Goal: Task Accomplishment & Management: Manage account settings

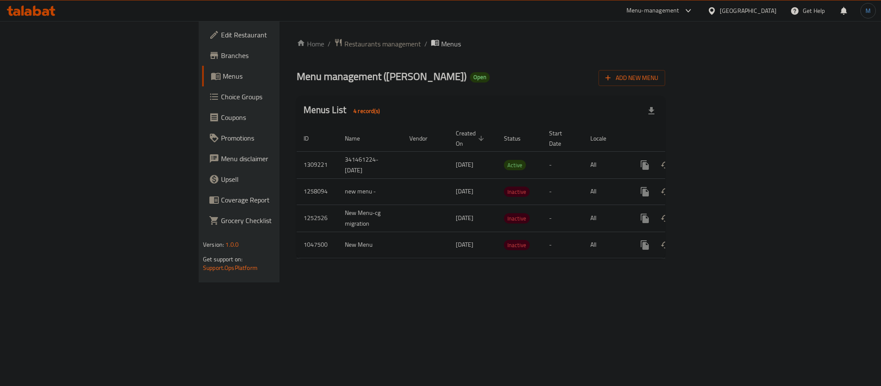
click at [37, 8] on icon at bounding box center [31, 11] width 49 height 10
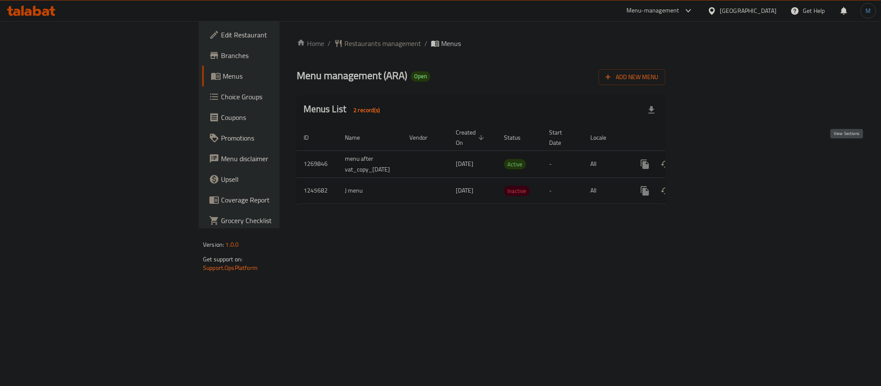
click at [717, 154] on link "enhanced table" at bounding box center [707, 164] width 21 height 21
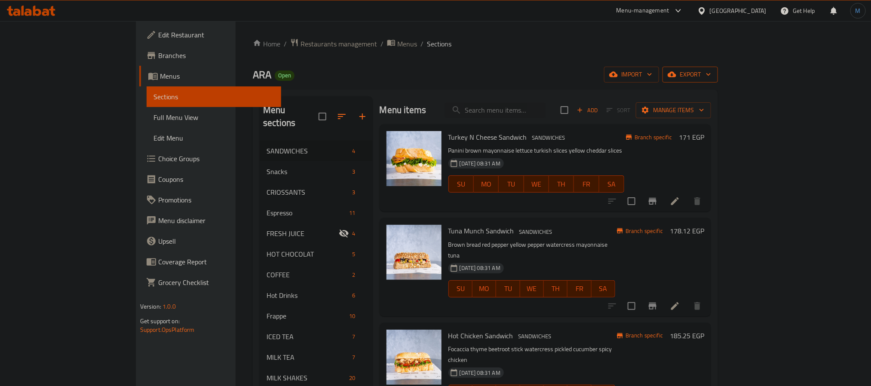
click at [718, 81] on button "export" at bounding box center [690, 75] width 55 height 16
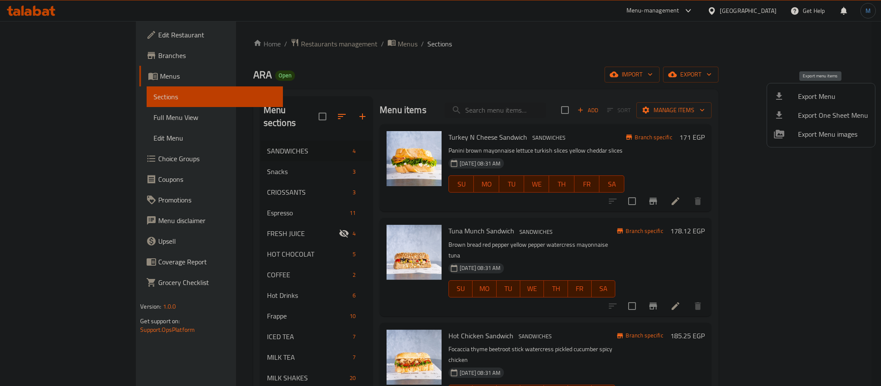
click at [833, 95] on span "Export Menu" at bounding box center [833, 96] width 70 height 10
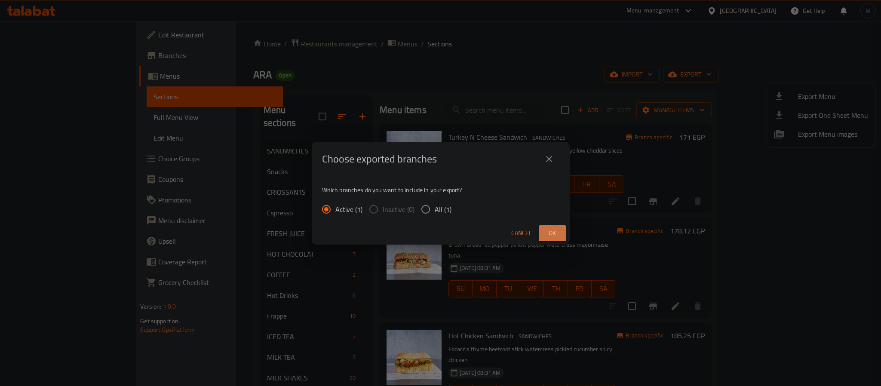
click at [560, 228] on button "Ok" at bounding box center [553, 233] width 28 height 16
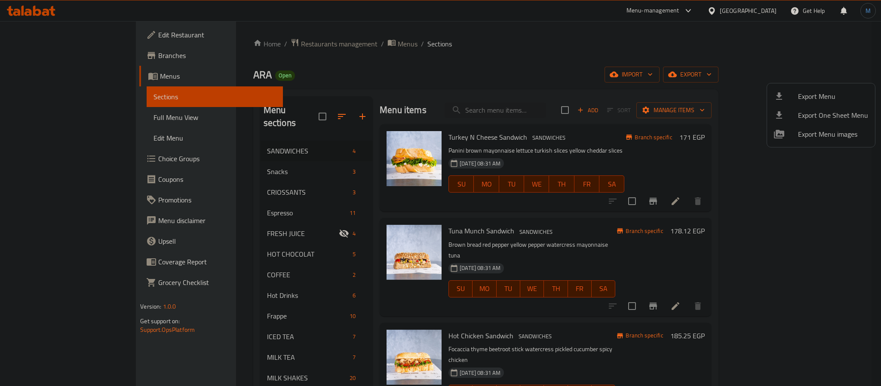
click at [431, 79] on div at bounding box center [440, 193] width 881 height 386
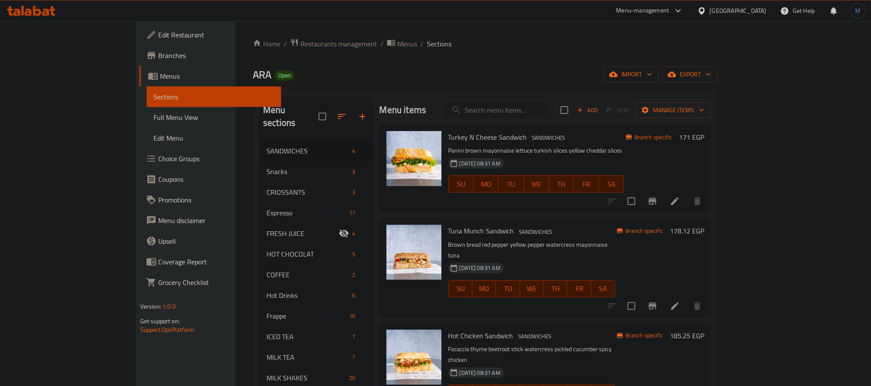
click at [517, 112] on input "search" at bounding box center [495, 110] width 101 height 15
paste input "Espresso"
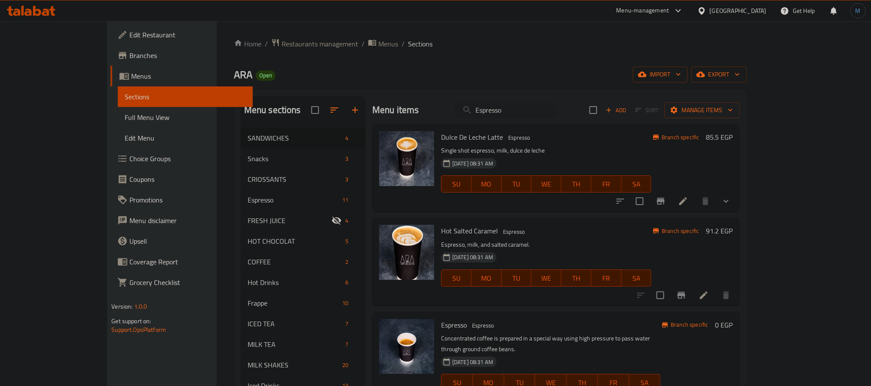
scroll to position [65, 0]
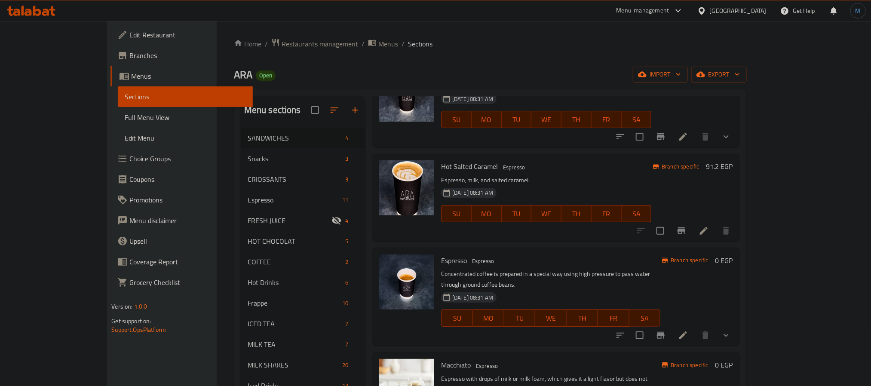
type input "Espresso"
click at [469, 260] on span "Espresso" at bounding box center [483, 261] width 29 height 10
copy span "Espresso"
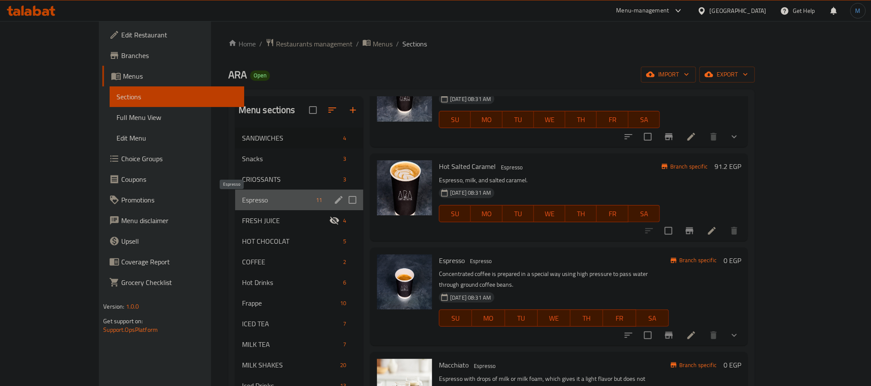
click at [242, 202] on span "Espresso" at bounding box center [277, 200] width 71 height 10
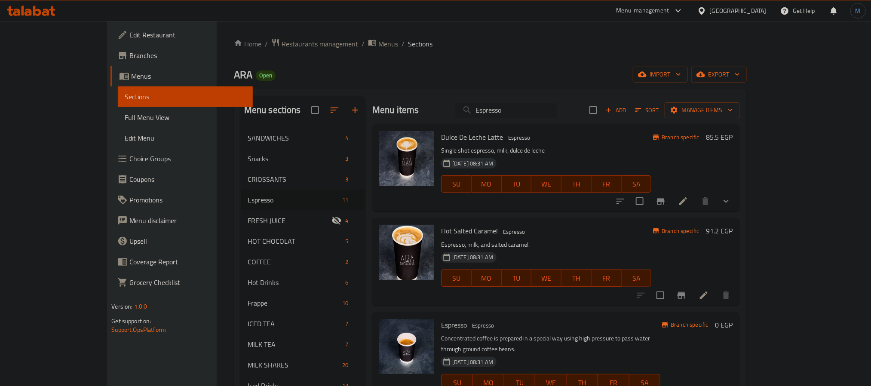
click at [555, 116] on input "Espresso" at bounding box center [505, 110] width 101 height 15
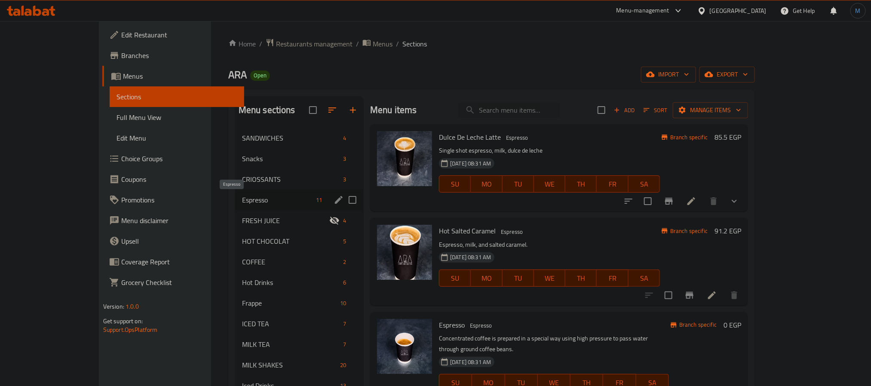
click at [242, 197] on span "Espresso" at bounding box center [277, 200] width 71 height 10
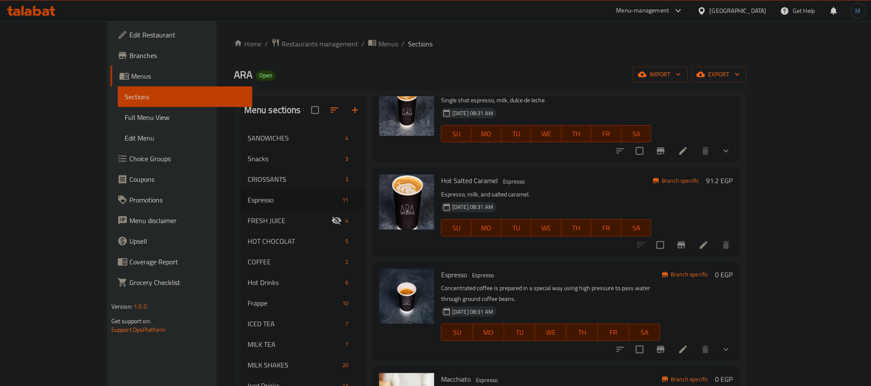
scroll to position [129, 0]
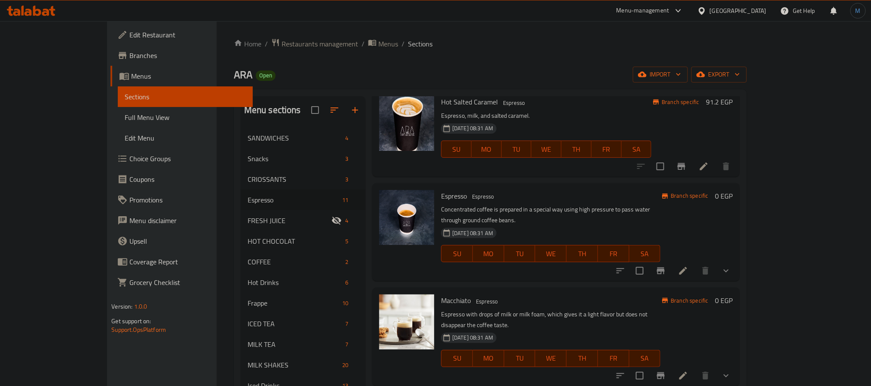
click at [732, 266] on icon "show more" at bounding box center [726, 271] width 10 height 10
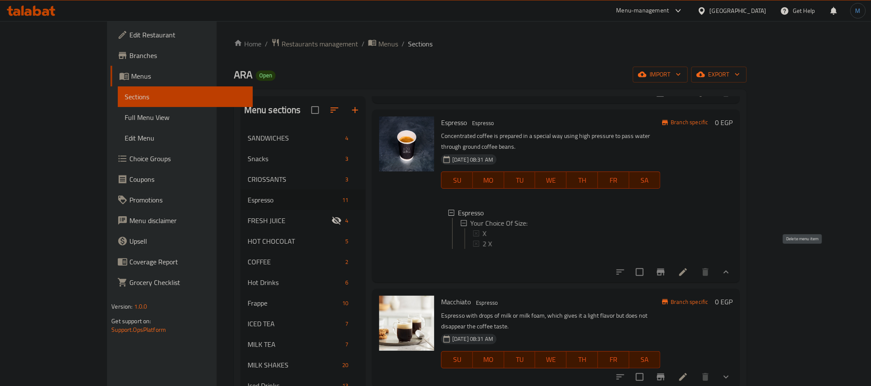
scroll to position [204, 0]
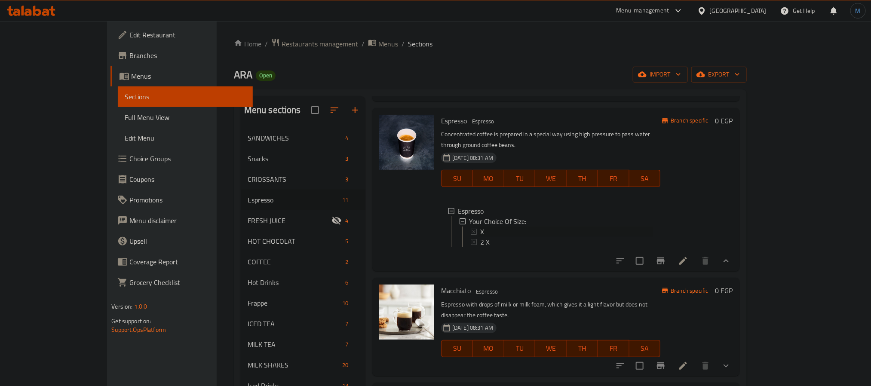
click at [480, 227] on span "X" at bounding box center [482, 232] width 4 height 10
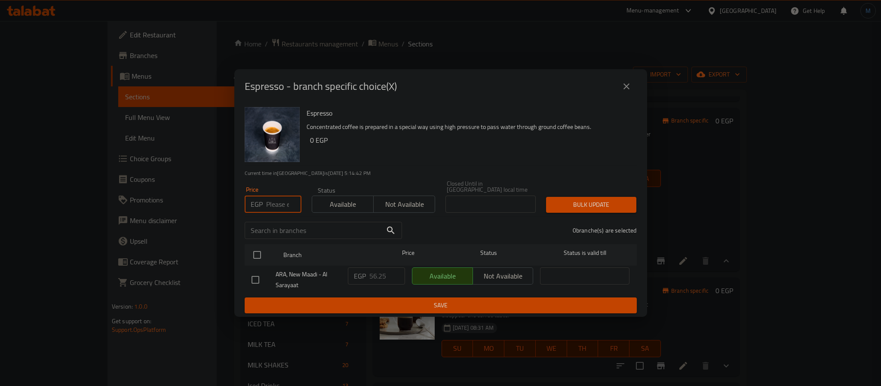
click at [274, 196] on input "number" at bounding box center [283, 204] width 35 height 17
type input "60.75"
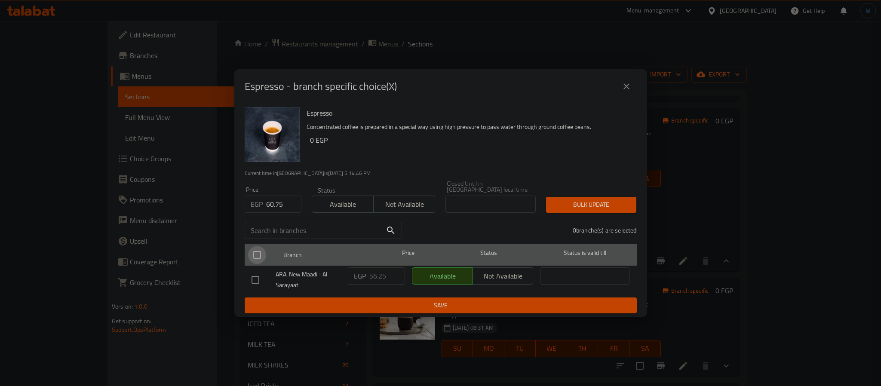
click at [261, 256] on input "checkbox" at bounding box center [257, 255] width 18 height 18
checkbox input "true"
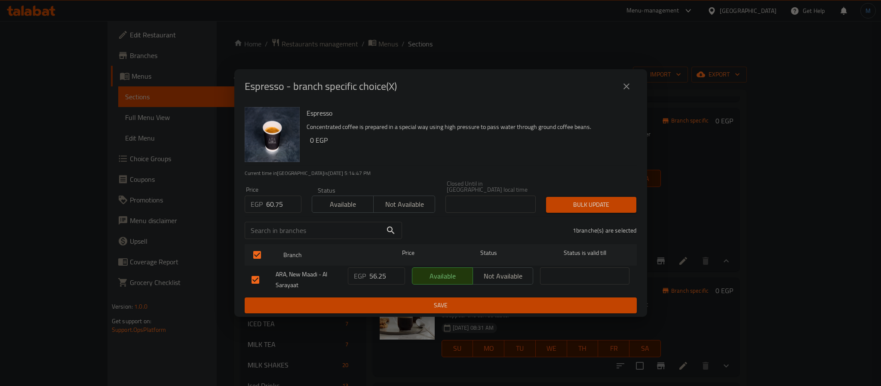
click at [578, 200] on span "Bulk update" at bounding box center [591, 205] width 77 height 11
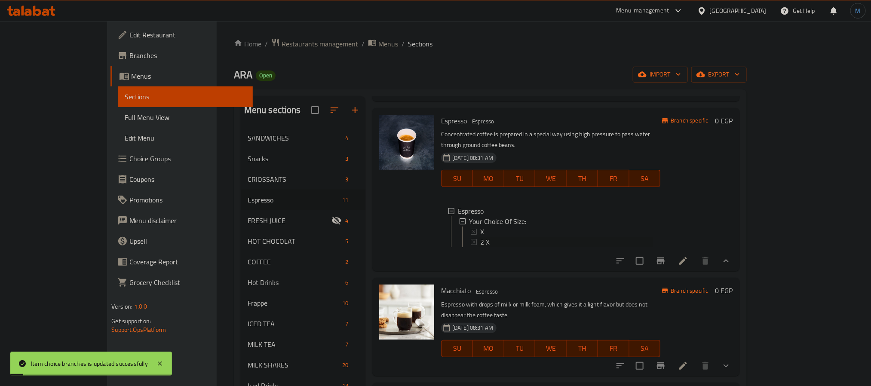
click at [480, 237] on span "2 X" at bounding box center [484, 242] width 9 height 10
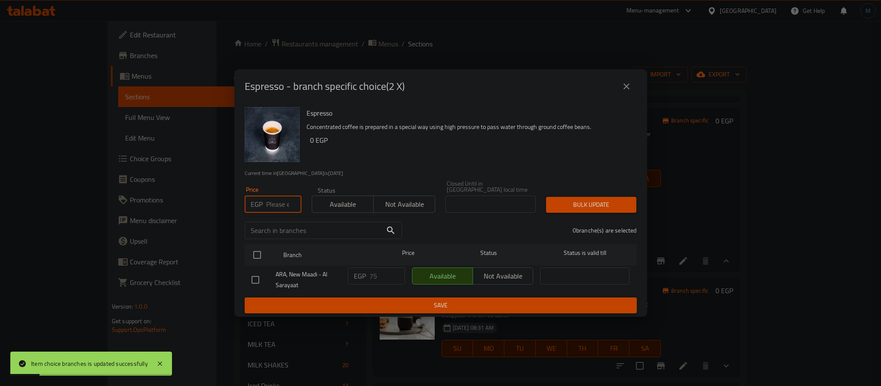
click at [285, 199] on input "number" at bounding box center [283, 204] width 35 height 17
type input "81"
drag, startPoint x: 261, startPoint y: 251, endPoint x: 275, endPoint y: 252, distance: 14.2
click at [260, 252] on input "checkbox" at bounding box center [257, 255] width 18 height 18
checkbox input "true"
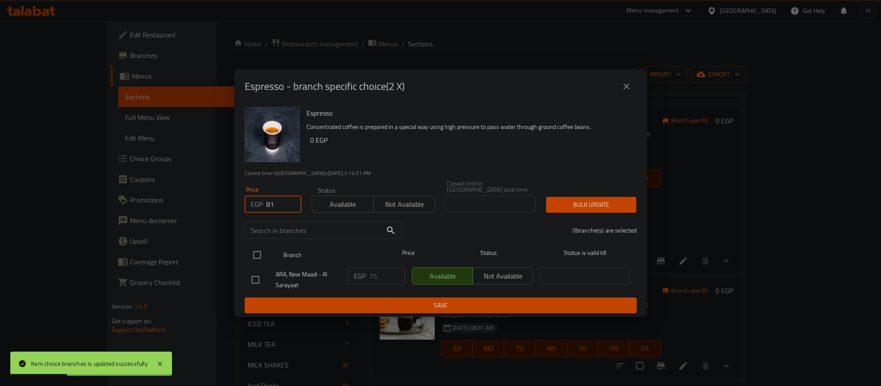
checkbox input "true"
click at [557, 218] on div "1 branche(s) are selected" at bounding box center [524, 230] width 235 height 31
click at [577, 207] on span "Bulk update" at bounding box center [591, 205] width 77 height 11
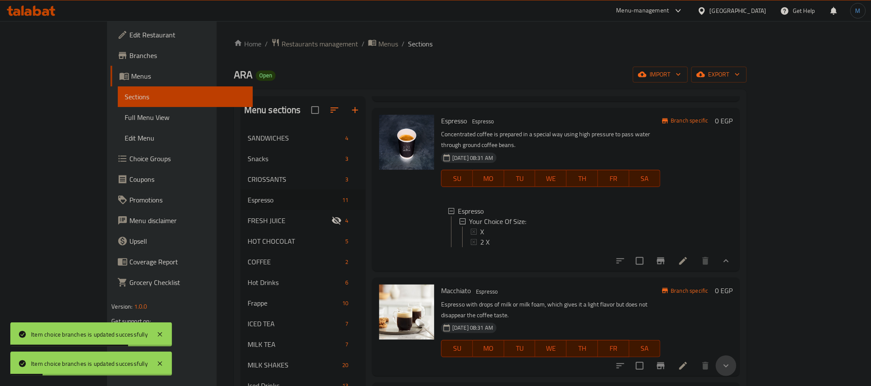
click at [737, 356] on button "show more" at bounding box center [726, 366] width 21 height 21
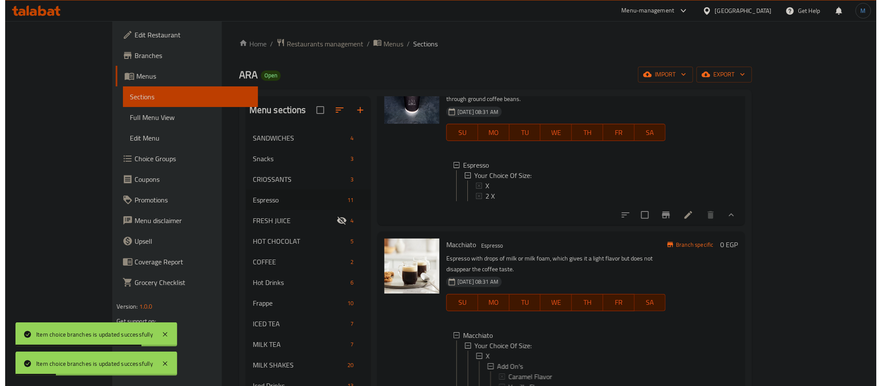
scroll to position [269, 0]
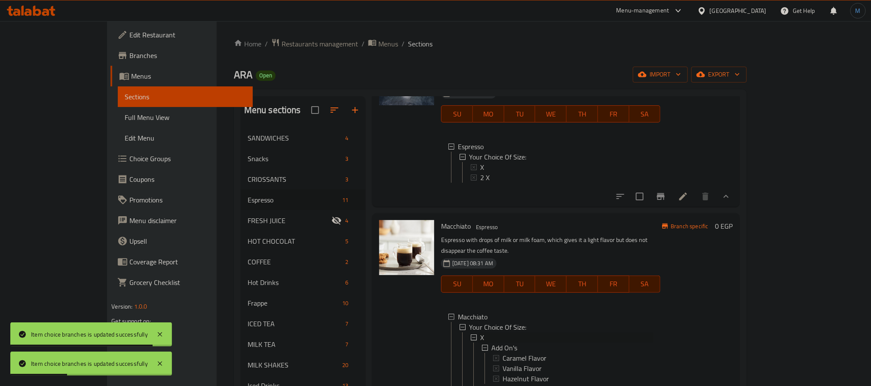
click at [480, 332] on div "X" at bounding box center [566, 337] width 173 height 10
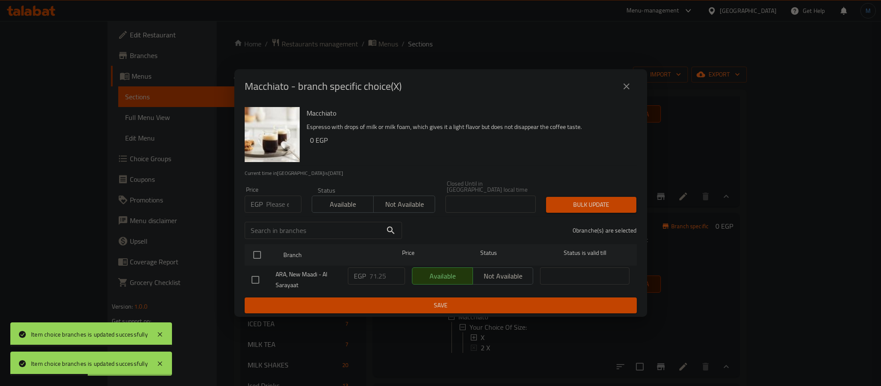
click at [278, 189] on div "Price EGP Price" at bounding box center [273, 200] width 57 height 26
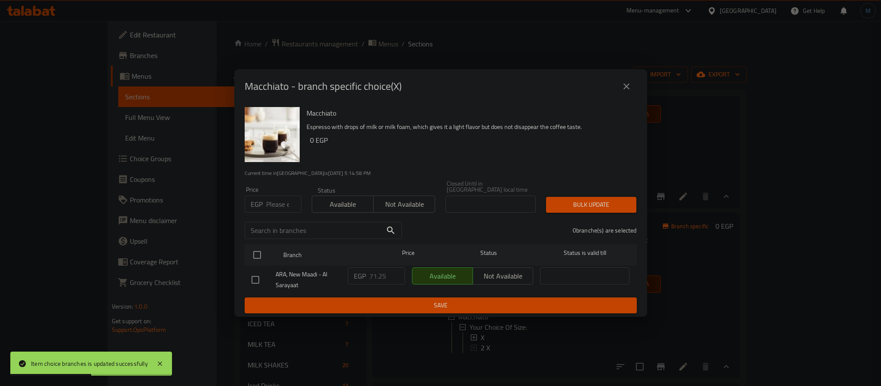
click at [278, 196] on input "number" at bounding box center [283, 204] width 35 height 17
type input "67.5"
click at [261, 246] on input "checkbox" at bounding box center [257, 255] width 18 height 18
checkbox input "true"
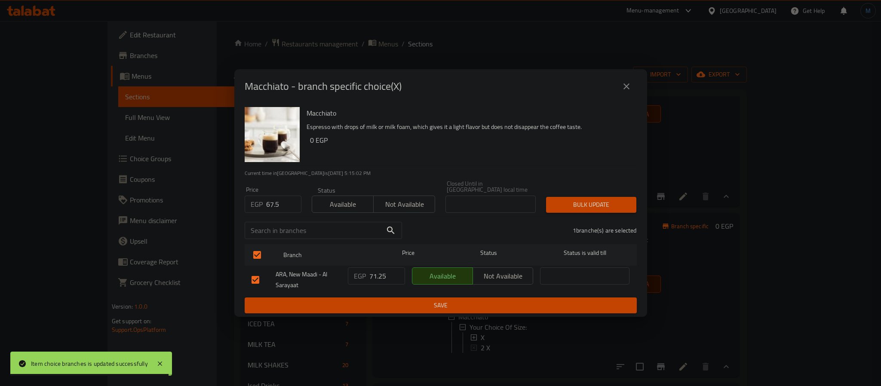
click at [558, 197] on button "Bulk update" at bounding box center [591, 205] width 90 height 16
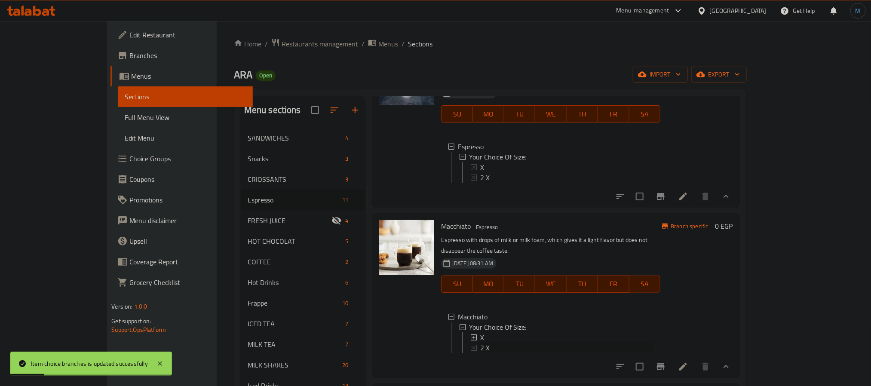
click at [470, 343] on div "2 X" at bounding box center [561, 348] width 183 height 10
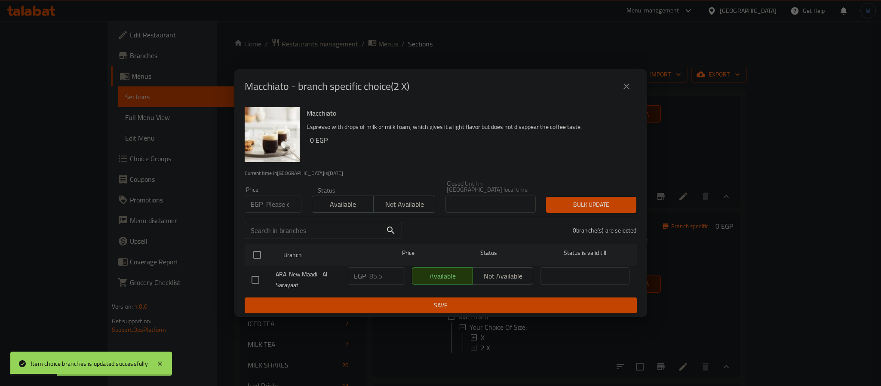
click at [264, 199] on div "EGP Price" at bounding box center [273, 204] width 57 height 17
paste input "87.75"
type input "87.75"
click at [256, 248] on input "checkbox" at bounding box center [257, 255] width 18 height 18
checkbox input "true"
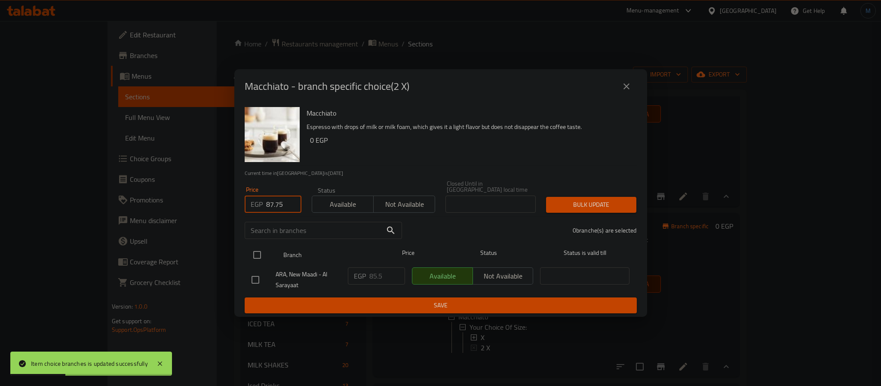
checkbox input "true"
click at [563, 215] on div "1 branche(s) are selected" at bounding box center [524, 230] width 235 height 31
click at [566, 209] on button "Bulk update" at bounding box center [591, 205] width 90 height 16
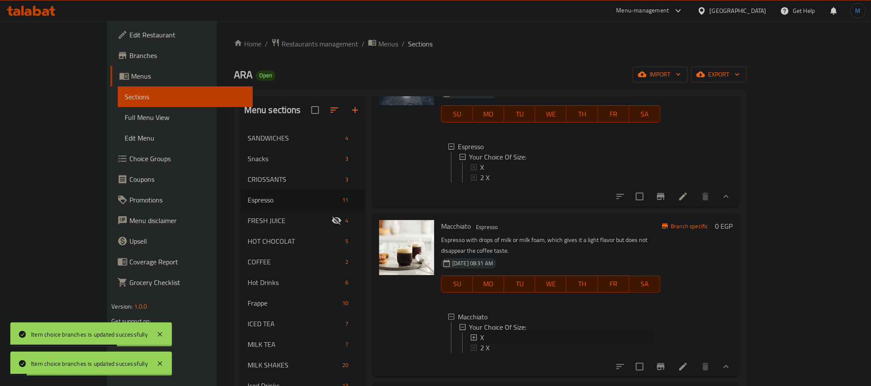
click at [480, 332] on span "X" at bounding box center [482, 337] width 4 height 10
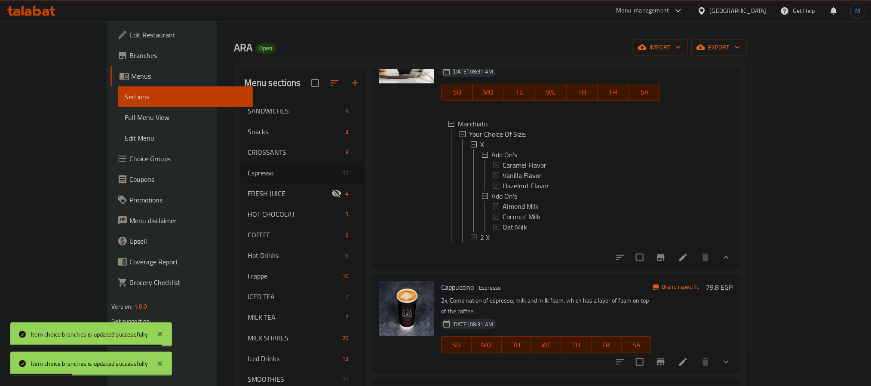
scroll to position [462, 0]
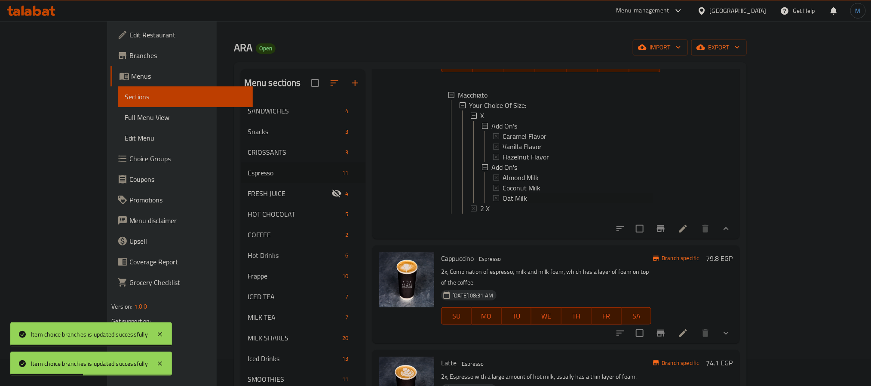
click at [503, 193] on span "Oat Milk" at bounding box center [515, 198] width 25 height 10
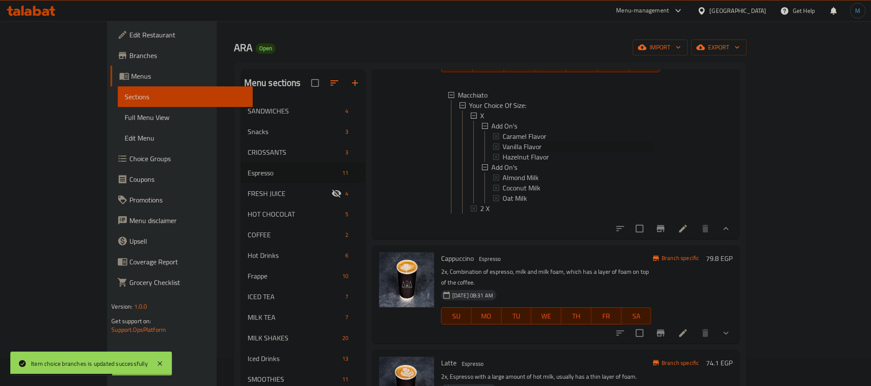
click at [503, 141] on span "Vanilla Flavor" at bounding box center [522, 146] width 39 height 10
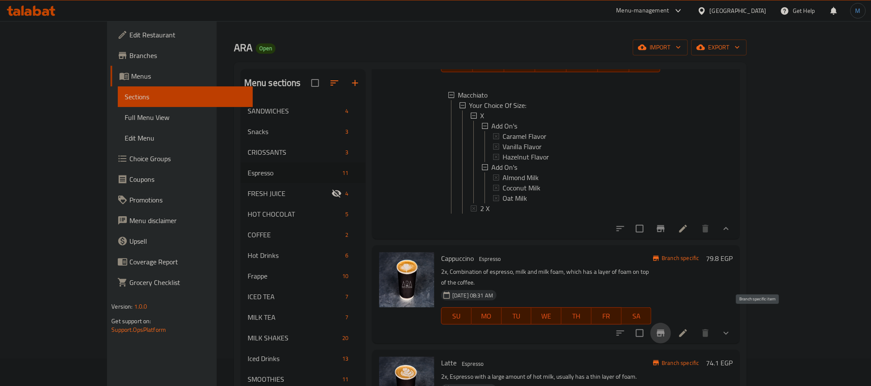
click at [665, 330] on icon "Branch-specific-item" at bounding box center [661, 333] width 8 height 7
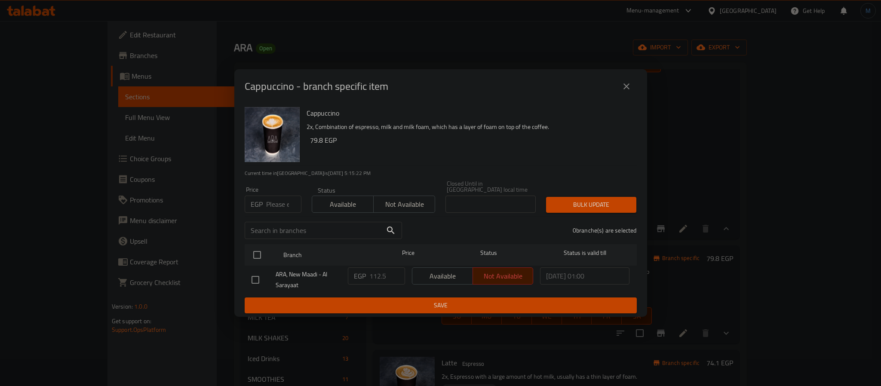
click at [280, 208] on input "number" at bounding box center [283, 204] width 35 height 17
paste input "121.5"
type input "121.5"
drag, startPoint x: 246, startPoint y: 262, endPoint x: 267, endPoint y: 259, distance: 20.8
click at [246, 262] on div "Branch Price Status Status is valid till" at bounding box center [441, 255] width 392 height 22
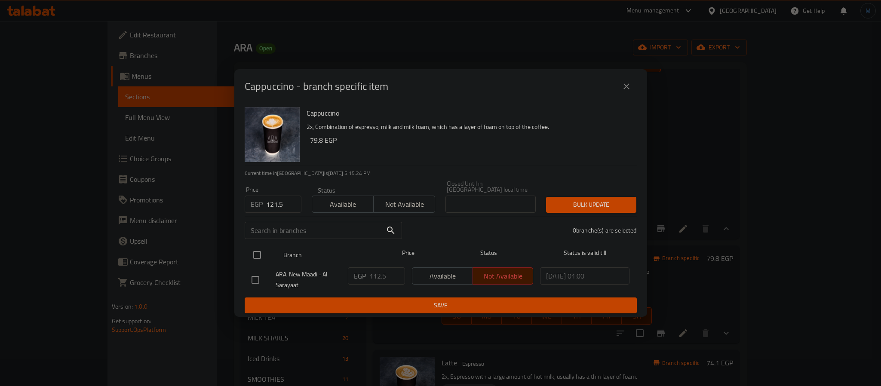
click at [260, 259] on input "checkbox" at bounding box center [257, 255] width 18 height 18
checkbox input "true"
click at [557, 200] on span "Bulk update" at bounding box center [591, 205] width 77 height 11
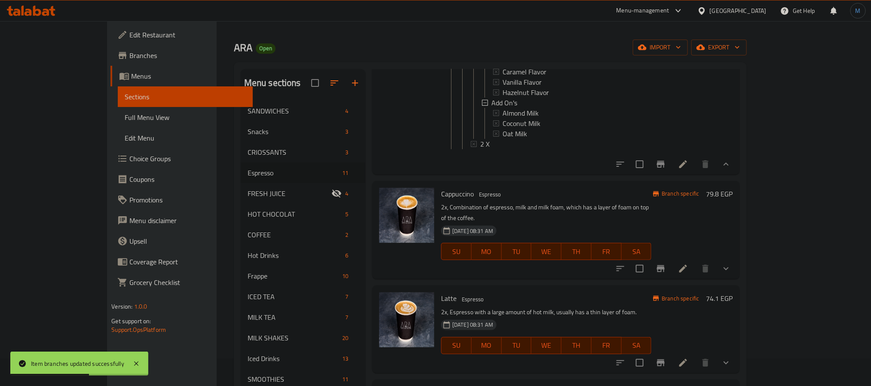
scroll to position [591, 0]
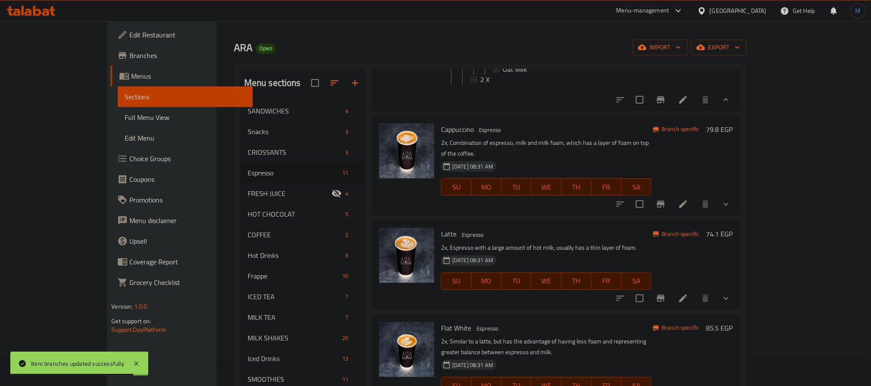
click at [665, 295] on icon "Branch-specific-item" at bounding box center [661, 298] width 8 height 7
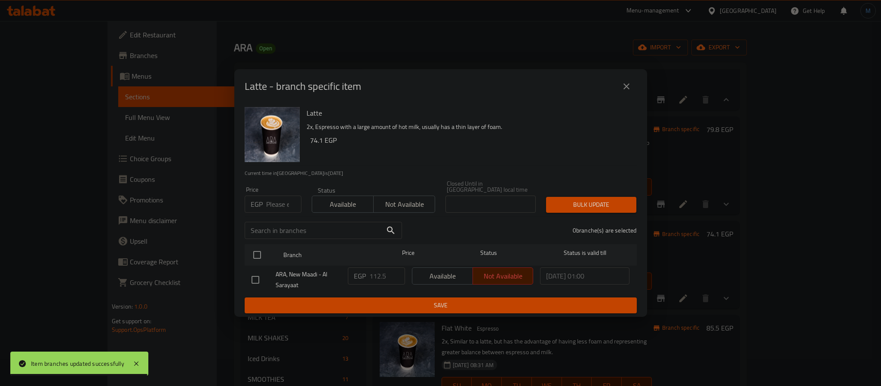
click at [275, 200] on input "number" at bounding box center [283, 204] width 35 height 17
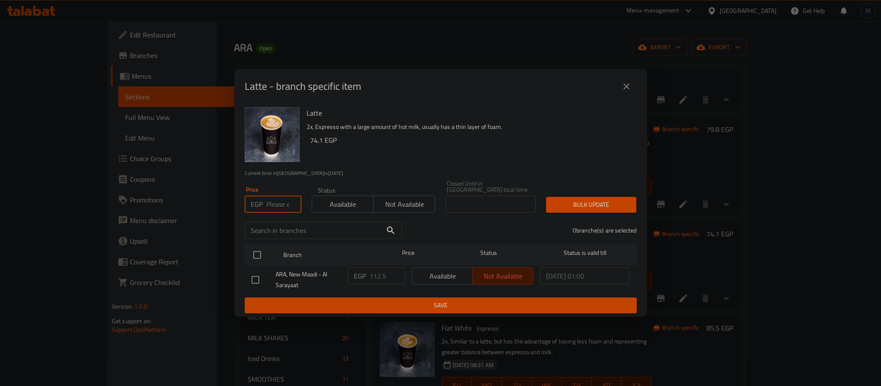
paste input "121.5"
type input "121.5"
click at [252, 246] on input "checkbox" at bounding box center [257, 255] width 18 height 18
checkbox input "true"
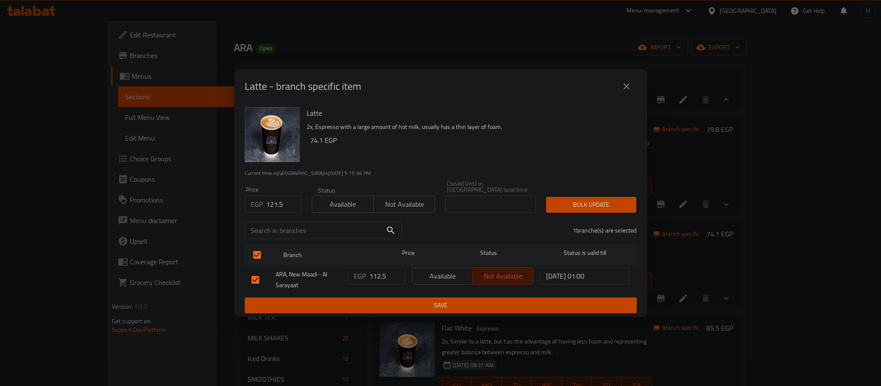
click at [603, 184] on div "Price EGP 121.5 Price Status Available Not available Closed Until in [GEOGRAPHI…" at bounding box center [441, 196] width 403 height 43
click at [603, 186] on div "Price EGP 121.5 Price Status Available Not available Closed Until in [GEOGRAPHI…" at bounding box center [441, 196] width 403 height 43
click at [600, 192] on div "Bulk update" at bounding box center [591, 205] width 101 height 26
click at [593, 200] on span "Bulk update" at bounding box center [591, 205] width 77 height 11
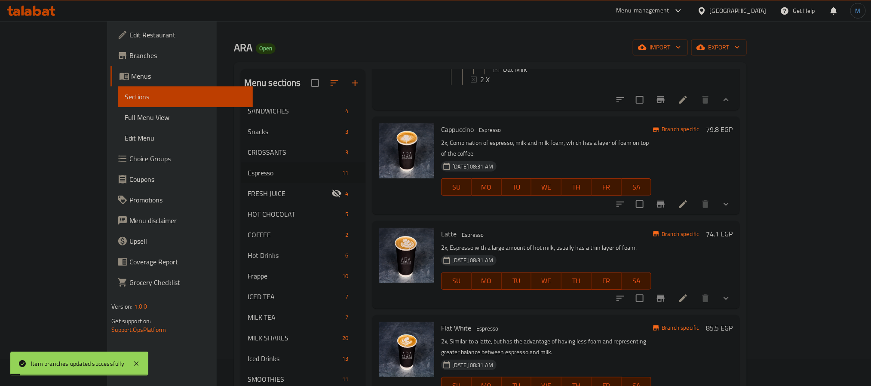
scroll to position [720, 0]
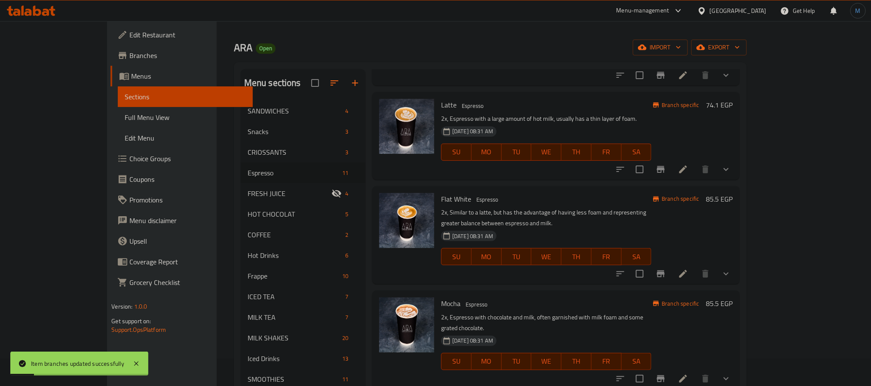
click at [665, 271] on icon "Branch-specific-item" at bounding box center [661, 274] width 8 height 7
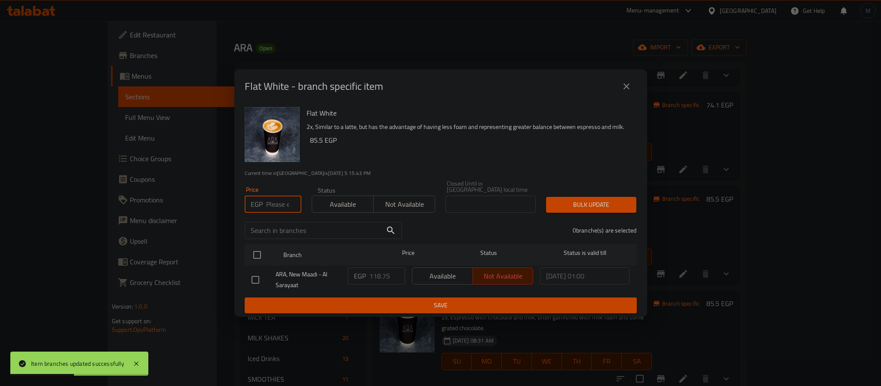
click at [266, 196] on input "number" at bounding box center [283, 204] width 35 height 17
paste input "128.25"
type input "128.25"
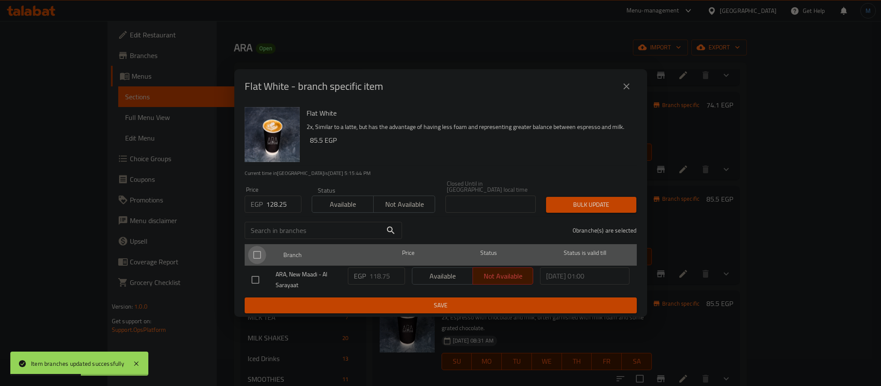
click at [257, 246] on input "checkbox" at bounding box center [257, 255] width 18 height 18
checkbox input "true"
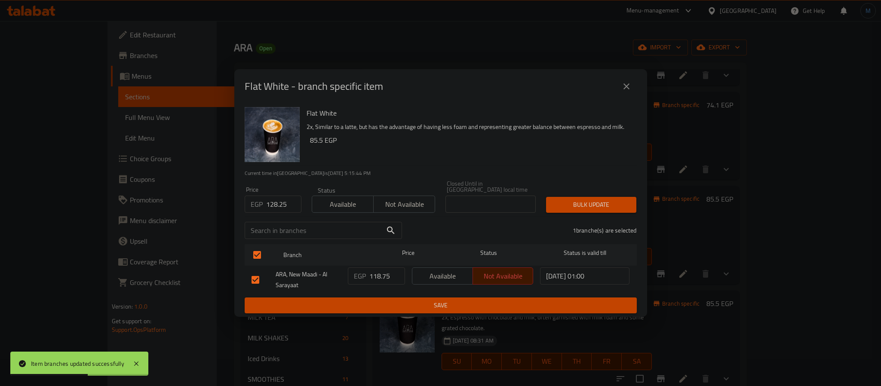
click at [576, 208] on button "Bulk update" at bounding box center [591, 205] width 90 height 16
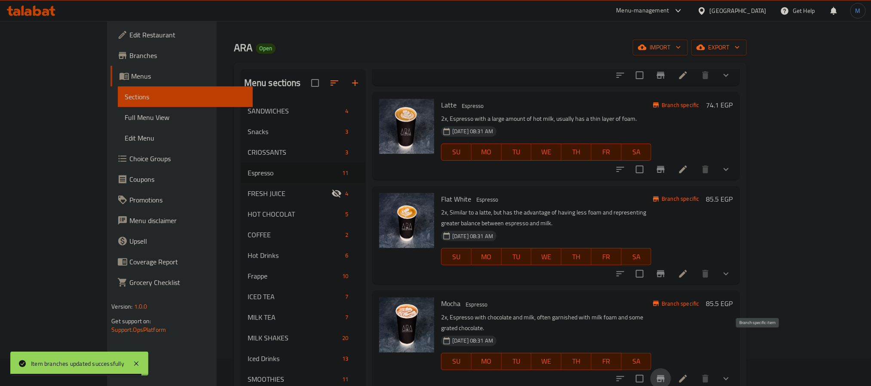
click at [671, 369] on button "Branch-specific-item" at bounding box center [661, 379] width 21 height 21
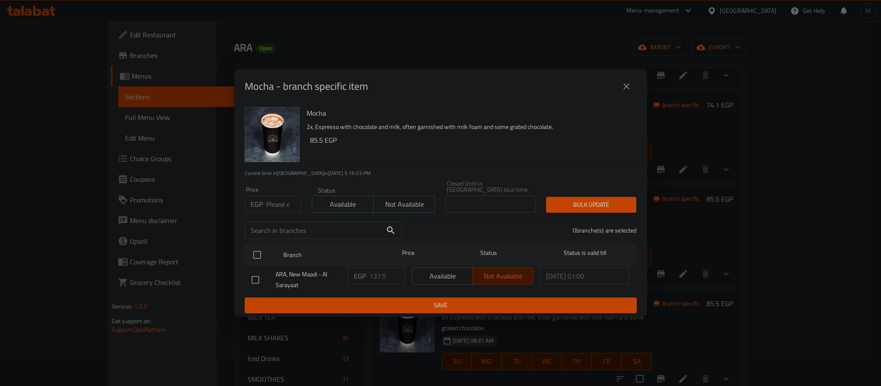
click at [274, 196] on input "number" at bounding box center [283, 204] width 35 height 17
paste input "148.5"
type input "148.5"
click at [253, 253] on input "checkbox" at bounding box center [257, 255] width 18 height 18
checkbox input "true"
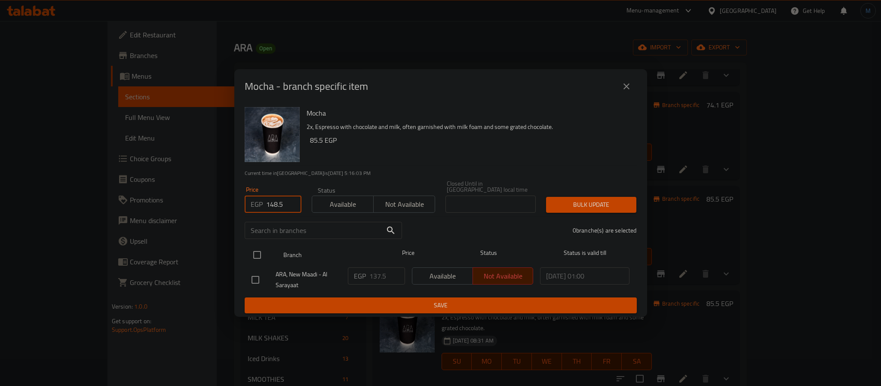
checkbox input "true"
click at [554, 204] on span "Bulk update" at bounding box center [591, 205] width 77 height 11
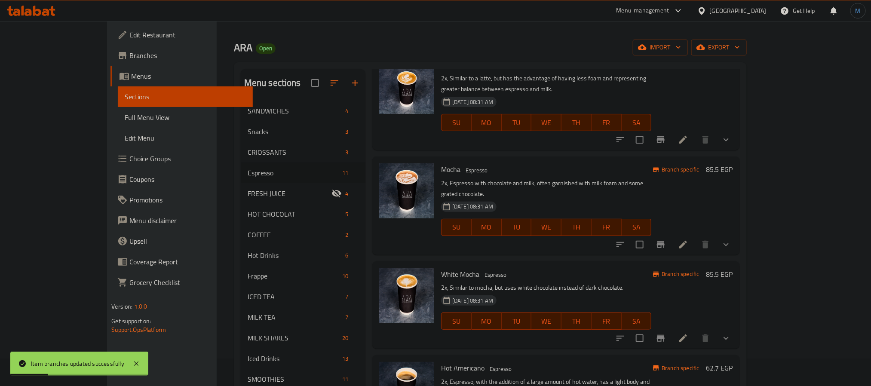
scroll to position [861, 0]
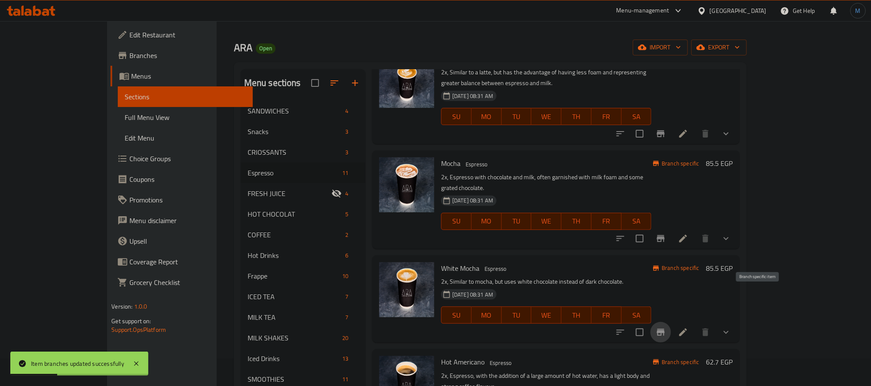
click at [666, 327] on icon "Branch-specific-item" at bounding box center [661, 332] width 10 height 10
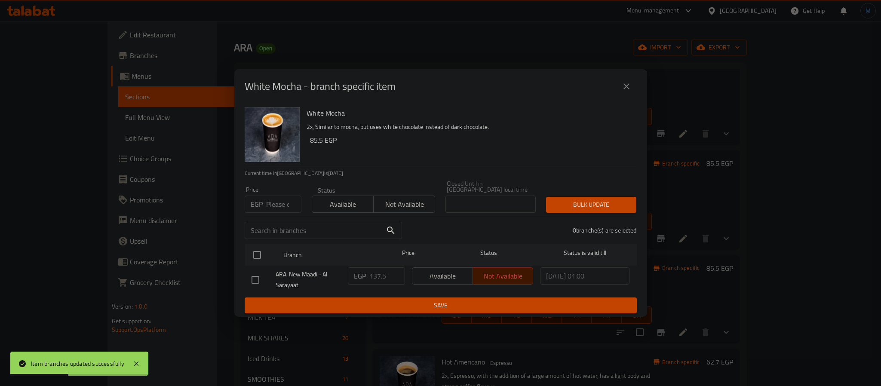
click at [280, 205] on input "number" at bounding box center [283, 204] width 35 height 17
paste input "148.5"
type input "148.5"
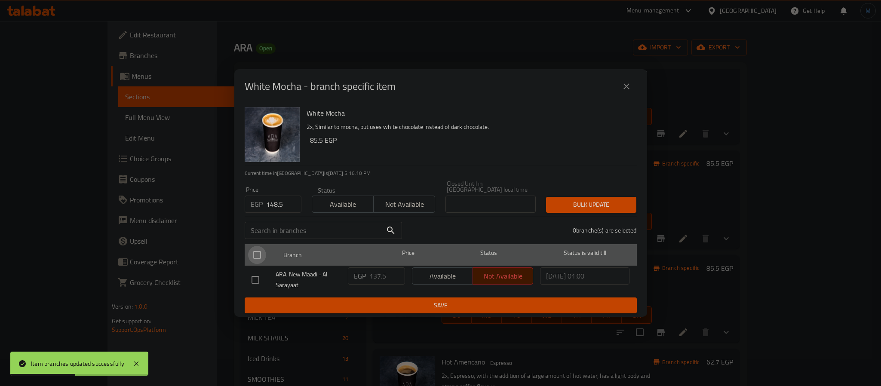
click at [259, 252] on input "checkbox" at bounding box center [257, 255] width 18 height 18
checkbox input "true"
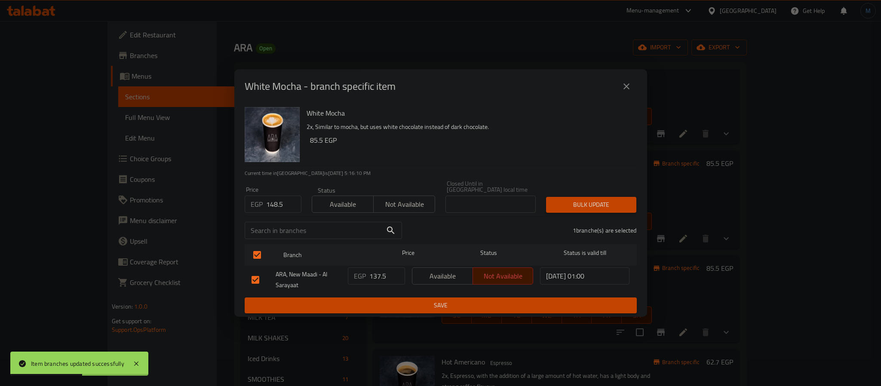
click at [591, 205] on span "Bulk update" at bounding box center [591, 205] width 77 height 11
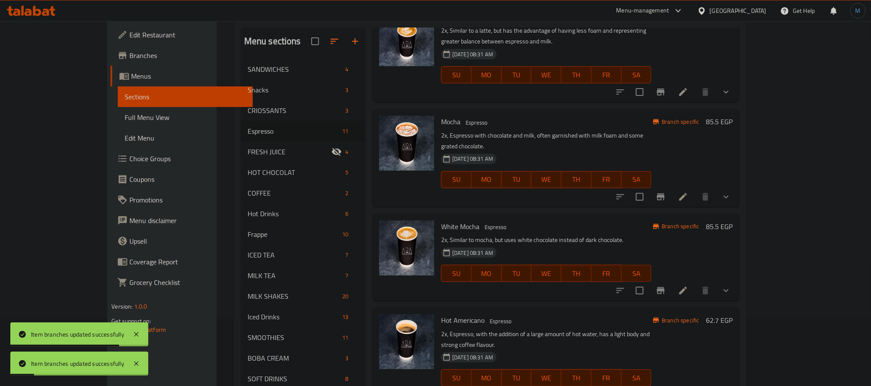
scroll to position [92, 0]
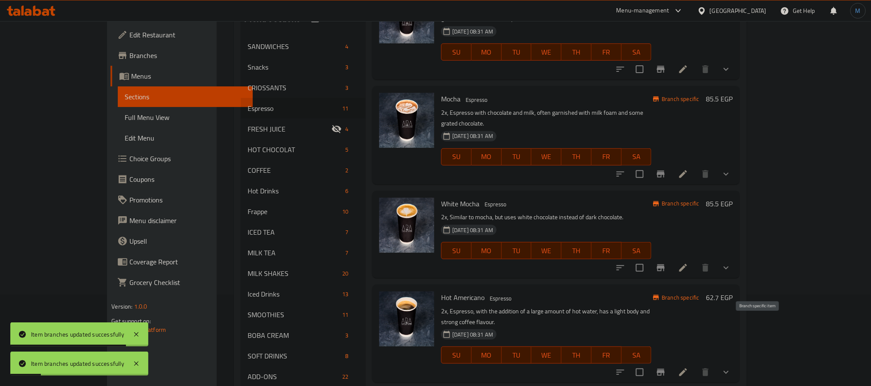
click at [666, 367] on icon "Branch-specific-item" at bounding box center [661, 372] width 10 height 10
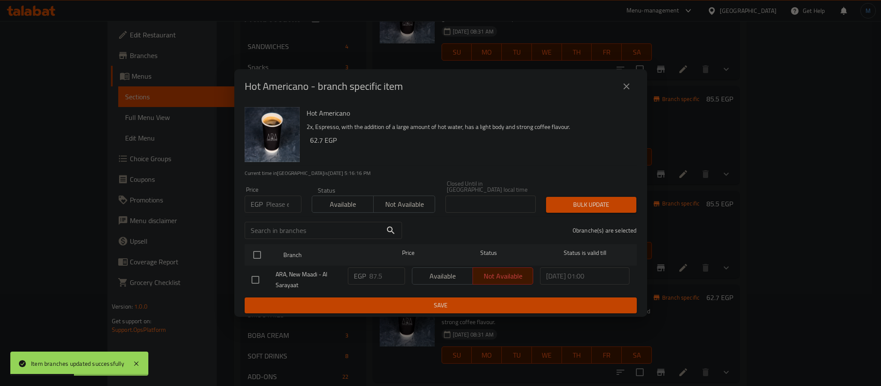
click at [274, 200] on input "number" at bounding box center [283, 204] width 35 height 17
paste input "94.5"
type input "94.5"
click at [254, 246] on input "checkbox" at bounding box center [257, 255] width 18 height 18
checkbox input "true"
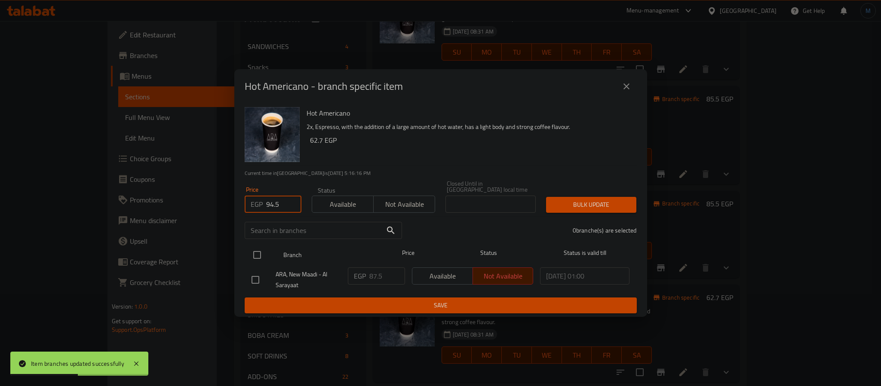
checkbox input "true"
click at [557, 204] on span "Bulk update" at bounding box center [591, 205] width 77 height 11
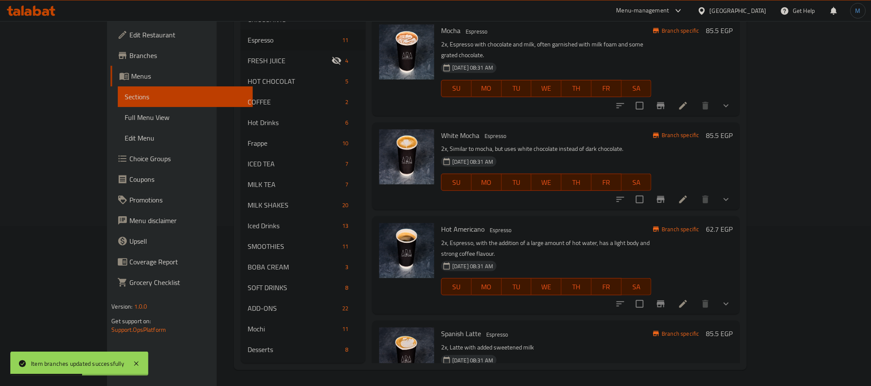
scroll to position [161, 0]
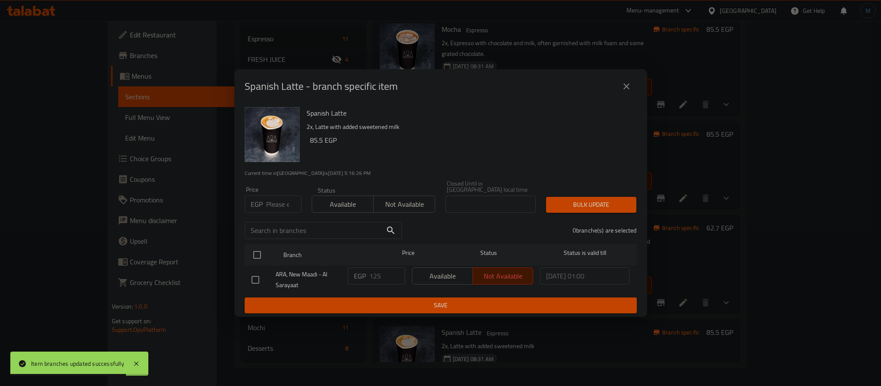
click at [269, 199] on input "number" at bounding box center [283, 204] width 35 height 17
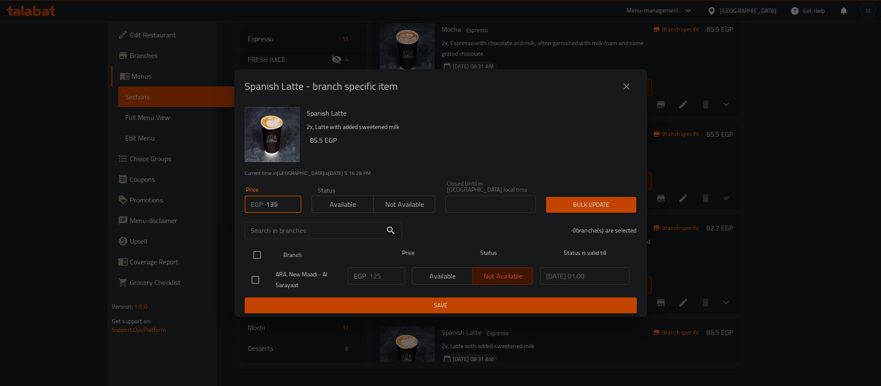
type input "135"
click at [258, 243] on div at bounding box center [264, 255] width 32 height 25
click at [263, 246] on input "checkbox" at bounding box center [257, 255] width 18 height 18
checkbox input "true"
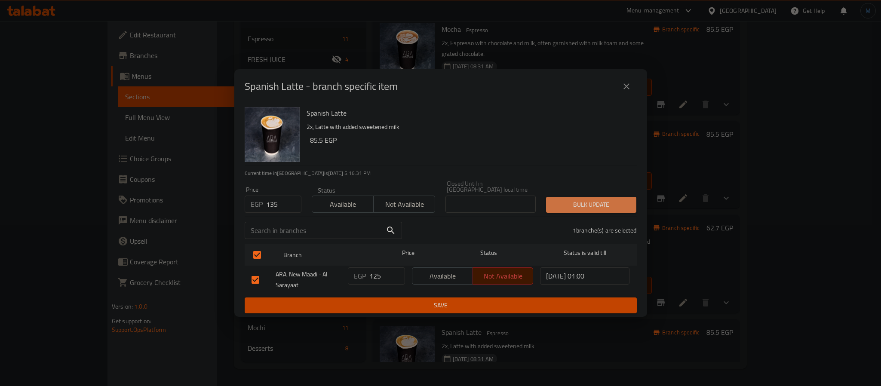
click at [597, 206] on span "Bulk update" at bounding box center [591, 205] width 77 height 11
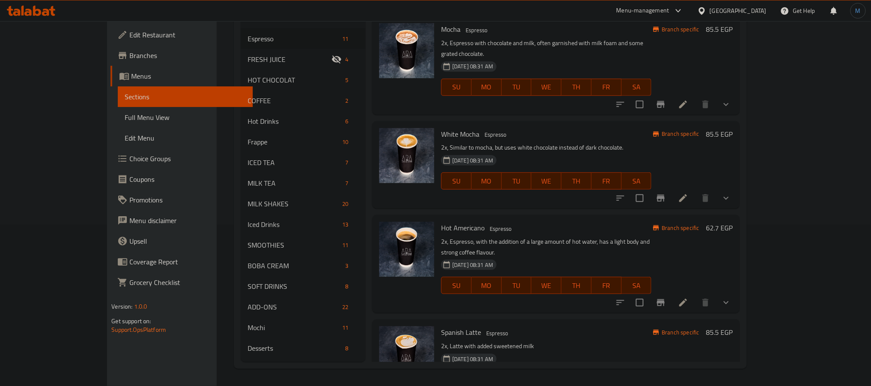
click at [556, 351] on div "[DATE] 08:31 AM SU MO TU WE TH FR SA" at bounding box center [546, 374] width 217 height 46
click at [579, 341] on p "2x, Latte with added sweetened milk" at bounding box center [546, 346] width 210 height 11
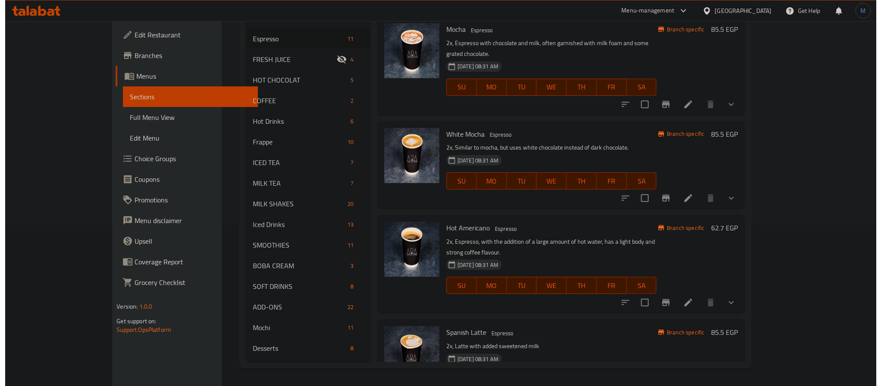
scroll to position [0, 0]
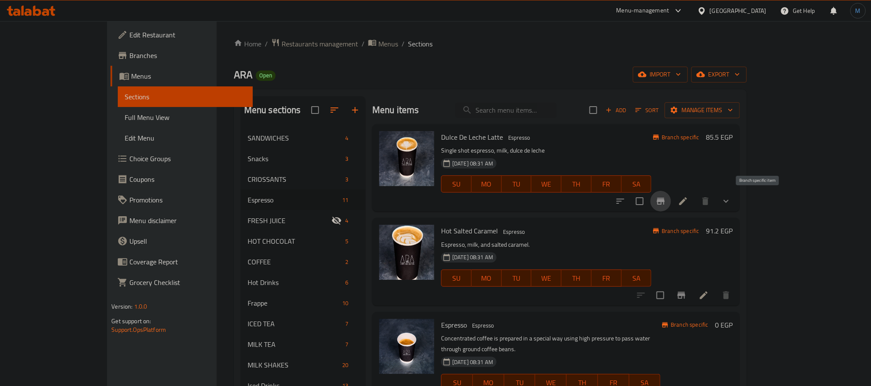
click at [671, 202] on button "Branch-specific-item" at bounding box center [661, 201] width 21 height 21
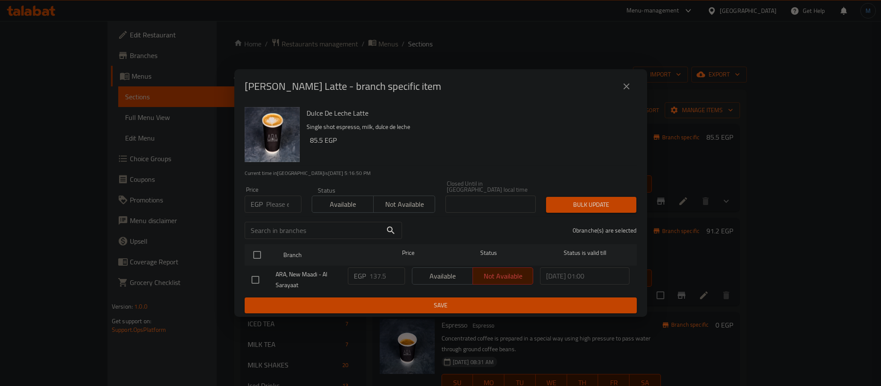
click at [289, 217] on div "​" at bounding box center [324, 231] width 168 height 28
click at [275, 203] on input "number" at bounding box center [283, 204] width 35 height 17
paste input "148.50"
type input "148.50"
click at [232, 251] on div "[PERSON_NAME] Latte - branch specific item [PERSON_NAME] Latte Single shot espr…" at bounding box center [440, 193] width 881 height 386
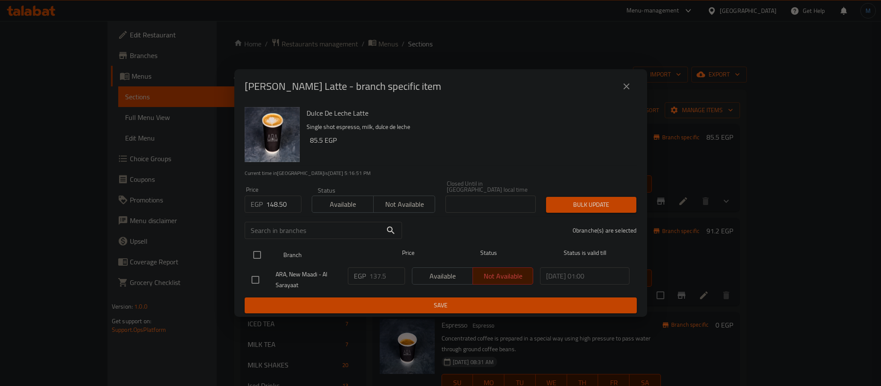
click at [258, 252] on input "checkbox" at bounding box center [257, 255] width 18 height 18
checkbox input "true"
click at [568, 209] on button "Bulk update" at bounding box center [591, 205] width 90 height 16
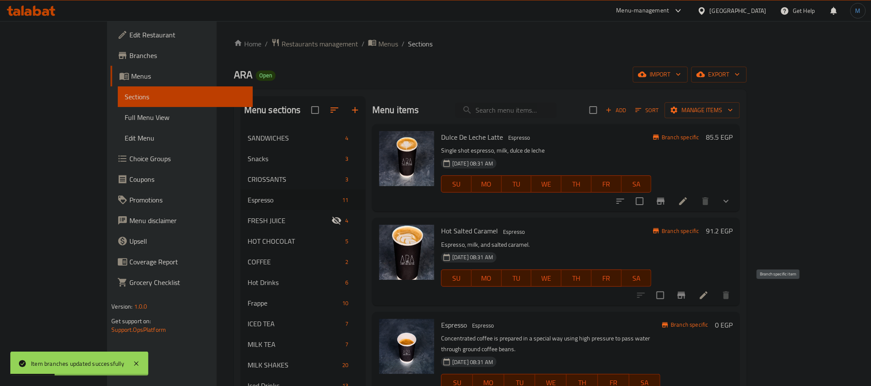
click at [692, 289] on button "Branch-specific-item" at bounding box center [681, 295] width 21 height 21
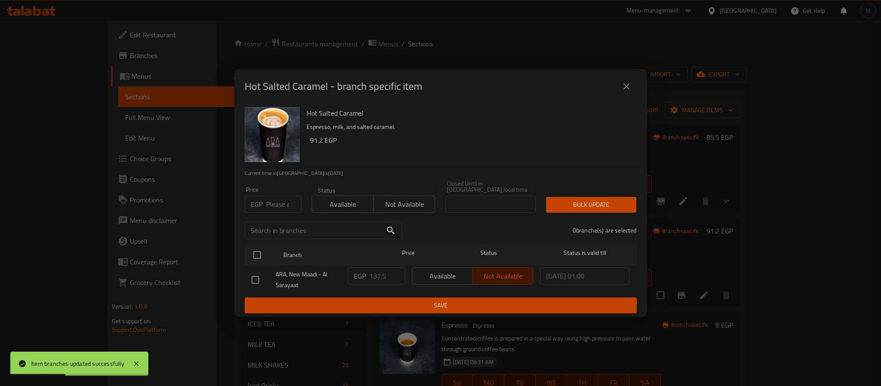
click at [283, 217] on div "​" at bounding box center [324, 231] width 168 height 28
click at [284, 200] on input "number" at bounding box center [283, 204] width 35 height 17
paste input "148.50"
type input "148.50"
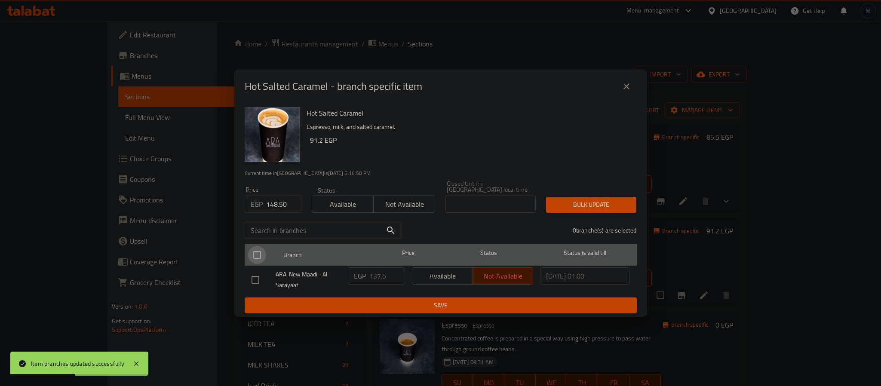
click at [261, 252] on input "checkbox" at bounding box center [257, 255] width 18 height 18
checkbox input "true"
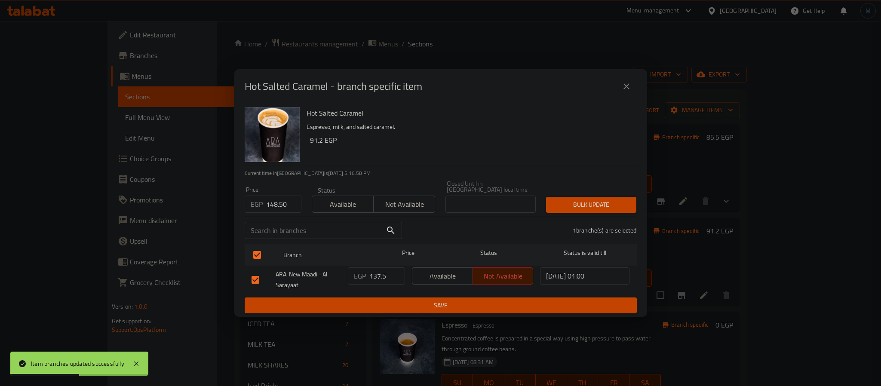
click at [638, 192] on div "Bulk update" at bounding box center [591, 205] width 101 height 26
click at [621, 198] on button "Bulk update" at bounding box center [591, 205] width 90 height 16
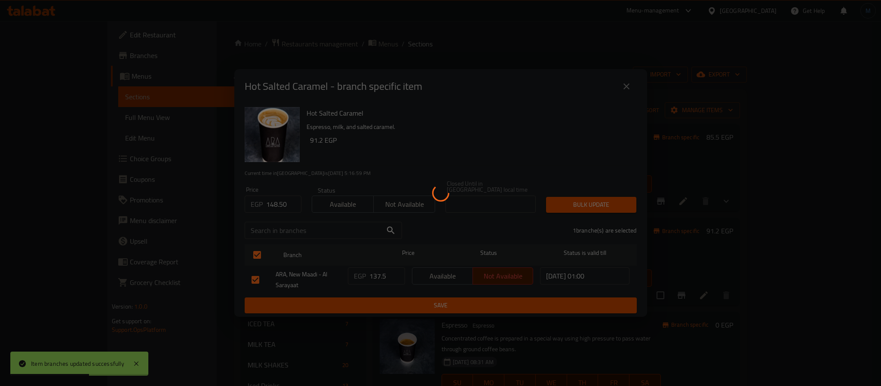
click at [621, 198] on div at bounding box center [440, 193] width 881 height 386
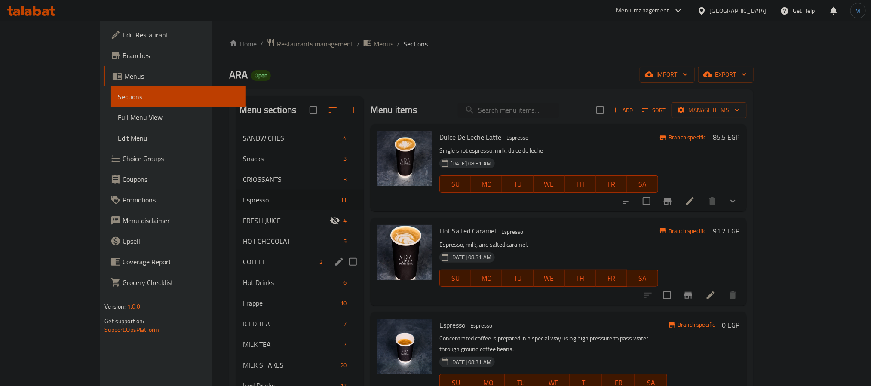
click at [266, 256] on div "COFFEE 2" at bounding box center [300, 262] width 128 height 21
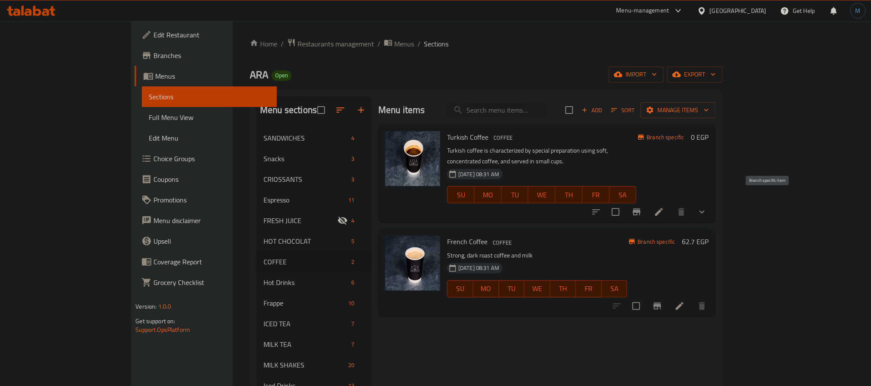
click at [642, 207] on icon "Branch-specific-item" at bounding box center [637, 212] width 10 height 10
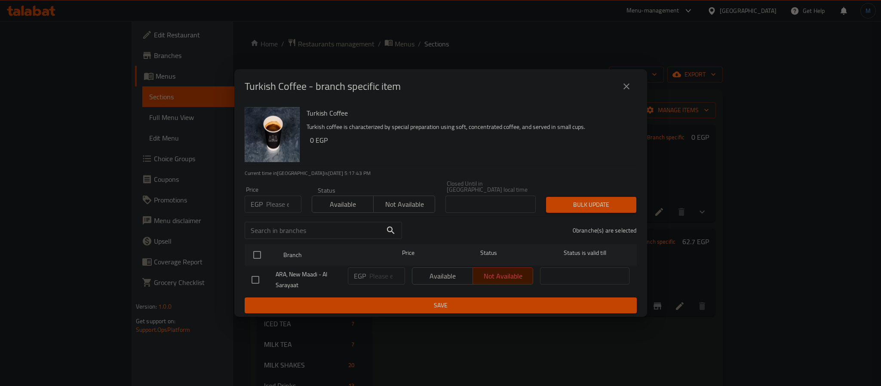
click at [267, 190] on div "Price EGP Price" at bounding box center [273, 200] width 57 height 26
click at [274, 206] on input "number" at bounding box center [283, 204] width 35 height 17
paste input "54"
type input "54"
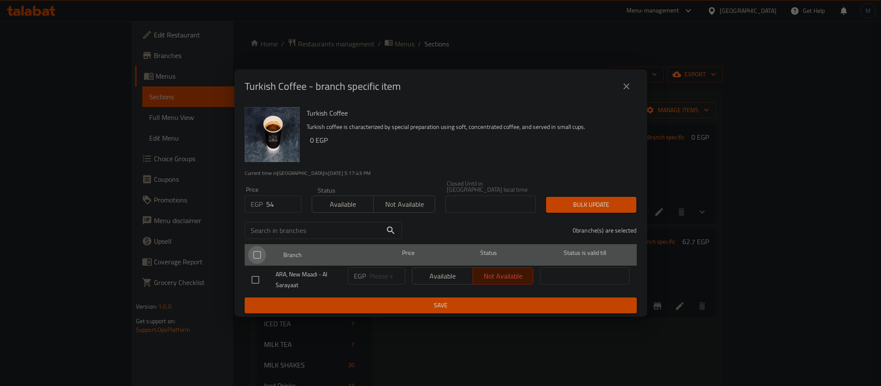
click at [257, 246] on input "checkbox" at bounding box center [257, 255] width 18 height 18
checkbox input "true"
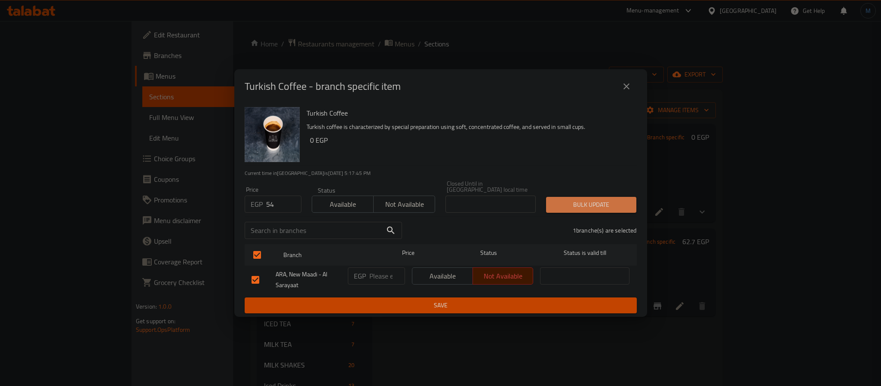
click at [592, 201] on span "Bulk update" at bounding box center [591, 205] width 77 height 11
click at [600, 215] on div "1 branche(s) are selected" at bounding box center [524, 230] width 235 height 31
click at [600, 211] on div "Bulk update" at bounding box center [591, 205] width 101 height 26
click at [596, 209] on button "Bulk update" at bounding box center [591, 205] width 90 height 16
click at [275, 199] on input "54" at bounding box center [283, 204] width 35 height 17
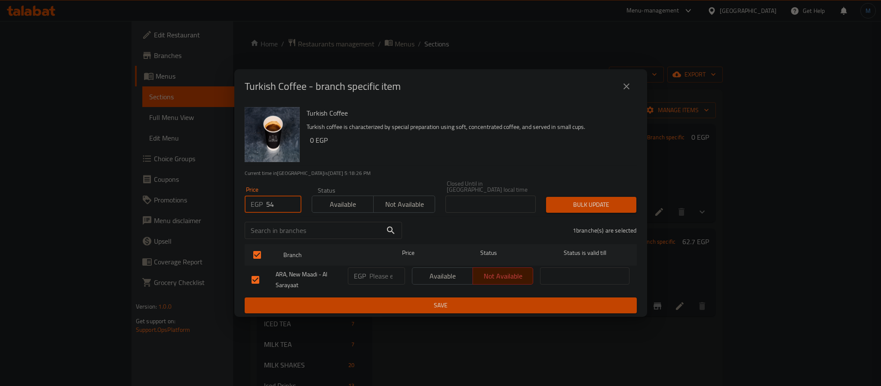
paste input "74.25"
type input "5474.25"
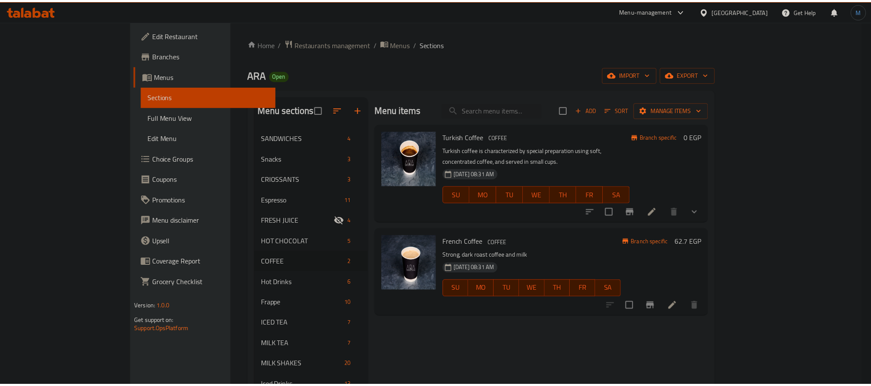
scroll to position [0, 0]
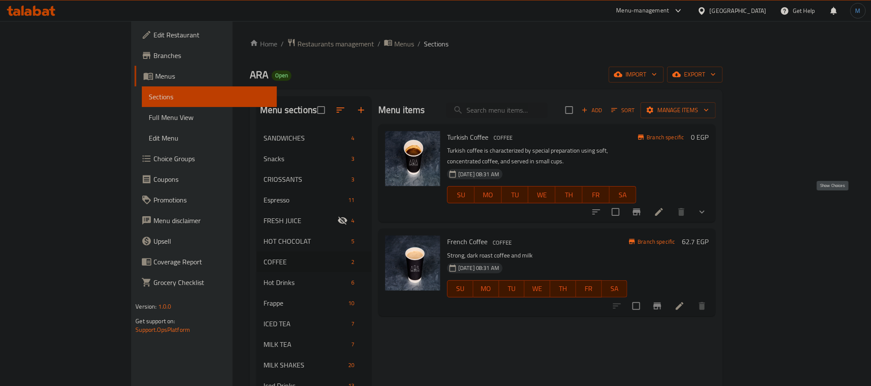
click at [707, 207] on icon "show more" at bounding box center [702, 212] width 10 height 10
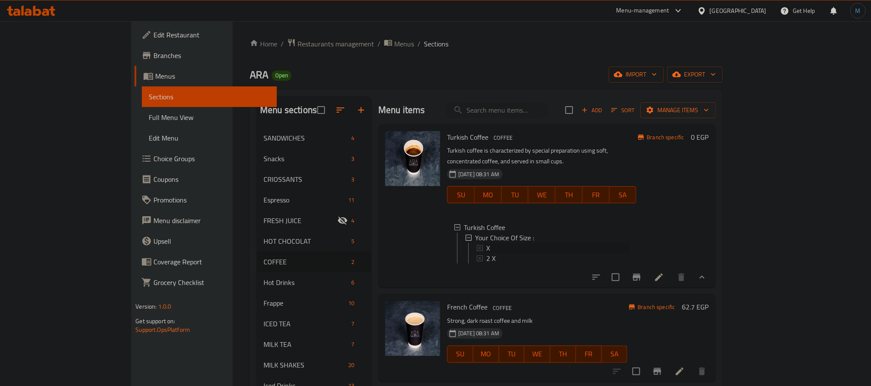
click at [477, 245] on icon at bounding box center [480, 248] width 6 height 6
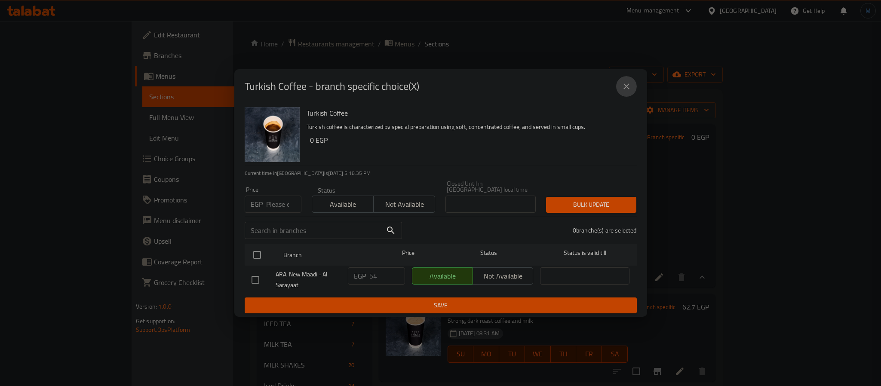
click at [626, 92] on icon "close" at bounding box center [626, 86] width 10 height 10
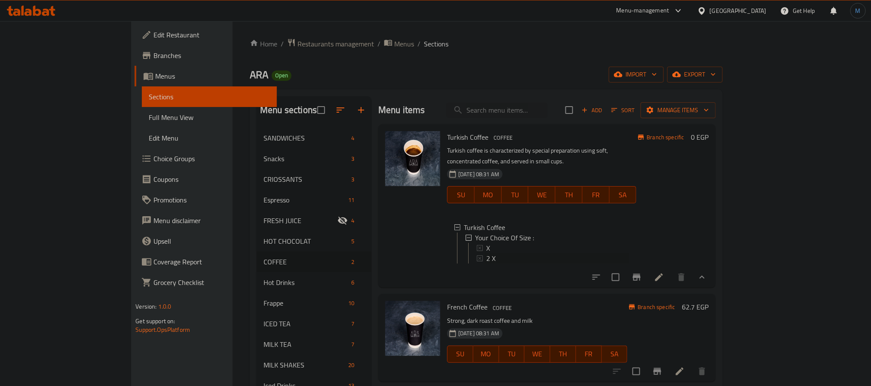
click at [486, 253] on span "2 X" at bounding box center [490, 258] width 9 height 10
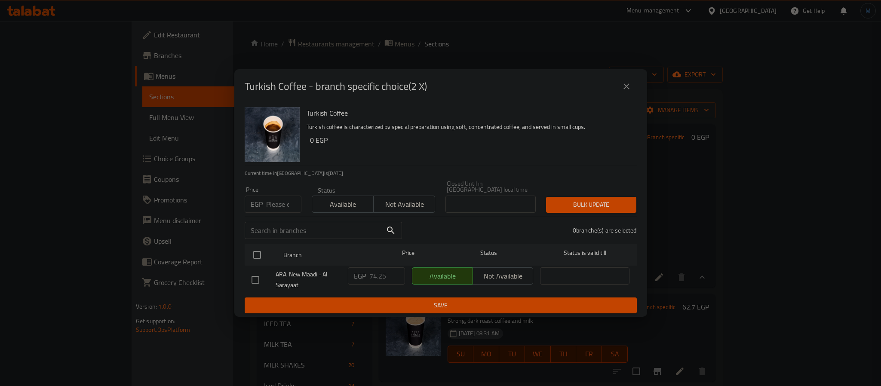
click at [275, 204] on input "number" at bounding box center [283, 204] width 35 height 17
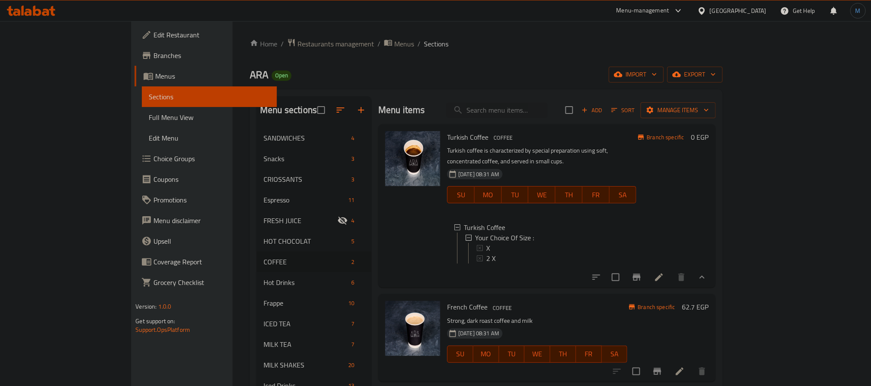
click at [668, 366] on button "Branch-specific-item" at bounding box center [657, 371] width 21 height 21
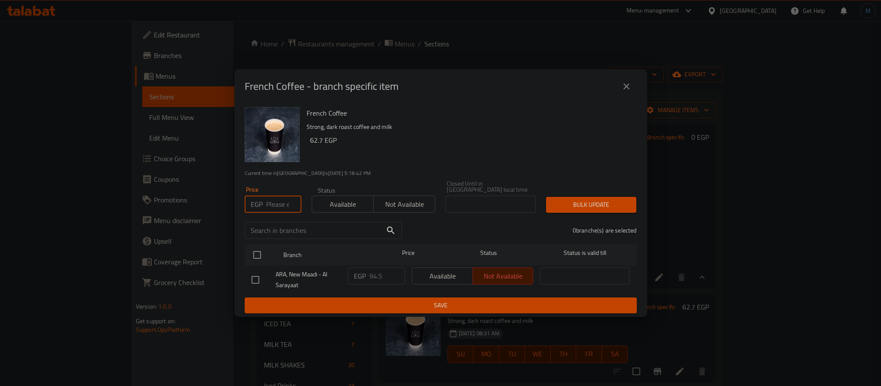
click at [276, 207] on input "number" at bounding box center [283, 204] width 35 height 17
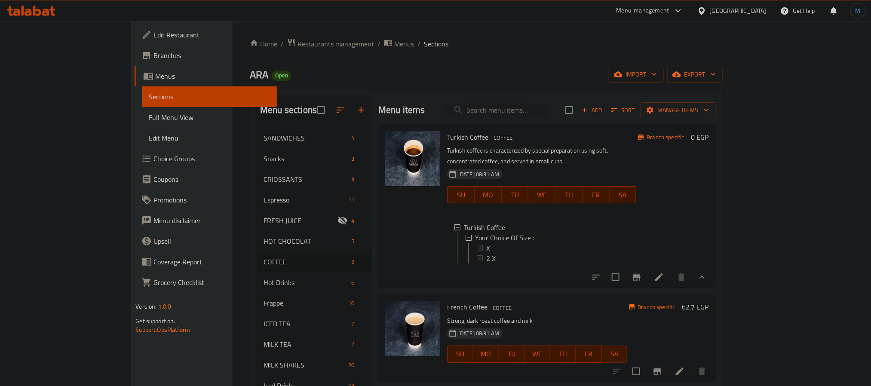
click at [378, 224] on div "Turkish Coffee COFFEE Turkish coffee is characterized by special preparation us…" at bounding box center [547, 205] width 338 height 163
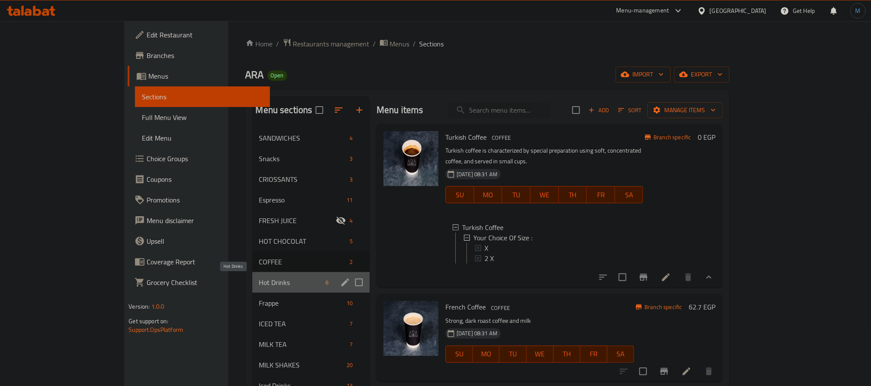
click at [272, 286] on span "Hot Drinks" at bounding box center [290, 282] width 63 height 10
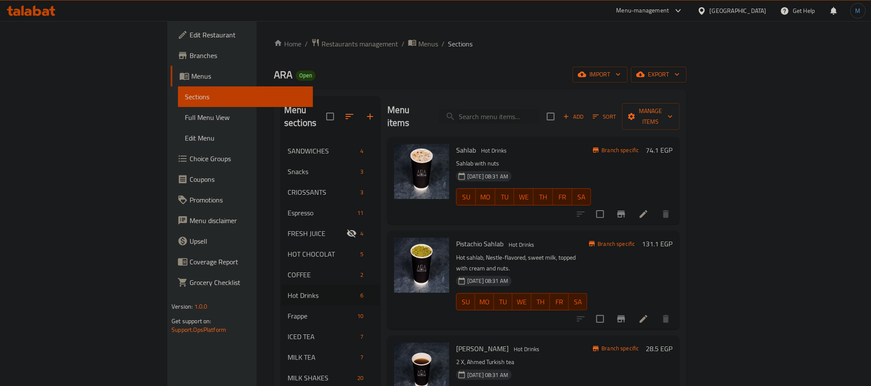
click at [558, 304] on div "Pistachio Sahlab Hot Drinks Hot sahlab, Nestle-flavored, sweet milk, topped wit…" at bounding box center [533, 280] width 292 height 98
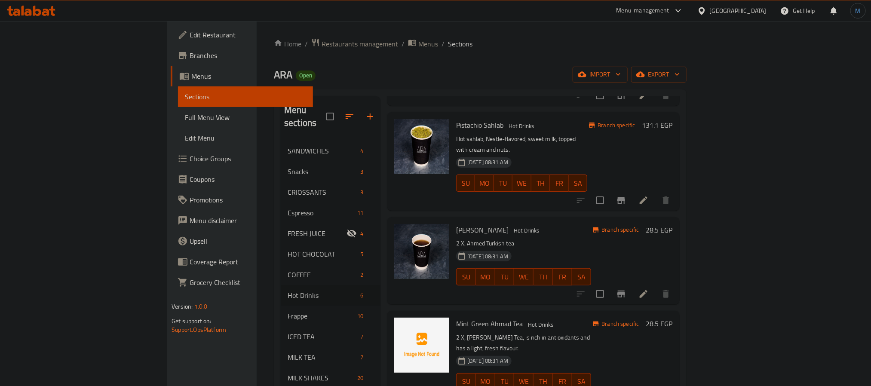
scroll to position [129, 0]
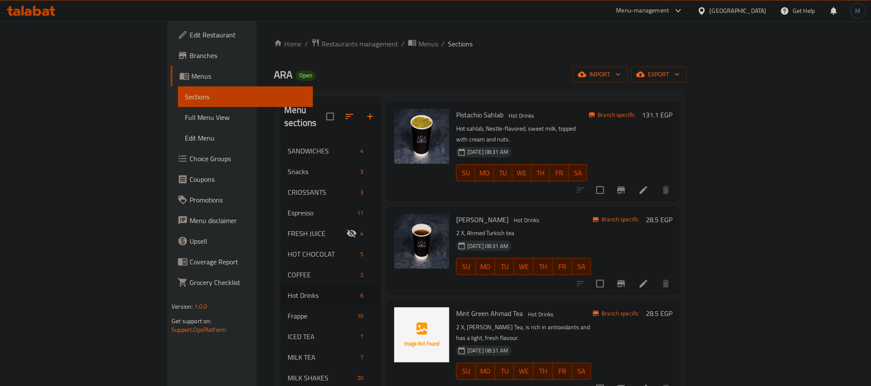
click at [627, 279] on icon "Branch-specific-item" at bounding box center [621, 284] width 10 height 10
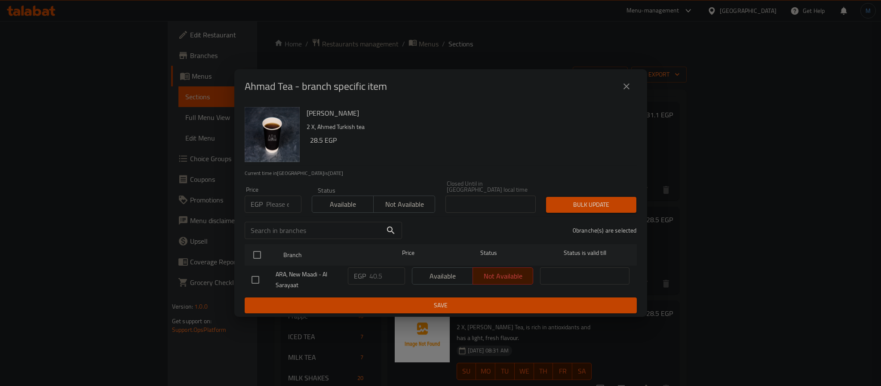
click at [281, 203] on input "number" at bounding box center [283, 204] width 35 height 17
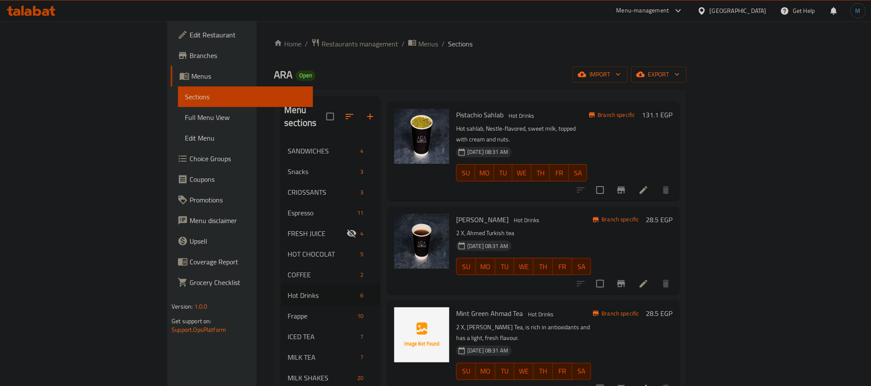
click at [591, 307] on h6 "Mint [PERSON_NAME] Tea Hot Drinks" at bounding box center [523, 313] width 135 height 12
click at [632, 378] on button "Branch-specific-item" at bounding box center [621, 388] width 21 height 21
click at [591, 322] on p "2 X, [PERSON_NAME] Tea, is rich in antioxidants and has a light, fresh flavour." at bounding box center [523, 333] width 135 height 22
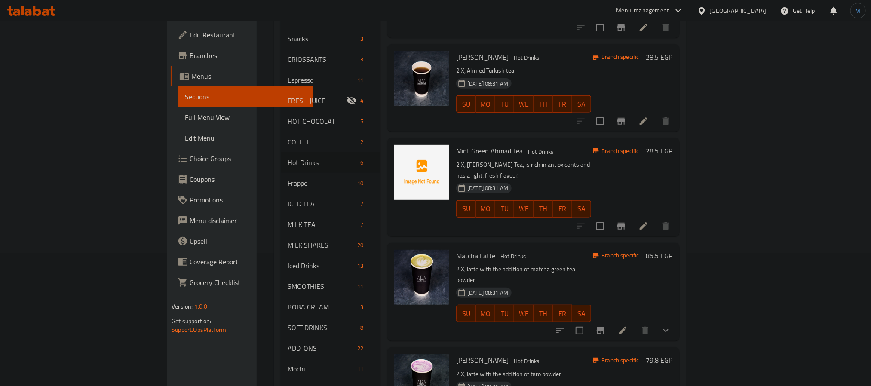
scroll to position [133, 0]
click at [605, 327] on icon "Branch-specific-item" at bounding box center [601, 330] width 8 height 7
drag, startPoint x: 780, startPoint y: 329, endPoint x: 775, endPoint y: 328, distance: 4.6
click at [673, 354] on div "Branch specific 79.8 EGP" at bounding box center [631, 391] width 81 height 74
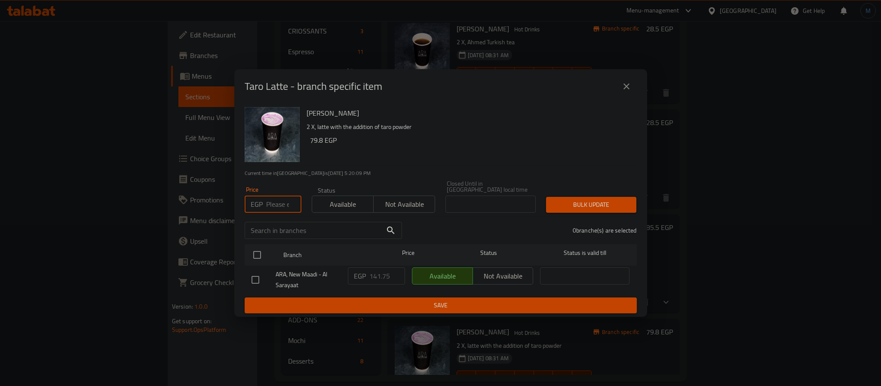
drag, startPoint x: 267, startPoint y: 194, endPoint x: 271, endPoint y: 197, distance: 5.5
click at [271, 197] on input "number" at bounding box center [283, 204] width 35 height 17
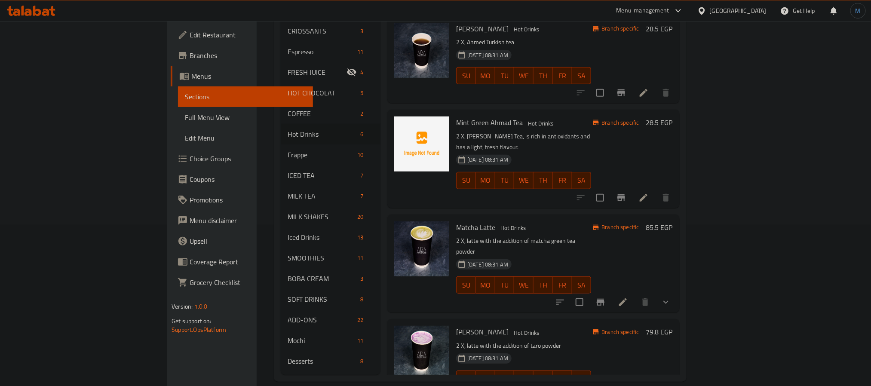
click at [591, 326] on h6 "Taro Latte Hot Drinks" at bounding box center [523, 332] width 135 height 12
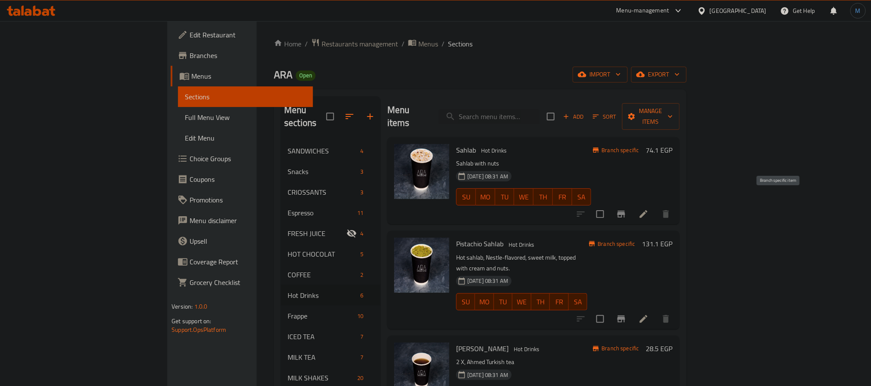
click at [632, 204] on button "Branch-specific-item" at bounding box center [621, 214] width 21 height 21
click at [632, 309] on button "Branch-specific-item" at bounding box center [621, 319] width 21 height 21
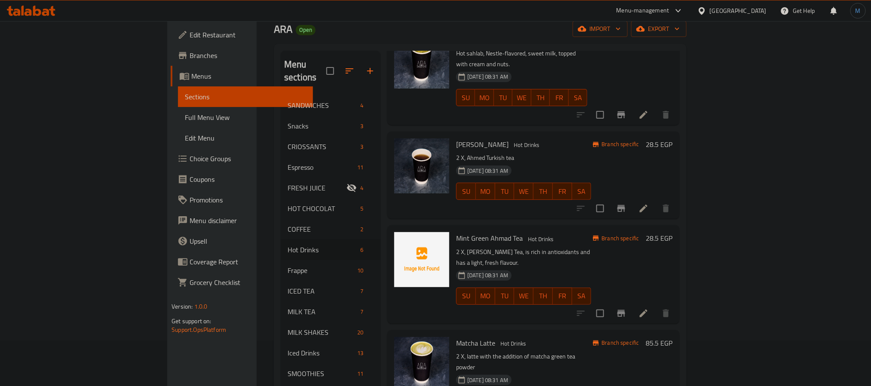
scroll to position [65, 0]
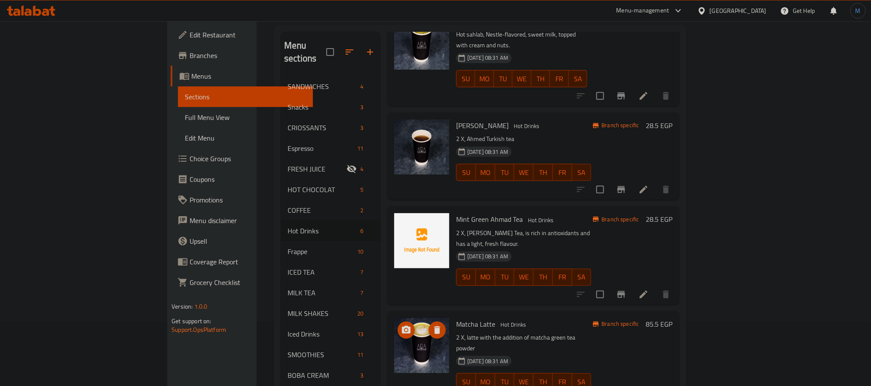
click at [394, 318] on img at bounding box center [421, 345] width 55 height 55
click at [387, 269] on div "Mint [PERSON_NAME] Tea Hot Drinks 2 X, [PERSON_NAME] Tea, is rich in antioxidan…" at bounding box center [533, 255] width 292 height 98
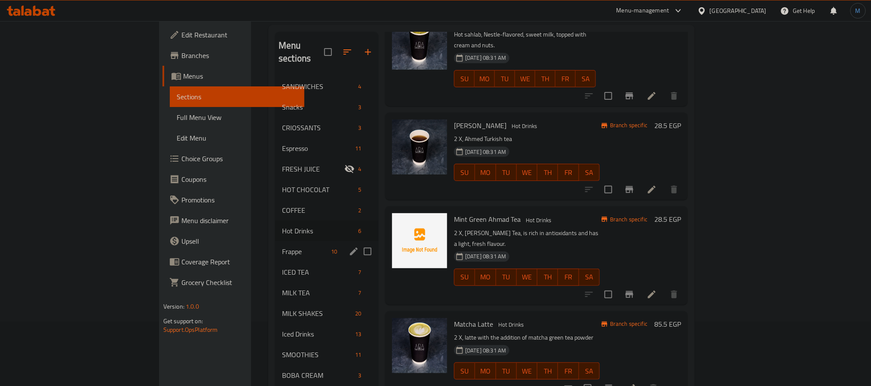
click at [275, 241] on div "Frappe 10" at bounding box center [326, 251] width 103 height 21
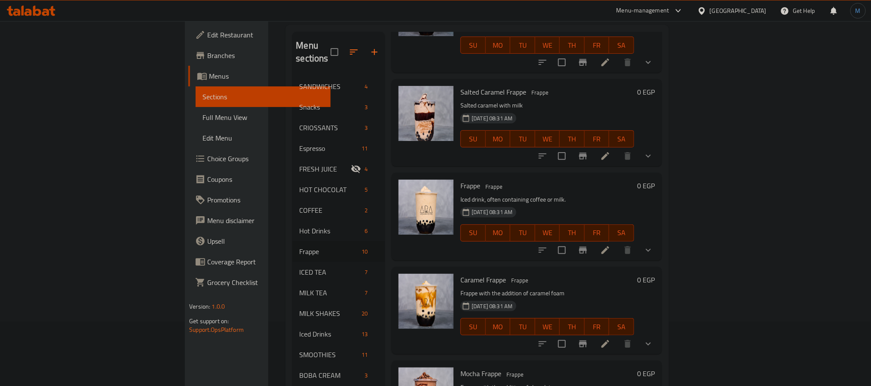
scroll to position [194, 0]
click at [560, 223] on button "WE" at bounding box center [547, 231] width 25 height 17
type button "3"
click at [659, 239] on button "show more" at bounding box center [648, 249] width 21 height 21
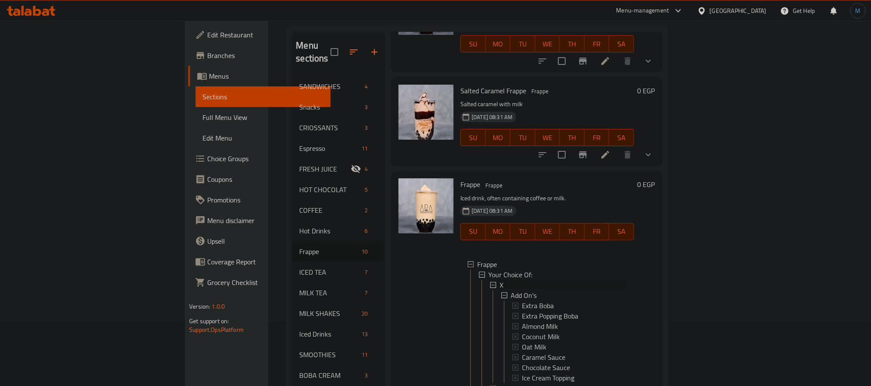
click at [500, 280] on div "X" at bounding box center [564, 285] width 128 height 10
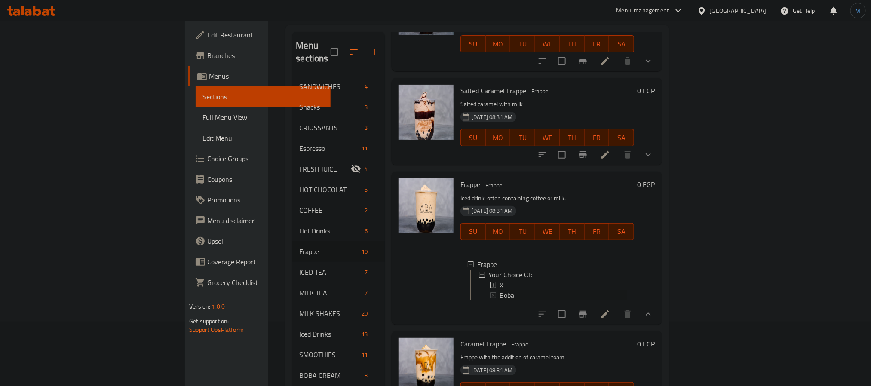
click at [500, 290] on span "Boba" at bounding box center [507, 295] width 15 height 10
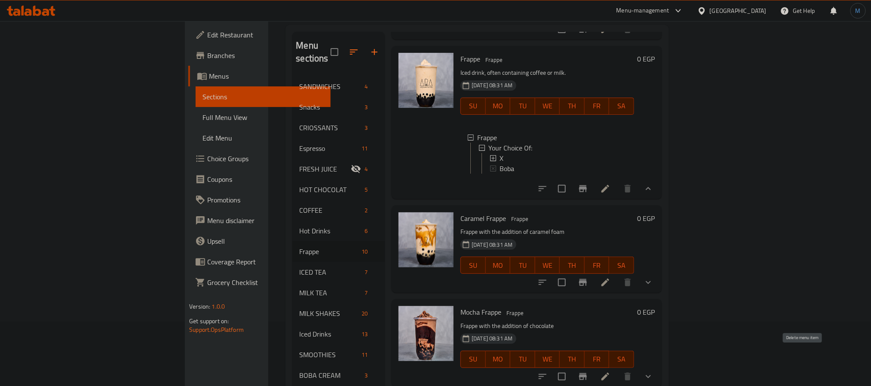
scroll to position [323, 0]
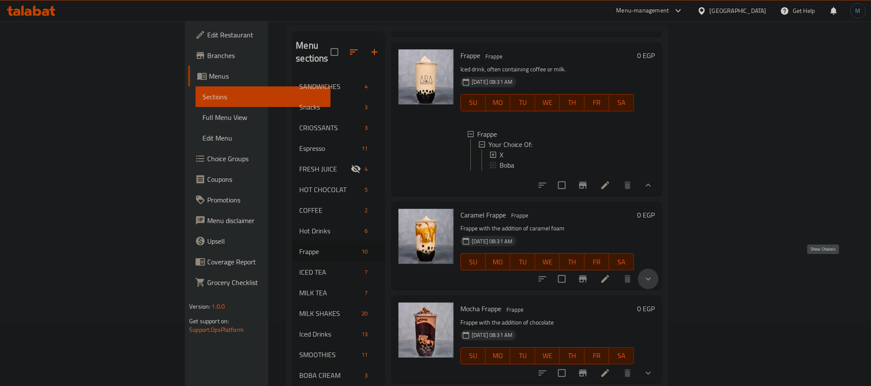
click at [654, 274] on icon "show more" at bounding box center [648, 279] width 10 height 10
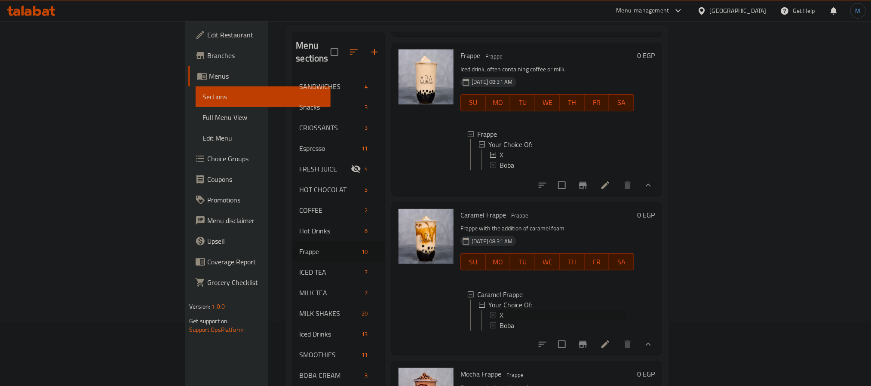
click at [500, 310] on span "X" at bounding box center [502, 315] width 4 height 10
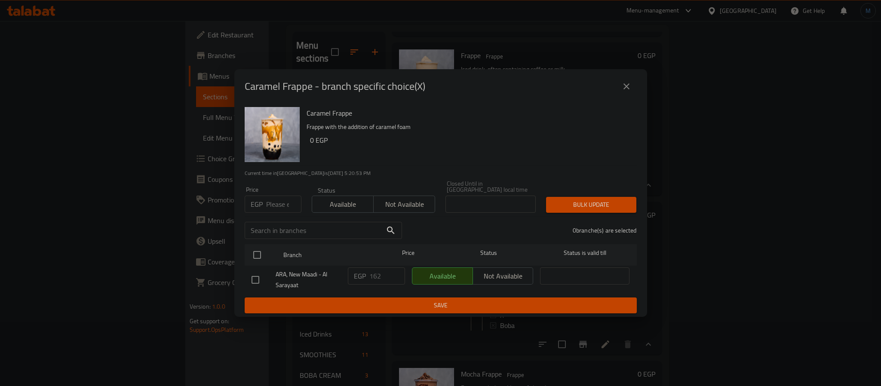
click at [274, 199] on input "number" at bounding box center [283, 204] width 35 height 17
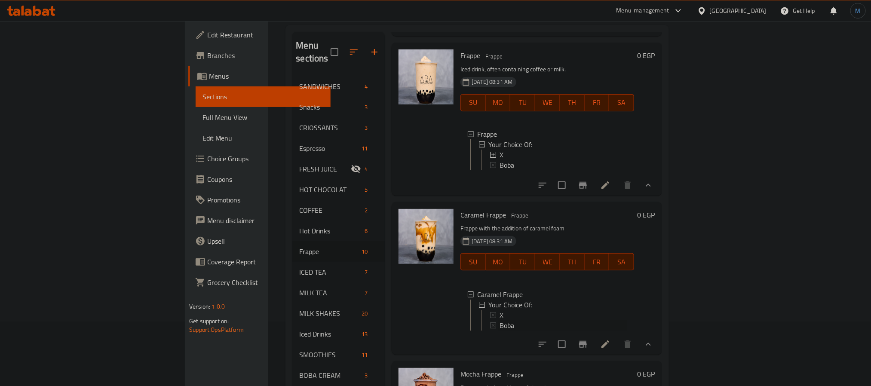
click at [500, 320] on span "Boba" at bounding box center [507, 325] width 15 height 10
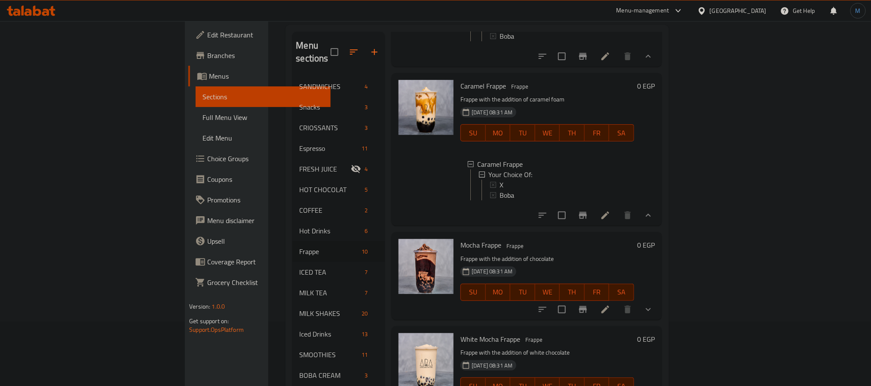
click at [659, 305] on button "show more" at bounding box center [648, 309] width 21 height 21
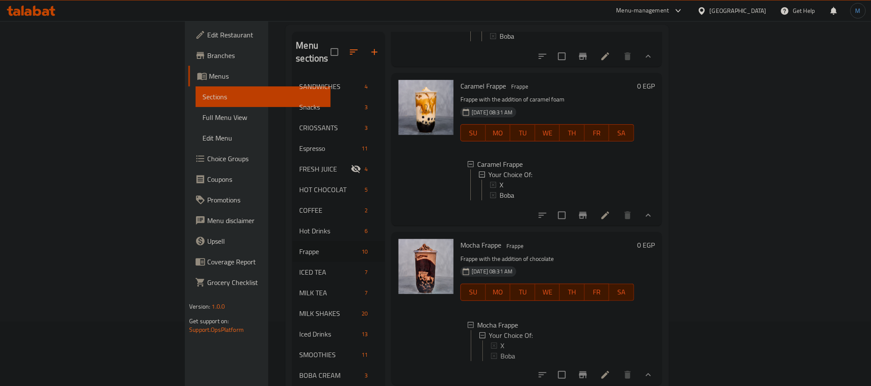
scroll to position [1, 0]
click at [490, 342] on icon at bounding box center [493, 344] width 6 height 6
click at [500, 350] on span "Boba" at bounding box center [507, 355] width 15 height 10
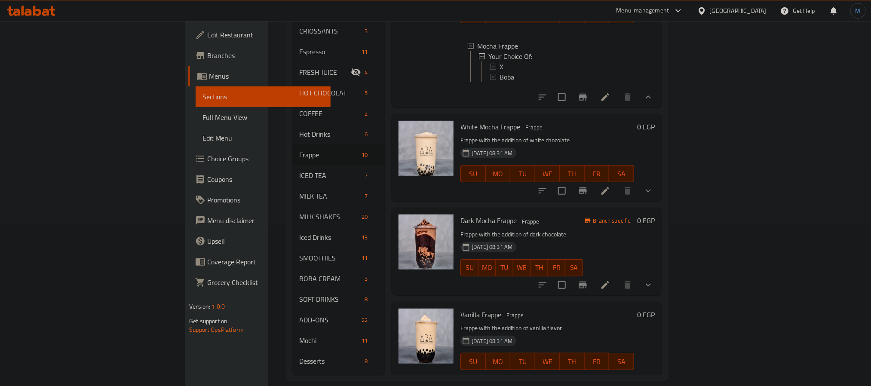
scroll to position [630, 0]
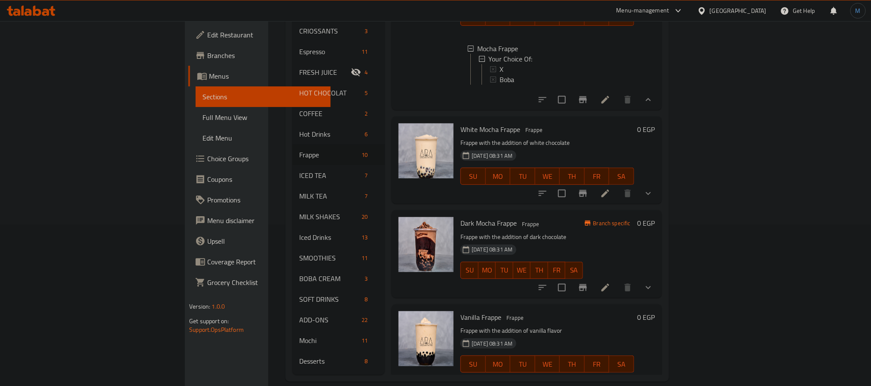
click at [659, 194] on button "show more" at bounding box center [648, 193] width 21 height 21
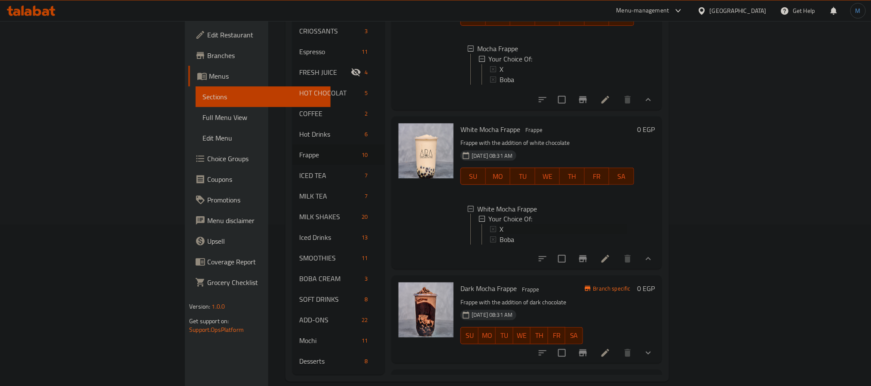
click at [500, 233] on span "X" at bounding box center [502, 229] width 4 height 10
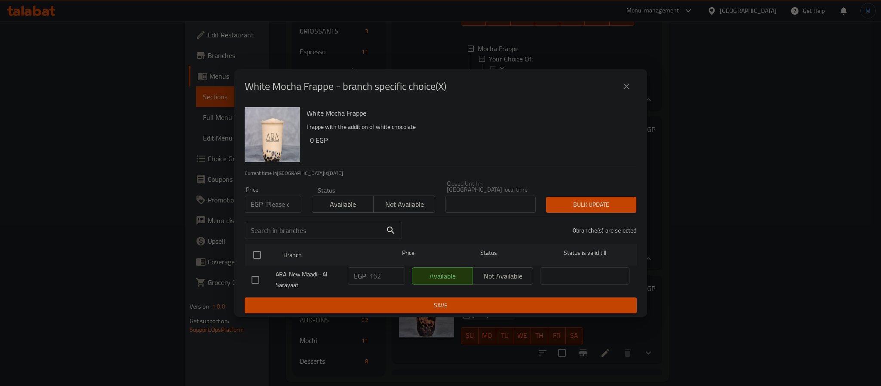
click at [263, 204] on div "EGP Price" at bounding box center [273, 204] width 57 height 17
type input "162"
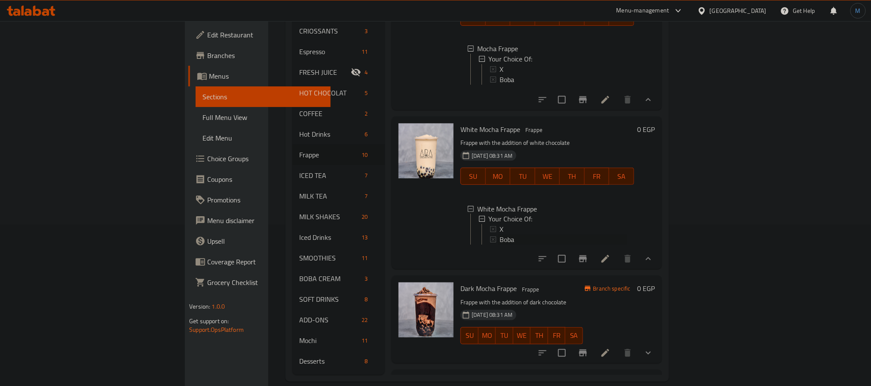
click at [500, 245] on span "Boba" at bounding box center [507, 240] width 15 height 10
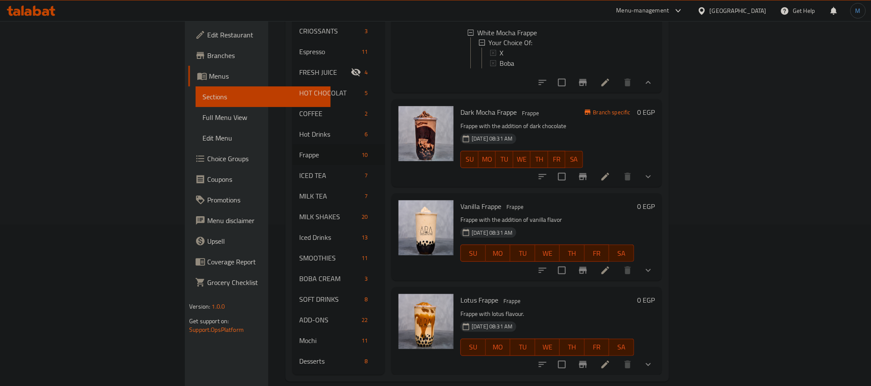
scroll to position [834, 0]
drag, startPoint x: 821, startPoint y: 255, endPoint x: 747, endPoint y: 286, distance: 79.8
click at [654, 265] on icon "show more" at bounding box center [648, 270] width 10 height 10
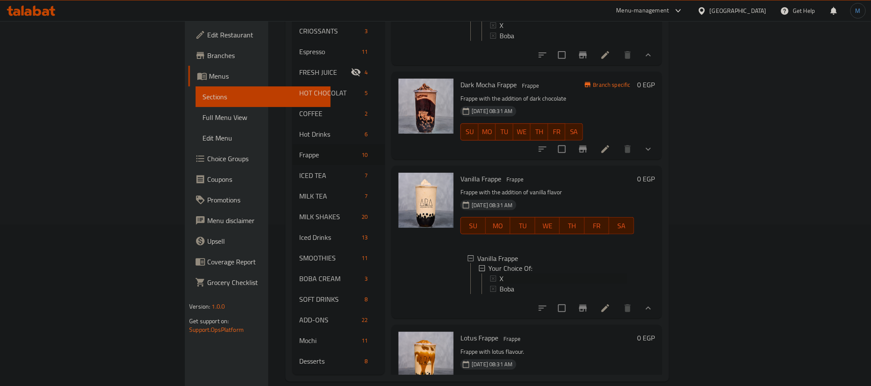
click at [490, 282] on icon at bounding box center [493, 279] width 6 height 6
click at [500, 295] on span "Boba" at bounding box center [507, 289] width 15 height 10
click at [634, 185] on h6 "Vanilla Frappe Frappe" at bounding box center [548, 179] width 174 height 12
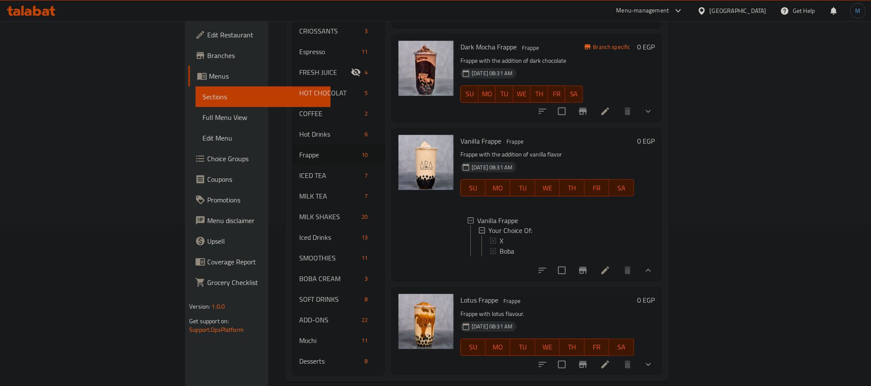
scroll to position [909, 0]
click at [659, 354] on button "show more" at bounding box center [648, 364] width 21 height 21
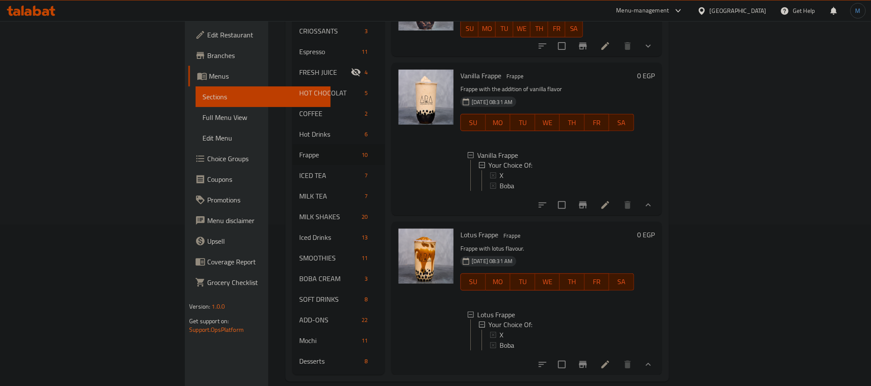
scroll to position [984, 0]
click at [500, 330] on span "X" at bounding box center [502, 335] width 4 height 10
click at [500, 341] on span "Boba" at bounding box center [507, 346] width 15 height 10
click at [618, 229] on h6 "Lotus Frappe Frappe" at bounding box center [548, 235] width 174 height 12
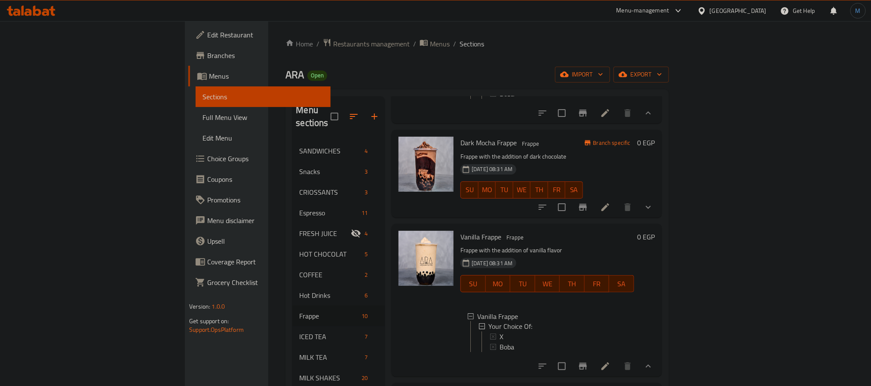
scroll to position [0, 0]
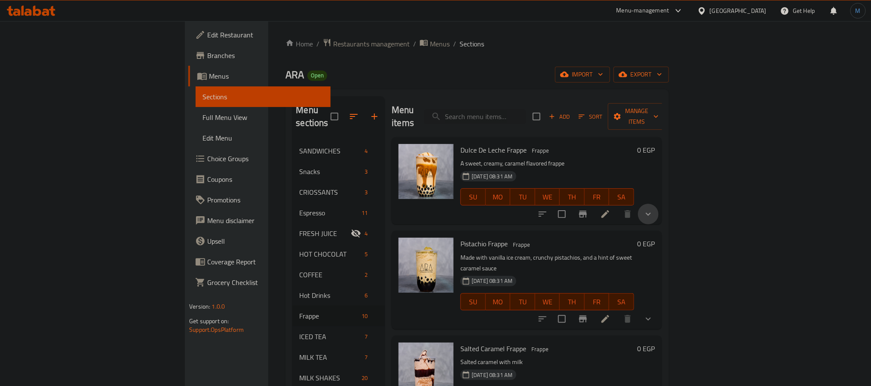
click at [659, 204] on button "show more" at bounding box center [648, 214] width 21 height 21
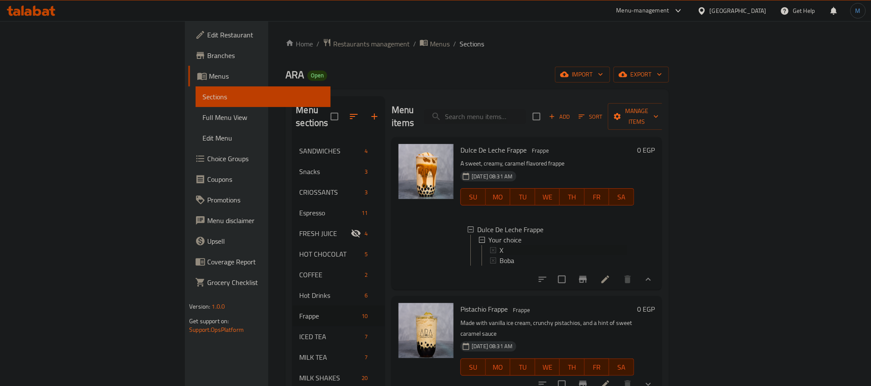
click at [500, 245] on div "X" at bounding box center [564, 250] width 128 height 10
click at [490, 255] on div "Boba" at bounding box center [559, 260] width 138 height 10
click at [534, 303] on h6 "Pistachio Frappe Frappe" at bounding box center [548, 309] width 174 height 12
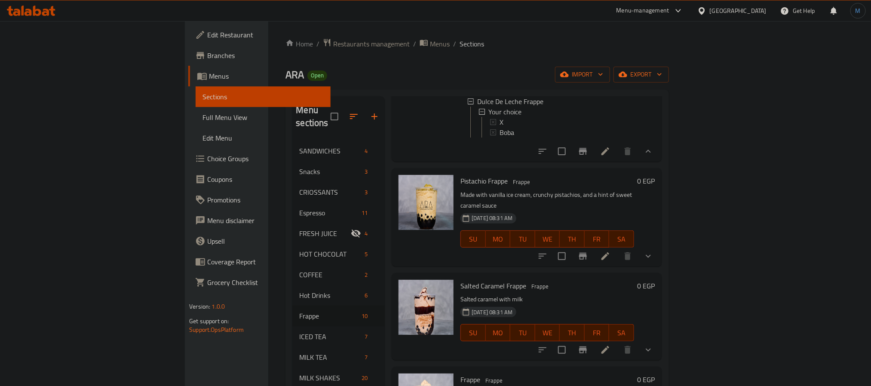
scroll to position [129, 0]
click at [659, 247] on button "show more" at bounding box center [648, 255] width 21 height 21
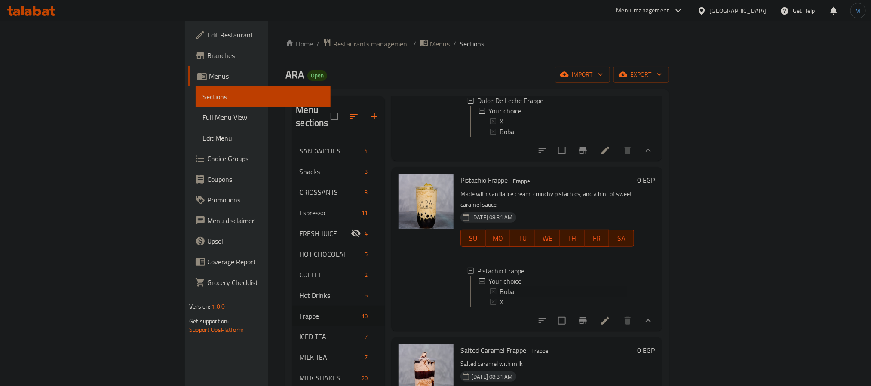
click at [490, 286] on div "Boba" at bounding box center [559, 291] width 138 height 10
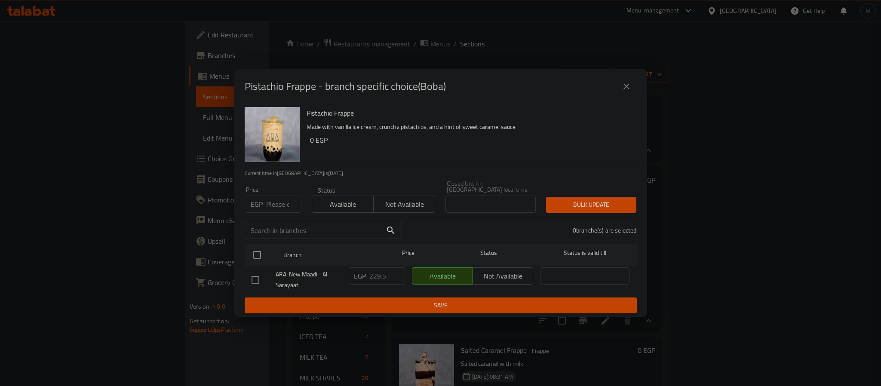
click at [259, 206] on p "EGP" at bounding box center [257, 204] width 12 height 10
click at [277, 196] on input "number" at bounding box center [283, 204] width 35 height 17
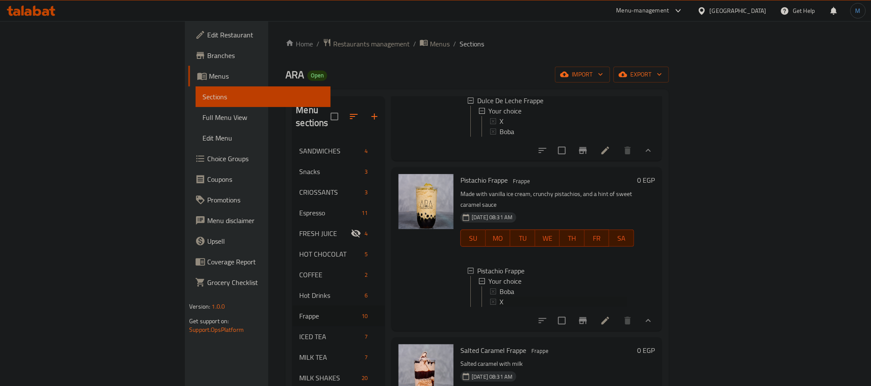
click at [500, 297] on span "X" at bounding box center [502, 302] width 4 height 10
click at [606, 338] on div "Salted Caramel Frappe Frappe Salted caramel with milk [DATE] 08:31 AM SU MO TU …" at bounding box center [527, 381] width 271 height 87
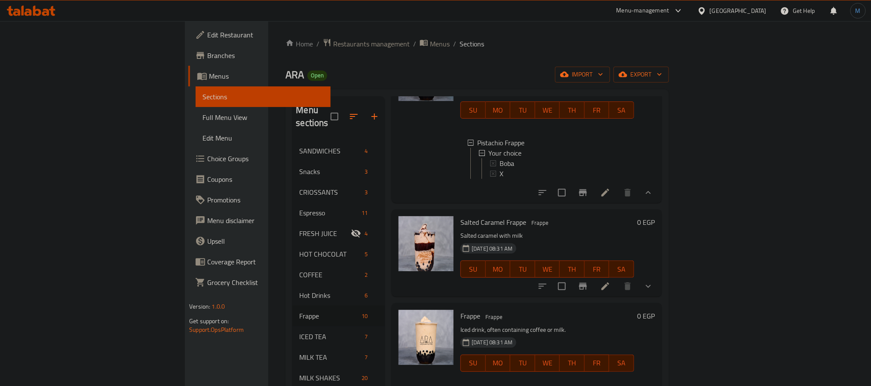
scroll to position [258, 0]
click at [654, 281] on icon "show more" at bounding box center [648, 285] width 10 height 10
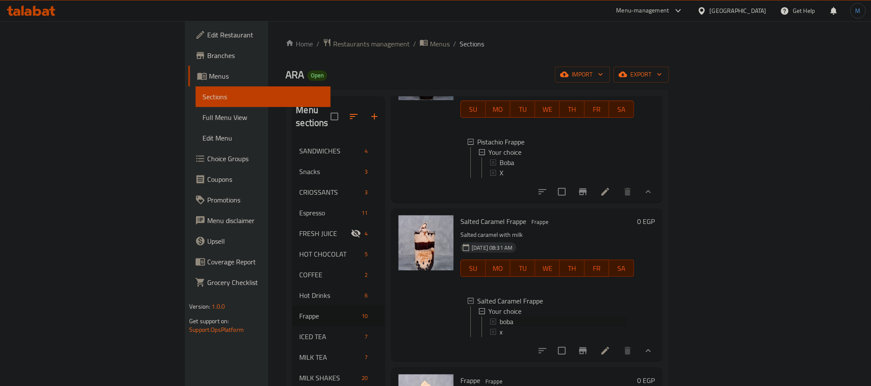
click at [500, 319] on span "boba" at bounding box center [507, 322] width 14 height 10
click at [500, 327] on span "x" at bounding box center [501, 332] width 3 height 10
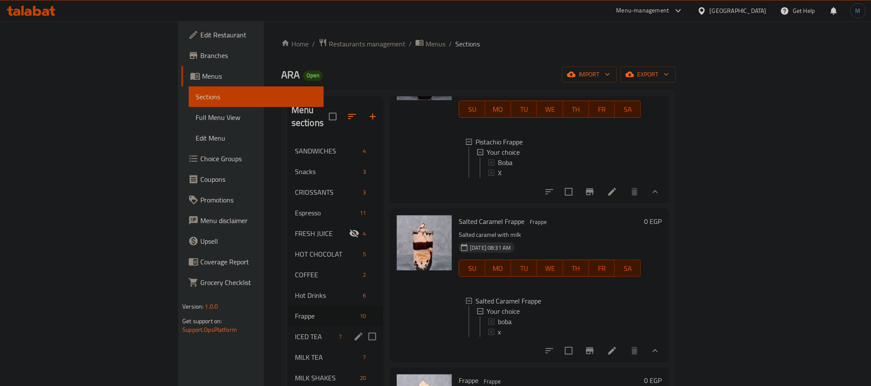
click at [288, 333] on div "ICED TEA 7" at bounding box center [335, 336] width 95 height 21
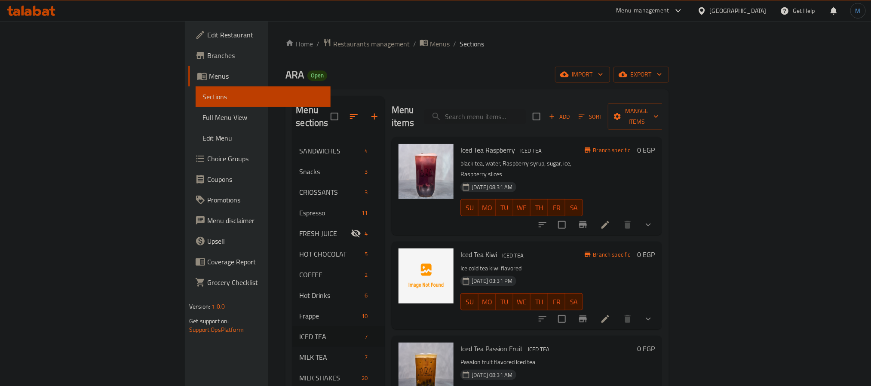
click at [580, 263] on p "Ice cold tea kiwi flavored" at bounding box center [522, 268] width 122 height 11
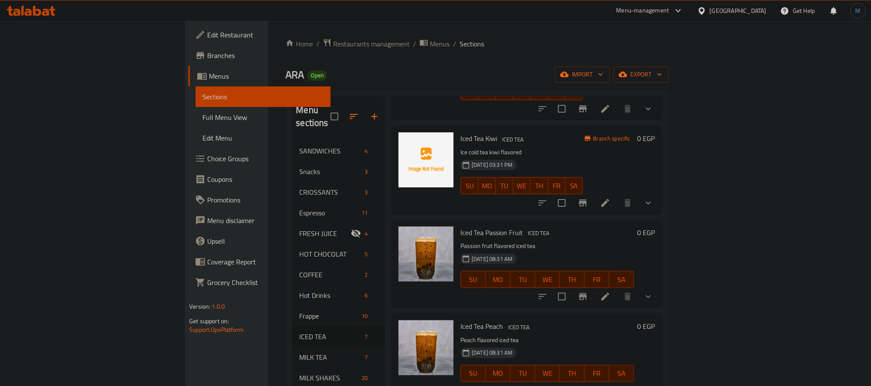
scroll to position [129, 0]
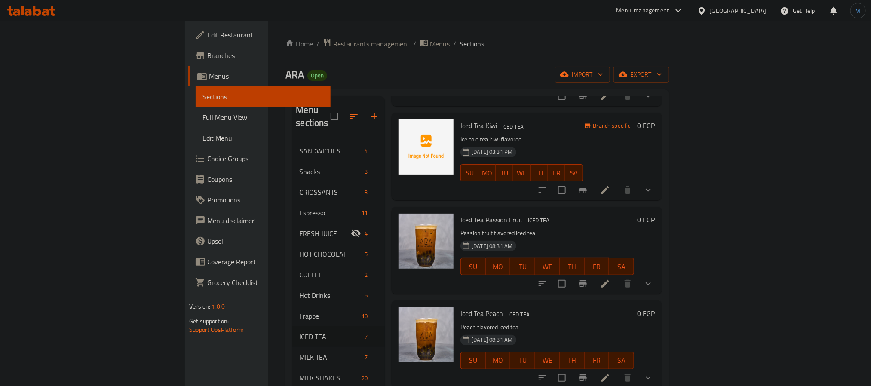
click at [659, 274] on button "show more" at bounding box center [648, 284] width 21 height 21
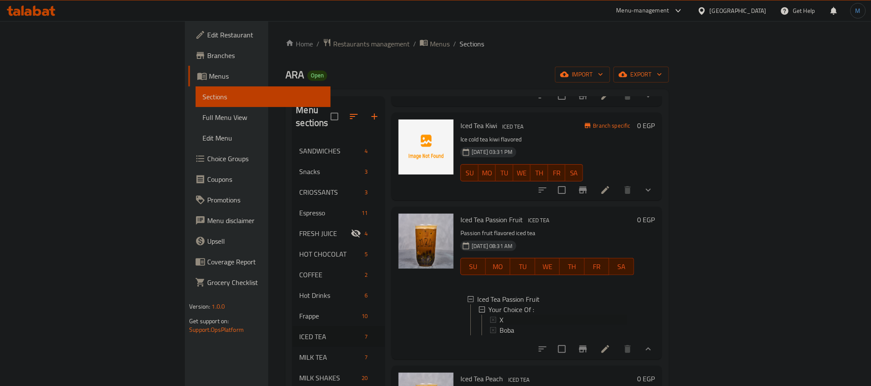
click at [490, 317] on icon at bounding box center [493, 320] width 6 height 6
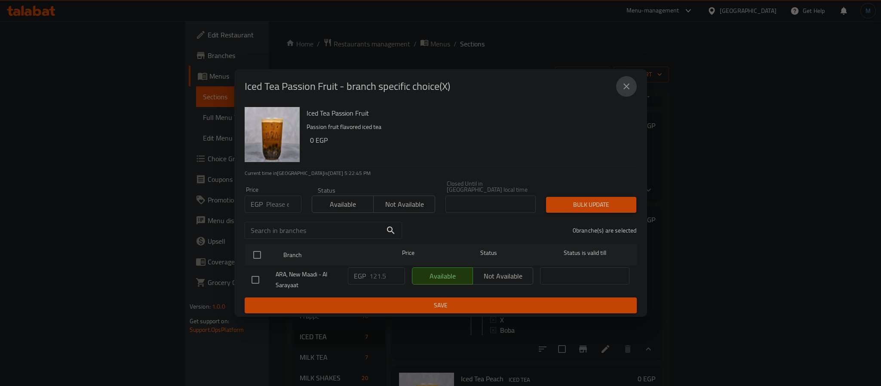
click at [621, 92] on button "close" at bounding box center [626, 86] width 21 height 21
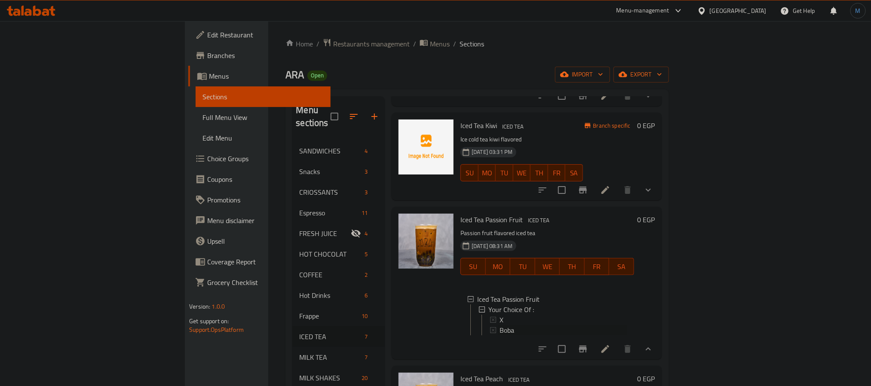
click at [490, 325] on div "Boba" at bounding box center [559, 330] width 138 height 10
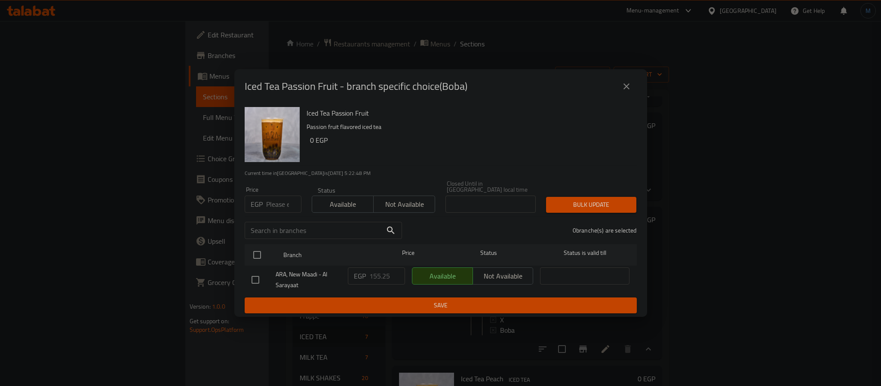
click at [618, 93] on button "close" at bounding box center [626, 86] width 21 height 21
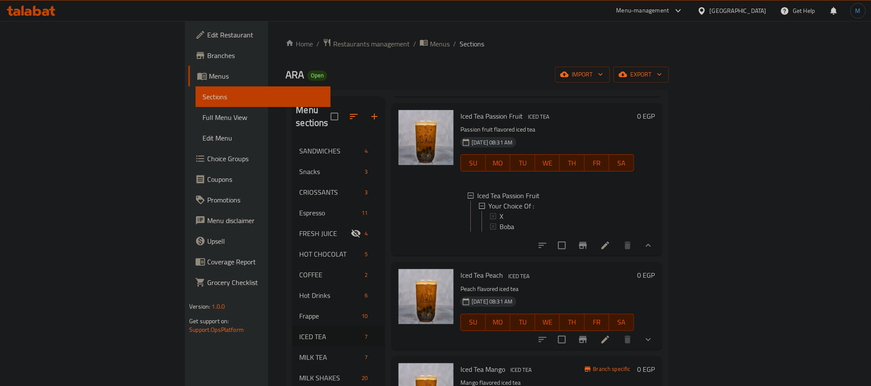
scroll to position [258, 0]
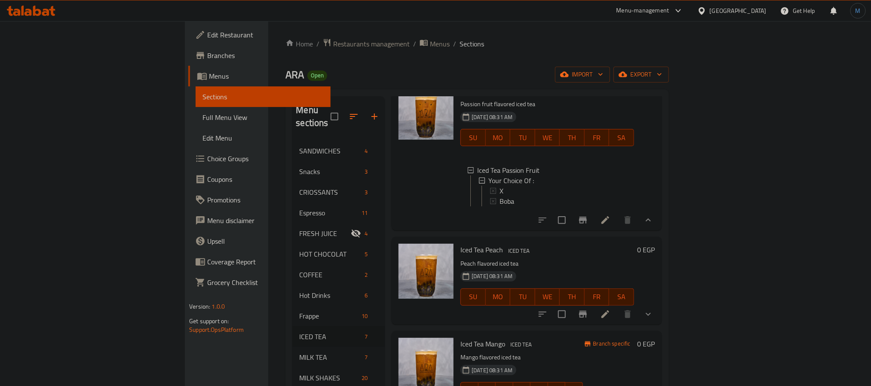
click at [654, 309] on icon "show more" at bounding box center [648, 314] width 10 height 10
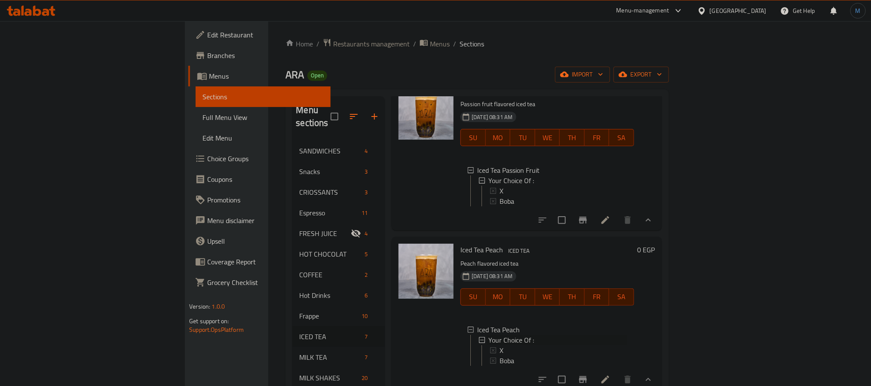
click at [482, 345] on ul "X Boba" at bounding box center [555, 355] width 146 height 21
click at [490, 347] on icon at bounding box center [493, 350] width 6 height 6
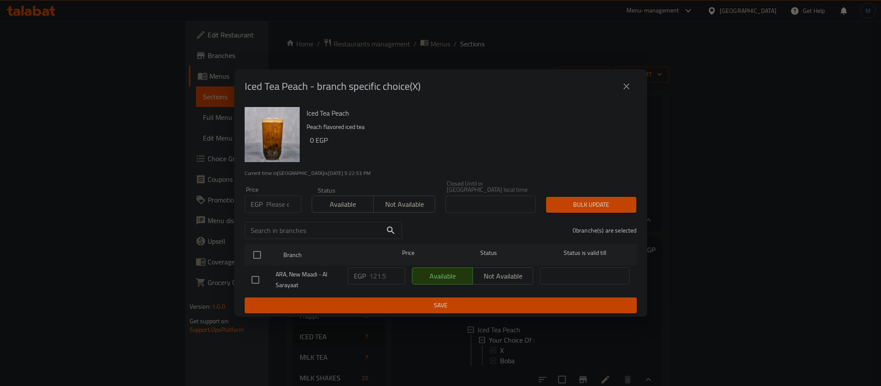
click at [614, 86] on div "Iced Tea Peach - branch specific choice(X)" at bounding box center [441, 86] width 392 height 21
click at [623, 88] on icon "close" at bounding box center [626, 86] width 10 height 10
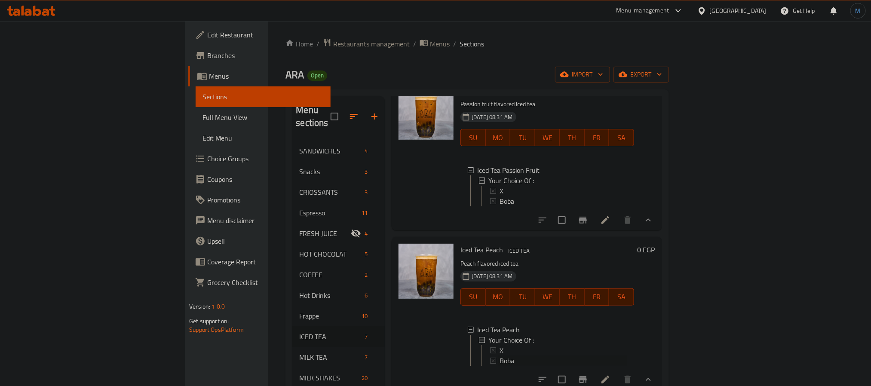
click at [500, 356] on span "Boba" at bounding box center [507, 361] width 15 height 10
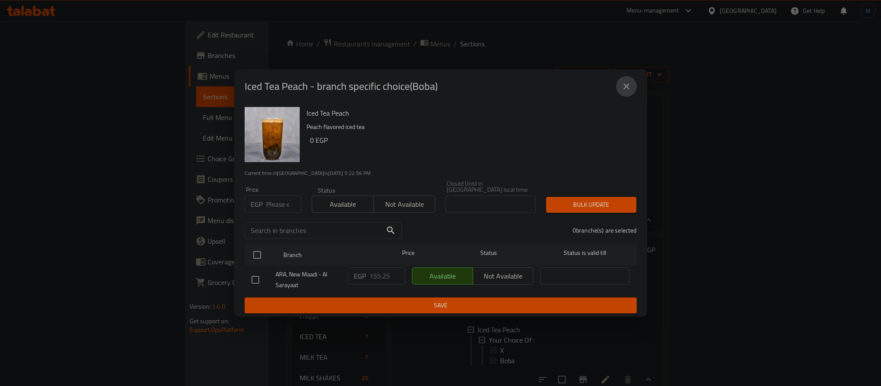
click at [620, 86] on button "close" at bounding box center [626, 86] width 21 height 21
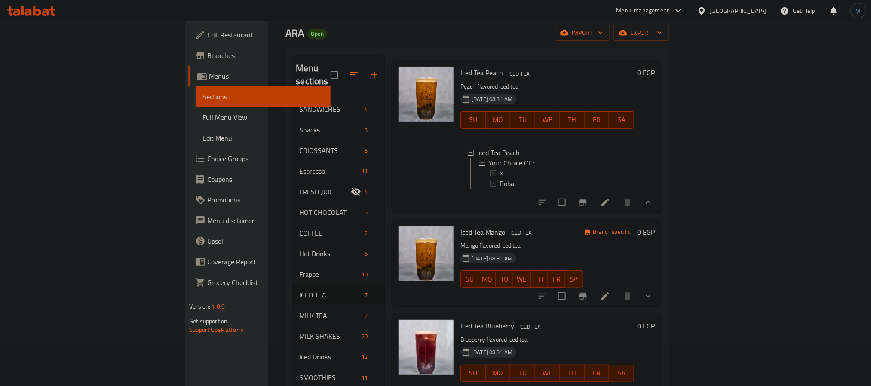
scroll to position [65, 0]
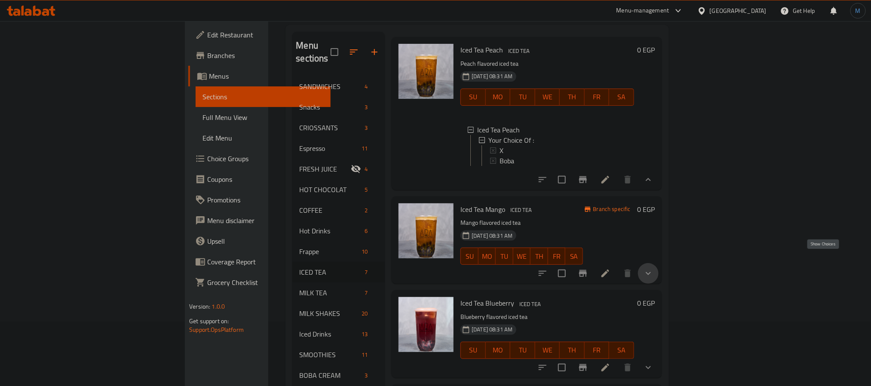
click at [654, 268] on icon "show more" at bounding box center [648, 273] width 10 height 10
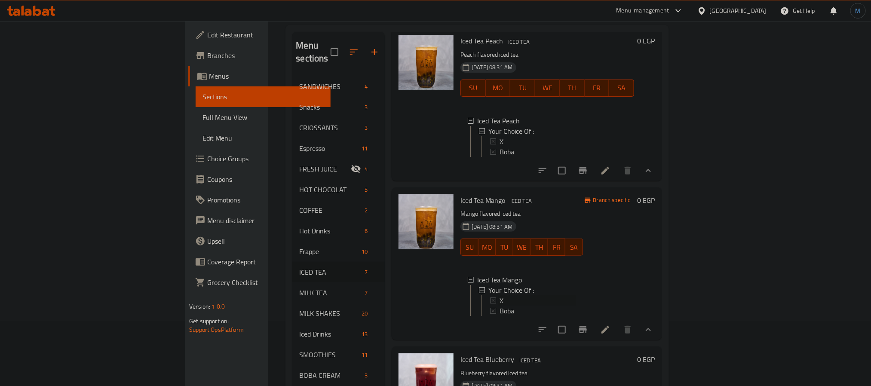
click at [498, 295] on div "X" at bounding box center [537, 300] width 78 height 10
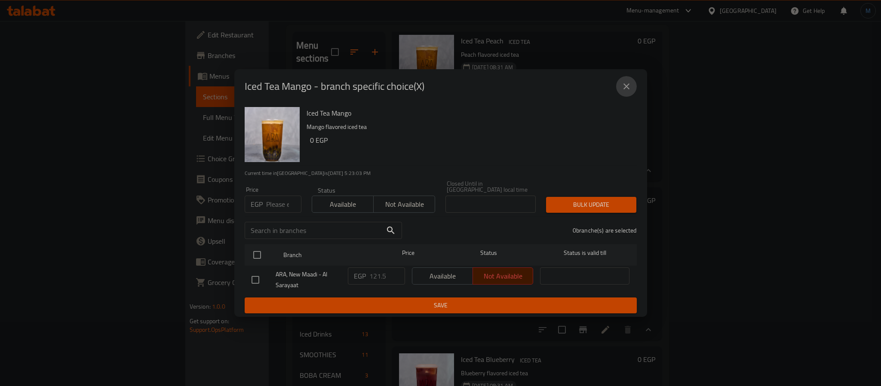
click at [627, 95] on button "close" at bounding box center [626, 86] width 21 height 21
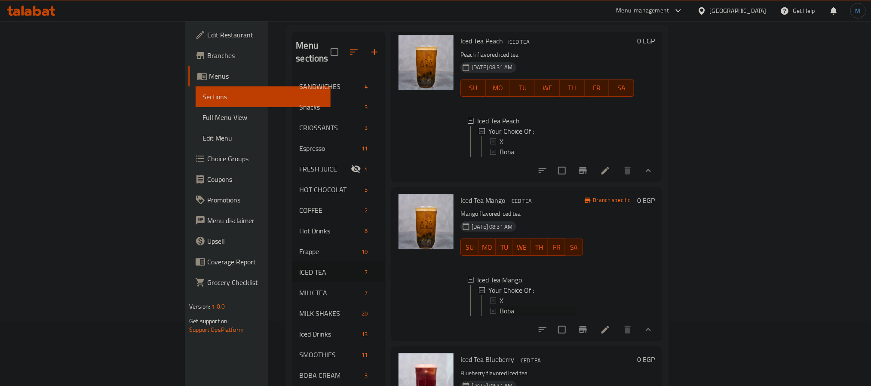
click at [500, 307] on span "Boba" at bounding box center [507, 311] width 15 height 10
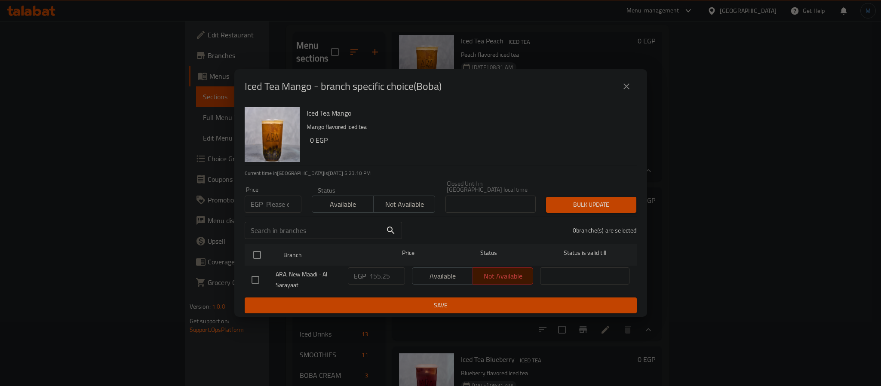
click at [622, 92] on icon "close" at bounding box center [626, 86] width 10 height 10
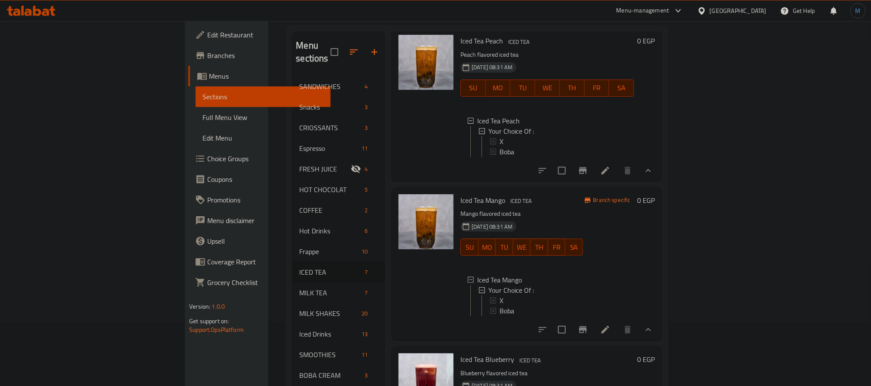
scroll to position [1, 0]
click at [655, 245] on div "Branch specific 0 EGP" at bounding box center [619, 263] width 72 height 139
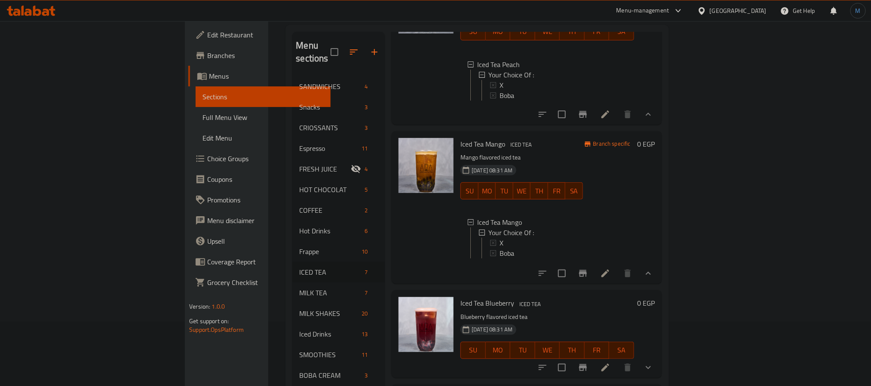
click at [651, 366] on icon "show more" at bounding box center [648, 367] width 5 height 3
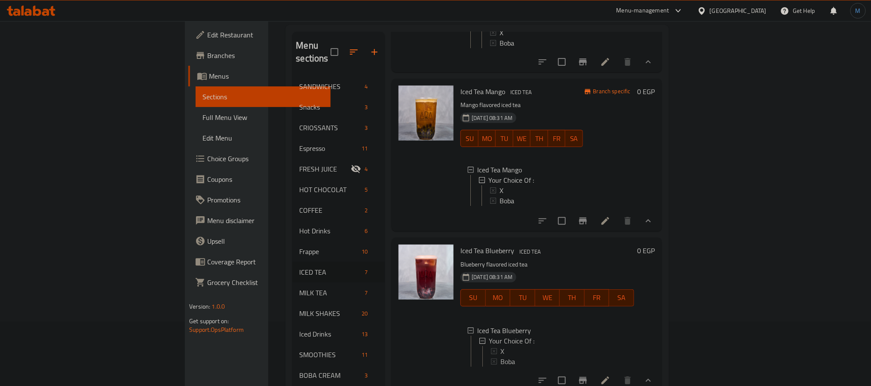
scroll to position [551, 0]
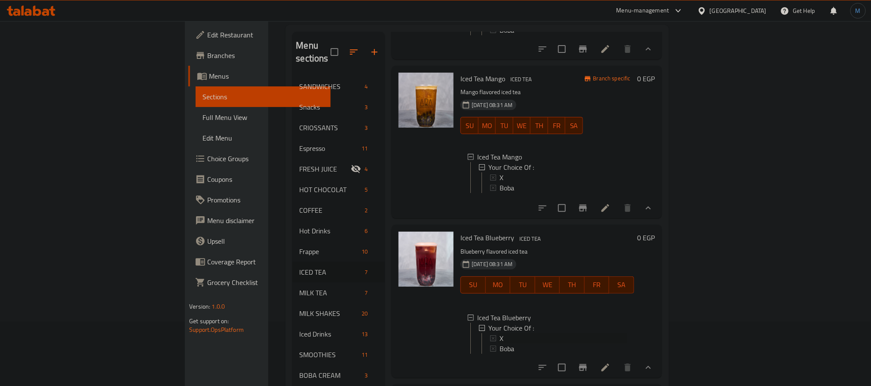
click at [500, 333] on div "X" at bounding box center [564, 338] width 128 height 10
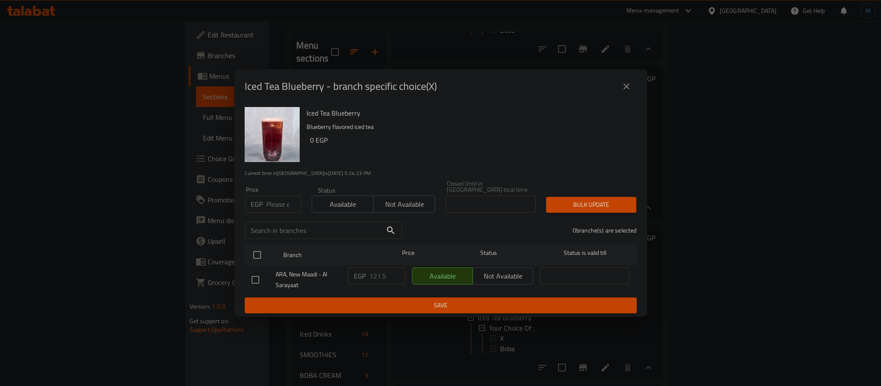
click at [623, 84] on icon "close" at bounding box center [626, 86] width 10 height 10
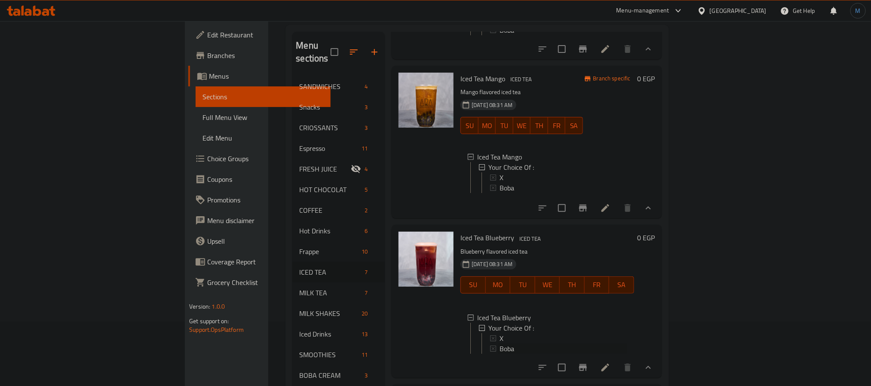
click at [500, 344] on span "Boba" at bounding box center [507, 349] width 15 height 10
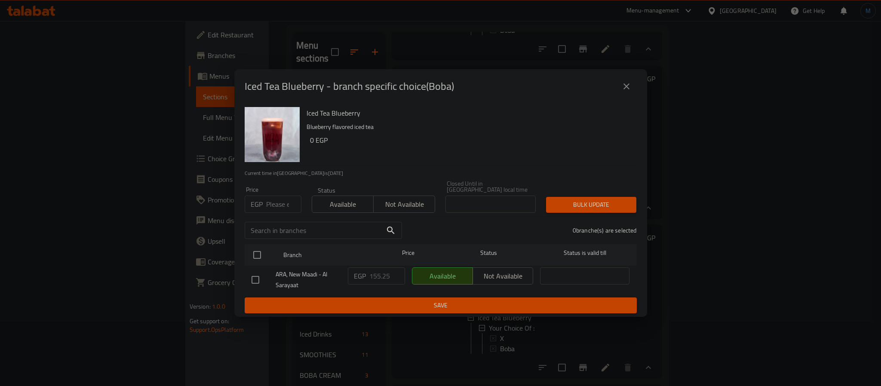
click at [622, 86] on icon "close" at bounding box center [626, 86] width 10 height 10
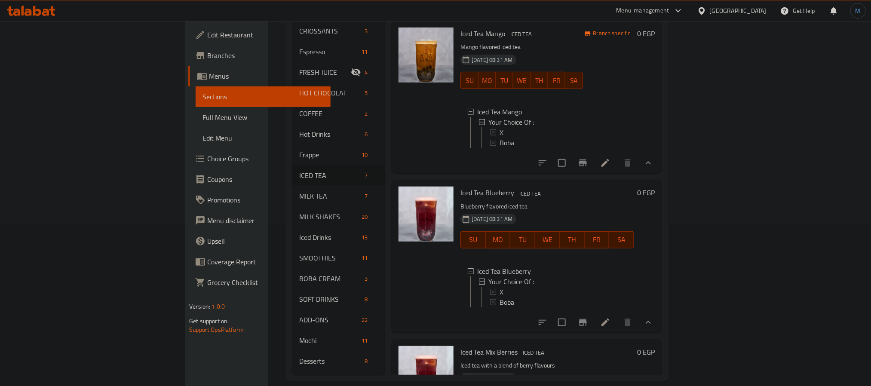
scroll to position [359, 0]
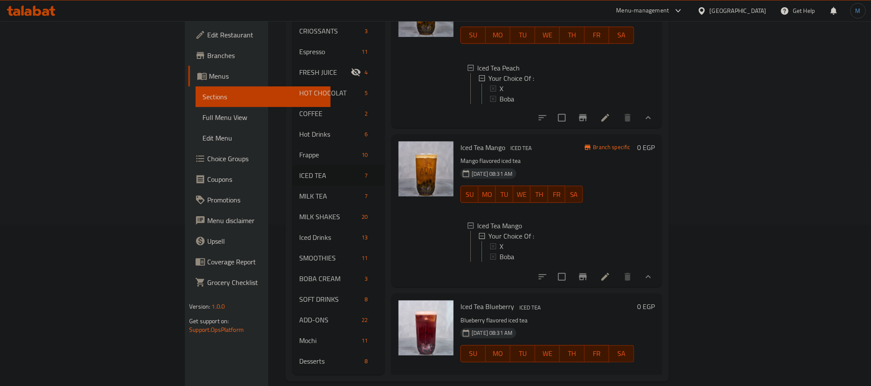
click at [648, 293] on div "Menu items Add Sort Manage items Iced Tea Raspberry ICED TEA black tea, water, …" at bounding box center [523, 155] width 277 height 440
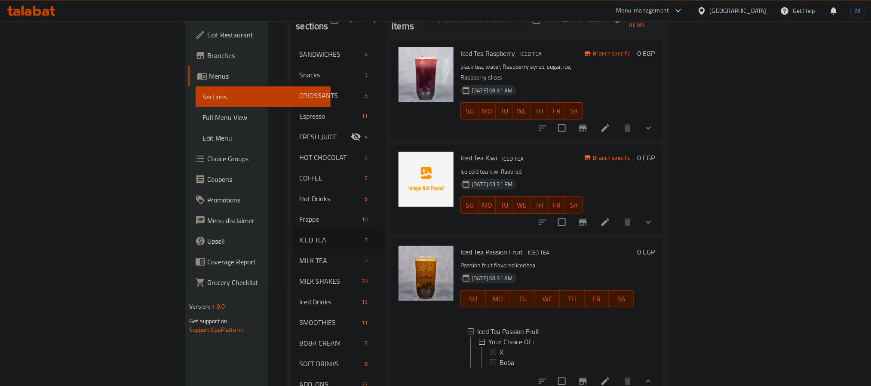
scroll to position [0, 0]
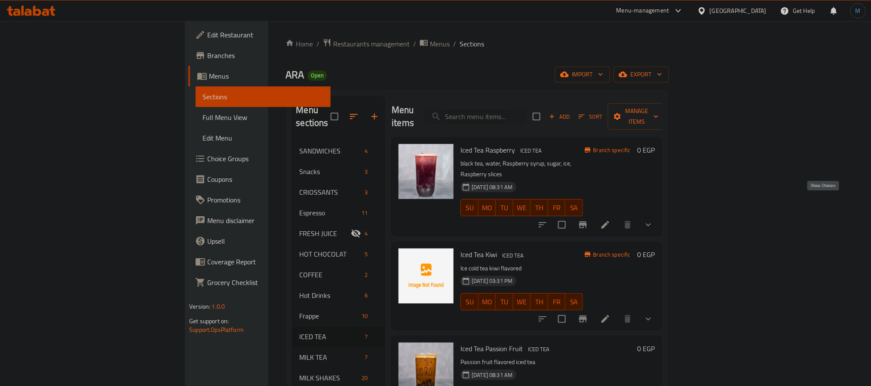
click at [659, 215] on button "show more" at bounding box center [648, 225] width 21 height 21
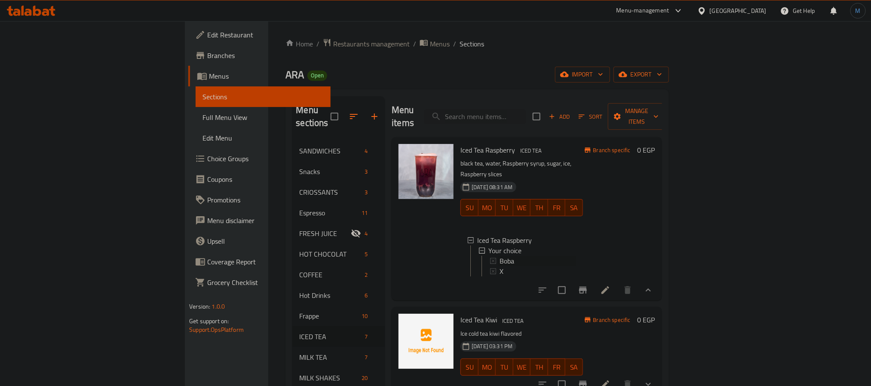
click at [500, 256] on span "Boba" at bounding box center [507, 261] width 15 height 10
click at [500, 266] on div "X" at bounding box center [538, 271] width 76 height 10
click at [533, 314] on h6 "Iced Tea Kiwi ICED TEA" at bounding box center [522, 320] width 122 height 12
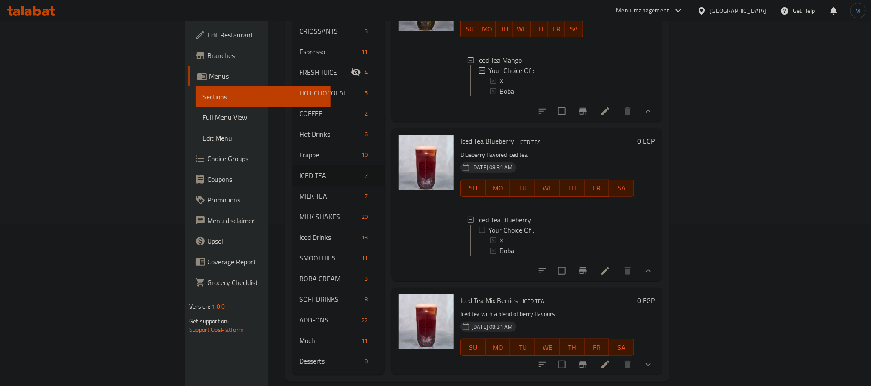
click at [654, 360] on icon "show more" at bounding box center [648, 365] width 10 height 10
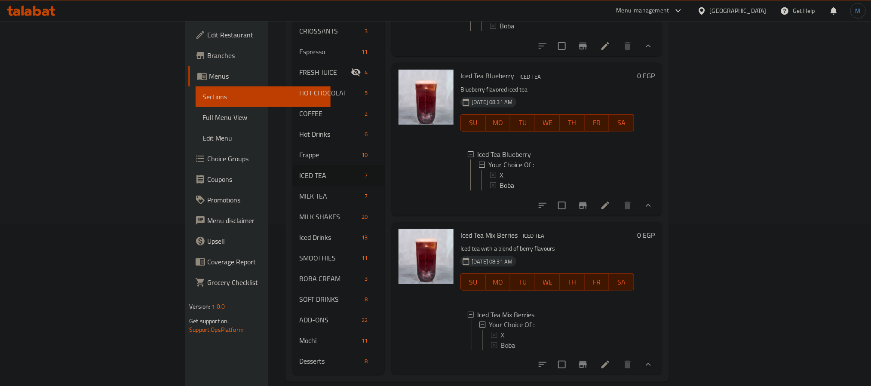
scroll to position [702, 0]
click at [500, 330] on span "X" at bounding box center [502, 335] width 4 height 10
click at [498, 341] on div "Boba" at bounding box center [562, 346] width 129 height 10
click at [595, 229] on h6 "Iced Tea Mix Berries ICED TEA" at bounding box center [548, 235] width 174 height 12
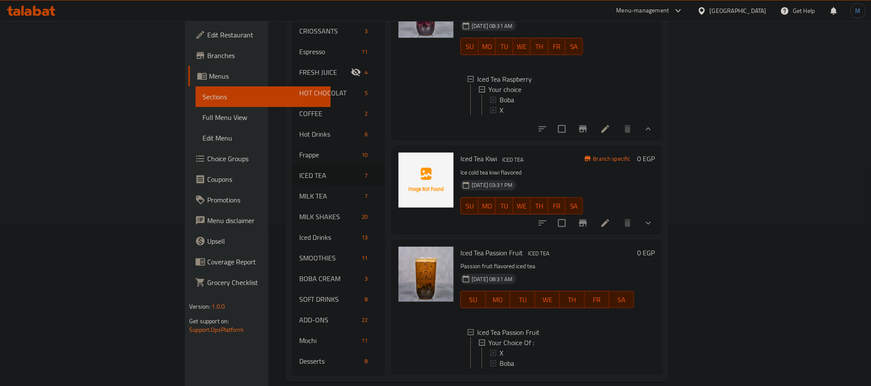
click at [659, 213] on button "show more" at bounding box center [648, 223] width 21 height 21
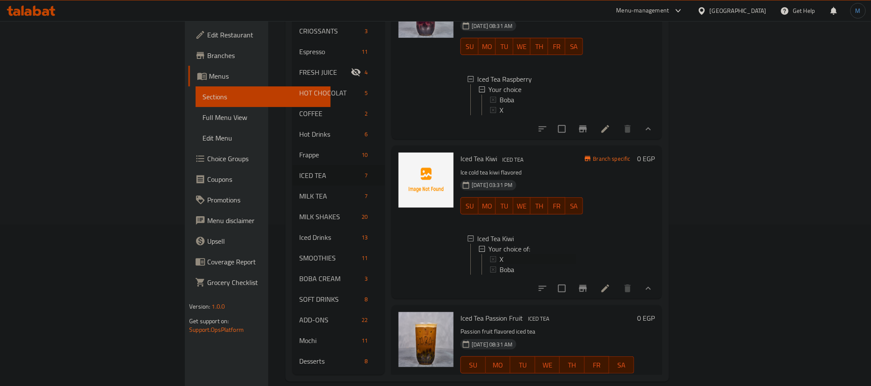
click at [490, 254] on div "X" at bounding box center [533, 259] width 86 height 10
click at [500, 264] on span "Boba" at bounding box center [507, 269] width 15 height 10
click at [395, 258] on div at bounding box center [426, 222] width 62 height 146
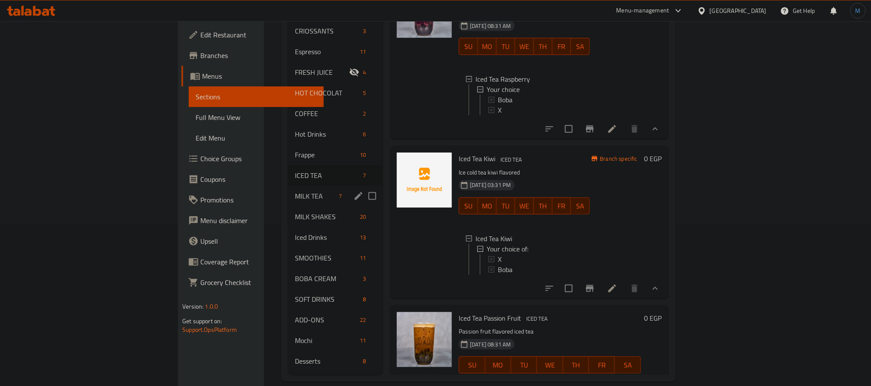
click at [288, 189] on div "MILK TEA 7" at bounding box center [335, 196] width 95 height 21
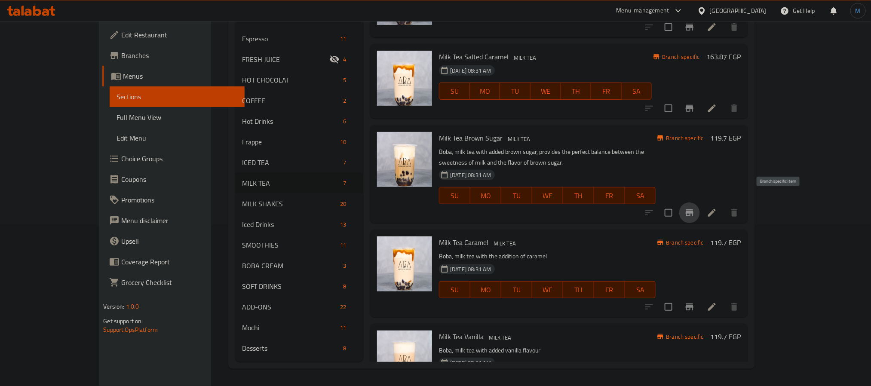
click at [695, 208] on icon "Branch-specific-item" at bounding box center [690, 213] width 10 height 10
click at [560, 284] on span "WE" at bounding box center [548, 290] width 24 height 12
type button "3"
click at [595, 261] on div "[DATE] 08:31 AM SU MO TU WE TH FR SA" at bounding box center [548, 284] width 224 height 46
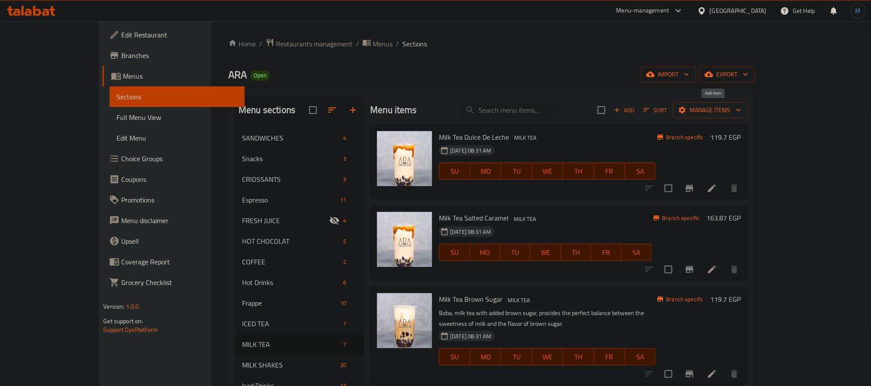
click at [636, 106] on span "Add" at bounding box center [624, 110] width 23 height 10
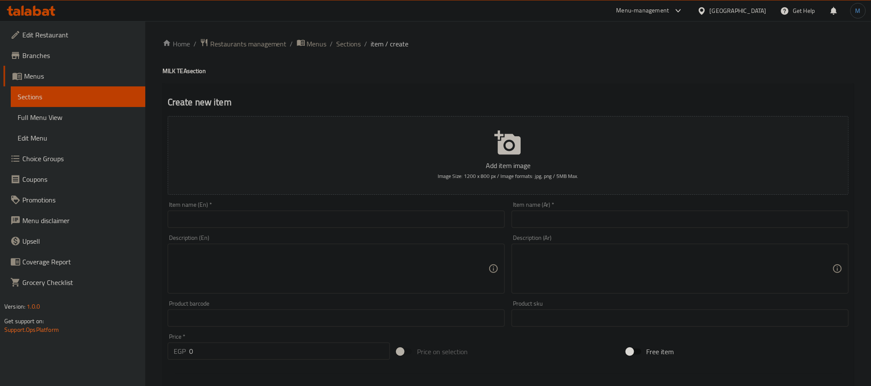
click at [360, 224] on input "text" at bounding box center [336, 219] width 337 height 17
paste input "Other Flavours"
type input "Other Flavours"
click at [598, 212] on input "text" at bounding box center [680, 219] width 337 height 17
paste input "نكهات أخرى"
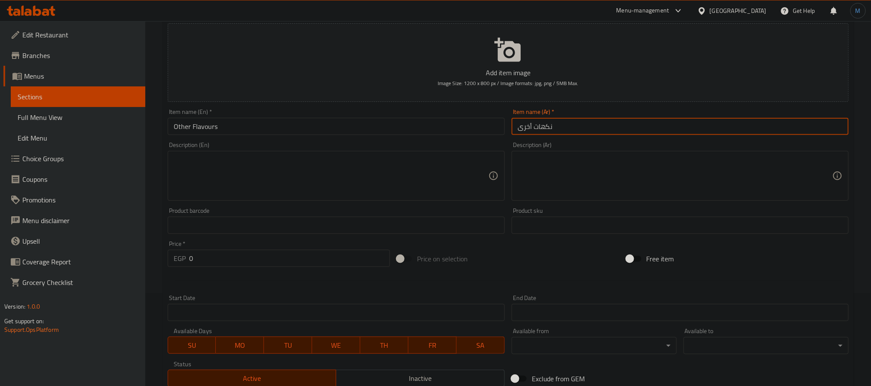
scroll to position [194, 0]
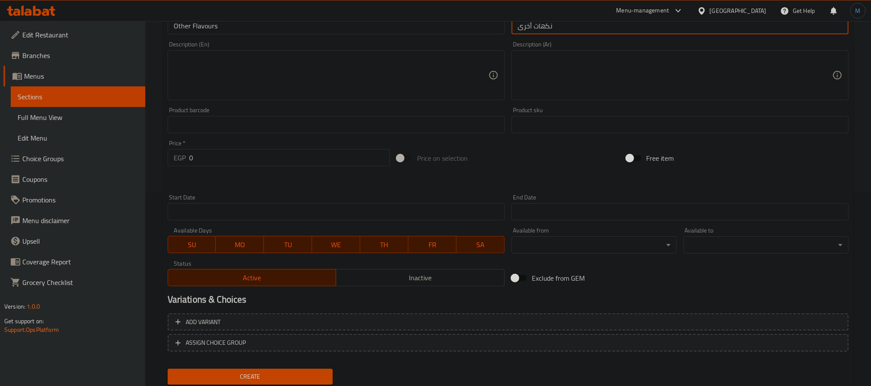
type input "نكهات أخرى"
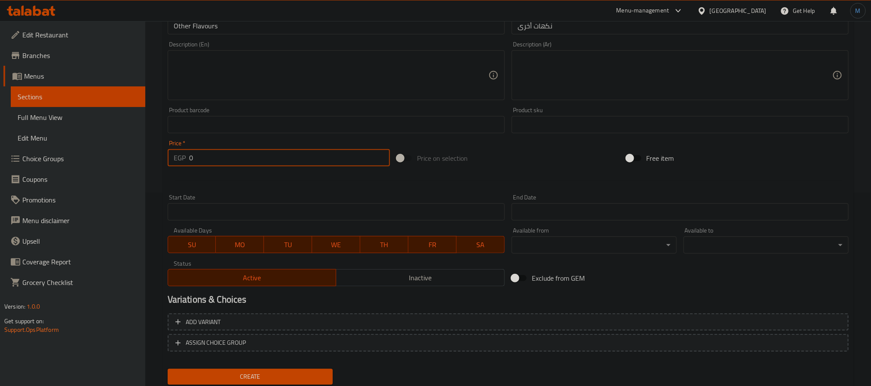
click at [234, 164] on input "0" at bounding box center [289, 157] width 201 height 17
type input "175"
click at [218, 186] on div at bounding box center [508, 180] width 688 height 21
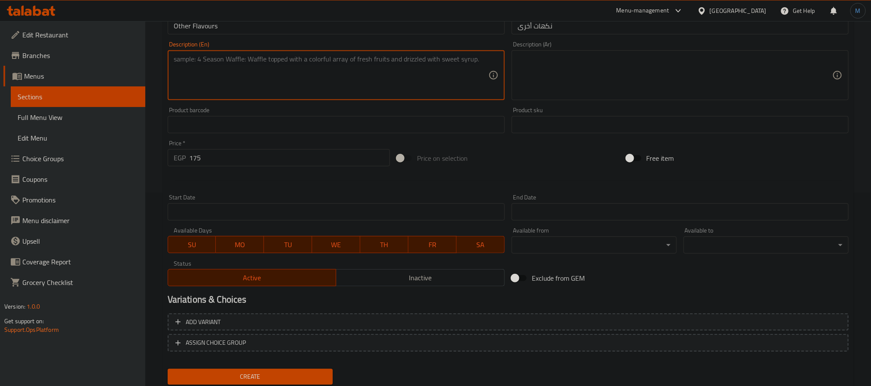
click at [286, 68] on textarea at bounding box center [331, 75] width 315 height 41
type textarea "C"
type textarea "X"
type textarea "Boba"
click at [264, 22] on input "Other Flavours" at bounding box center [336, 25] width 337 height 17
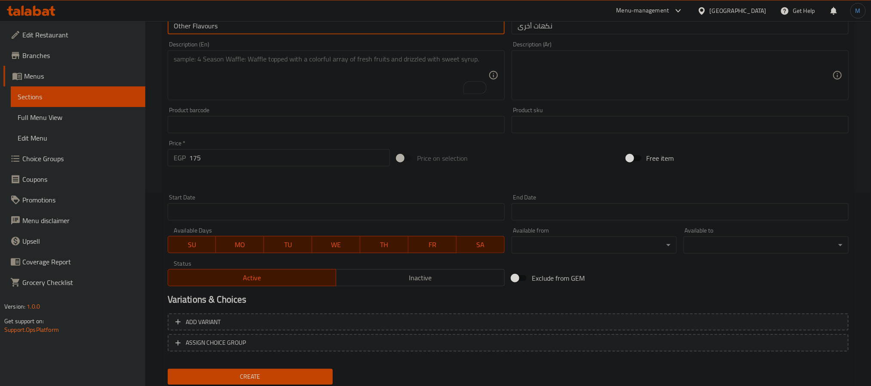
paste input "Boba"
type input "Other Flavours Boba"
click at [601, 29] on input "نكهات أخرى" at bounding box center [680, 25] width 337 height 17
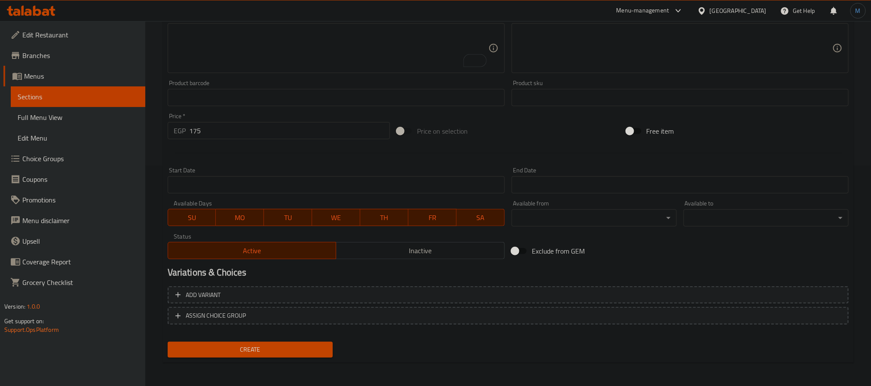
scroll to position [92, 0]
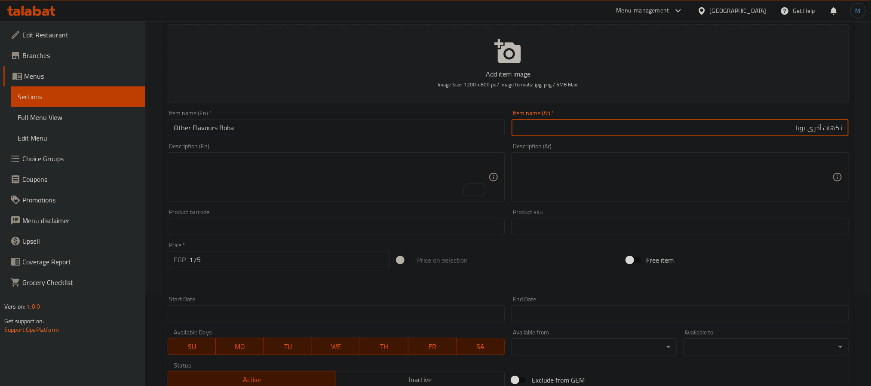
type input "نكهات أخرى بوبا"
click at [348, 266] on input "175" at bounding box center [289, 259] width 201 height 17
type input "175.5"
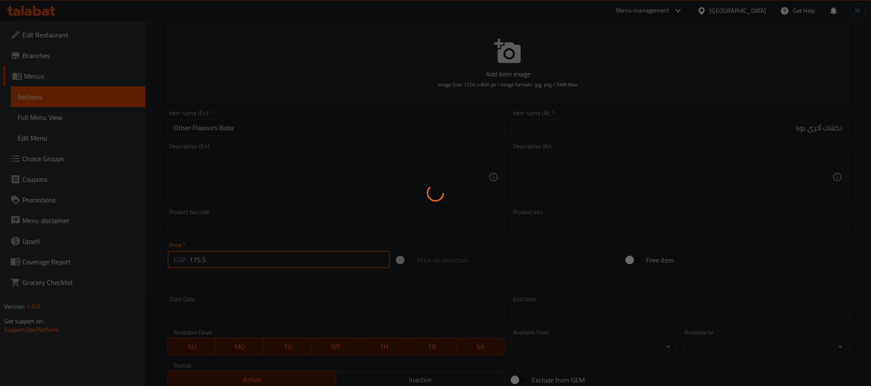
type input "0"
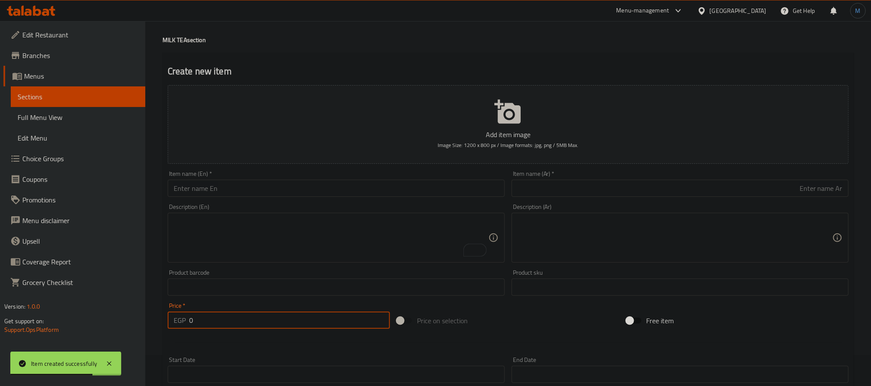
scroll to position [0, 0]
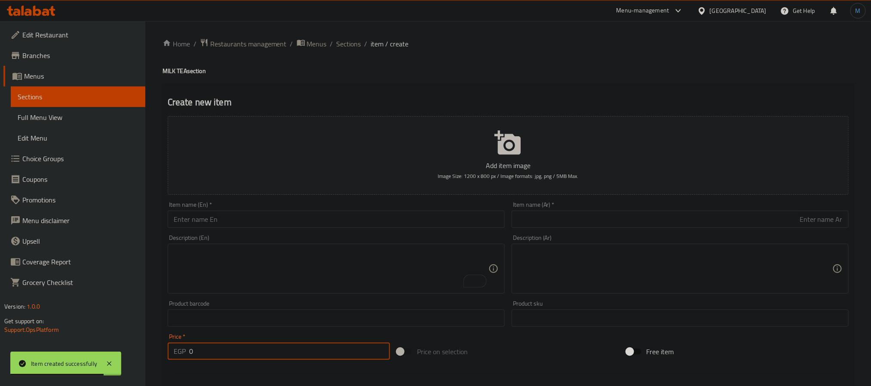
drag, startPoint x: 354, startPoint y: 44, endPoint x: 31, endPoint y: 152, distance: 340.7
click at [354, 44] on span "Sections" at bounding box center [349, 44] width 25 height 10
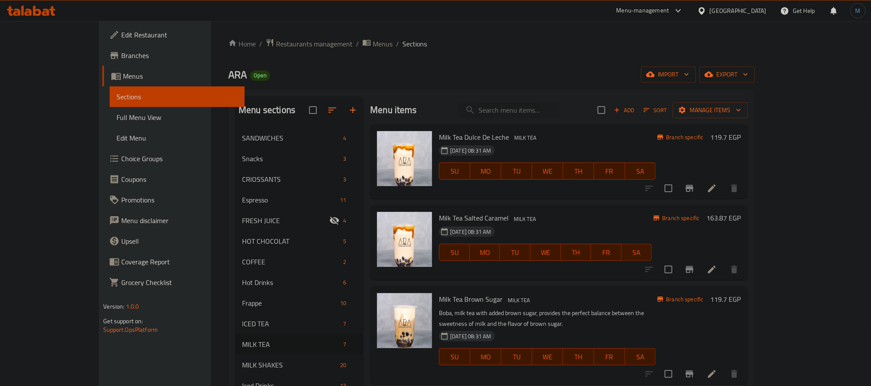
click at [652, 222] on h6 "Milk Tea Salted Caramel MILK TEA" at bounding box center [545, 218] width 213 height 12
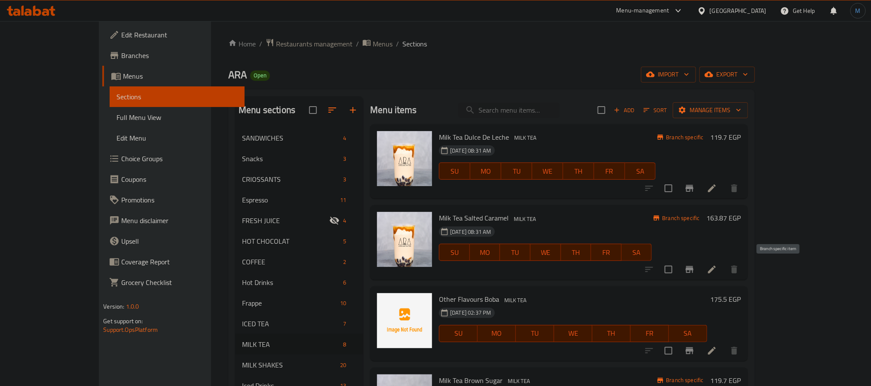
click at [700, 271] on button "Branch-specific-item" at bounding box center [689, 269] width 21 height 21
click at [526, 291] on div "Other Flavours Boba MILK TEA [DATE] 02:37 PM SU MO TU WE TH FR SA" at bounding box center [573, 324] width 275 height 68
click at [695, 191] on icon "Branch-specific-item" at bounding box center [690, 188] width 10 height 10
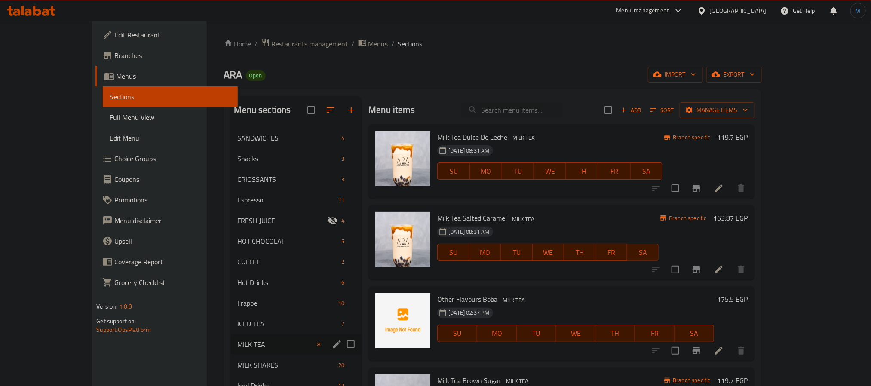
click at [238, 360] on span "MILK SHAKES" at bounding box center [286, 365] width 97 height 10
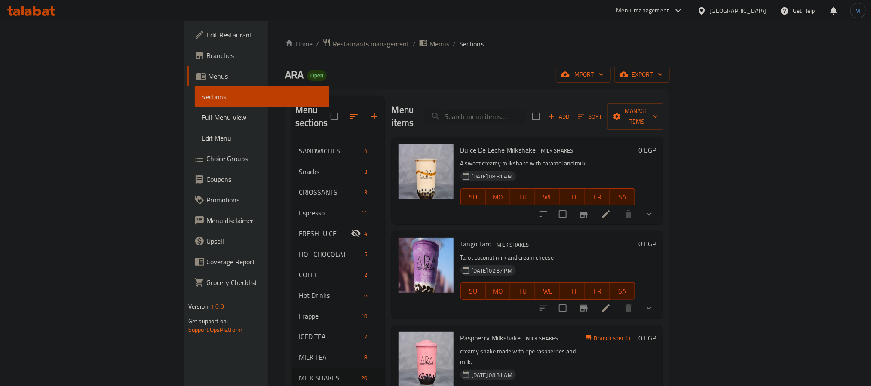
click at [589, 252] on p "Taro , coconut milk and cream cheese" at bounding box center [548, 257] width 175 height 11
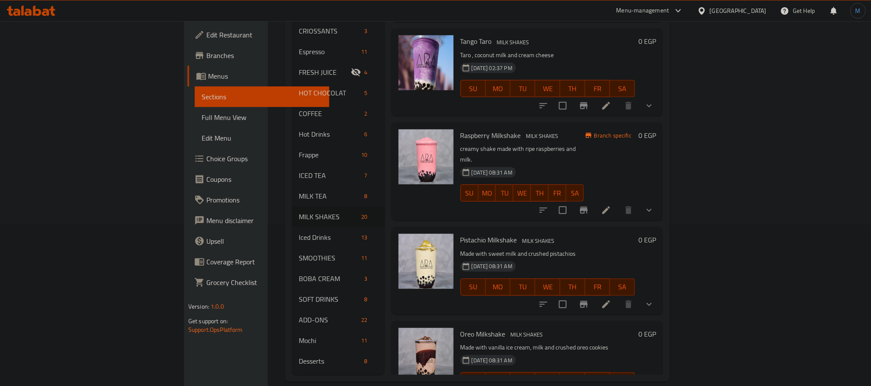
scroll to position [65, 0]
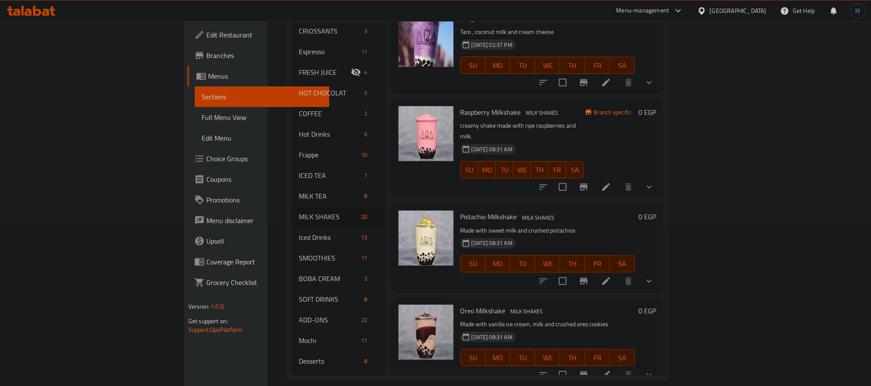
click at [655, 370] on icon "show more" at bounding box center [649, 375] width 10 height 10
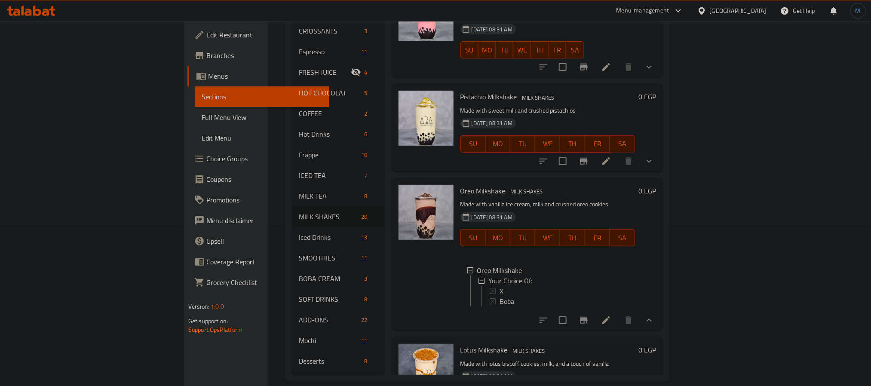
scroll to position [194, 0]
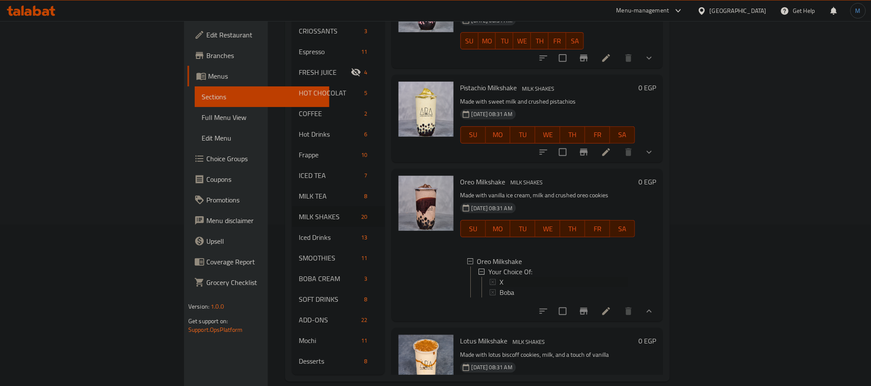
click at [490, 279] on icon at bounding box center [493, 282] width 6 height 6
drag, startPoint x: 458, startPoint y: 267, endPoint x: 479, endPoint y: 298, distance: 37.1
click at [479, 298] on div "Oreo Milkshake MILK SHAKES Made with [PERSON_NAME] cream, milk and crushed oreo…" at bounding box center [547, 245] width 181 height 146
click at [500, 286] on span "Boba" at bounding box center [507, 291] width 15 height 10
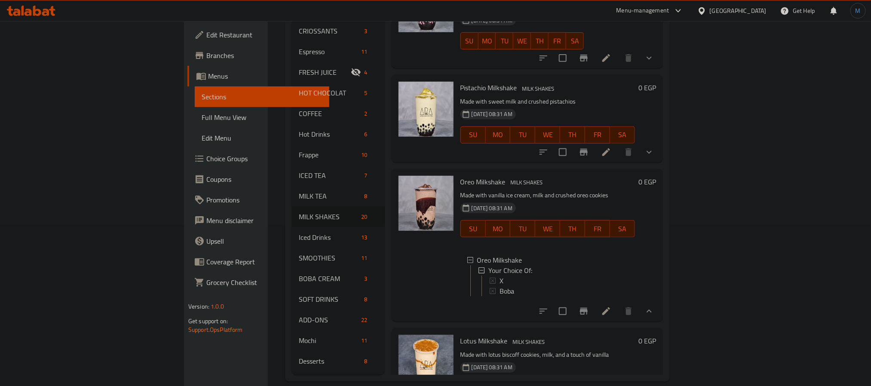
click at [547, 335] on h6 "Lotus Milkshake MILK SHAKES" at bounding box center [548, 341] width 175 height 12
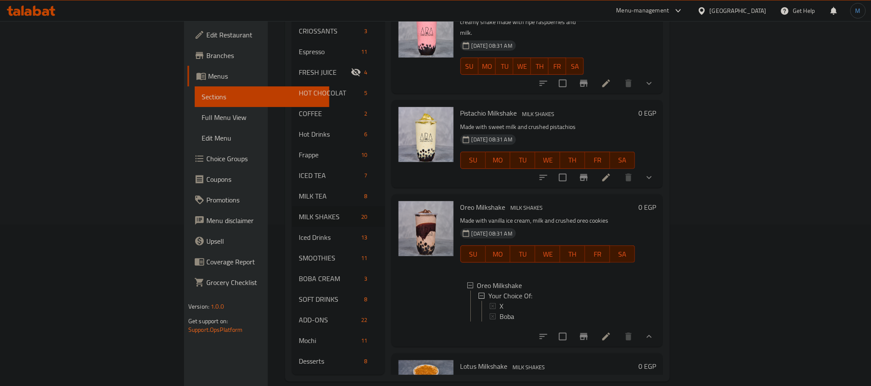
scroll to position [323, 0]
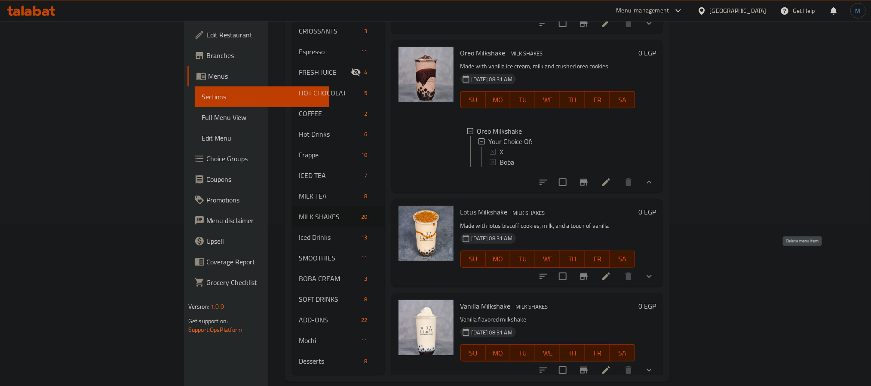
click at [655, 271] on icon "show more" at bounding box center [649, 276] width 10 height 10
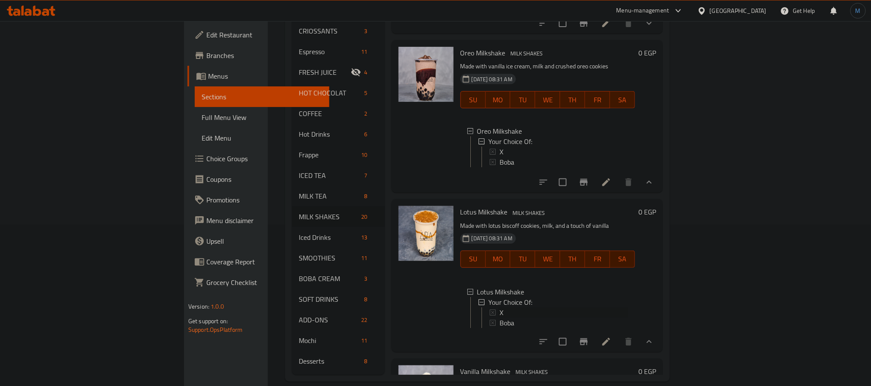
click at [500, 307] on span "X" at bounding box center [502, 312] width 4 height 10
click at [498, 318] on div "Boba" at bounding box center [563, 323] width 130 height 10
click at [586, 183] on div "Menu items Add Sort Manage items [PERSON_NAME] Milkshake MILK SHAKES A sweet cr…" at bounding box center [524, 155] width 278 height 440
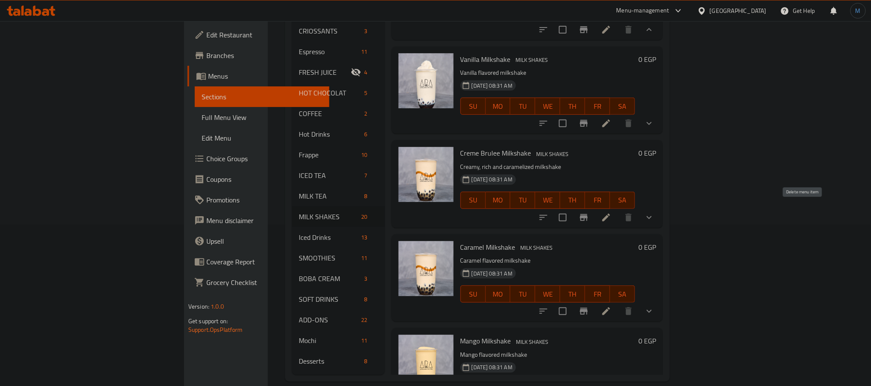
click at [660, 207] on button "show more" at bounding box center [649, 217] width 21 height 21
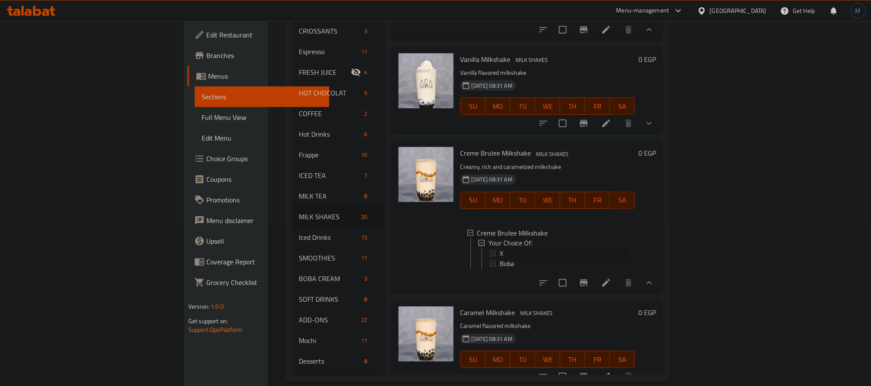
click at [500, 249] on div "X" at bounding box center [564, 254] width 129 height 10
click at [500, 259] on span "Boba" at bounding box center [507, 264] width 15 height 10
click at [597, 308] on div "Caramel Milkshake MILK SHAKES Caramel flavored milkshake [DATE] 08:31 AM SU MO …" at bounding box center [547, 343] width 181 height 80
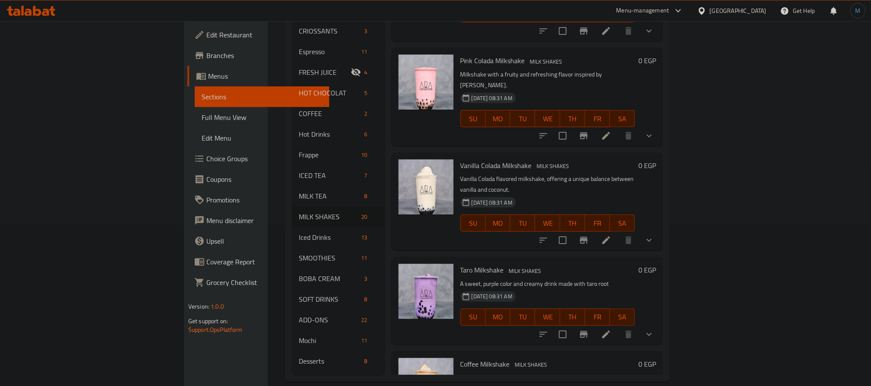
click at [660, 230] on button "show more" at bounding box center [649, 240] width 21 height 21
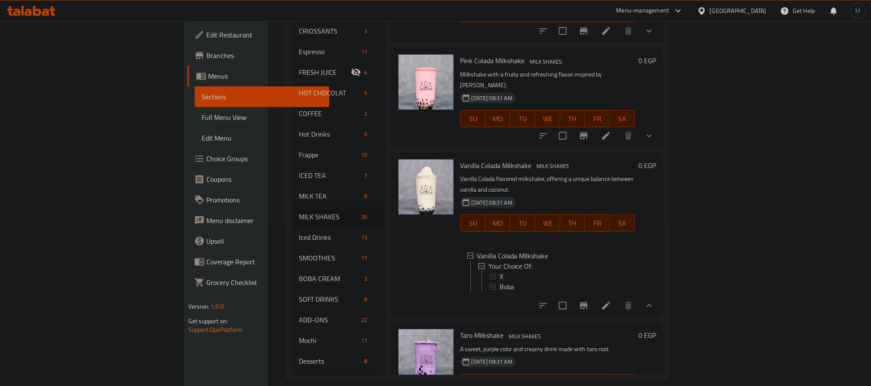
click at [457, 25] on div "[DATE] 08:31 AM SU MO TU WE TH FR SA" at bounding box center [547, 8] width 181 height 46
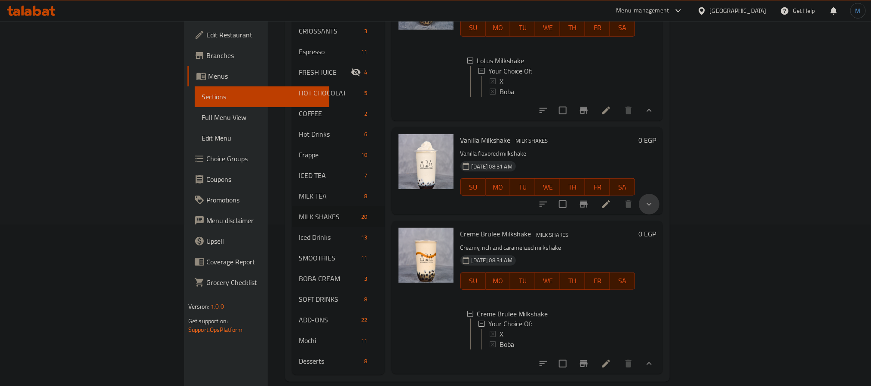
click at [660, 194] on button "show more" at bounding box center [649, 204] width 21 height 21
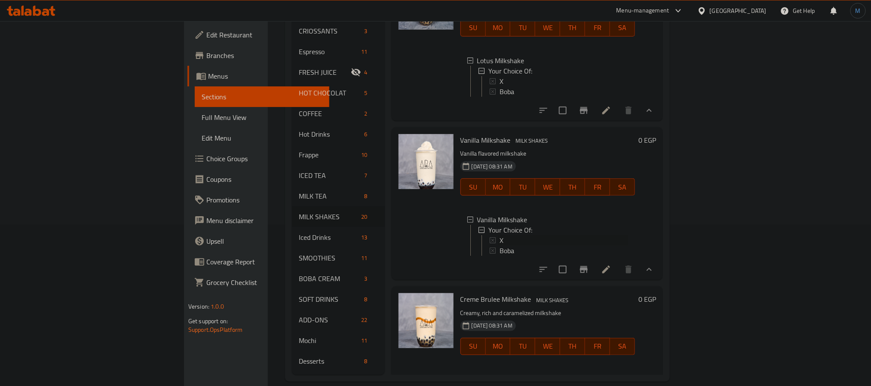
click at [490, 237] on icon at bounding box center [493, 240] width 6 height 6
click at [500, 248] on span "Boba" at bounding box center [507, 251] width 15 height 10
click at [518, 299] on h6 "Creme Brulee Milkshake MILK SHAKES" at bounding box center [548, 299] width 175 height 12
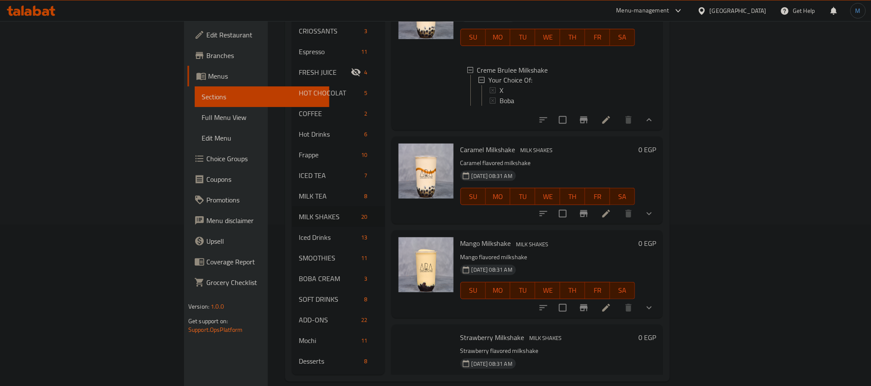
scroll to position [876, 0]
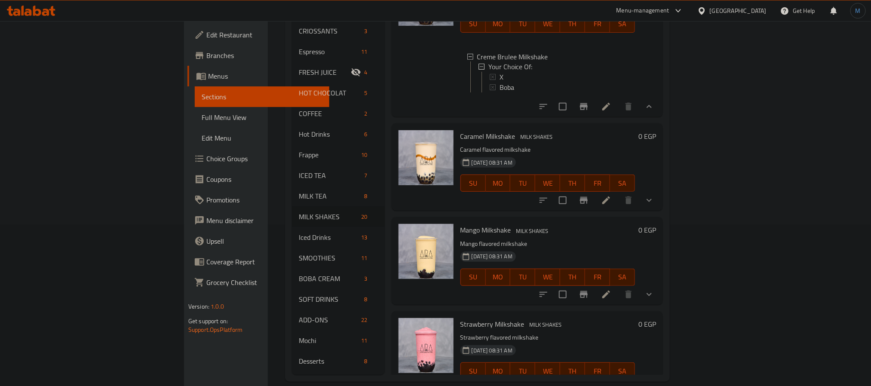
click at [655, 206] on icon "show more" at bounding box center [649, 200] width 10 height 10
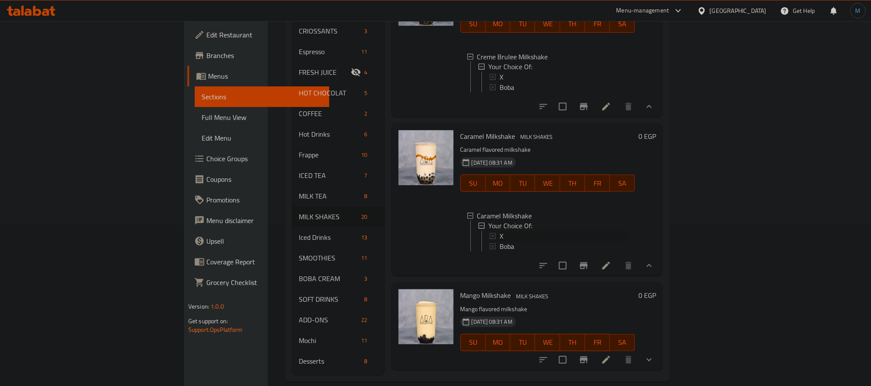
click at [500, 242] on div "X" at bounding box center [564, 236] width 129 height 10
click at [500, 252] on span "Boba" at bounding box center [507, 247] width 15 height 10
click at [555, 301] on h6 "Mango Milkshake MILK SHAKES" at bounding box center [548, 295] width 175 height 12
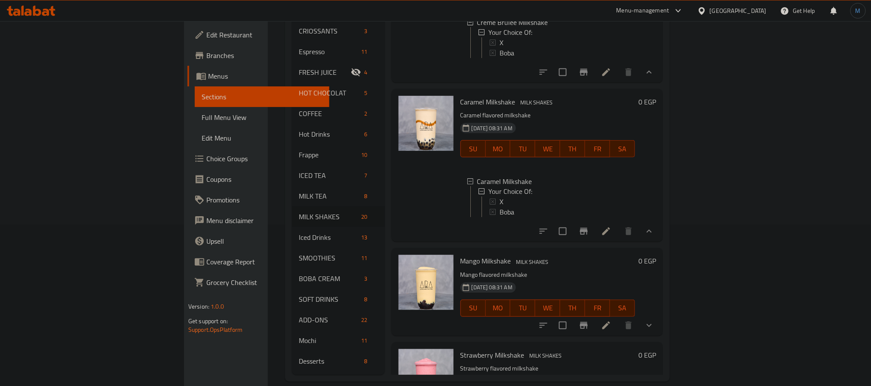
scroll to position [941, 0]
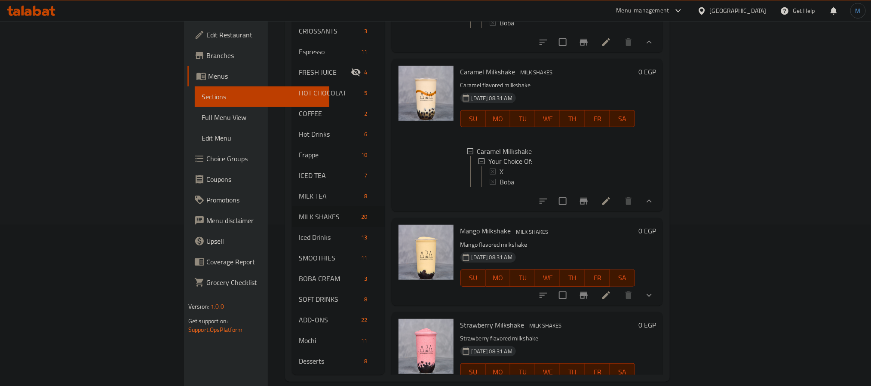
click at [635, 287] on button "SA" at bounding box center [622, 278] width 25 height 17
click at [660, 306] on button "show more" at bounding box center [649, 295] width 21 height 21
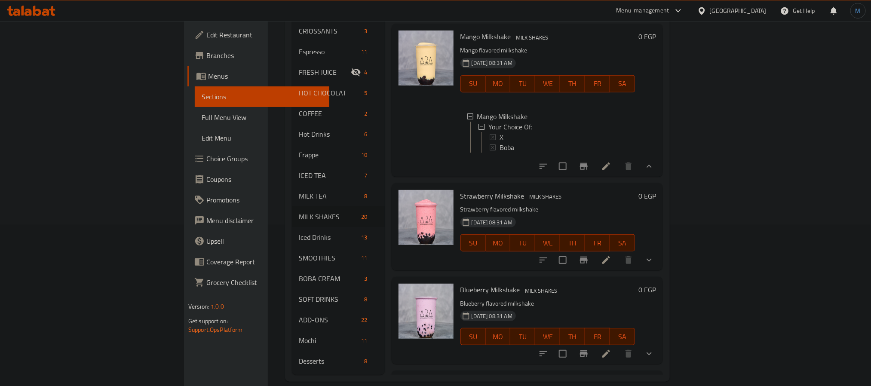
scroll to position [1135, 0]
click at [498, 143] on div "X" at bounding box center [563, 138] width 130 height 10
click at [500, 154] on span "Boba" at bounding box center [507, 148] width 15 height 10
click at [567, 255] on div "[DATE] 08:31 AM SU MO TU WE TH FR SA" at bounding box center [547, 238] width 181 height 46
click at [660, 271] on div at bounding box center [596, 261] width 126 height 21
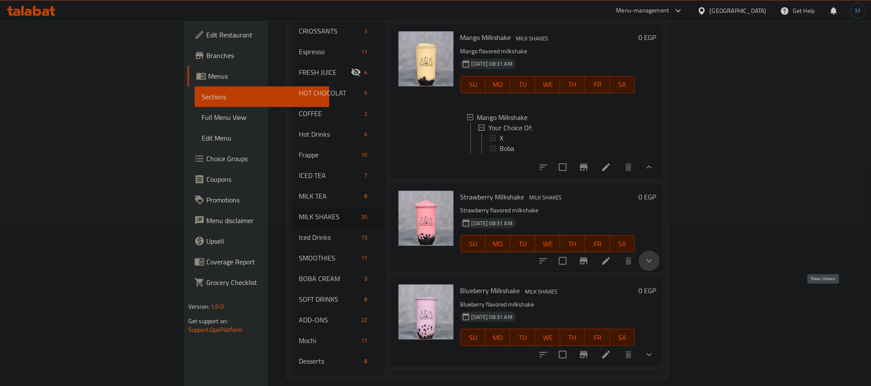
click at [655, 266] on icon "show more" at bounding box center [649, 261] width 10 height 10
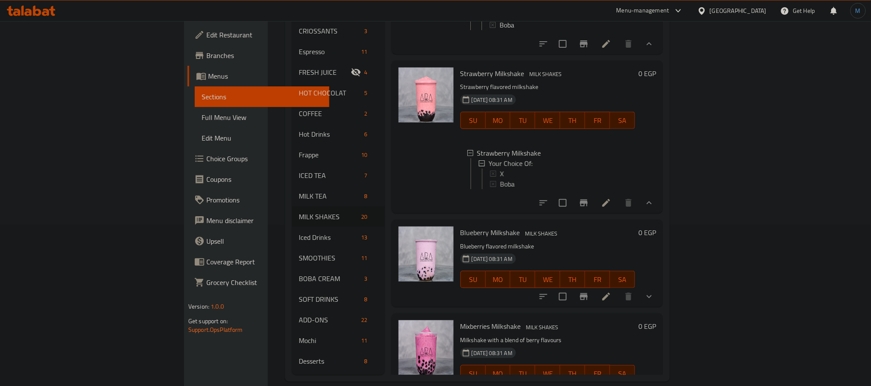
scroll to position [1264, 0]
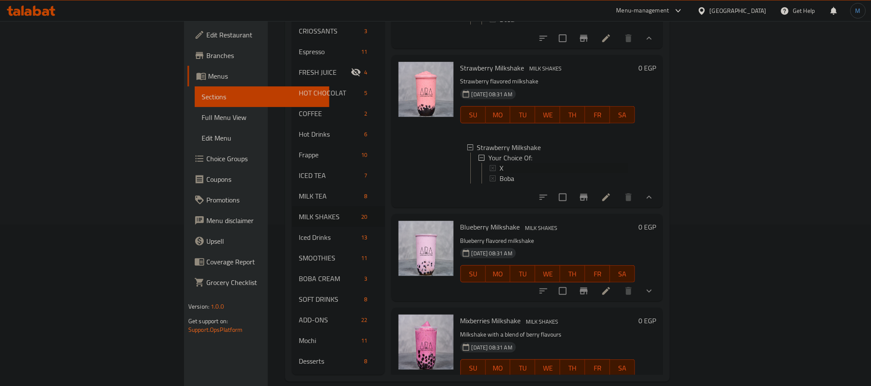
click at [500, 173] on span "X" at bounding box center [502, 168] width 4 height 10
click at [500, 184] on span "Boba" at bounding box center [507, 178] width 15 height 10
click at [548, 233] on h6 "Blueberry Milkshake MILK SHAKES" at bounding box center [548, 227] width 175 height 12
click at [660, 301] on button "show more" at bounding box center [649, 291] width 21 height 21
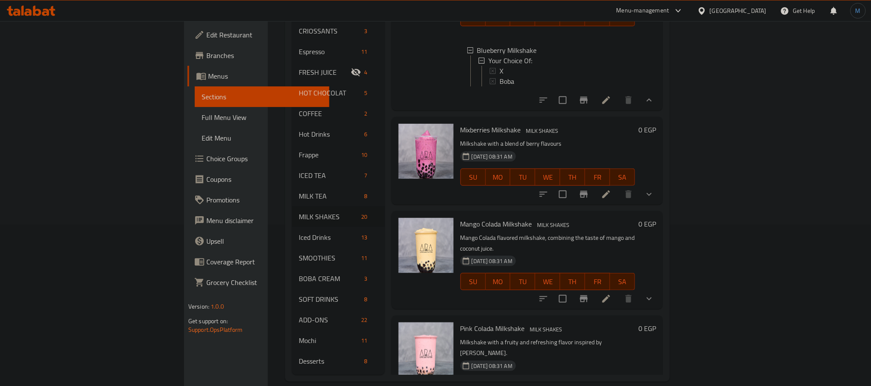
scroll to position [1457, 0]
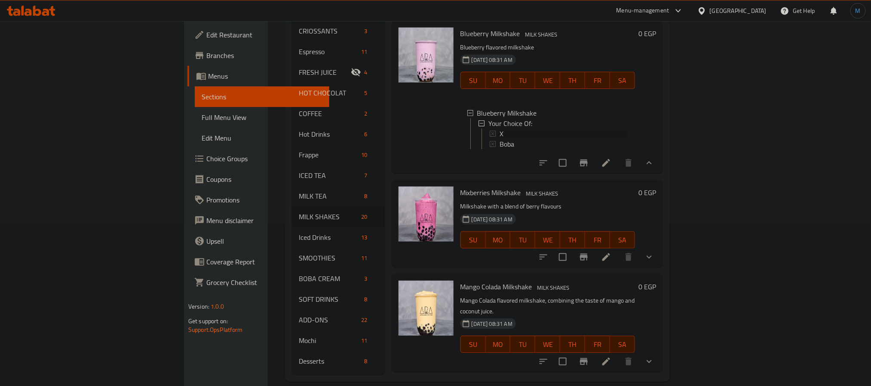
click at [500, 139] on span "X" at bounding box center [502, 134] width 4 height 10
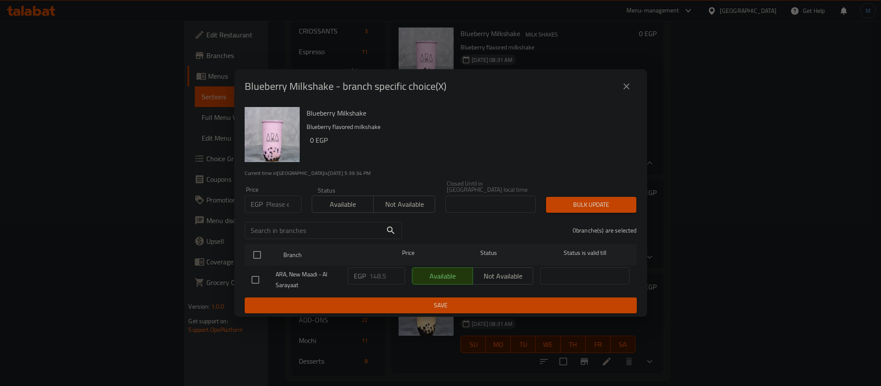
click at [617, 89] on button "close" at bounding box center [626, 86] width 21 height 21
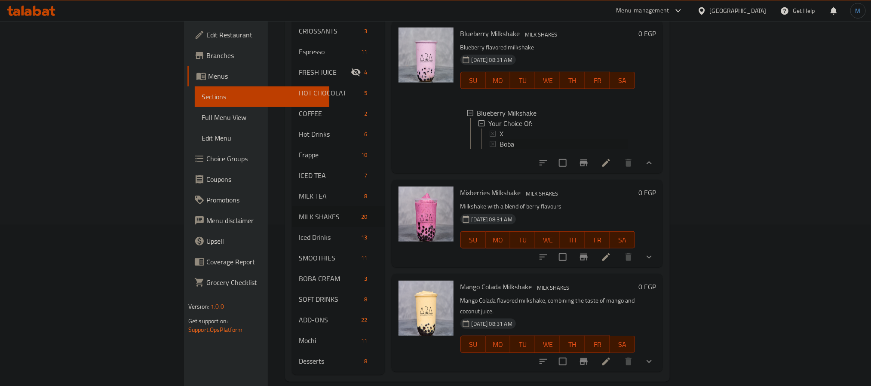
click at [500, 149] on span "Boba" at bounding box center [507, 144] width 15 height 10
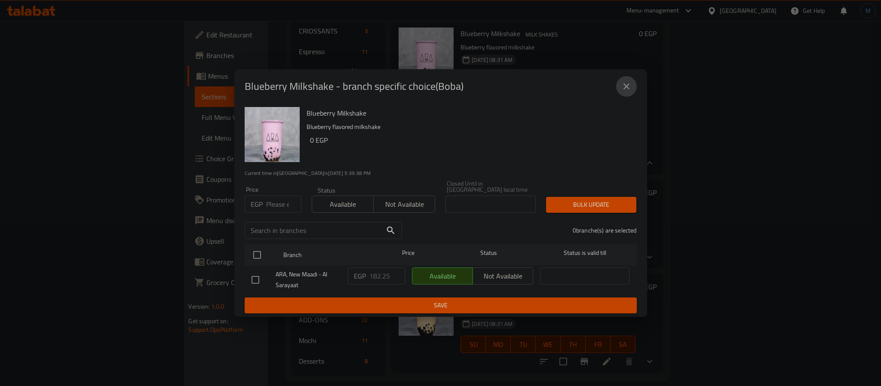
click at [622, 85] on icon "close" at bounding box center [626, 86] width 10 height 10
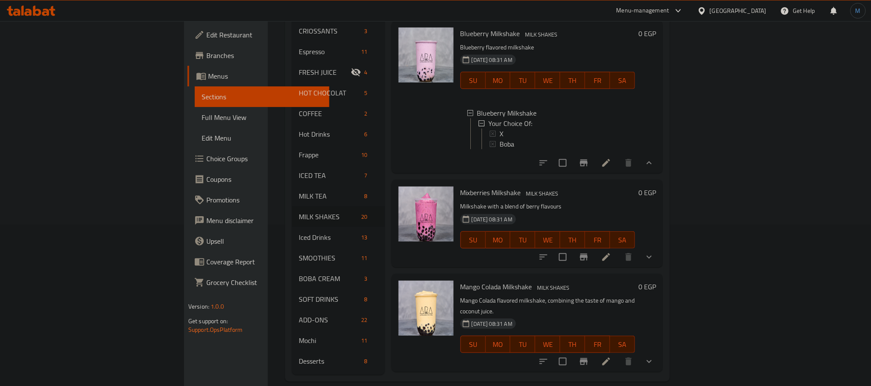
click at [639, 257] on div "[DATE] 08:31 AM SU MO TU WE TH FR SA" at bounding box center [547, 234] width 181 height 46
click at [655, 262] on icon "show more" at bounding box center [649, 257] width 10 height 10
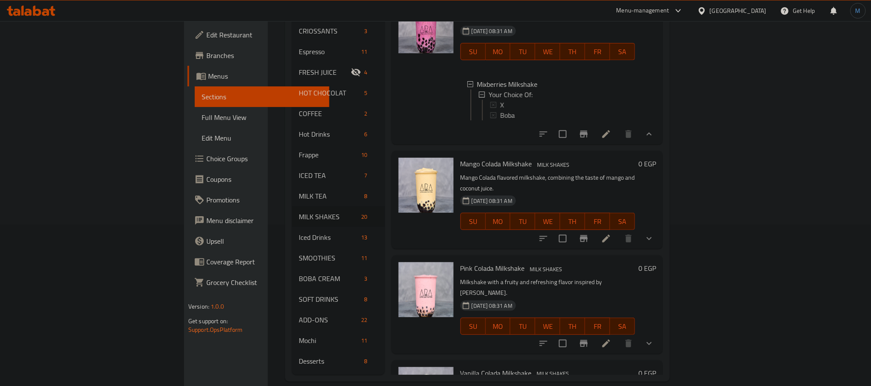
scroll to position [1651, 0]
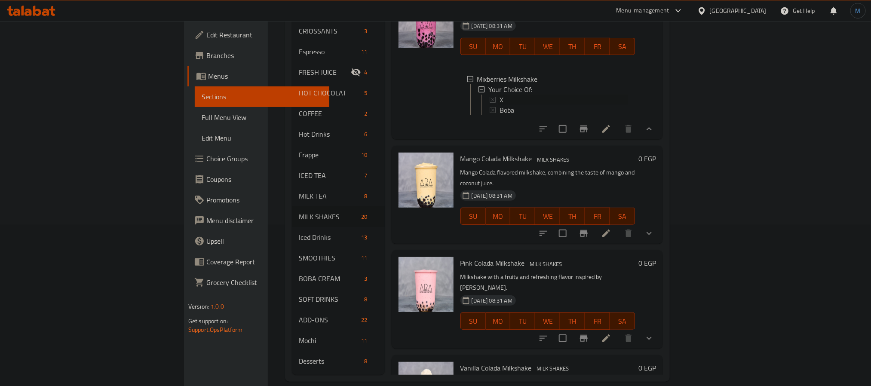
click at [500, 105] on div "X" at bounding box center [564, 100] width 129 height 10
click at [500, 115] on span "Boba" at bounding box center [507, 110] width 15 height 10
click at [471, 297] on div "Menu items Add Sort Manage items [PERSON_NAME] Milkshake MILK SHAKES A sweet cr…" at bounding box center [524, 155] width 278 height 440
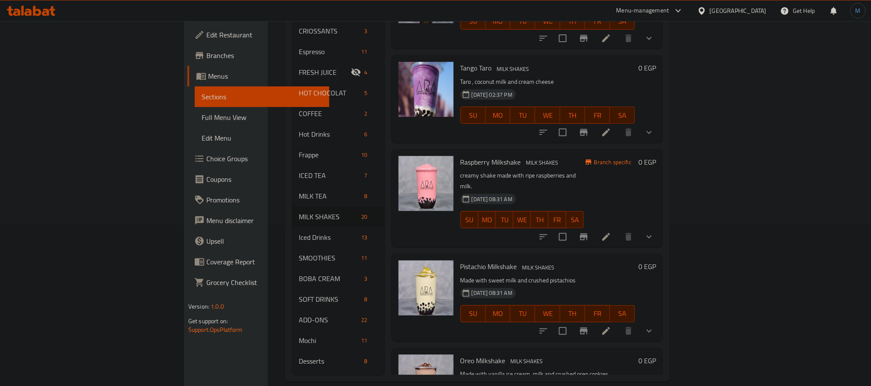
click at [660, 227] on button "show more" at bounding box center [649, 237] width 21 height 21
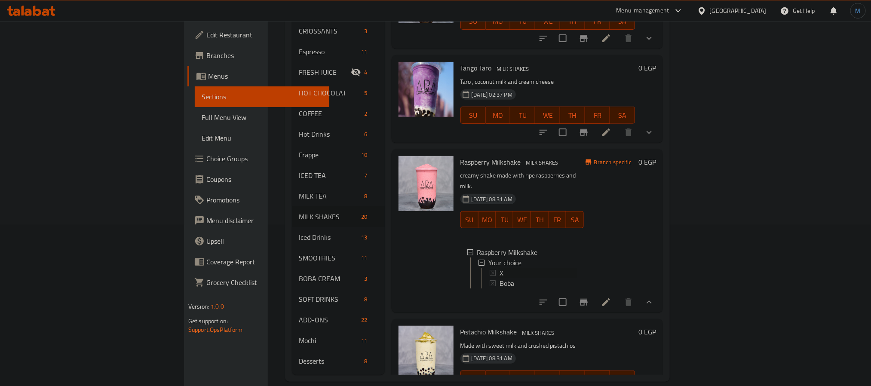
click at [490, 270] on icon at bounding box center [493, 273] width 6 height 6
click at [500, 278] on span "Boba" at bounding box center [507, 283] width 15 height 10
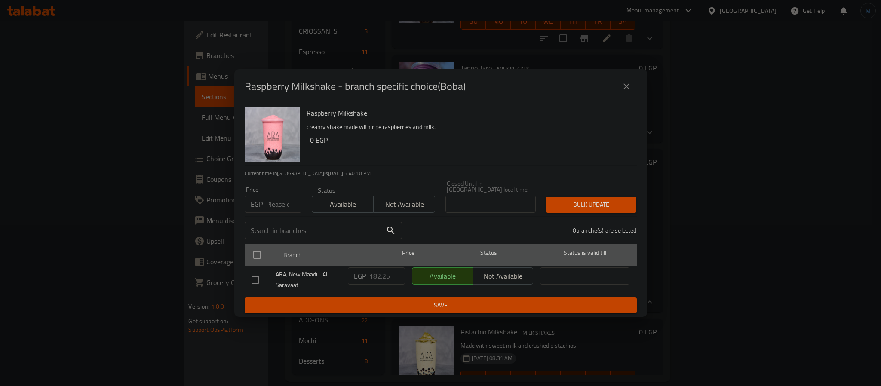
click at [367, 253] on span "Branch" at bounding box center [327, 255] width 89 height 11
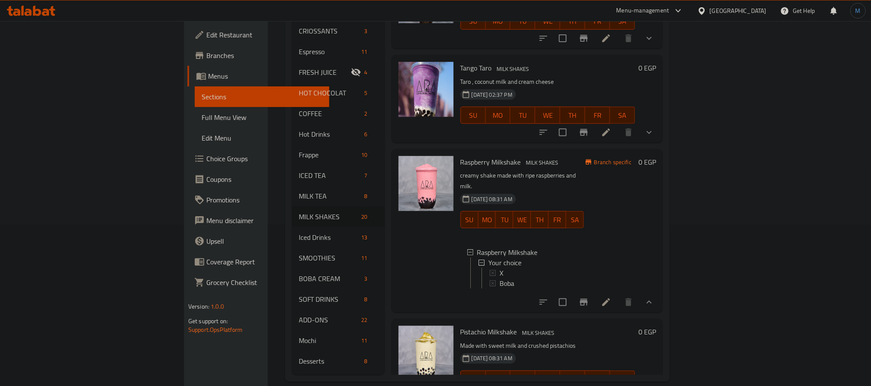
click at [538, 289] on div "Raspberry Milkshake MILK SHAKES creamy shake made with ripe raspberries and mil…" at bounding box center [522, 231] width 130 height 157
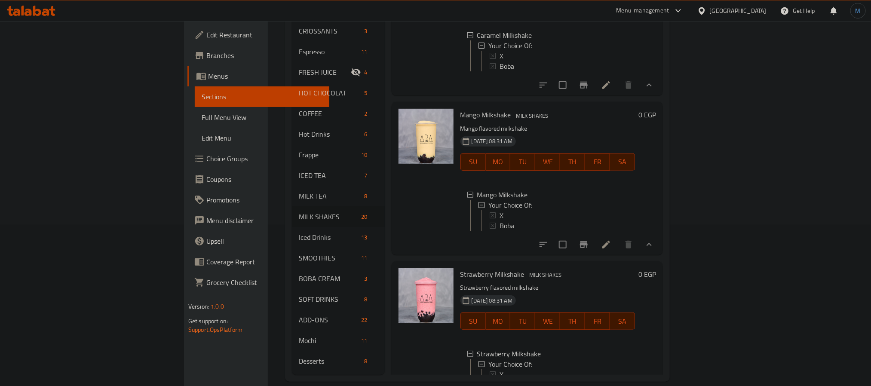
scroll to position [1799, 0]
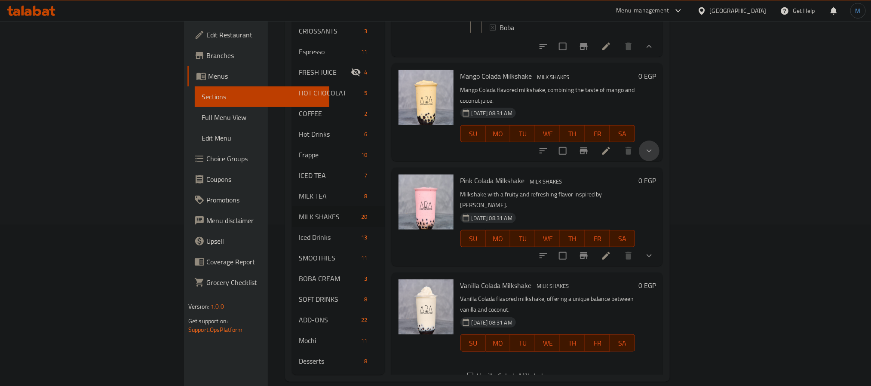
drag, startPoint x: 828, startPoint y: 213, endPoint x: 790, endPoint y: 227, distance: 40.8
click at [655, 156] on icon "show more" at bounding box center [649, 151] width 10 height 10
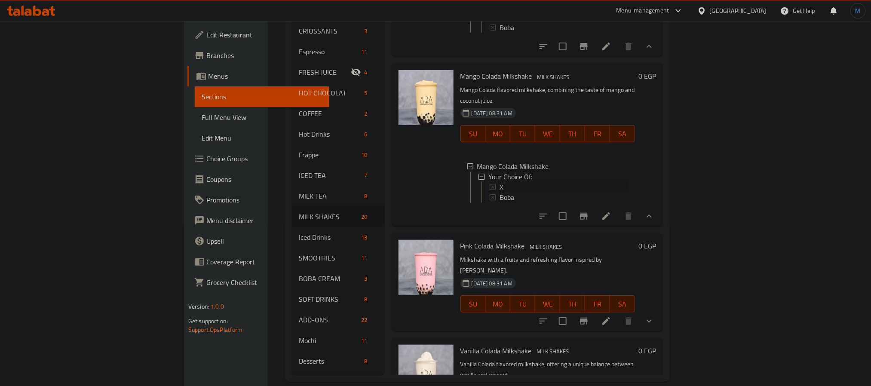
click at [500, 192] on span "X" at bounding box center [502, 187] width 4 height 10
click at [500, 203] on span "Boba" at bounding box center [507, 197] width 15 height 10
click at [566, 252] on h6 "Pink Colada Milkshake MILK SHAKES" at bounding box center [548, 246] width 175 height 12
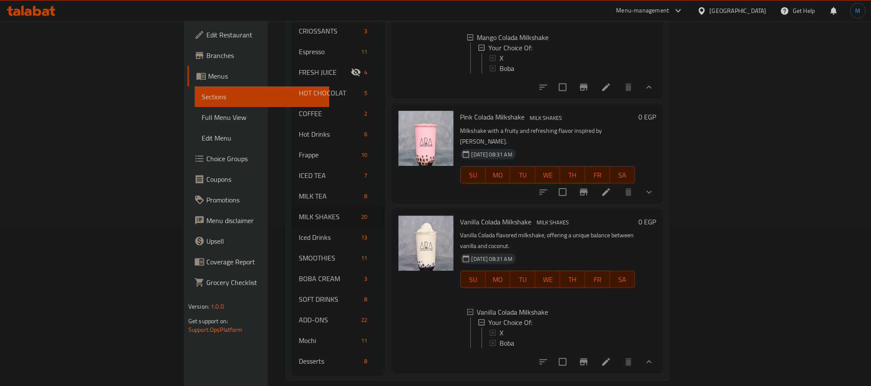
click at [660, 203] on button "show more" at bounding box center [649, 192] width 21 height 21
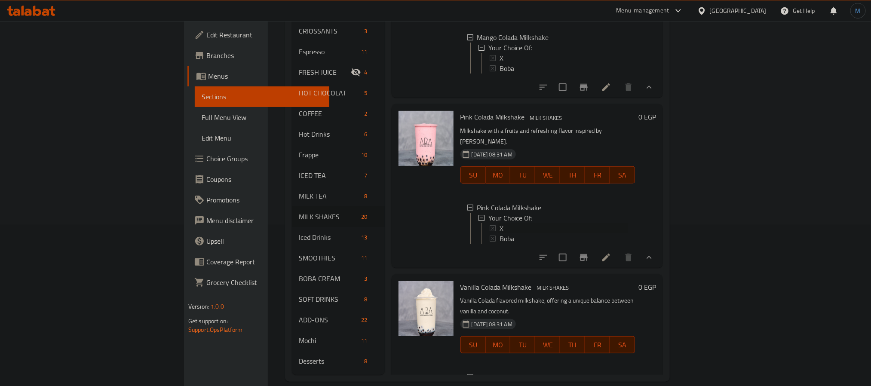
click at [490, 234] on div "X" at bounding box center [559, 228] width 138 height 10
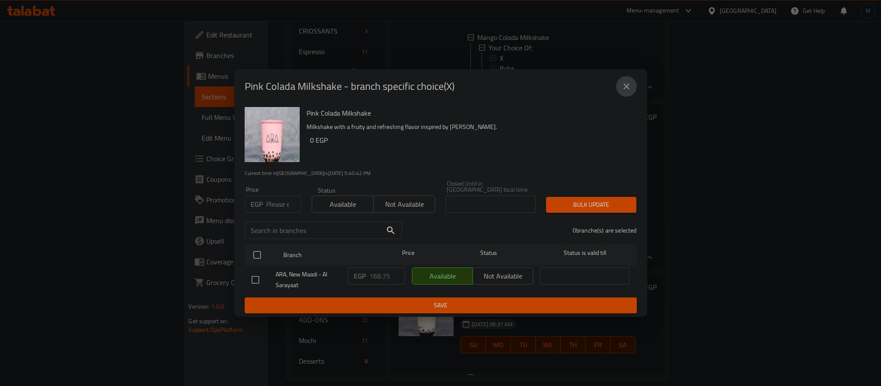
click at [627, 85] on icon "close" at bounding box center [626, 86] width 10 height 10
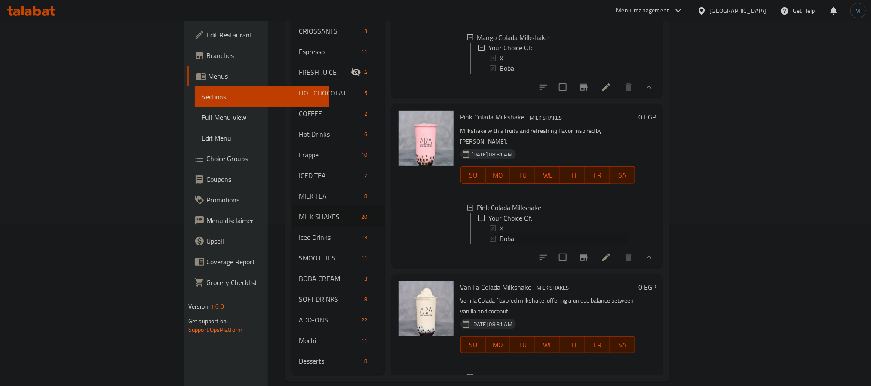
click at [490, 242] on icon at bounding box center [493, 239] width 6 height 6
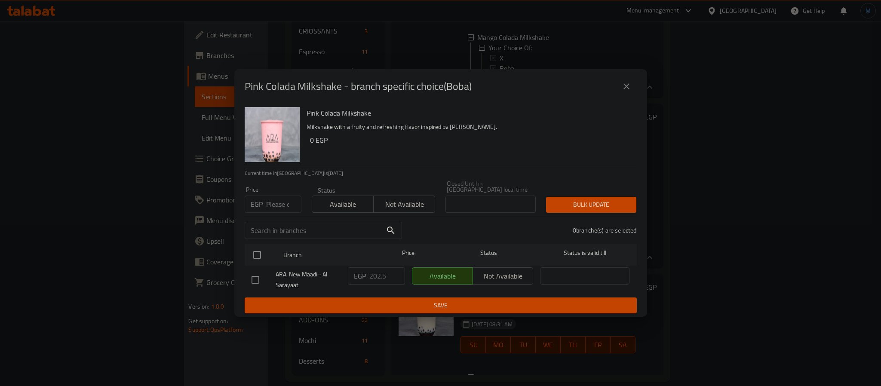
click at [619, 89] on button "close" at bounding box center [626, 86] width 21 height 21
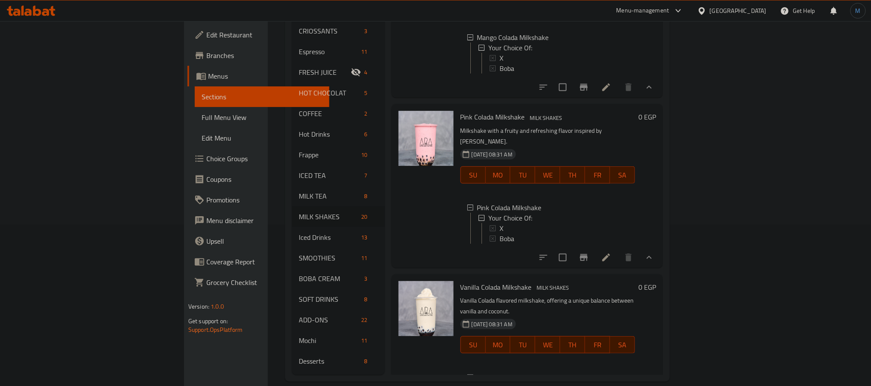
click at [590, 267] on div "Pink Colada Milkshake MILK SHAKES Milkshake with a fruity and refreshing flavor…" at bounding box center [527, 185] width 271 height 163
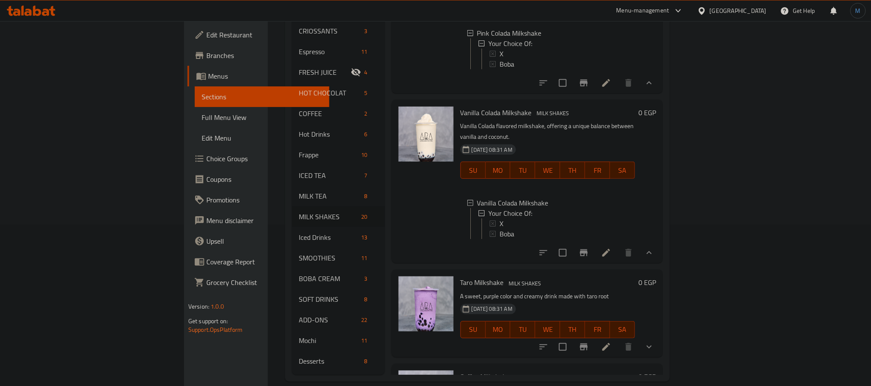
scroll to position [2124, 0]
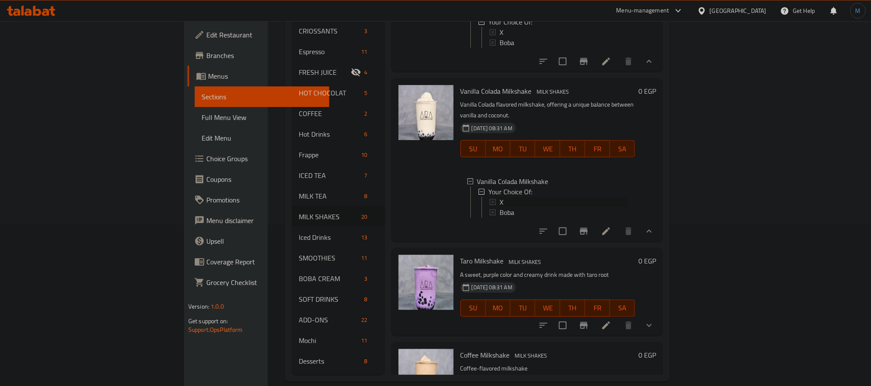
click at [500, 207] on span "X" at bounding box center [502, 202] width 4 height 10
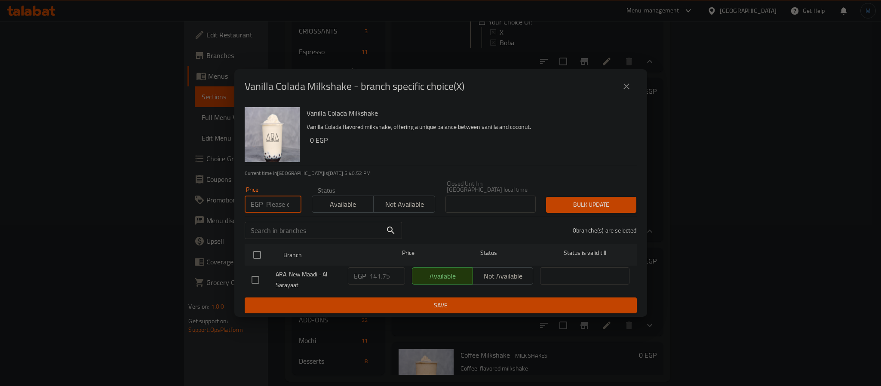
click at [277, 197] on input "number" at bounding box center [283, 204] width 35 height 17
type input "168.75"
click at [258, 258] on input "checkbox" at bounding box center [257, 255] width 18 height 18
checkbox input "true"
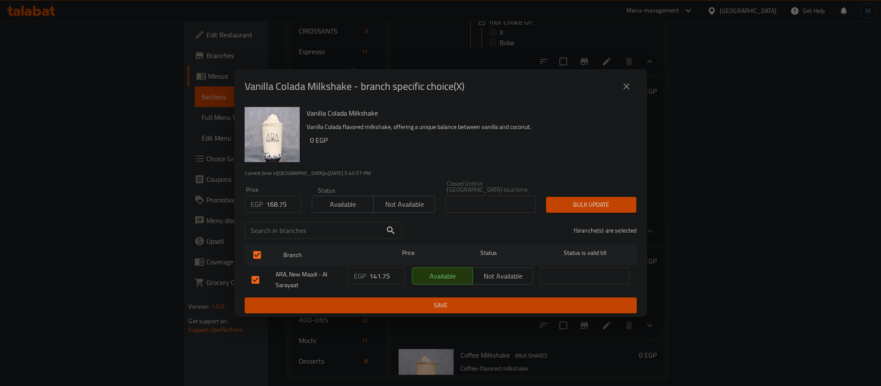
click at [582, 182] on div "Price EGP 168.75 Price Status Available Not available Closed Until in [GEOGRAPH…" at bounding box center [441, 196] width 403 height 43
click at [602, 200] on span "Bulk update" at bounding box center [591, 205] width 77 height 11
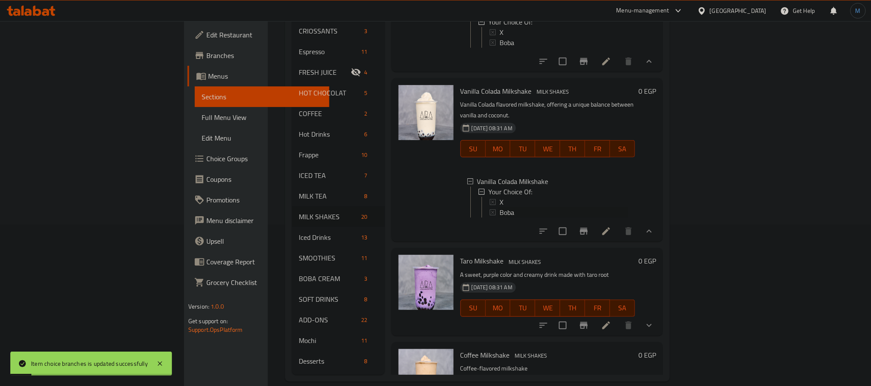
click at [500, 218] on span "Boba" at bounding box center [507, 212] width 15 height 10
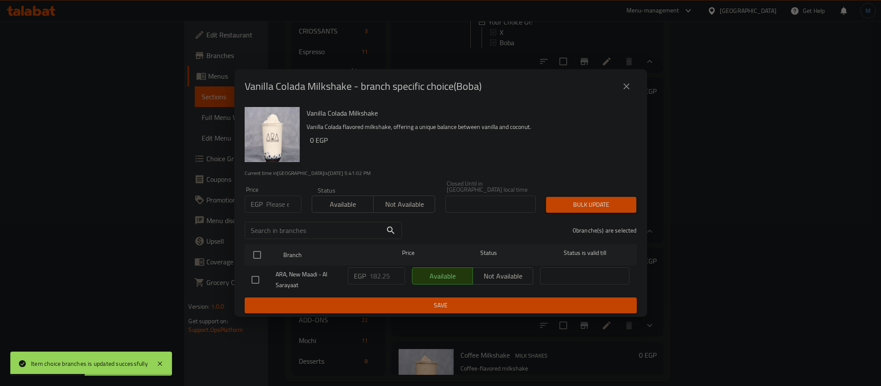
click at [257, 206] on p "EGP" at bounding box center [257, 204] width 12 height 10
click at [272, 203] on input "number" at bounding box center [283, 204] width 35 height 17
type input "202.50"
click at [260, 249] on input "checkbox" at bounding box center [257, 255] width 18 height 18
checkbox input "true"
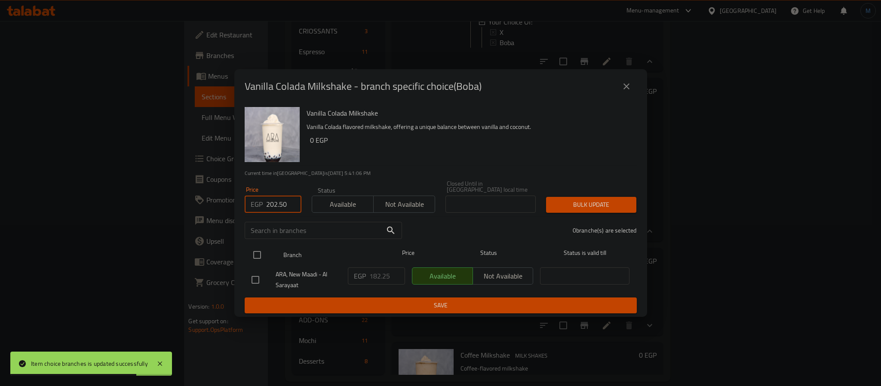
checkbox input "true"
click at [600, 200] on span "Bulk update" at bounding box center [591, 205] width 77 height 11
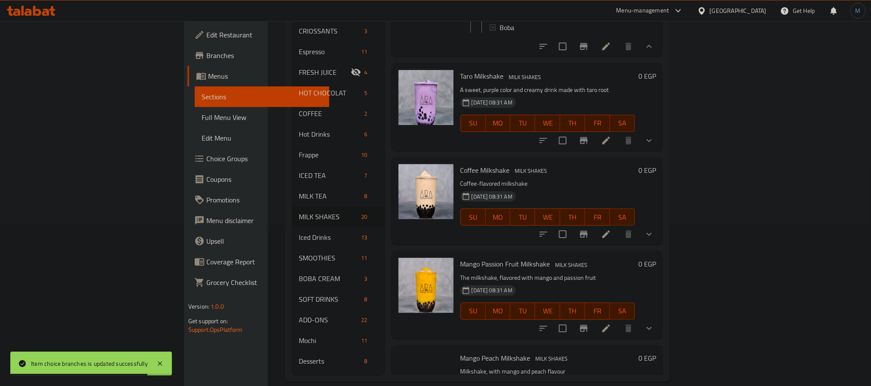
scroll to position [2317, 0]
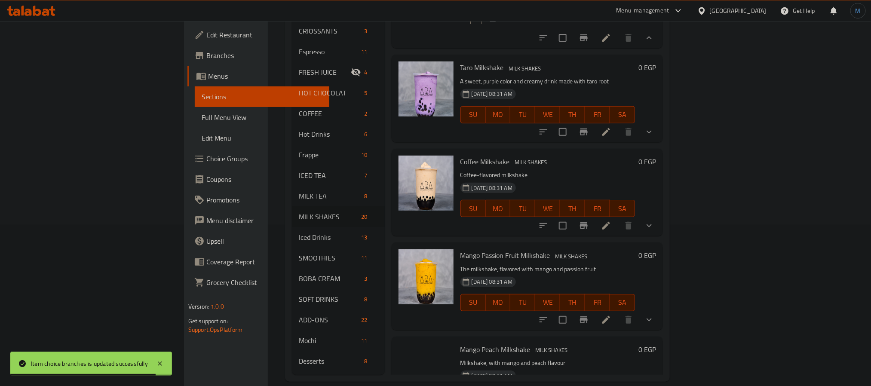
click at [655, 137] on icon "show more" at bounding box center [649, 132] width 10 height 10
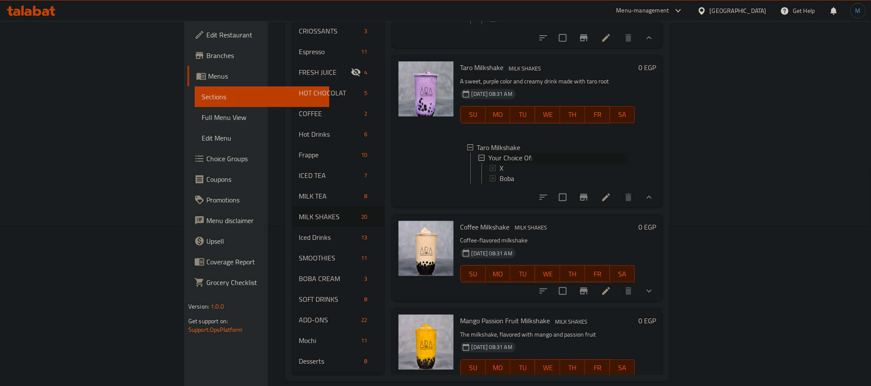
click at [482, 184] on ul "X Boba" at bounding box center [555, 173] width 147 height 21
click at [500, 173] on span "X" at bounding box center [502, 168] width 4 height 10
click at [500, 184] on span "Boba" at bounding box center [507, 178] width 15 height 10
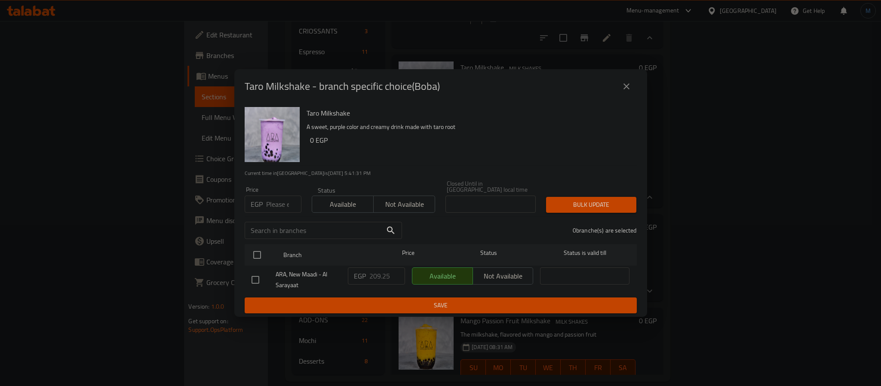
click at [549, 157] on div "Taro Milkshake A sweet, purple color and creamy drink made with taro root 0 EGP" at bounding box center [468, 135] width 330 height 62
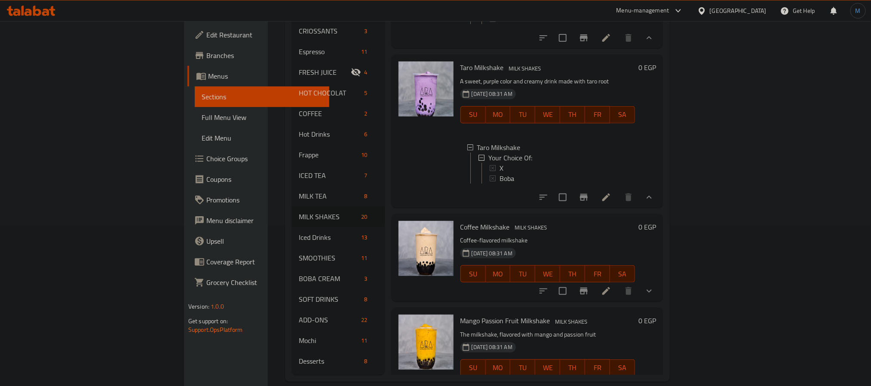
click at [550, 233] on h6 "Coffee Milkshake MILK SHAKES" at bounding box center [548, 227] width 175 height 12
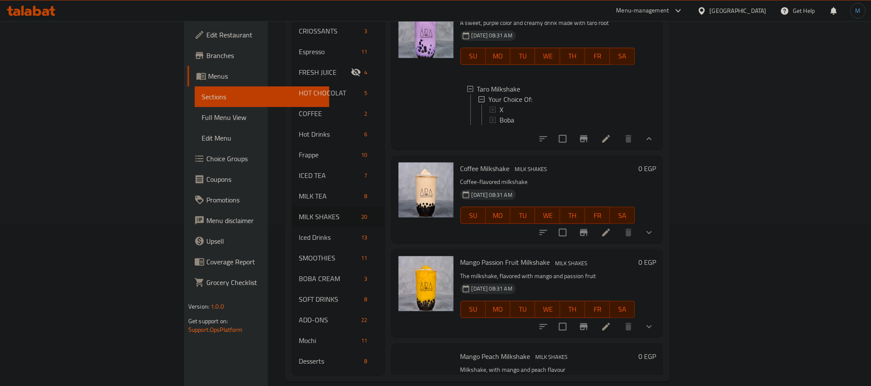
scroll to position [2446, 0]
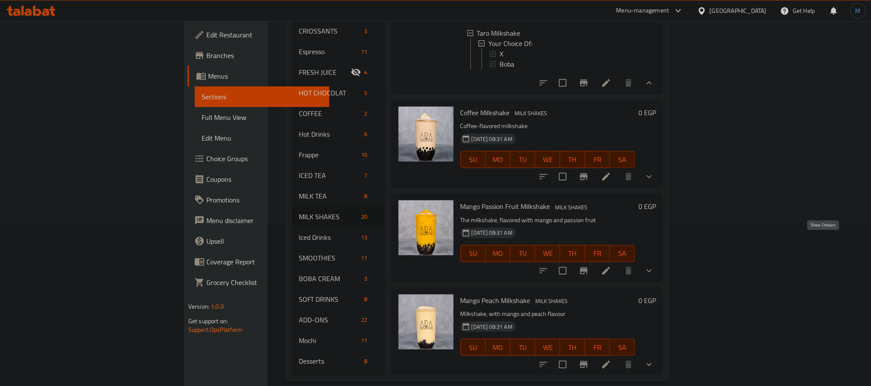
click at [655, 182] on icon "show more" at bounding box center [649, 177] width 10 height 10
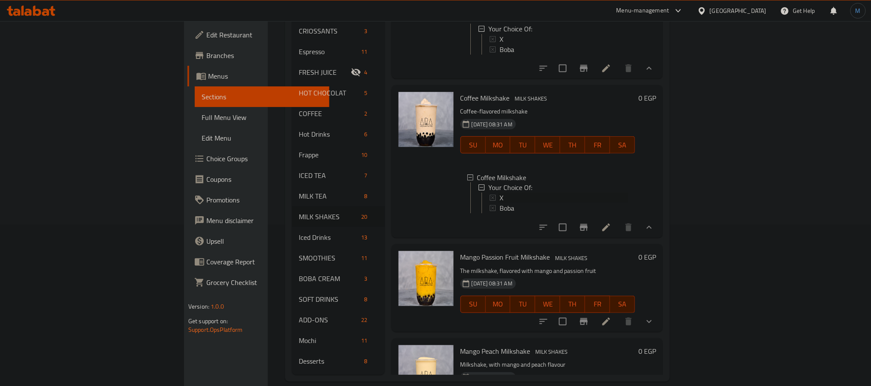
click at [500, 203] on span "X" at bounding box center [502, 198] width 4 height 10
click at [500, 214] on div "Boba" at bounding box center [564, 208] width 129 height 10
click at [565, 234] on div "Coffee Milkshake MILK SHAKES Coffee-flavored milkshake [DATE] 08:31 AM SU MO TU…" at bounding box center [547, 162] width 181 height 146
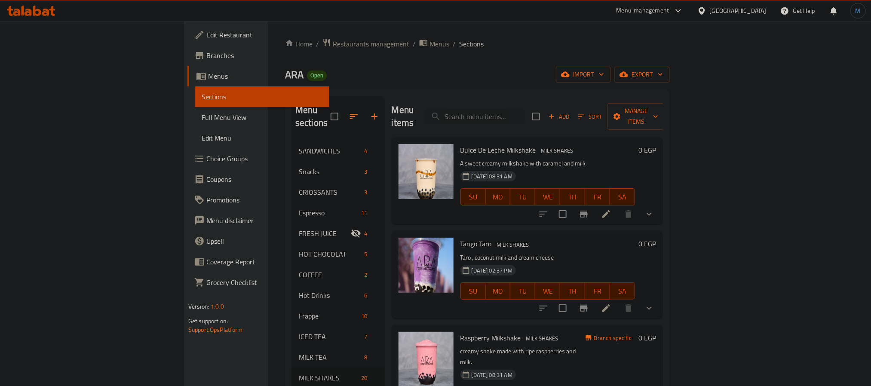
click at [655, 209] on icon "show more" at bounding box center [649, 214] width 10 height 10
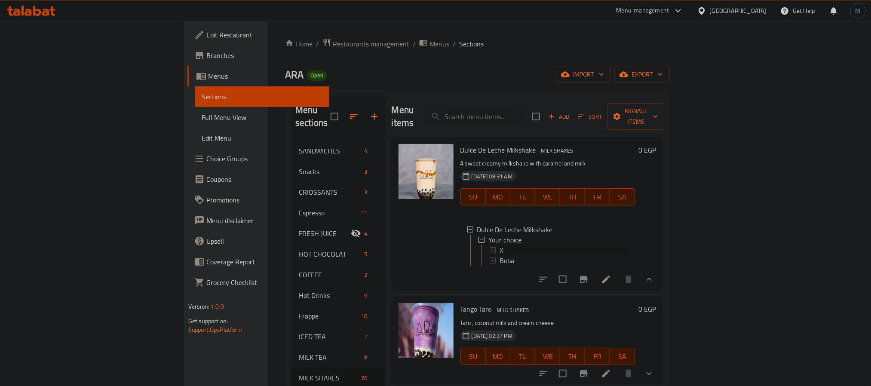
click at [490, 247] on icon at bounding box center [493, 250] width 6 height 6
click at [500, 255] on span "Boba" at bounding box center [507, 260] width 15 height 10
click at [557, 314] on div "Tango Taro MILK SHAKES Taro , coconut milk and cream cheese [DATE] 02:37 PM SU …" at bounding box center [547, 340] width 181 height 80
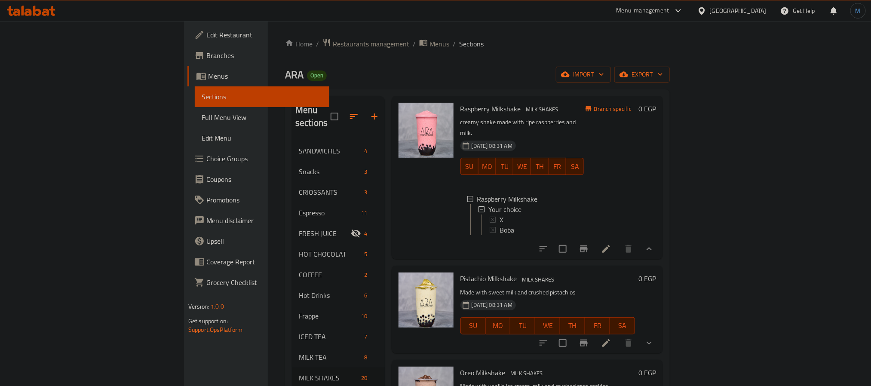
scroll to position [324, 0]
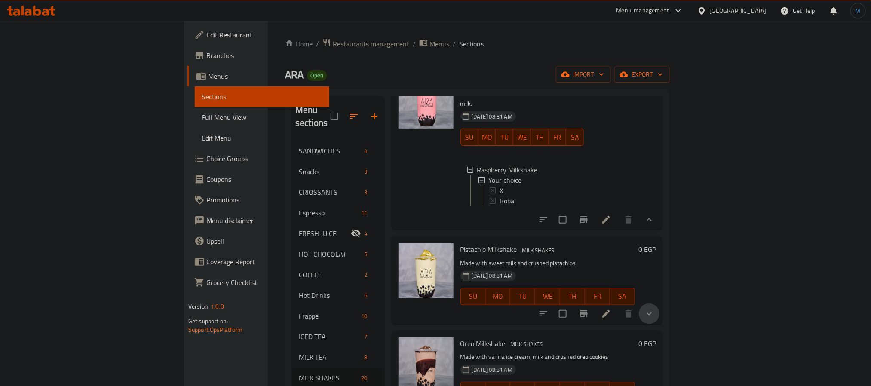
click at [660, 306] on button "show more" at bounding box center [649, 314] width 21 height 21
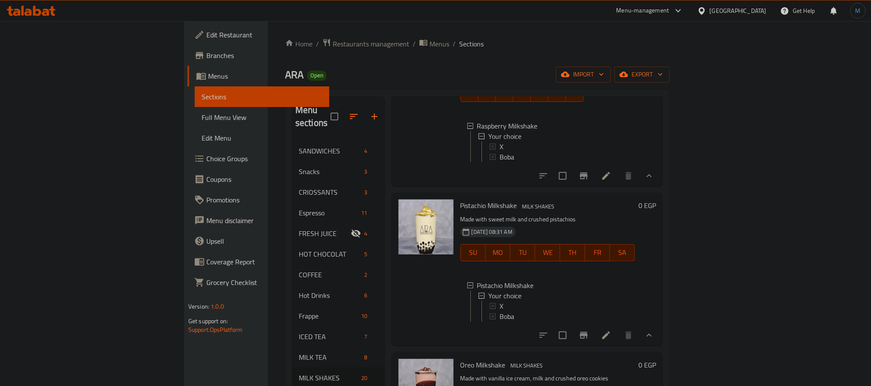
scroll to position [388, 0]
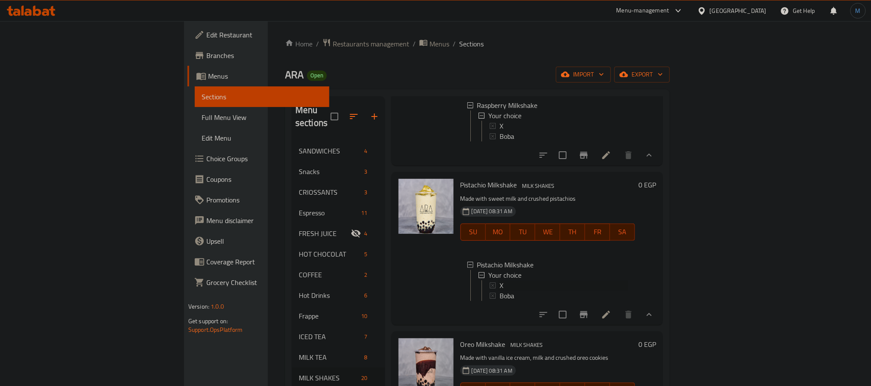
click at [490, 283] on icon at bounding box center [493, 286] width 6 height 6
click at [500, 296] on div "Boba" at bounding box center [564, 296] width 129 height 10
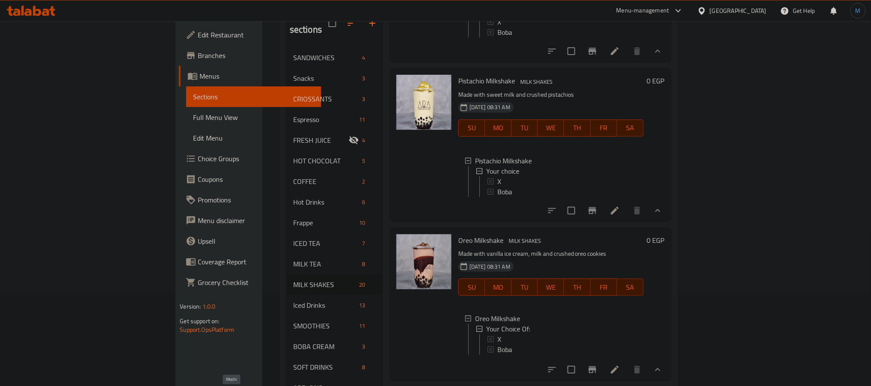
scroll to position [161, 0]
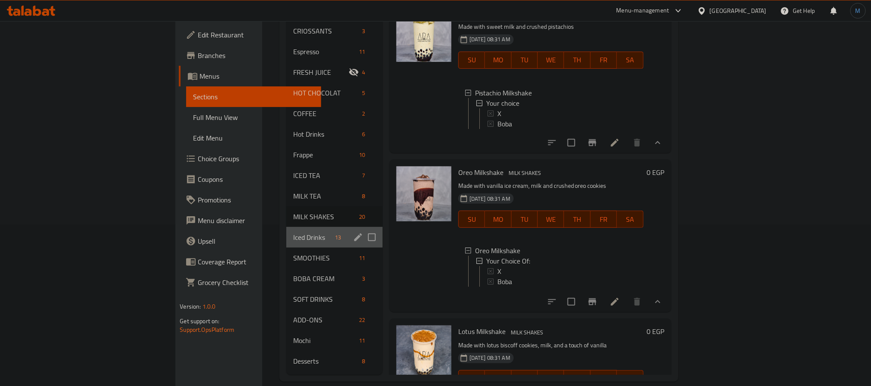
click at [286, 227] on div "Iced Drinks 13" at bounding box center [334, 237] width 96 height 21
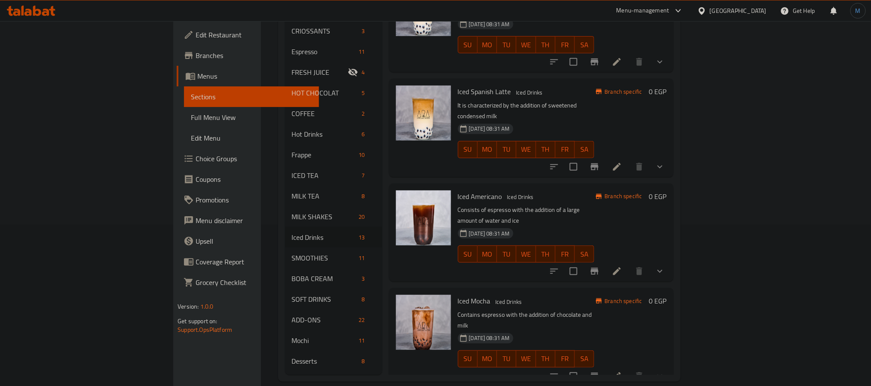
click at [524, 295] on h6 "Iced Mocha Iced Drinks" at bounding box center [526, 301] width 137 height 12
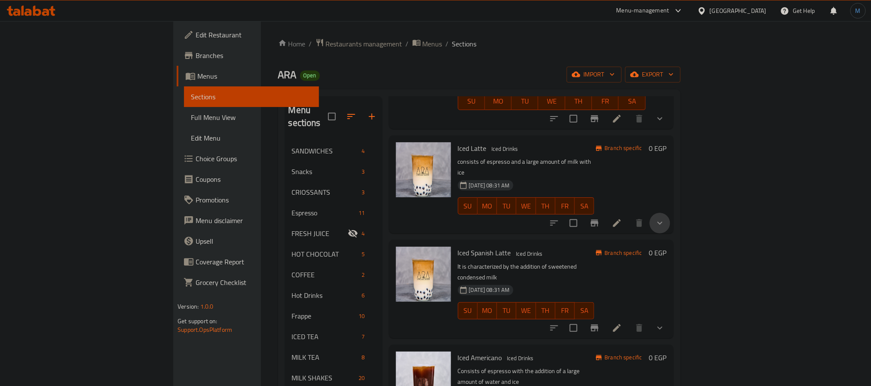
click at [670, 213] on button "show more" at bounding box center [660, 223] width 21 height 21
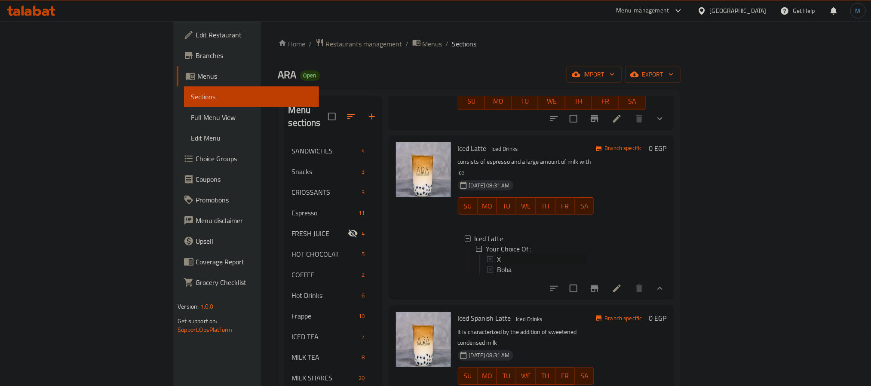
click at [497, 254] on div "X" at bounding box center [542, 259] width 91 height 10
click at [497, 264] on span "Boba" at bounding box center [504, 269] width 15 height 10
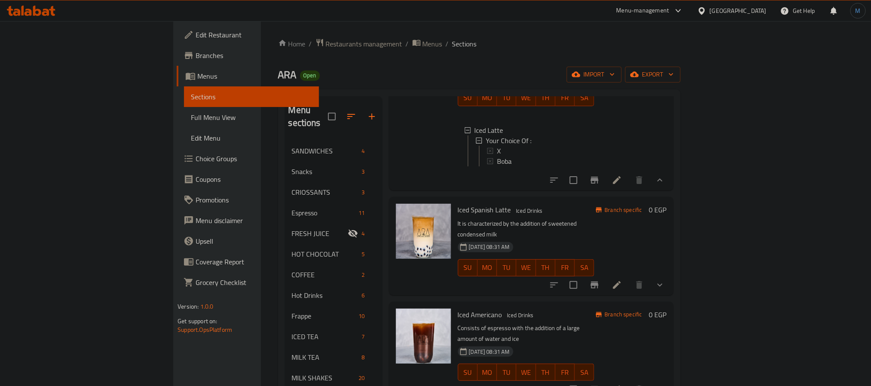
scroll to position [517, 0]
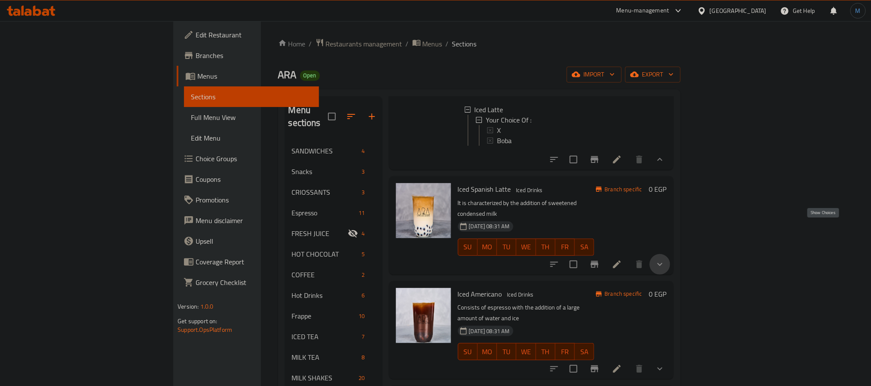
click at [665, 259] on icon "show more" at bounding box center [660, 264] width 10 height 10
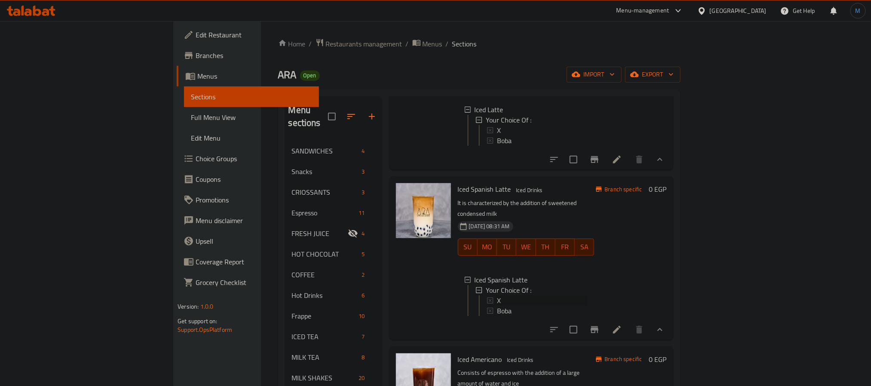
click at [495, 295] on div "X" at bounding box center [541, 300] width 92 height 10
click at [497, 306] on span "Boba" at bounding box center [504, 311] width 15 height 10
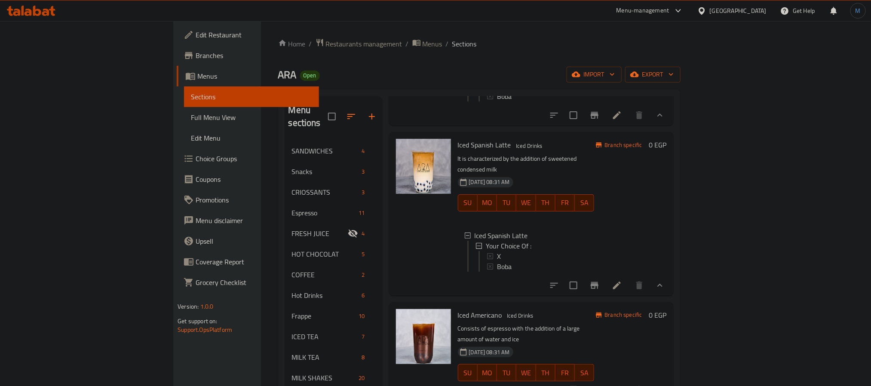
scroll to position [646, 0]
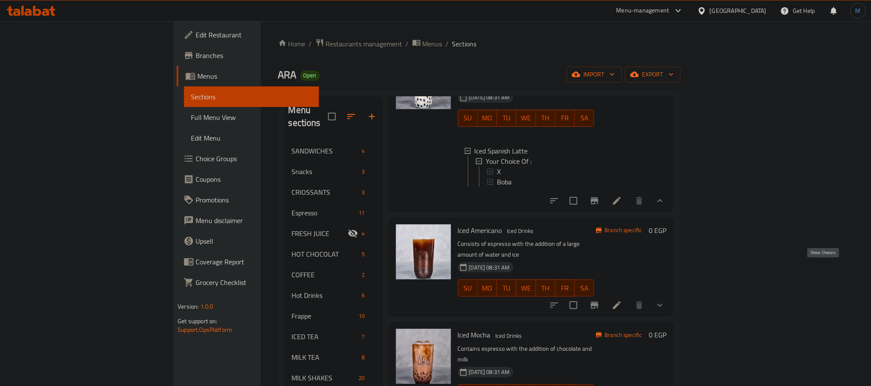
click at [665, 300] on icon "show more" at bounding box center [660, 305] width 10 height 10
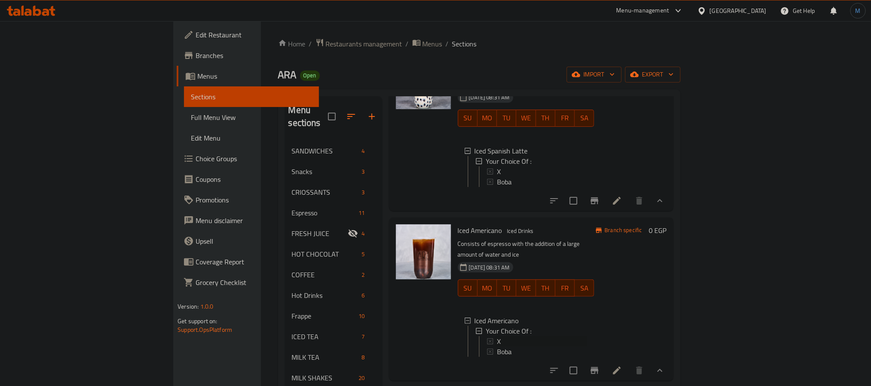
click at [497, 336] on div "X" at bounding box center [542, 341] width 91 height 10
click at [497, 347] on span "Boba" at bounding box center [504, 352] width 15 height 10
click at [551, 224] on h6 "Iced Americano Iced Drinks" at bounding box center [526, 230] width 137 height 12
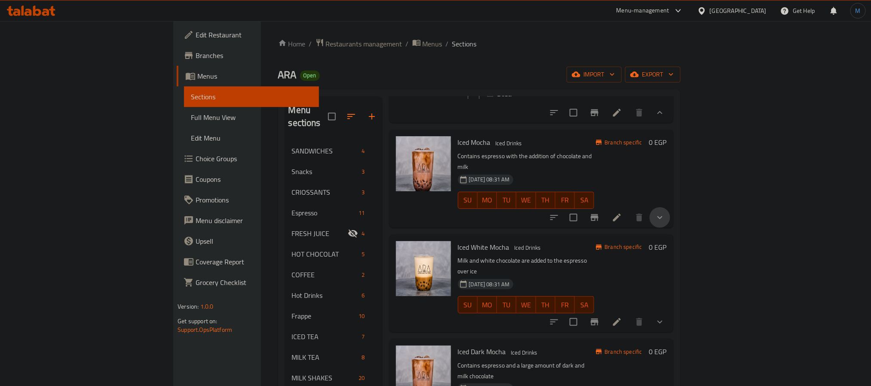
click at [670, 207] on button "show more" at bounding box center [660, 217] width 21 height 21
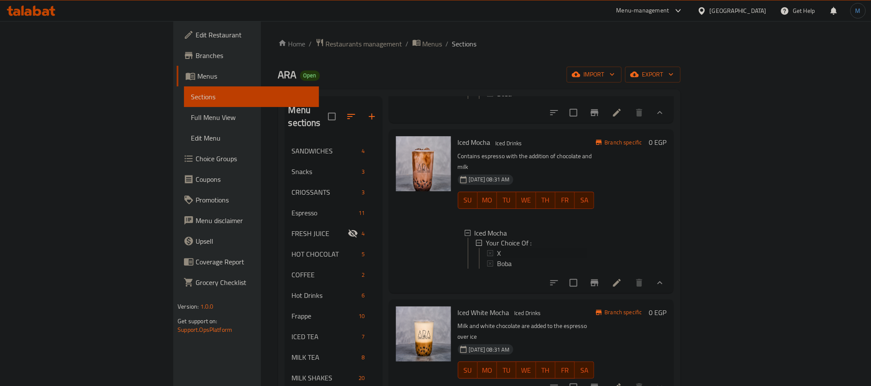
click at [497, 249] on div "X" at bounding box center [542, 254] width 91 height 10
click at [497, 259] on span "Boba" at bounding box center [504, 264] width 15 height 10
click at [598, 341] on div "[DATE] 08:31 AM SU MO TU WE TH FR SA" at bounding box center [527, 364] width 144 height 46
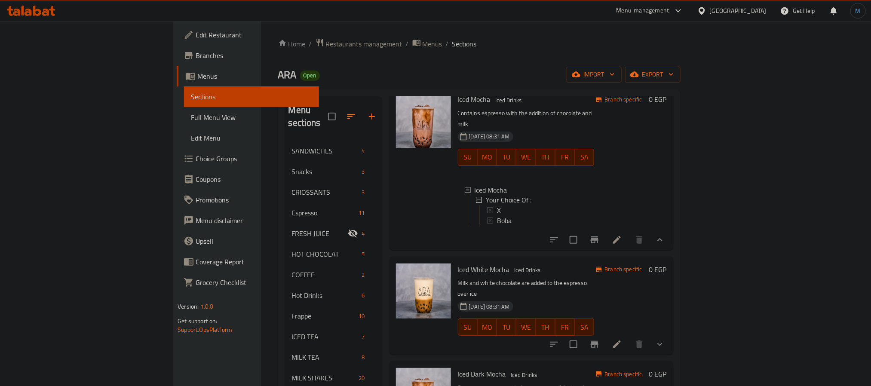
scroll to position [1033, 0]
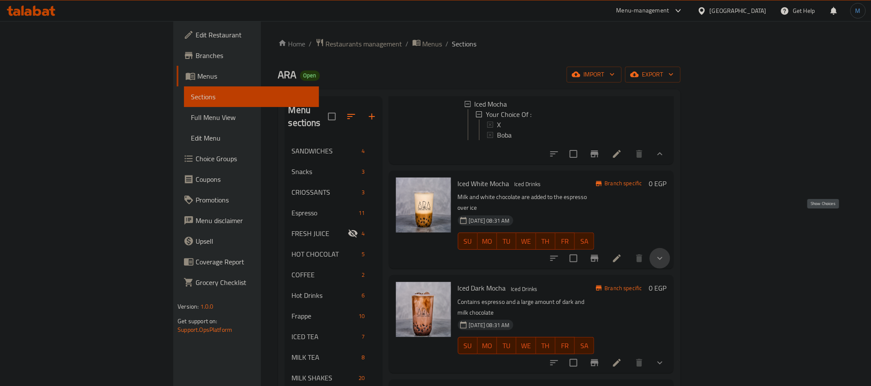
click at [665, 253] on icon "show more" at bounding box center [660, 258] width 10 height 10
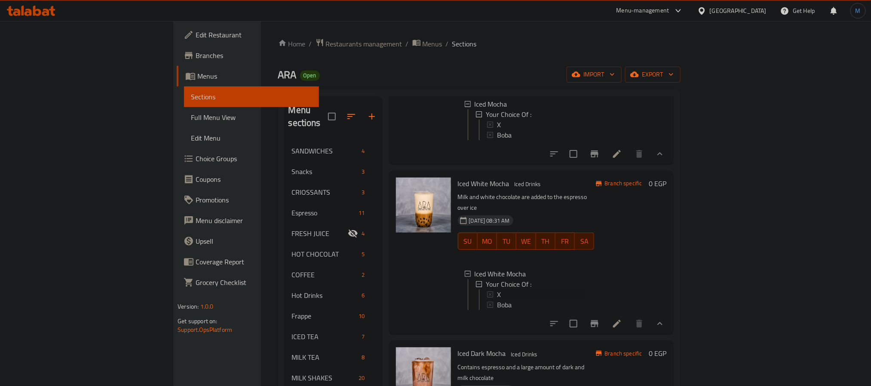
click at [487, 292] on icon at bounding box center [490, 295] width 6 height 6
click at [495, 300] on div "Boba" at bounding box center [541, 305] width 92 height 10
click at [602, 306] on div "Menu items Add Sort Manage items Ice [PERSON_NAME] Latte Iced Drinks An iced [P…" at bounding box center [528, 316] width 292 height 440
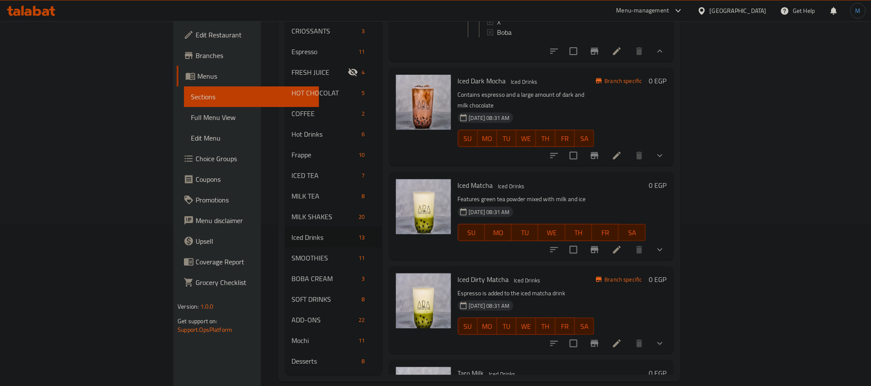
scroll to position [1162, 0]
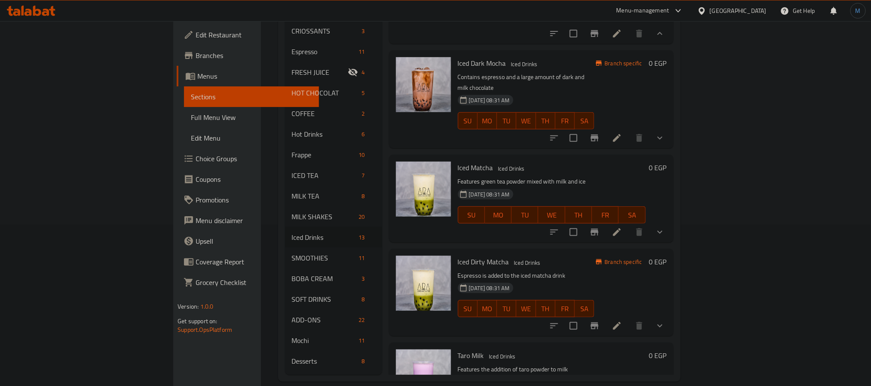
click at [665, 227] on icon "show more" at bounding box center [660, 232] width 10 height 10
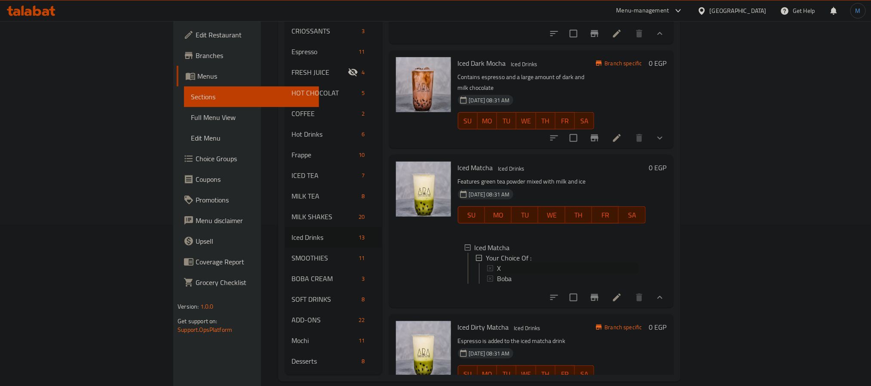
click at [487, 263] on div "X" at bounding box center [563, 268] width 152 height 10
click at [497, 274] on span "Boba" at bounding box center [504, 279] width 15 height 10
click at [567, 279] on div "Menu items Add Sort Manage items Ice [PERSON_NAME] Latte Iced Drinks An iced [P…" at bounding box center [528, 155] width 292 height 440
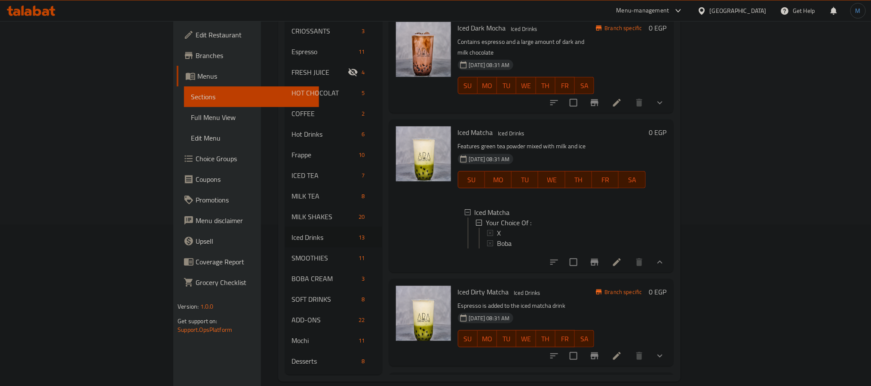
scroll to position [1266, 0]
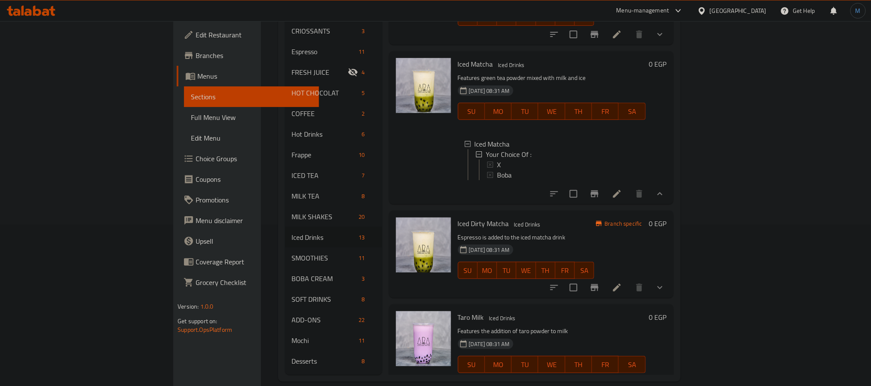
click at [670, 277] on button "show more" at bounding box center [660, 287] width 21 height 21
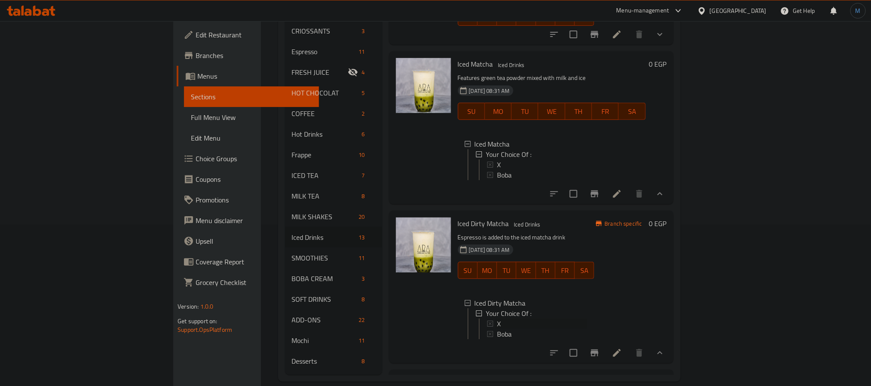
click at [497, 319] on div "X" at bounding box center [542, 324] width 91 height 10
click at [497, 329] on span "Boba" at bounding box center [504, 334] width 15 height 10
click at [598, 241] on div "[DATE] 08:31 AM SU MO TU WE TH FR SA" at bounding box center [527, 264] width 144 height 46
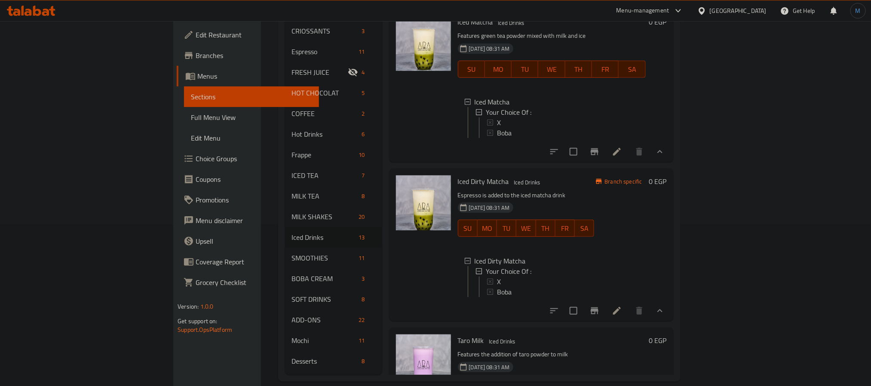
scroll to position [1341, 0]
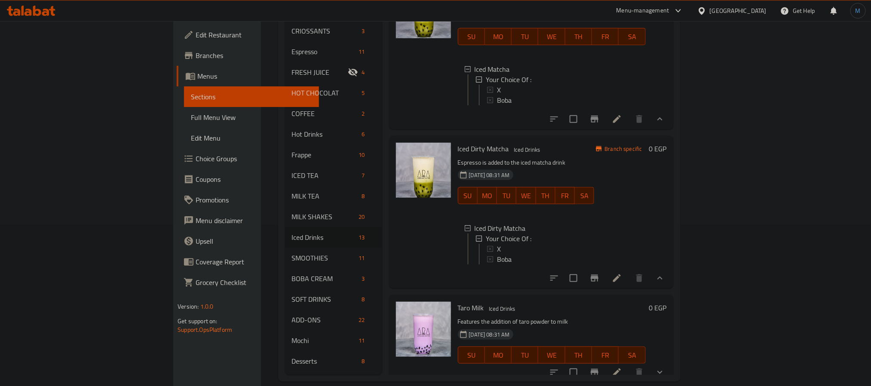
click at [670, 362] on div at bounding box center [607, 372] width 126 height 21
click at [665, 367] on icon "show more" at bounding box center [660, 372] width 10 height 10
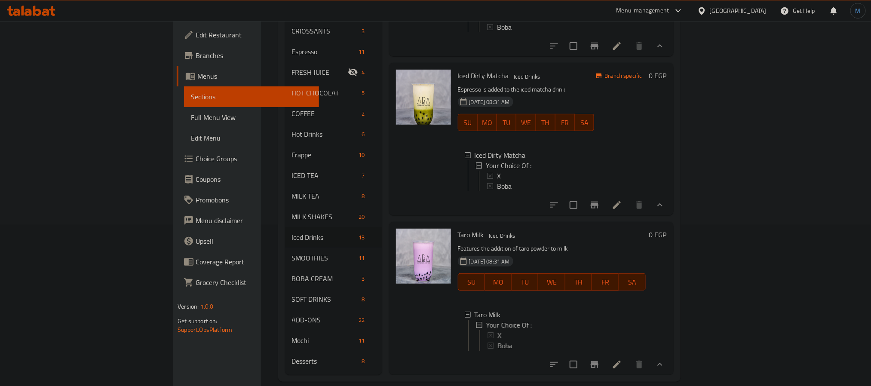
scroll to position [1416, 0]
click at [487, 332] on icon at bounding box center [490, 335] width 6 height 6
click at [497, 341] on span "Boba" at bounding box center [504, 346] width 15 height 10
click at [559, 243] on p "Features the addition of taro powder to milk" at bounding box center [552, 248] width 188 height 11
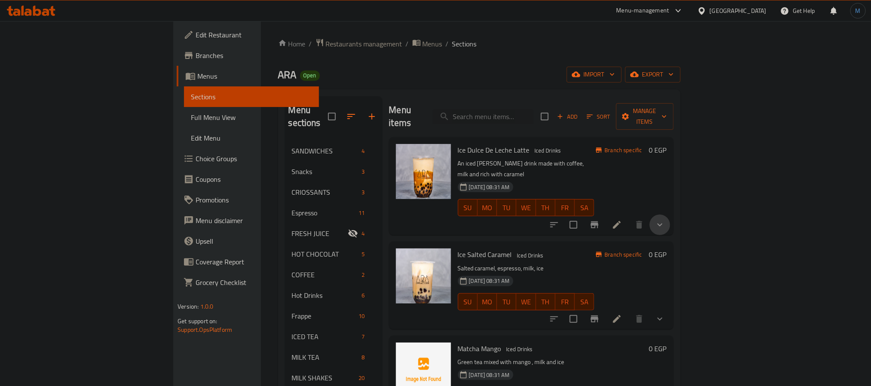
click at [670, 215] on button "show more" at bounding box center [660, 225] width 21 height 21
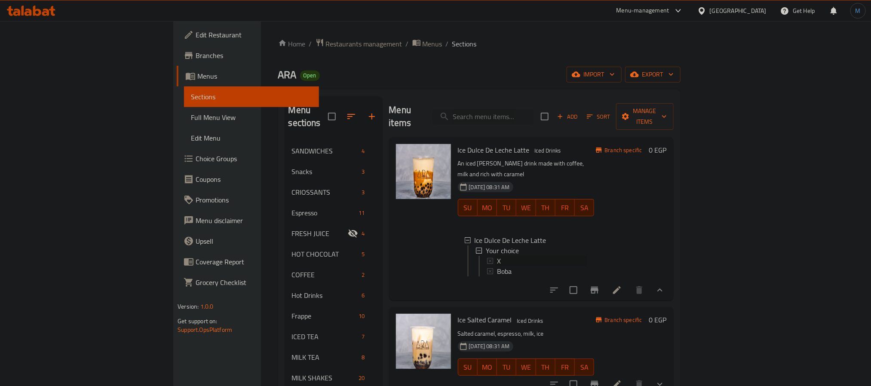
click at [497, 256] on span "X" at bounding box center [499, 261] width 4 height 10
click at [497, 266] on span "Boba" at bounding box center [504, 271] width 15 height 10
click at [573, 287] on div "Ice [PERSON_NAME] Latte Iced Drinks An iced [PERSON_NAME] drink made with coffe…" at bounding box center [531, 218] width 285 height 163
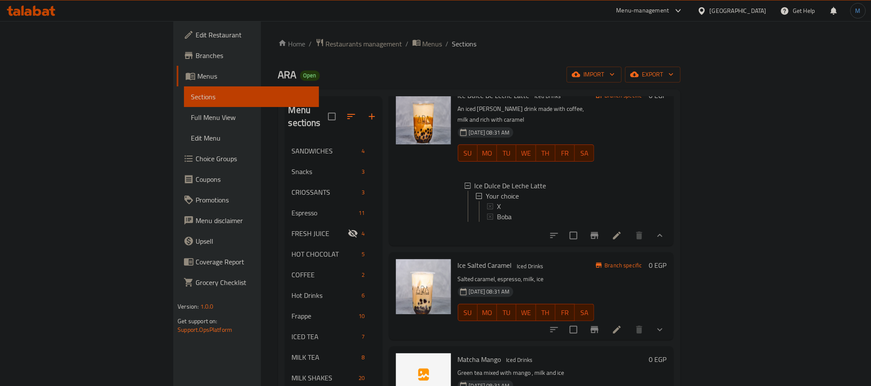
scroll to position [194, 0]
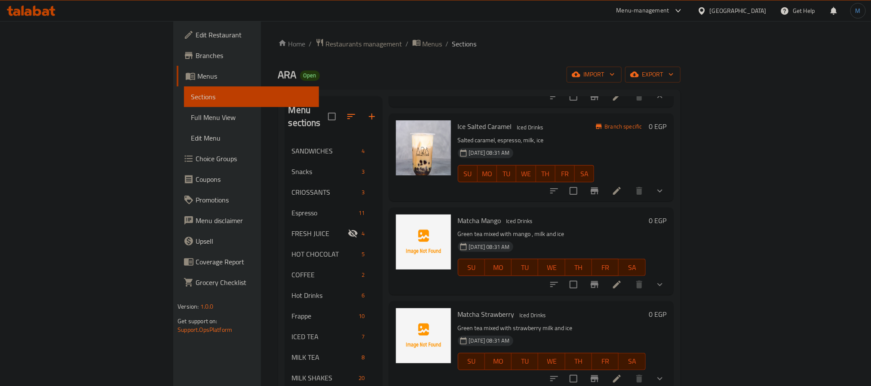
click at [670, 181] on button "show more" at bounding box center [660, 191] width 21 height 21
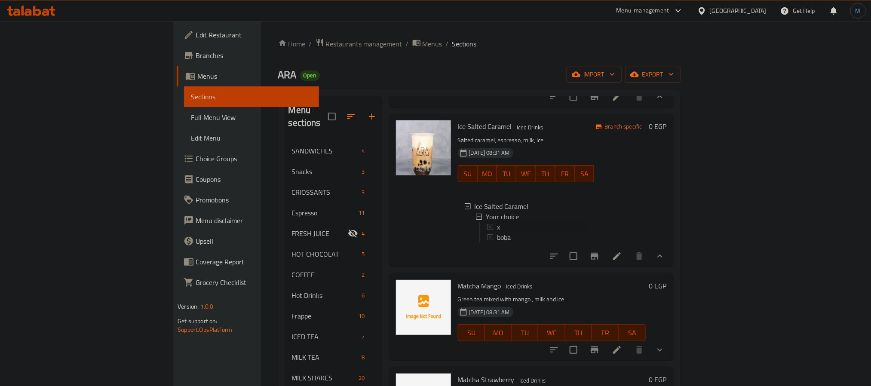
click at [487, 224] on icon at bounding box center [490, 227] width 6 height 6
click at [497, 232] on span "boba" at bounding box center [504, 237] width 14 height 10
click at [508, 294] on p "Green tea mixed with mango , milk and ice" at bounding box center [552, 299] width 188 height 11
click at [670, 348] on button "show more" at bounding box center [660, 350] width 21 height 21
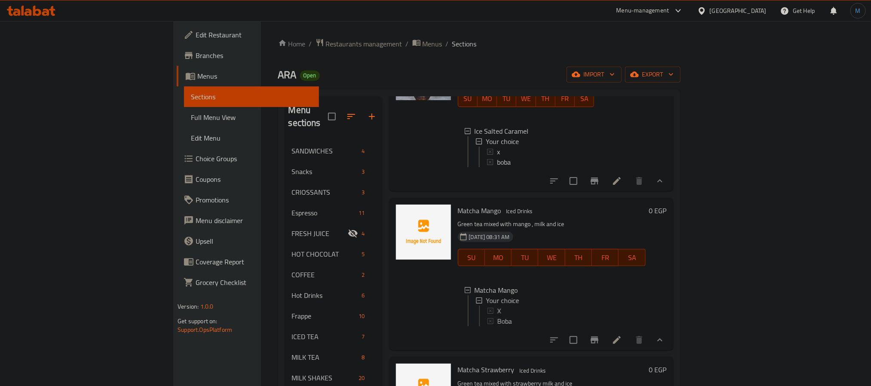
scroll to position [1, 0]
click at [487, 304] on div "X" at bounding box center [563, 309] width 152 height 10
click at [495, 315] on div "Boba" at bounding box center [567, 320] width 144 height 10
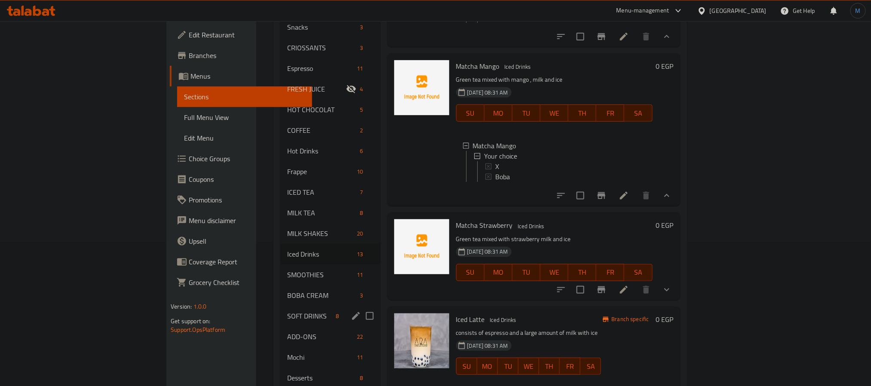
scroll to position [161, 0]
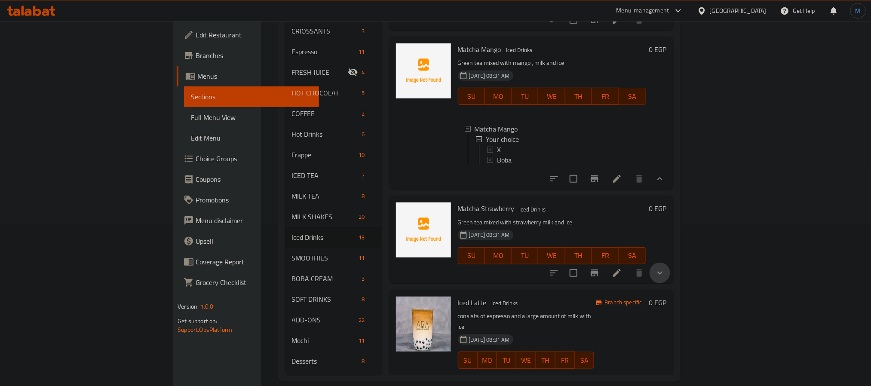
click at [670, 277] on button "show more" at bounding box center [660, 273] width 21 height 21
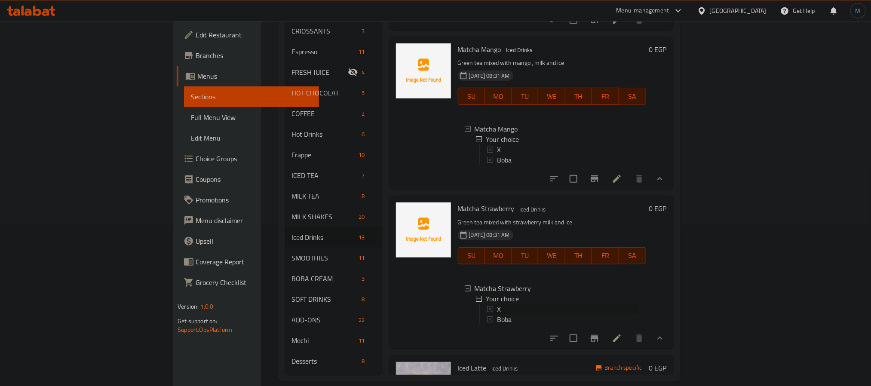
click at [497, 314] on span "X" at bounding box center [499, 309] width 4 height 10
click at [497, 321] on span "Boba" at bounding box center [504, 319] width 15 height 10
click at [393, 186] on div at bounding box center [424, 113] width 62 height 146
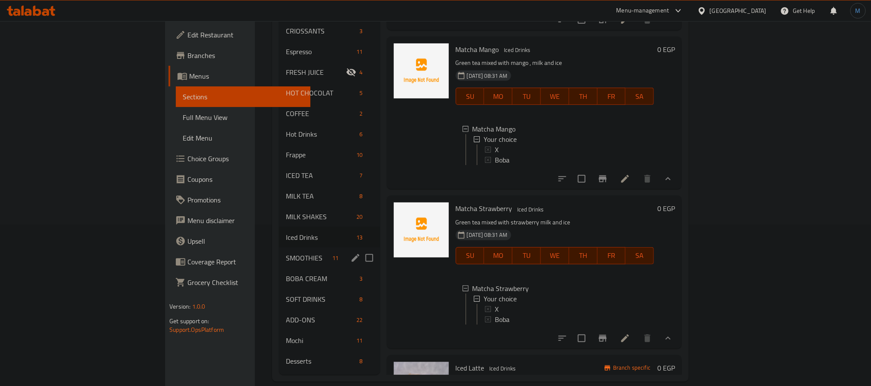
click at [286, 253] on span "SMOOTHIES" at bounding box center [307, 258] width 43 height 10
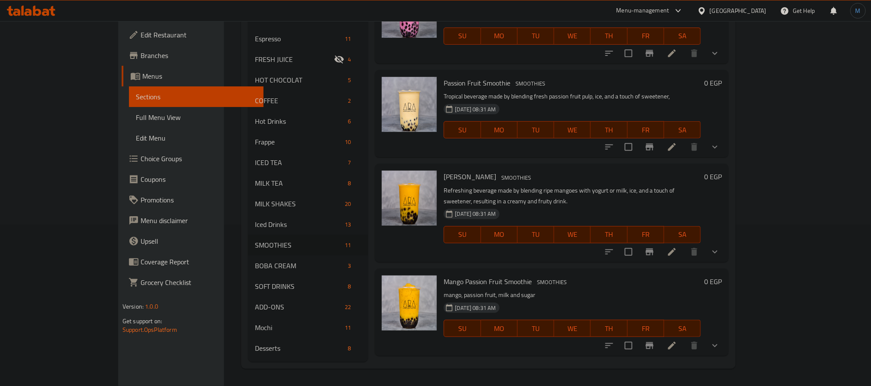
click at [587, 276] on h6 "Mango Passion Fruit Smoothie SMOOTHIES" at bounding box center [572, 282] width 257 height 12
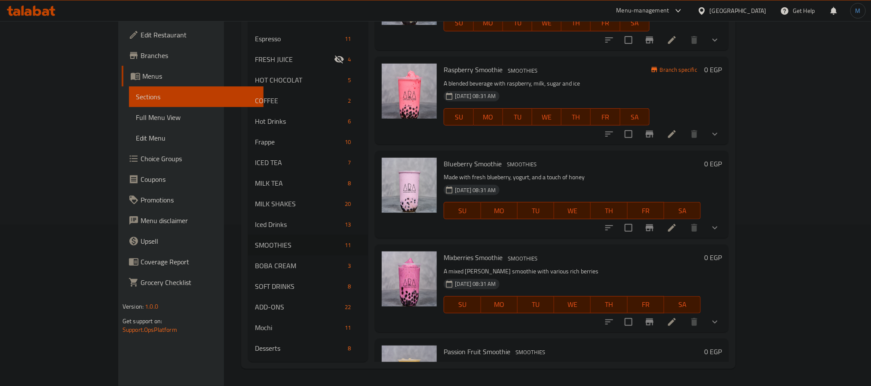
click at [720, 138] on icon "show more" at bounding box center [715, 134] width 10 height 10
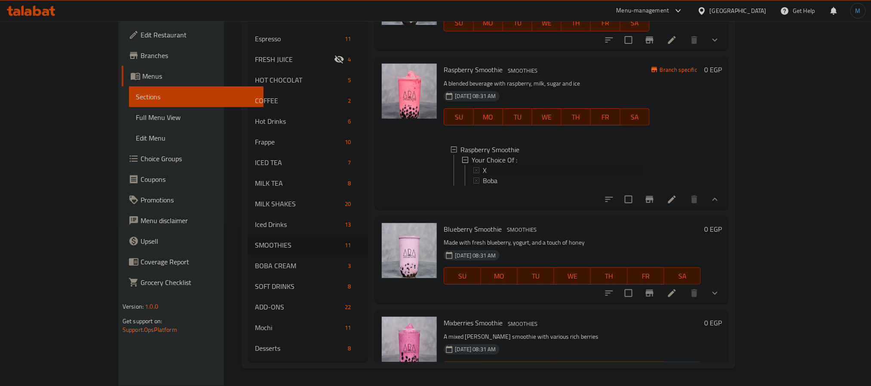
click at [483, 170] on span "X" at bounding box center [485, 170] width 4 height 10
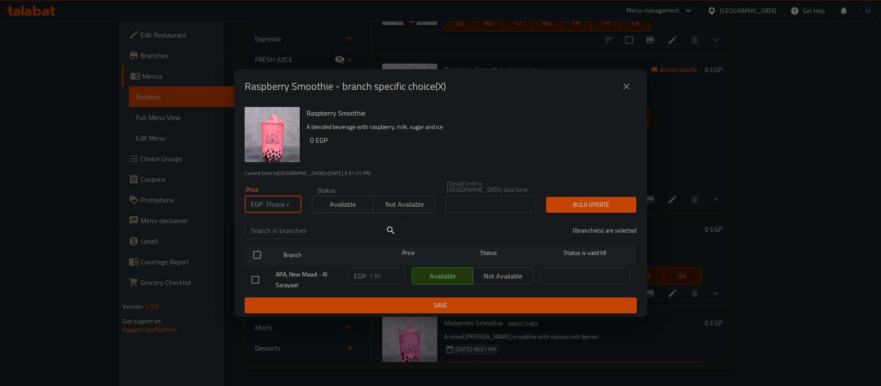
click at [283, 202] on input "number" at bounding box center [283, 204] width 35 height 17
type input "128.25"
click at [257, 250] on input "checkbox" at bounding box center [257, 255] width 18 height 18
checkbox input "true"
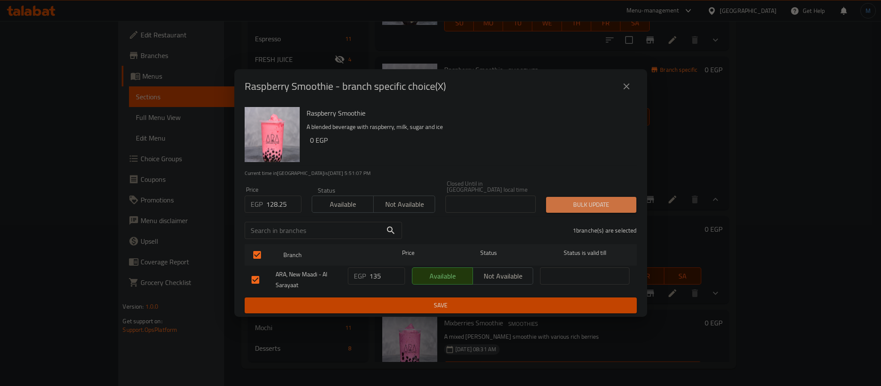
click at [600, 197] on button "Bulk update" at bounding box center [591, 205] width 90 height 16
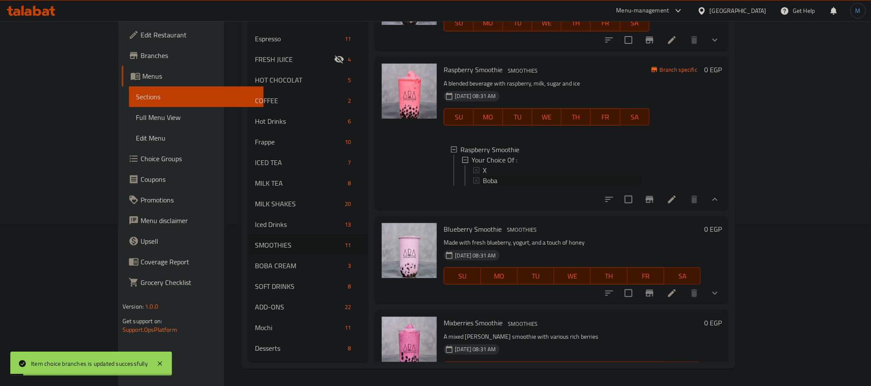
click at [473, 177] on div "Boba" at bounding box center [557, 180] width 169 height 10
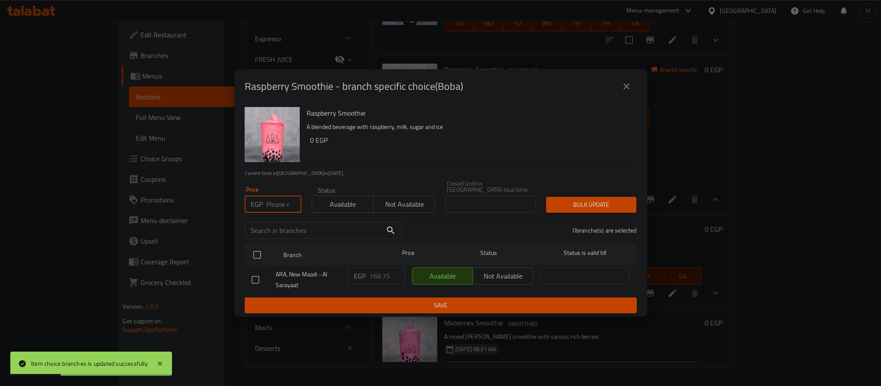
click at [279, 200] on input "number" at bounding box center [283, 204] width 35 height 17
type input "162"
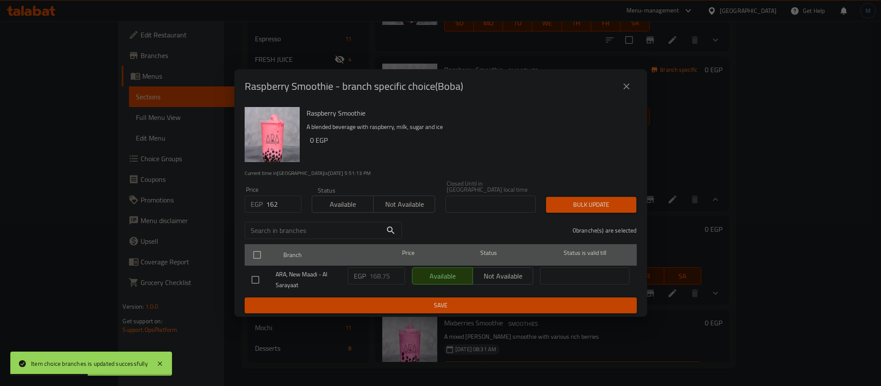
click at [271, 246] on div at bounding box center [264, 255] width 32 height 25
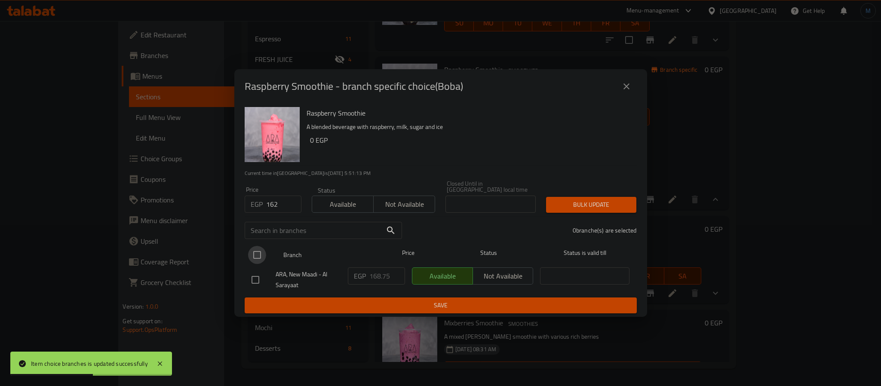
click at [264, 250] on input "checkbox" at bounding box center [257, 255] width 18 height 18
checkbox input "true"
click at [599, 200] on span "Bulk update" at bounding box center [591, 205] width 77 height 11
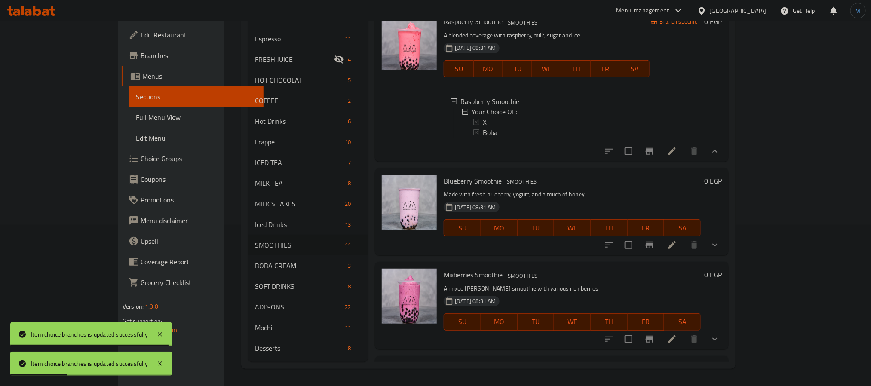
scroll to position [129, 0]
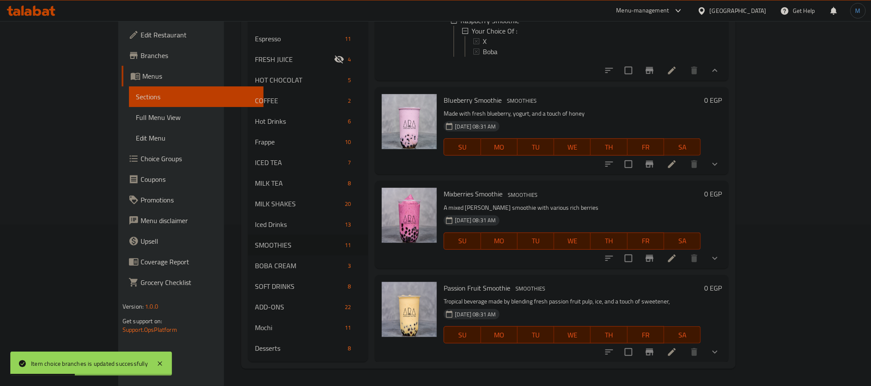
click at [718, 166] on icon "show more" at bounding box center [715, 164] width 5 height 3
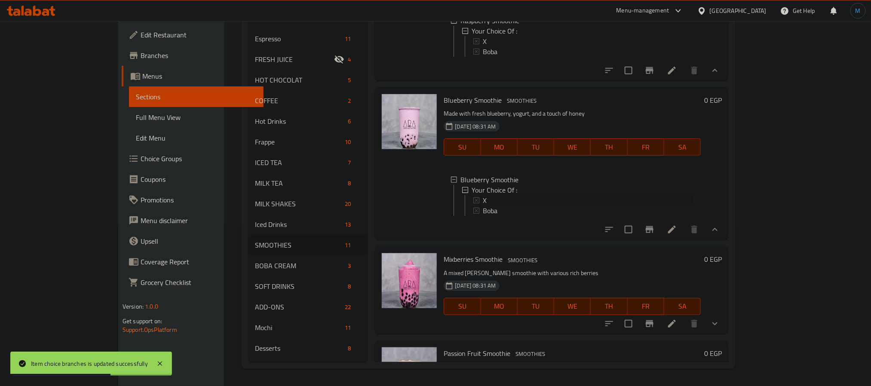
click at [483, 206] on div "X" at bounding box center [588, 200] width 211 height 10
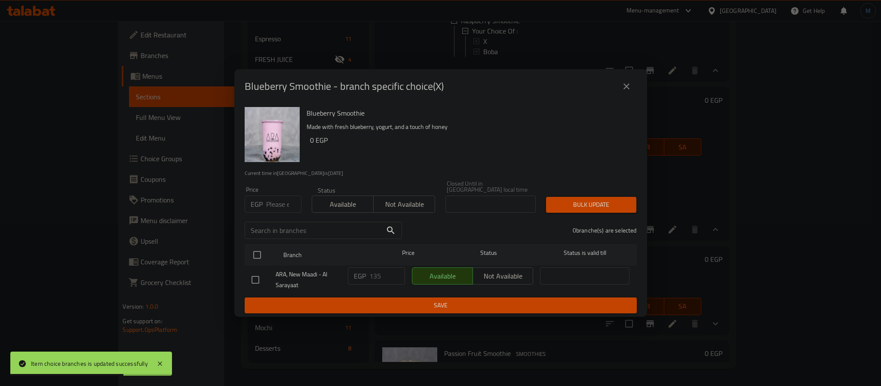
click at [271, 197] on input "number" at bounding box center [283, 204] width 35 height 17
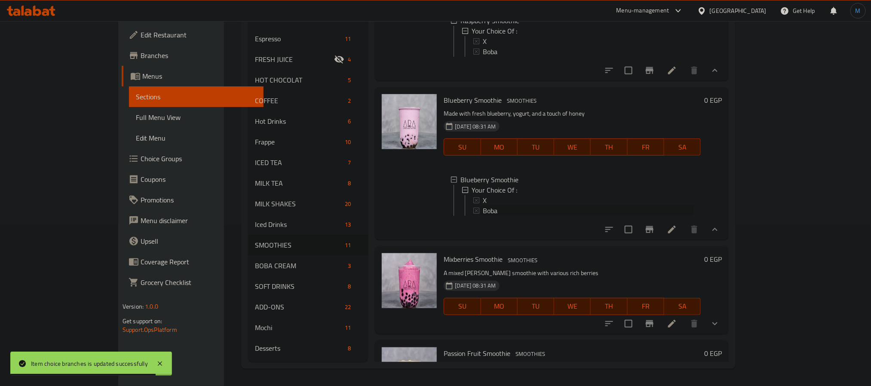
click at [483, 216] on span "Boba" at bounding box center [490, 211] width 15 height 10
click at [513, 302] on div "[DATE] 08:31 AM SU MO TU WE TH FR SA" at bounding box center [572, 300] width 264 height 46
click at [726, 334] on button "show more" at bounding box center [715, 324] width 21 height 21
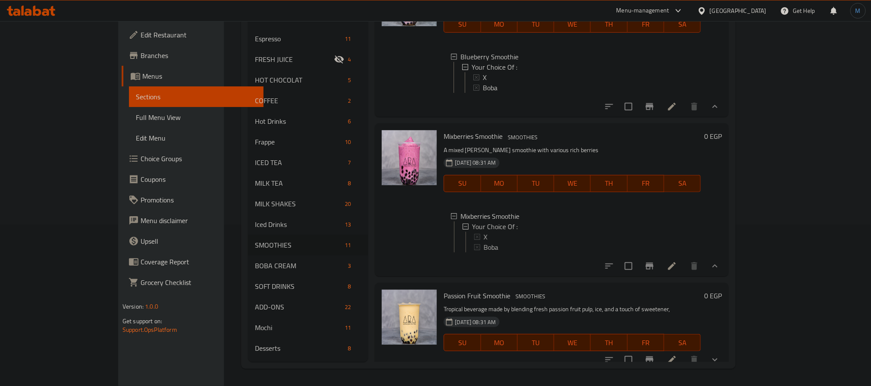
scroll to position [323, 0]
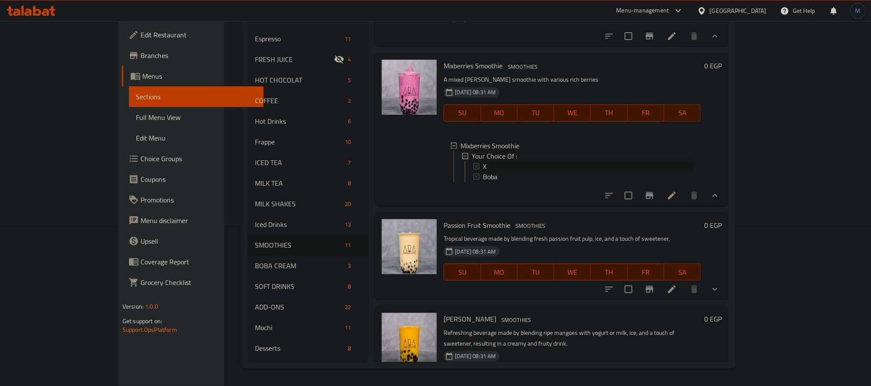
click at [483, 172] on div "X" at bounding box center [588, 166] width 211 height 10
click at [473, 182] on div "Boba" at bounding box center [583, 177] width 221 height 10
type button "4"
click at [627, 281] on button "TH" at bounding box center [609, 272] width 37 height 17
click at [720, 295] on icon "show more" at bounding box center [715, 289] width 10 height 10
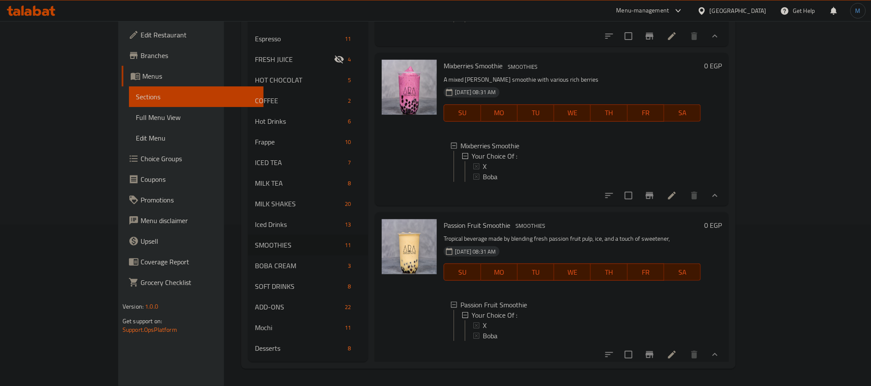
scroll to position [387, 0]
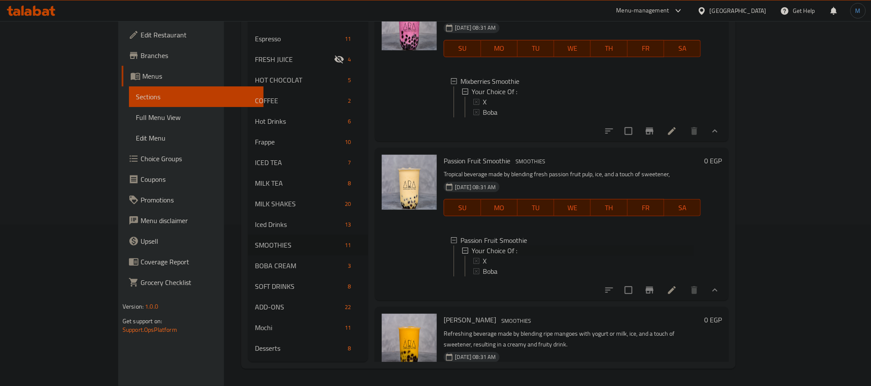
click at [472, 256] on span "Your Choice Of :" at bounding box center [495, 251] width 46 height 10
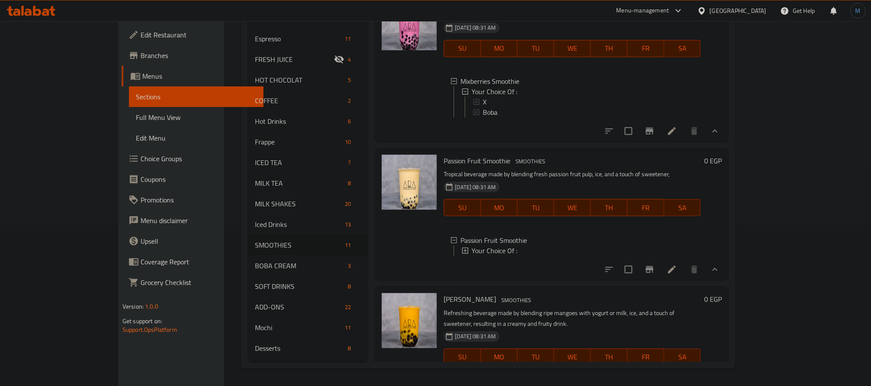
click at [472, 256] on span "Your Choice Of :" at bounding box center [495, 251] width 46 height 10
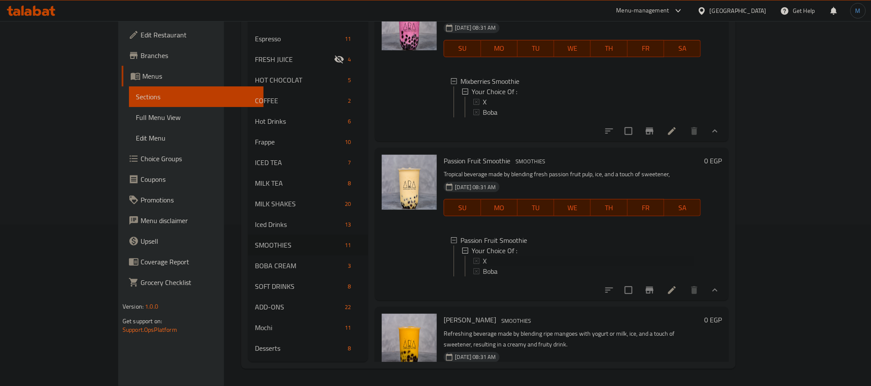
click at [483, 266] on div "X" at bounding box center [588, 261] width 211 height 10
click at [483, 277] on span "Boba" at bounding box center [490, 271] width 15 height 10
click at [507, 301] on div "Passion Fruit Smoothie SMOOTHIES Tropical beverage made by blending fresh passi…" at bounding box center [552, 224] width 354 height 153
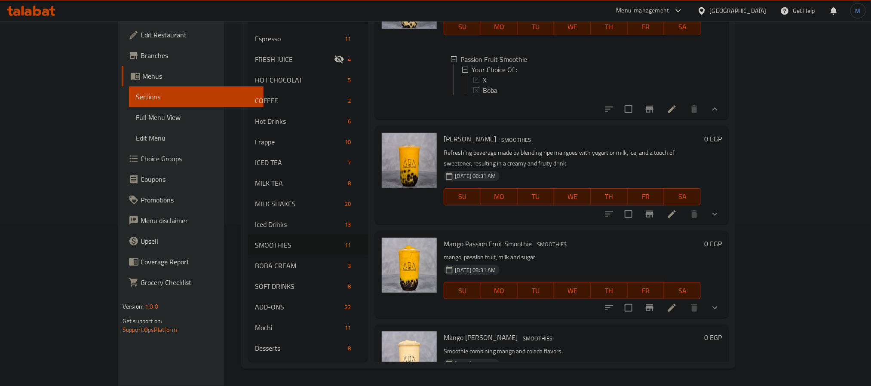
scroll to position [584, 0]
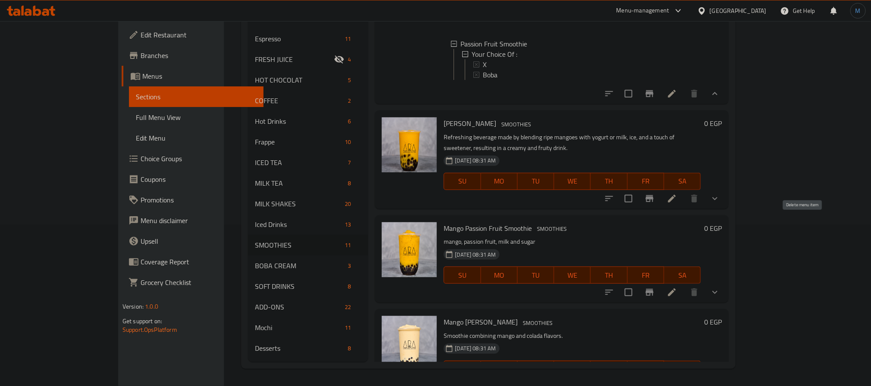
click at [726, 209] on button "show more" at bounding box center [715, 198] width 21 height 21
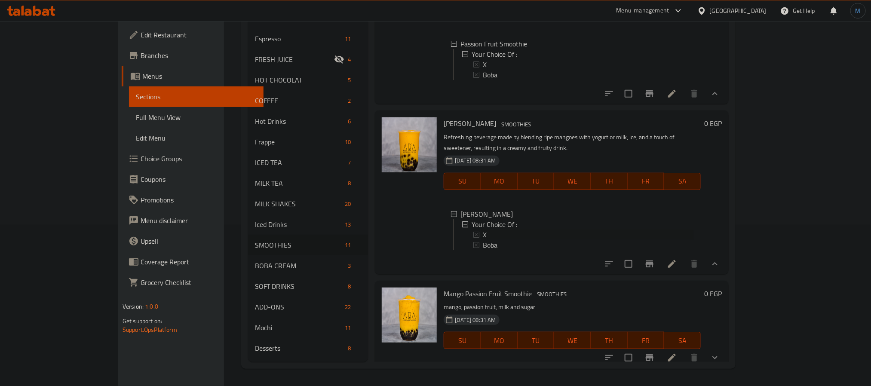
click at [473, 238] on icon at bounding box center [476, 235] width 6 height 6
click at [483, 250] on span "Boba" at bounding box center [490, 245] width 15 height 10
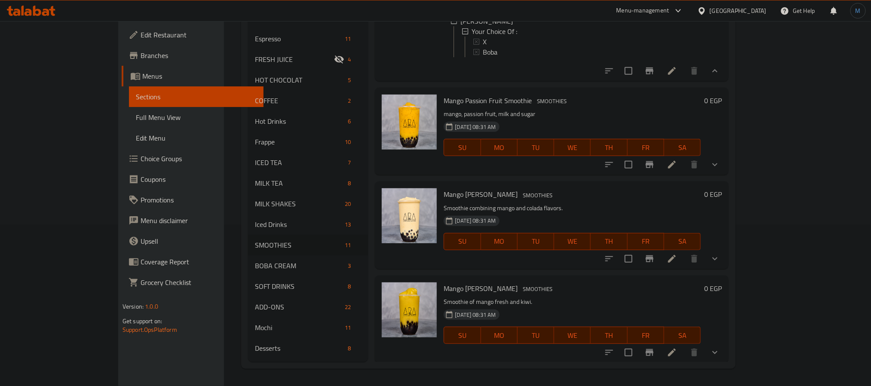
scroll to position [777, 0]
click at [722, 168] on div "0 EGP" at bounding box center [711, 131] width 21 height 74
drag, startPoint x: 813, startPoint y: 190, endPoint x: 824, endPoint y: 197, distance: 13.6
click at [726, 171] on div "Mango Passion Fruit Smoothie SMOOTHIES mango, passion fruit, milk and sugar [DA…" at bounding box center [582, 131] width 285 height 80
click at [720, 169] on icon "show more" at bounding box center [715, 164] width 10 height 10
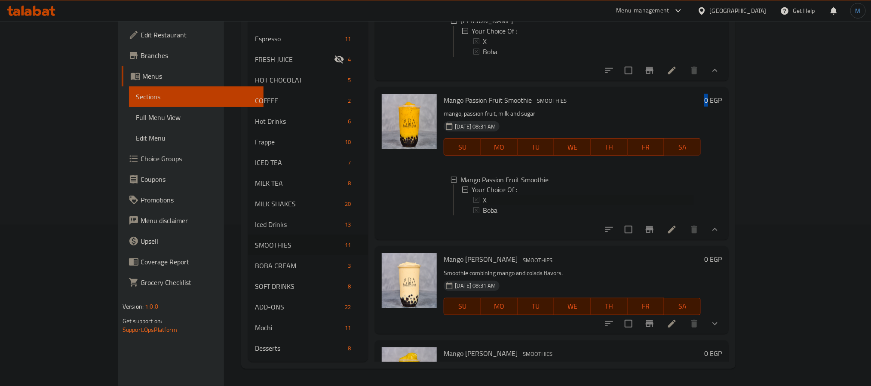
click at [473, 203] on icon at bounding box center [476, 200] width 6 height 6
click at [473, 216] on div "Boba" at bounding box center [583, 211] width 221 height 10
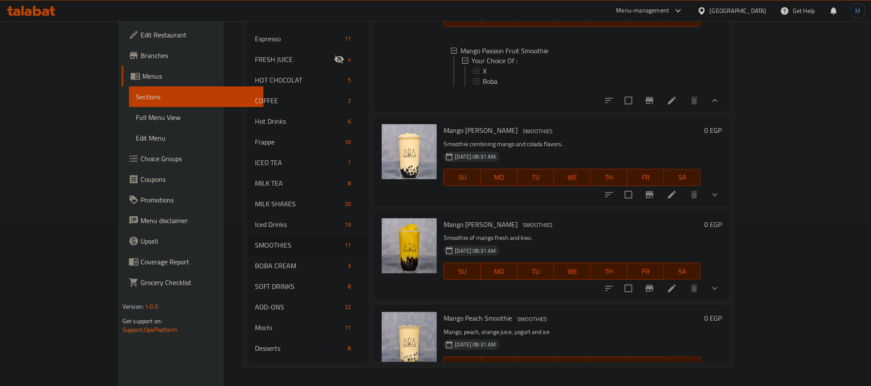
click at [720, 200] on icon "show more" at bounding box center [715, 195] width 10 height 10
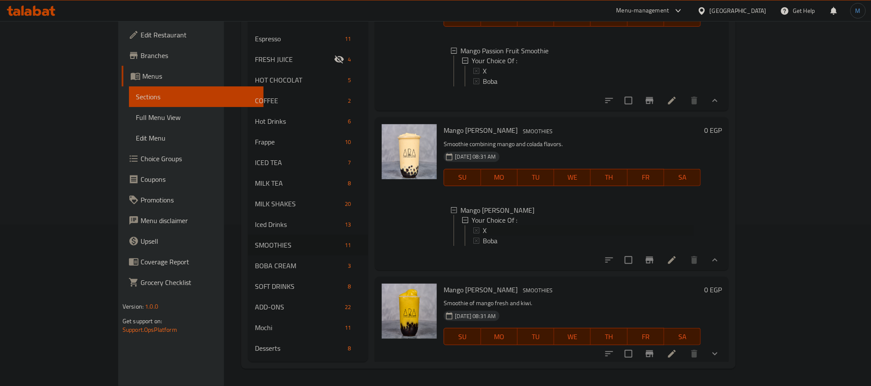
click at [483, 236] on span "X" at bounding box center [485, 231] width 4 height 10
click at [483, 246] on span "Boba" at bounding box center [490, 241] width 15 height 10
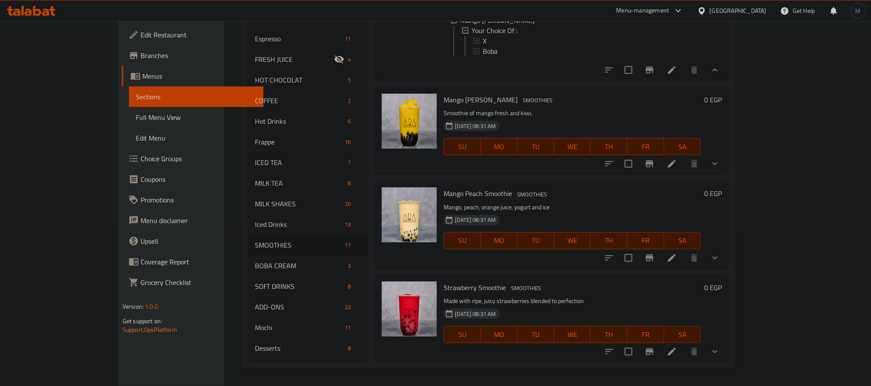
scroll to position [1153, 0]
click at [726, 169] on button "show more" at bounding box center [715, 164] width 21 height 21
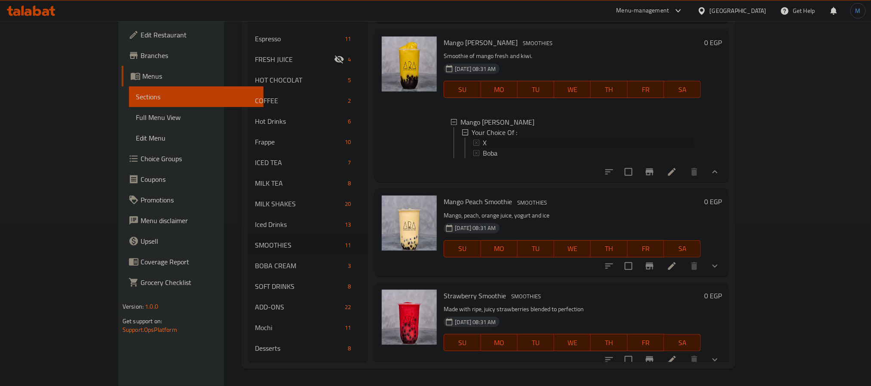
click at [473, 148] on div "X" at bounding box center [583, 143] width 221 height 10
click at [483, 158] on span "Boba" at bounding box center [490, 153] width 15 height 10
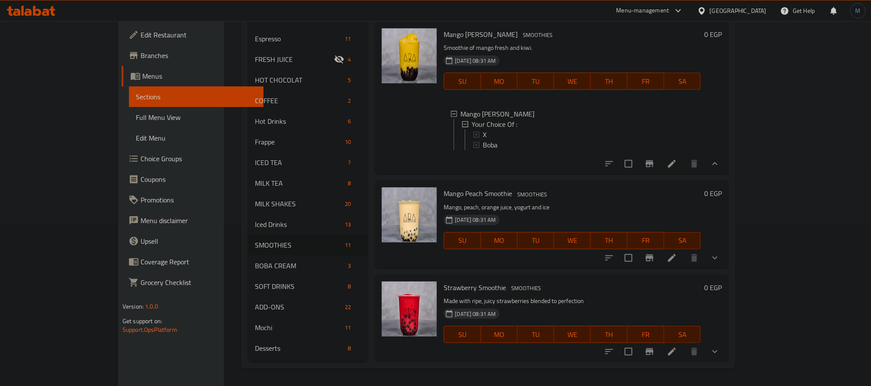
scroll to position [1228, 0]
click at [726, 262] on button "show more" at bounding box center [715, 258] width 21 height 21
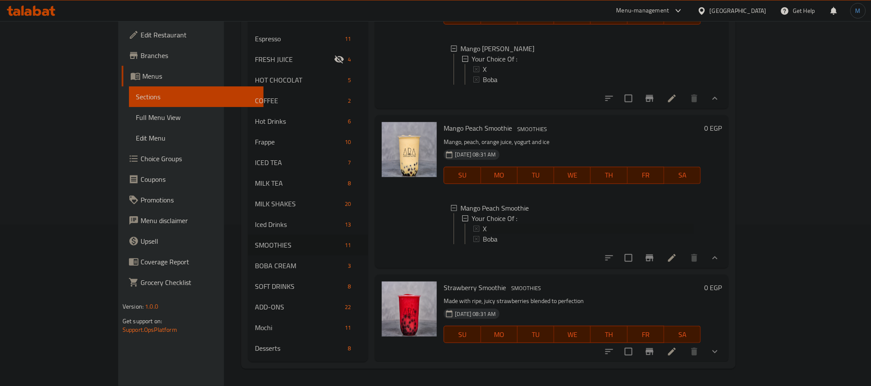
click at [473, 234] on div "X" at bounding box center [583, 229] width 221 height 10
click at [483, 244] on span "Boba" at bounding box center [490, 239] width 15 height 10
click at [720, 354] on icon "show more" at bounding box center [715, 352] width 10 height 10
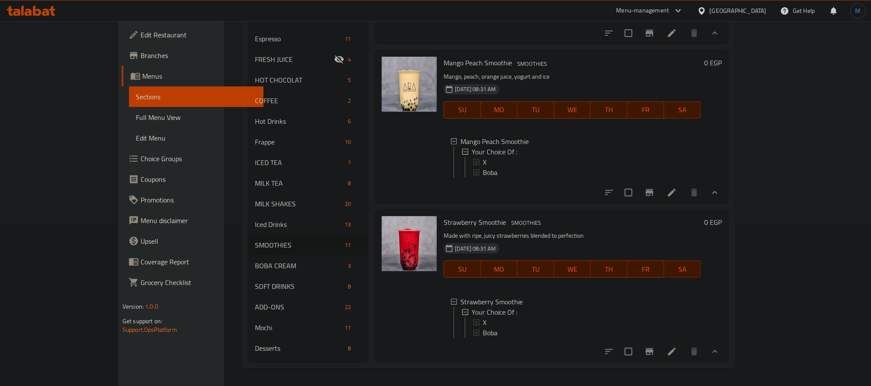
scroll to position [1378, 0]
click at [483, 317] on span "X" at bounding box center [485, 322] width 4 height 10
click at [483, 328] on span "Boba" at bounding box center [490, 333] width 15 height 10
click at [627, 216] on h6 "Strawberry Smoothie SMOOTHIES" at bounding box center [572, 222] width 257 height 12
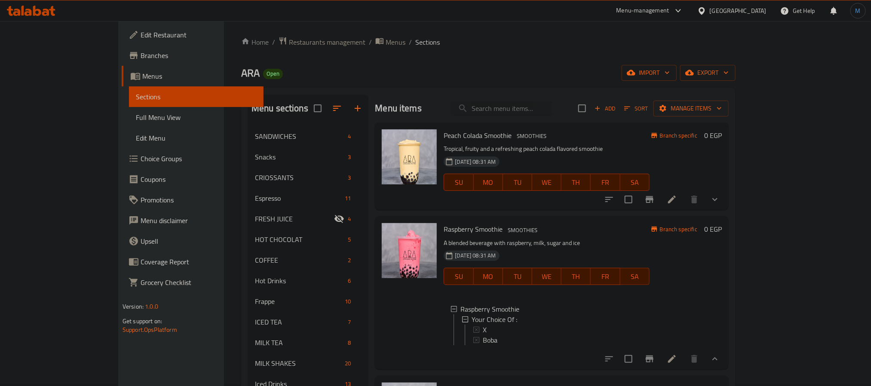
scroll to position [0, 0]
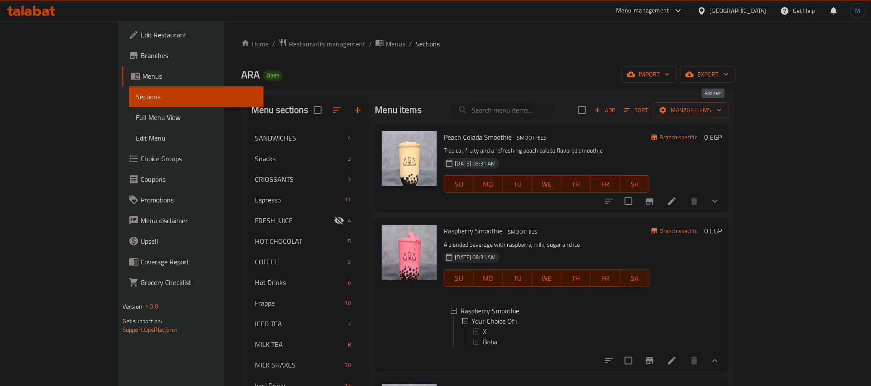
click at [602, 114] on icon "button" at bounding box center [598, 110] width 8 height 8
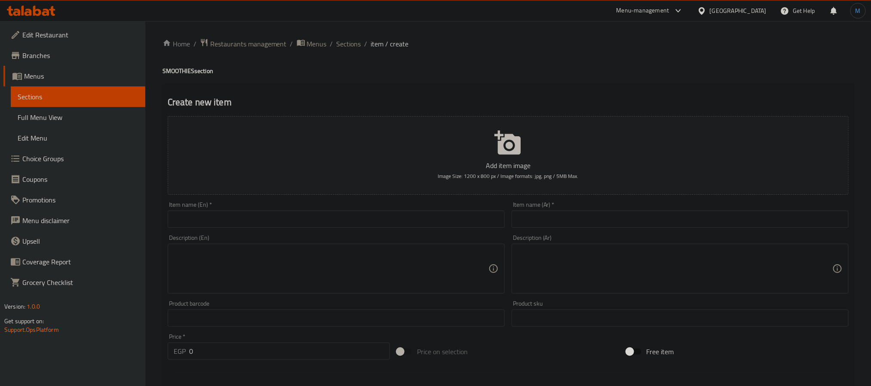
click at [370, 202] on div "Item name (En)   * Item name (En) *" at bounding box center [336, 215] width 337 height 26
click at [360, 213] on input "text" at bounding box center [336, 219] width 337 height 17
paste input "Peach"
type input "Peach"
click at [178, 71] on h4 "SMOOTHIES section" at bounding box center [509, 71] width 692 height 9
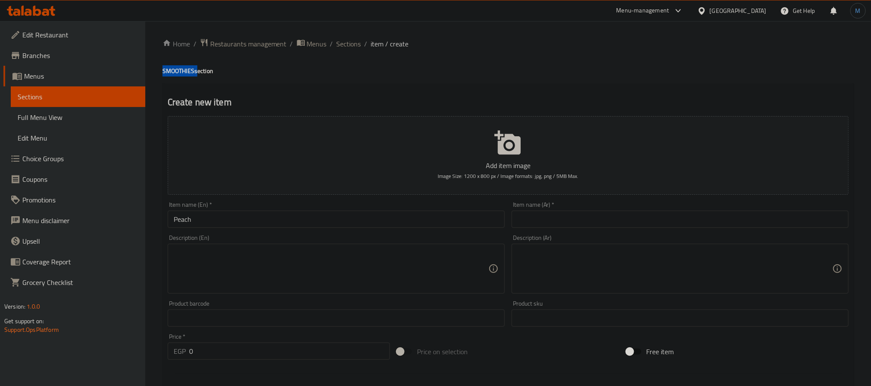
drag, startPoint x: 178, startPoint y: 71, endPoint x: 178, endPoint y: 99, distance: 28.0
click at [178, 71] on h4 "SMOOTHIES section" at bounding box center [509, 71] width 692 height 9
copy h4 "SMOOTHIES"
click at [235, 215] on input "Peach" at bounding box center [336, 219] width 337 height 17
paste input "SMOOTHIES"
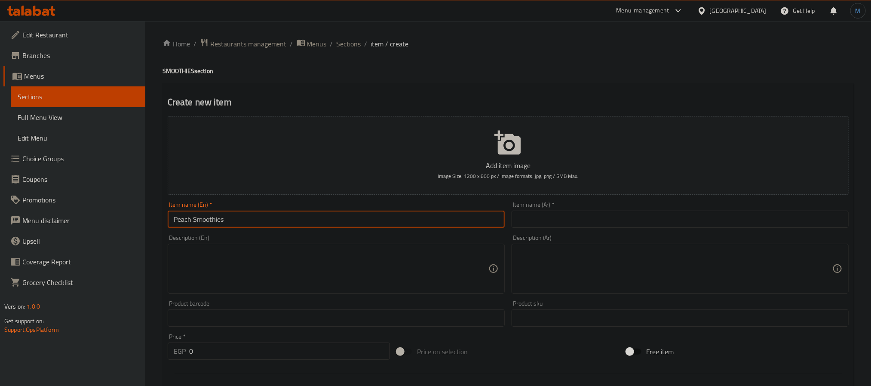
click at [235, 215] on input "Peach Smoothies" at bounding box center [336, 219] width 337 height 17
type input "Peach Smoothie"
click at [640, 212] on input "text" at bounding box center [680, 219] width 337 height 17
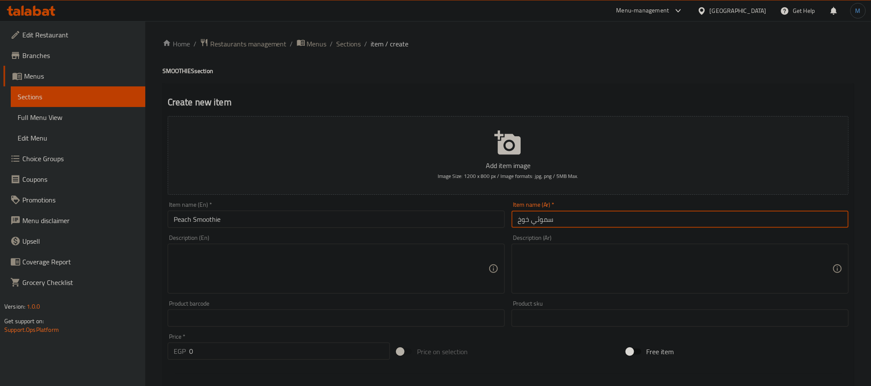
type input "سموثي خوخ"
click at [205, 216] on input "Peach Smoothie" at bounding box center [336, 219] width 337 height 17
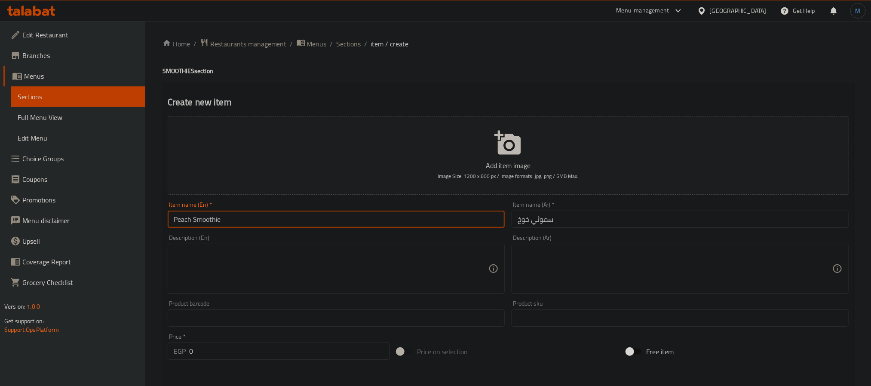
click at [205, 216] on input "Peach Smoothie" at bounding box center [336, 219] width 337 height 17
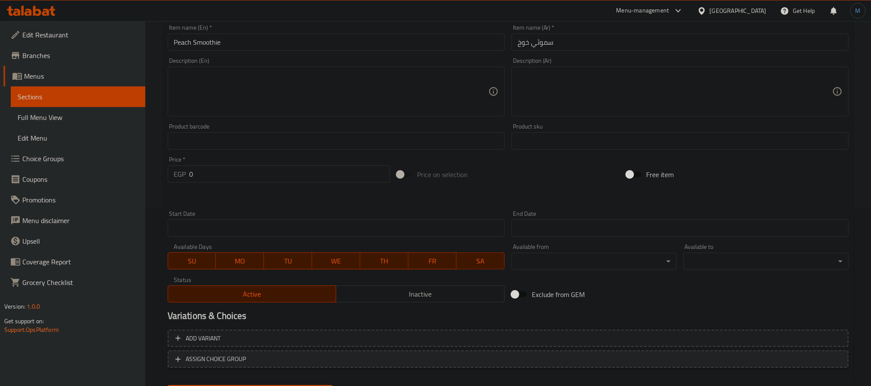
scroll to position [194, 0]
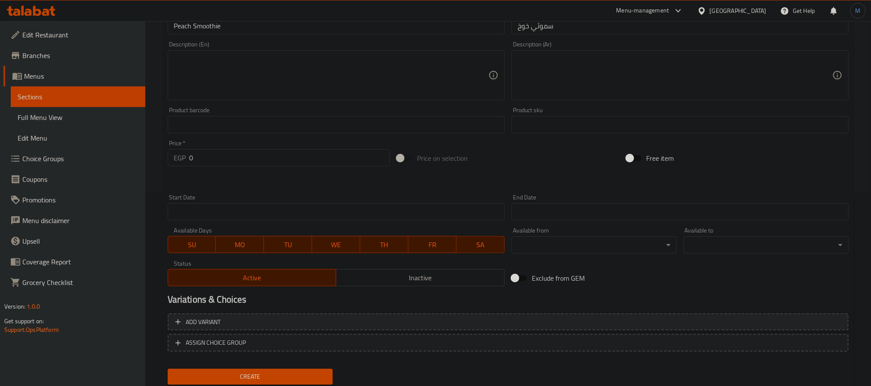
click at [288, 323] on span "Add variant" at bounding box center [508, 322] width 666 height 11
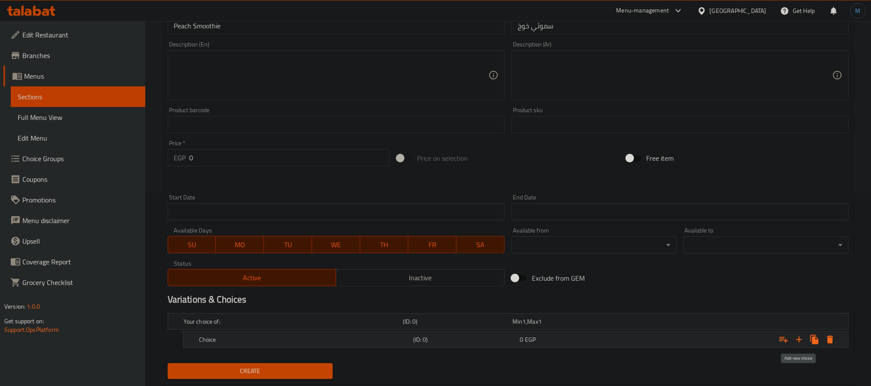
drag, startPoint x: 807, startPoint y: 342, endPoint x: 797, endPoint y: 341, distance: 9.5
click at [797, 341] on div "Expand" at bounding box center [807, 339] width 62 height 15
click at [797, 341] on icon "Expand" at bounding box center [799, 340] width 10 height 10
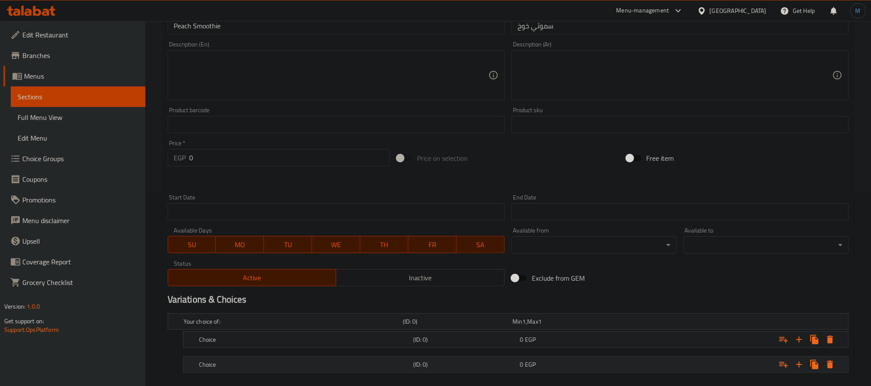
click at [401, 328] on div "Choice" at bounding box center [291, 322] width 219 height 12
click at [433, 326] on h5 "(ID: 0)" at bounding box center [456, 321] width 106 height 9
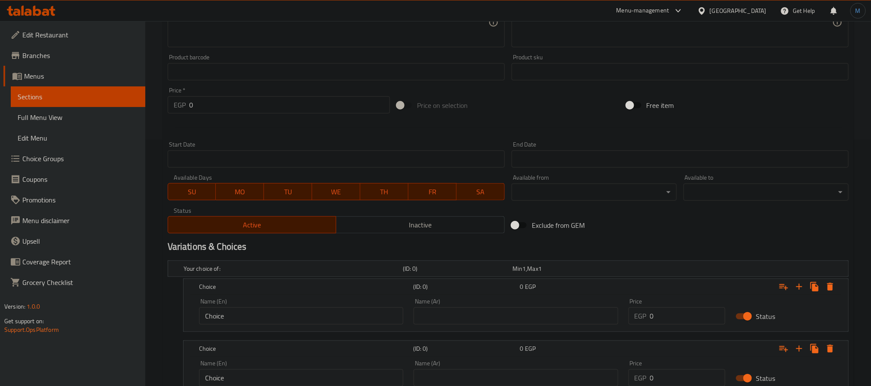
scroll to position [315, 0]
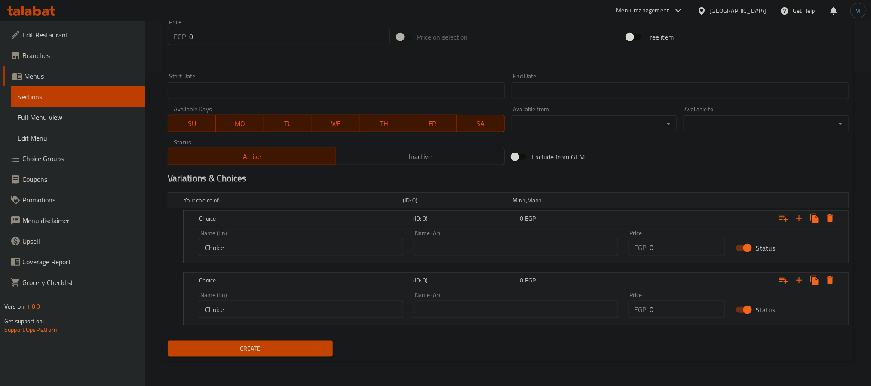
click at [261, 249] on input "Choice" at bounding box center [301, 247] width 204 height 17
type input "X"
type input "اكس"
type input "135"
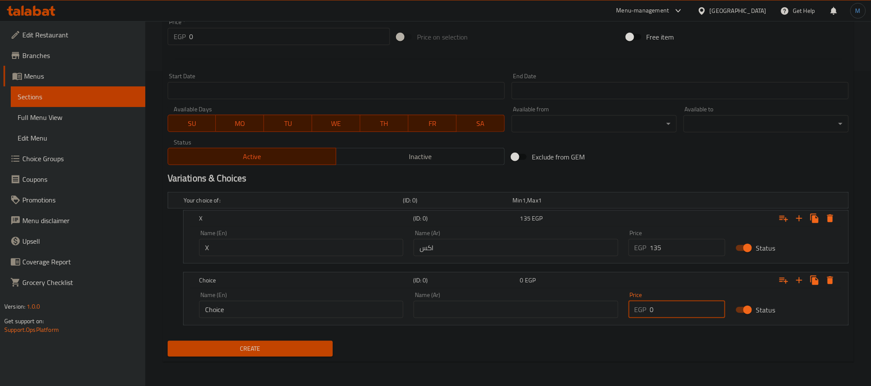
drag, startPoint x: 660, startPoint y: 312, endPoint x: 643, endPoint y: 313, distance: 16.8
click at [643, 313] on div "EGP 0 Price" at bounding box center [677, 309] width 97 height 17
type input "168.75"
click at [344, 317] on input "Choice" at bounding box center [301, 309] width 204 height 17
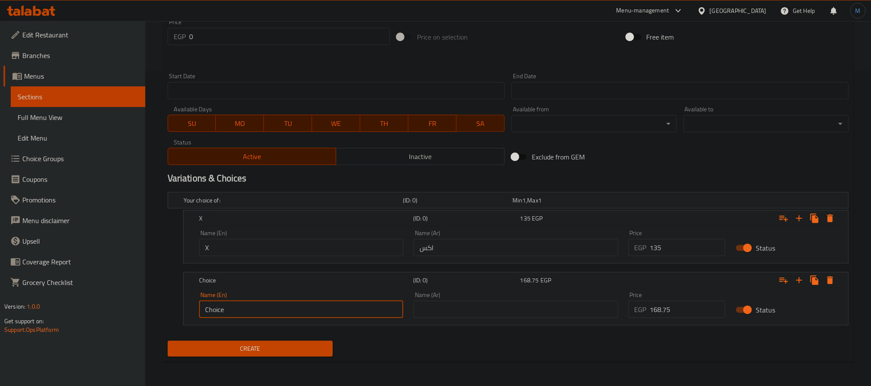
click at [344, 317] on input "Choice" at bounding box center [301, 309] width 204 height 17
type input "Boba"
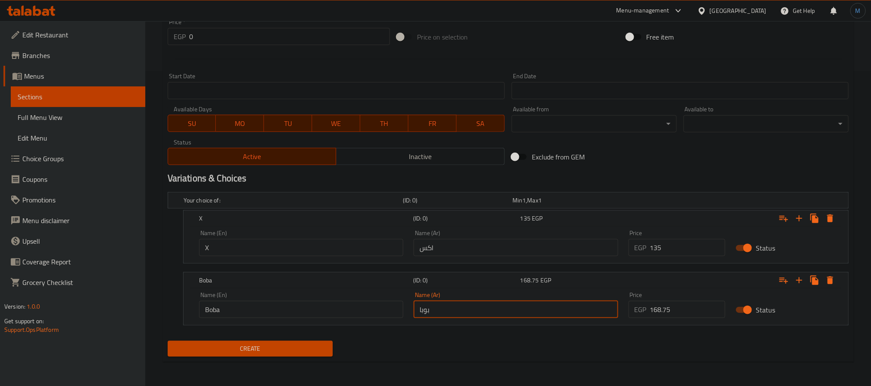
type input "بوبا"
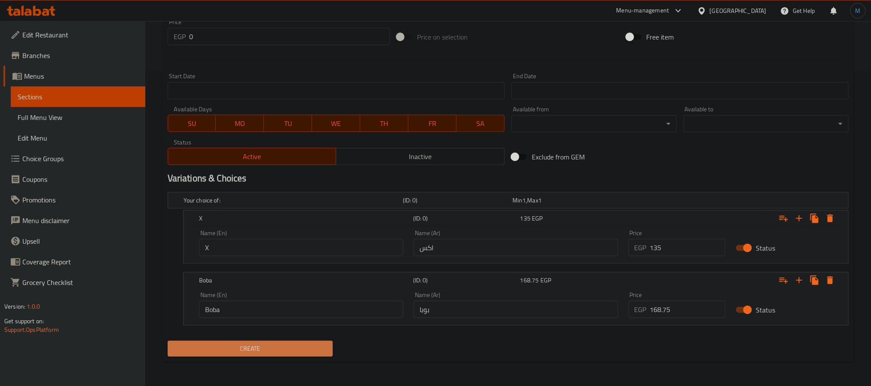
click at [304, 342] on button "Create" at bounding box center [250, 349] width 165 height 16
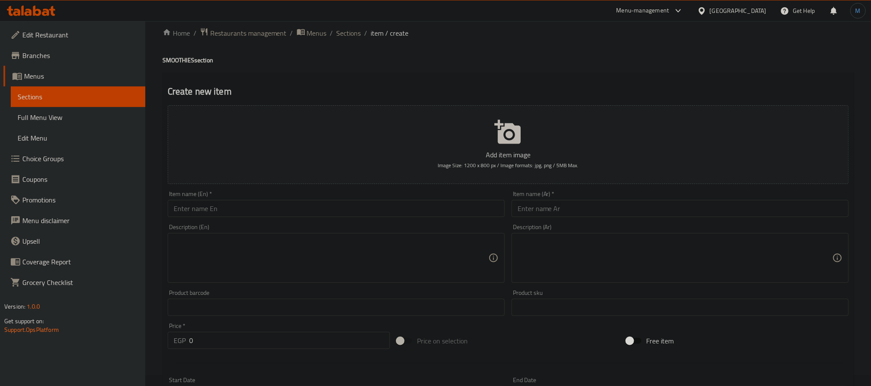
scroll to position [0, 0]
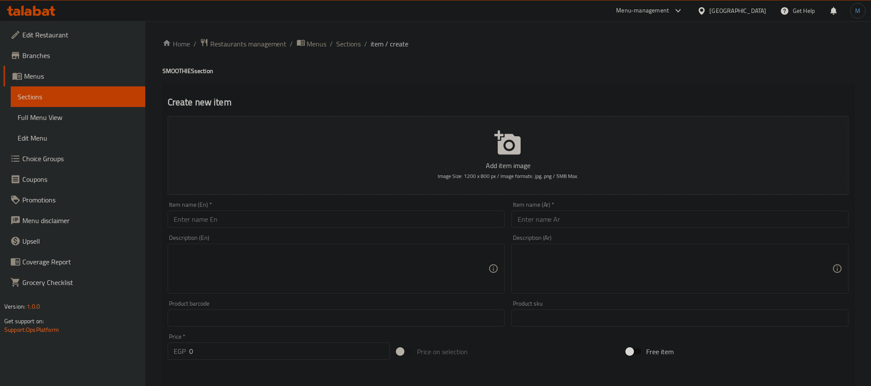
click at [354, 34] on div "Home / Restaurants management / Menus / Sections / item / create SMOOTHIES sect…" at bounding box center [508, 361] width 726 height 680
click at [354, 39] on span "Sections" at bounding box center [349, 44] width 25 height 10
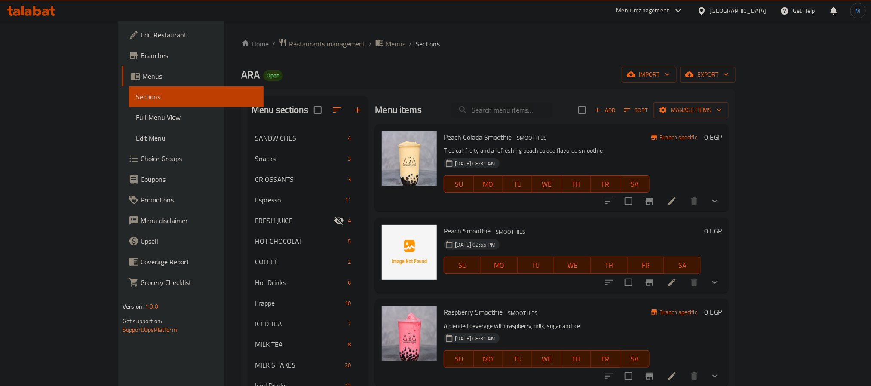
click at [487, 95] on div "Menu sections SANDWICHES 4 Snacks 3 CRIOSSANTS 3 Espresso 11 FRESH JUICE 4 HOT …" at bounding box center [488, 309] width 495 height 441
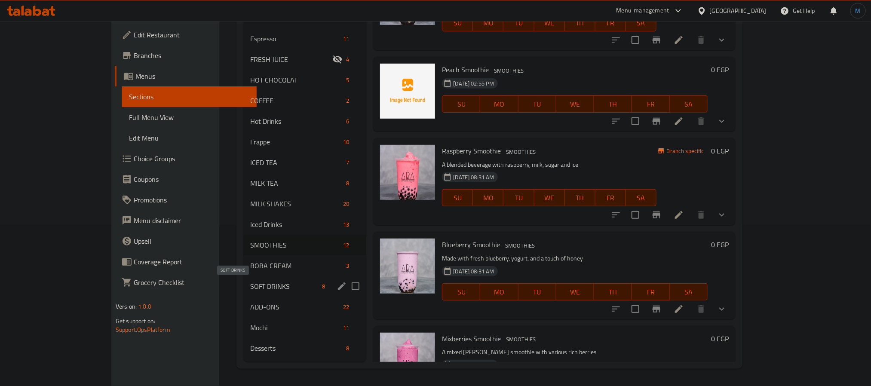
click at [250, 288] on span "SOFT DRINKS" at bounding box center [284, 286] width 68 height 10
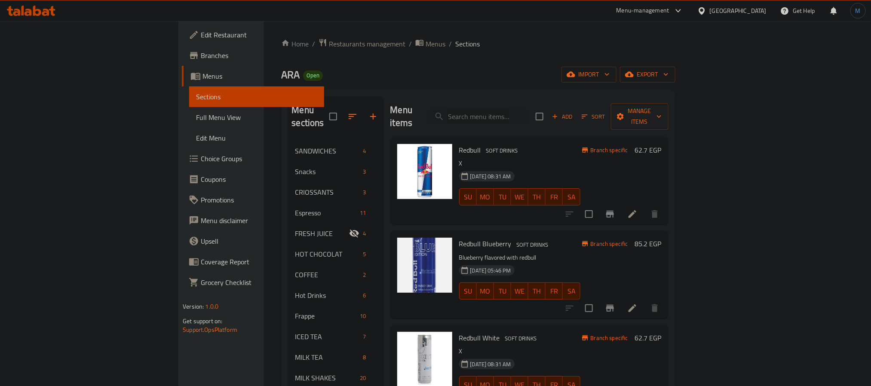
click at [581, 238] on h6 "Redbull Blueberry SOFT DRINKS" at bounding box center [519, 244] width 121 height 12
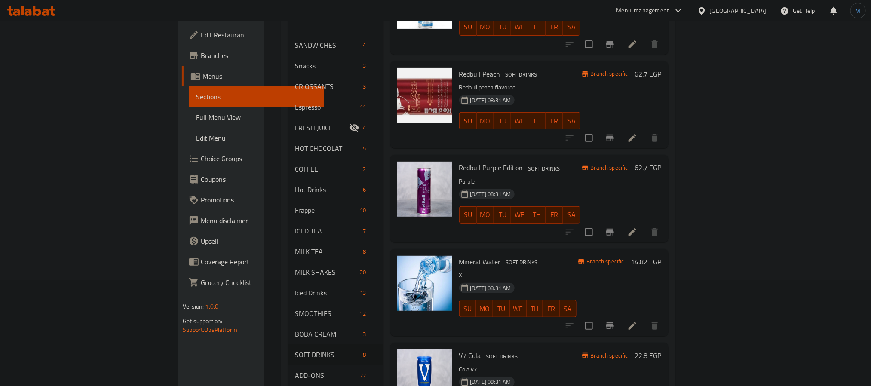
scroll to position [161, 0]
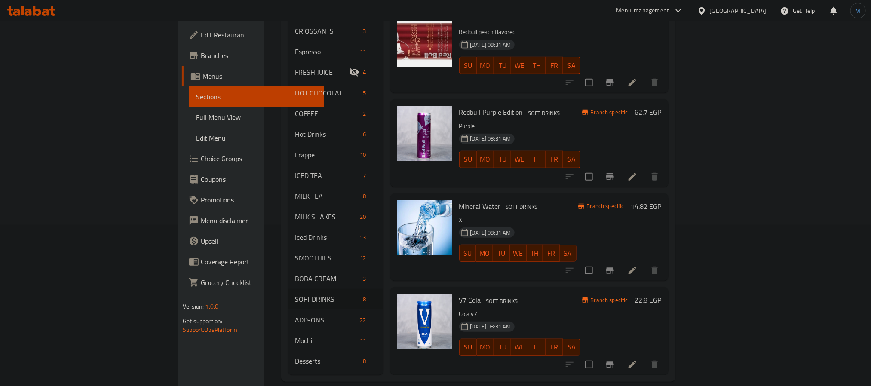
click at [621, 354] on button "Branch-specific-item" at bounding box center [610, 364] width 21 height 21
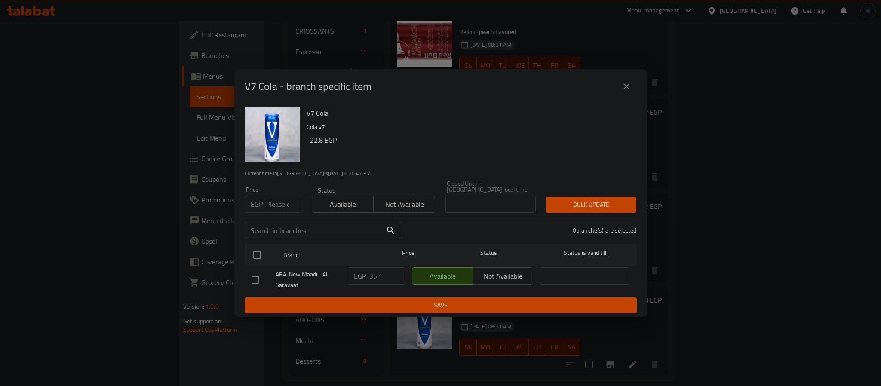
click at [630, 82] on button "close" at bounding box center [626, 86] width 21 height 21
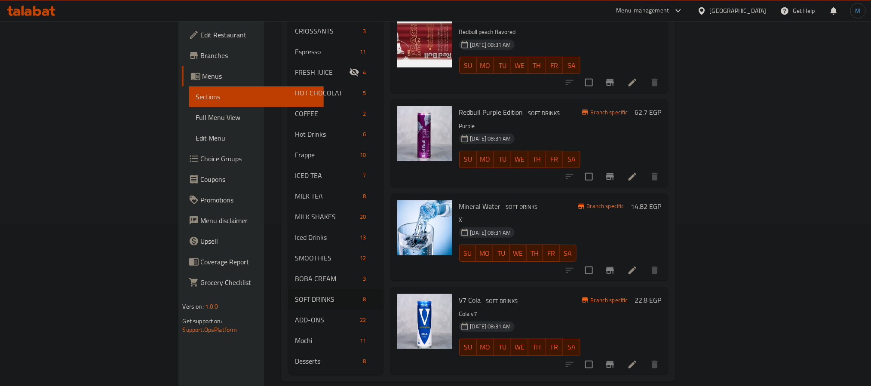
click at [580, 258] on div "Mineral Water SOFT DRINKS X 25-12-2024 08:31 AM SU MO TU WE TH FR SA" at bounding box center [518, 237] width 124 height 80
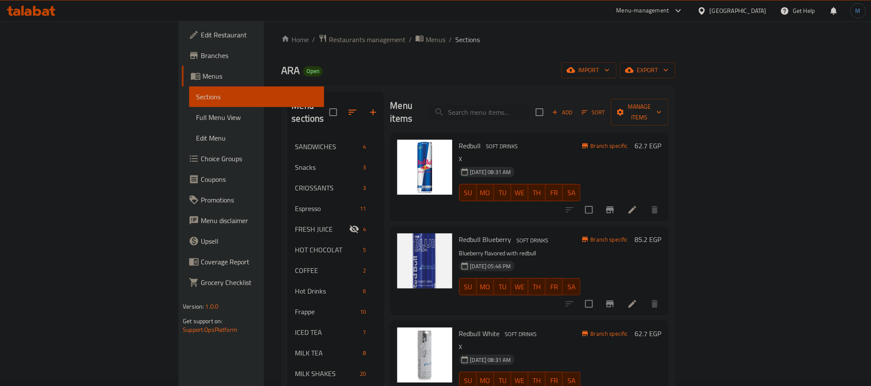
scroll to position [0, 0]
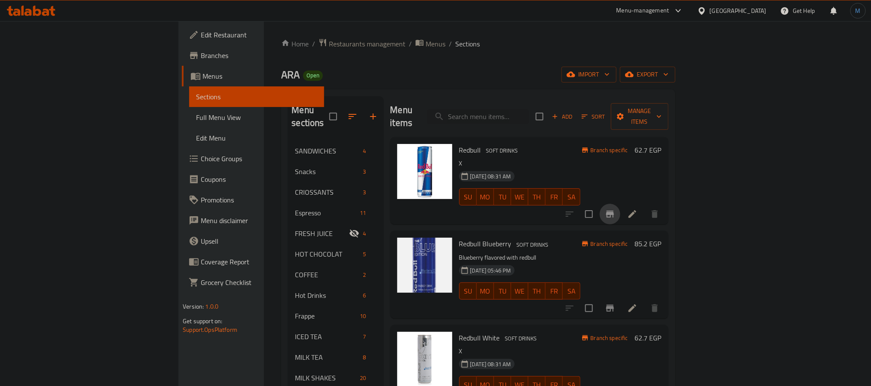
click at [621, 206] on button "Branch-specific-item" at bounding box center [610, 214] width 21 height 21
click at [492, 325] on div "Redbull White SOFT DRINKS X 25-12-2024 08:31 AM SU MO TU WE TH FR SA Branch spe…" at bounding box center [529, 368] width 278 height 87
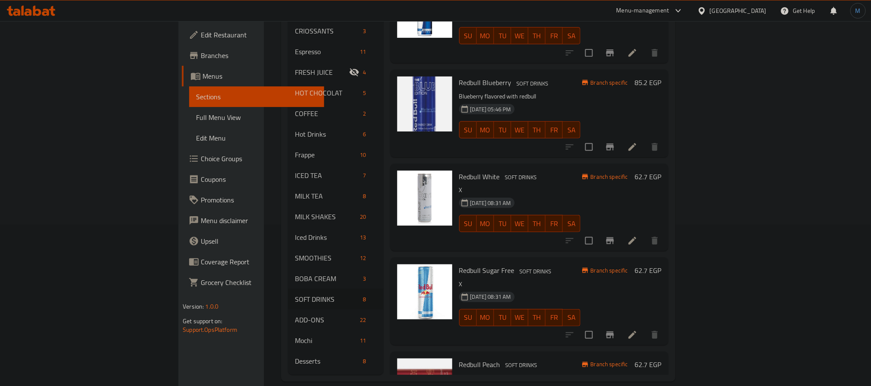
click at [615, 330] on icon "Branch-specific-item" at bounding box center [610, 335] width 10 height 10
click at [584, 261] on div "Redbull Sugar Free SOFT DRINKS X 25-12-2024 08:31 AM SU MO TU WE TH FR SA" at bounding box center [520, 301] width 128 height 80
click at [615, 236] on icon "Branch-specific-item" at bounding box center [610, 241] width 10 height 10
click at [581, 279] on p "X" at bounding box center [519, 284] width 121 height 11
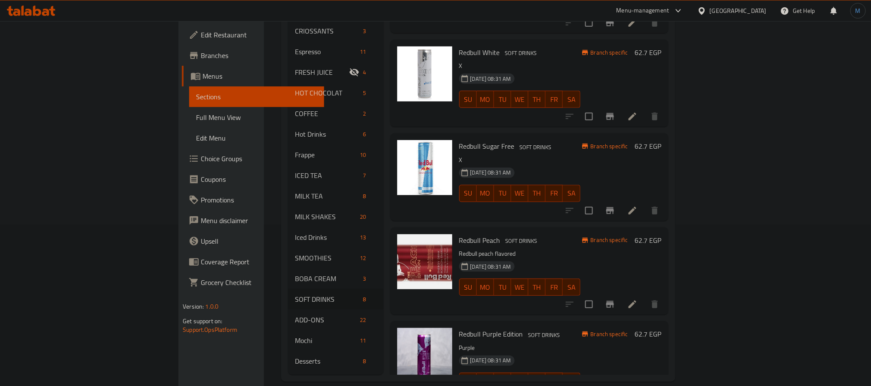
scroll to position [129, 0]
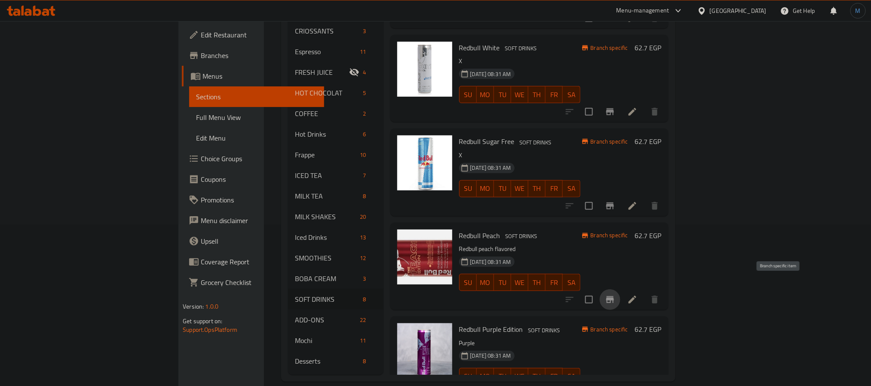
click at [621, 289] on button "Branch-specific-item" at bounding box center [610, 299] width 21 height 21
click at [580, 230] on h6 "Redbull Peach SOFT DRINKS" at bounding box center [519, 236] width 121 height 12
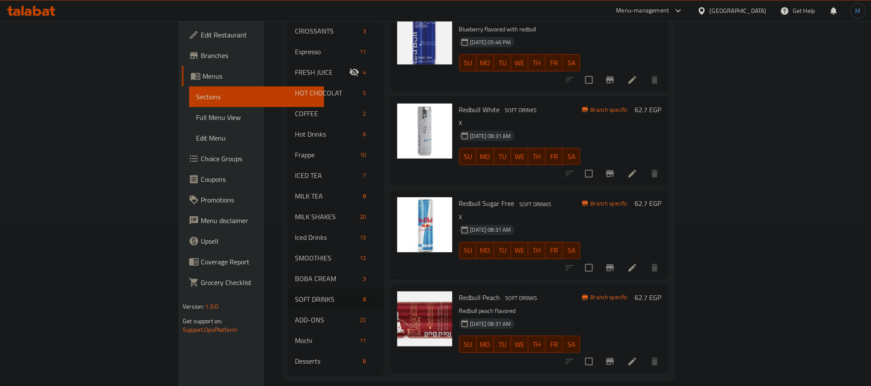
scroll to position [0, 0]
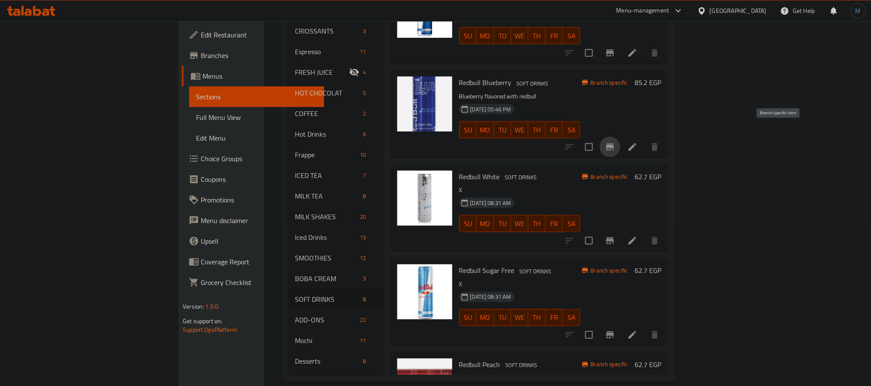
click at [615, 142] on icon "Branch-specific-item" at bounding box center [610, 147] width 10 height 10
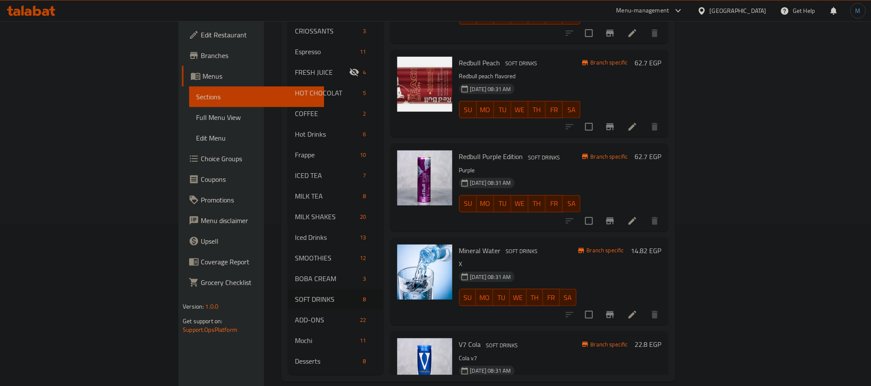
scroll to position [346, 0]
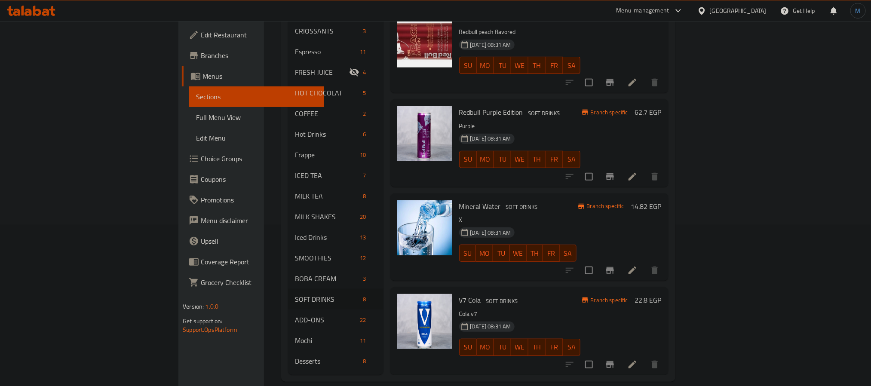
click at [581, 309] on p "Cola v7" at bounding box center [519, 314] width 121 height 11
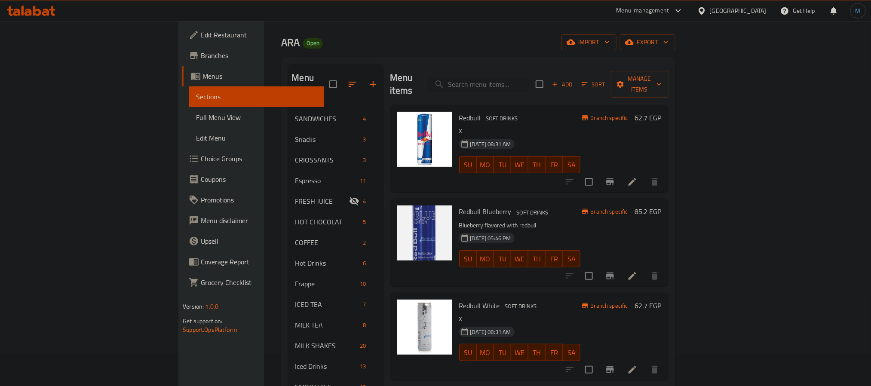
scroll to position [0, 0]
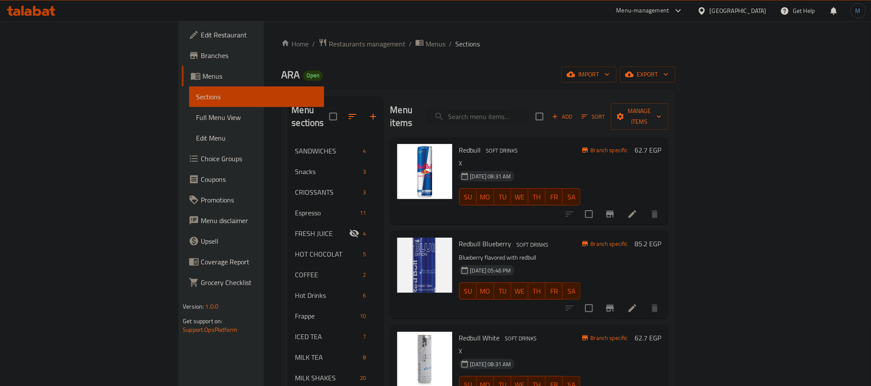
click at [574, 112] on span "Add" at bounding box center [562, 117] width 23 height 10
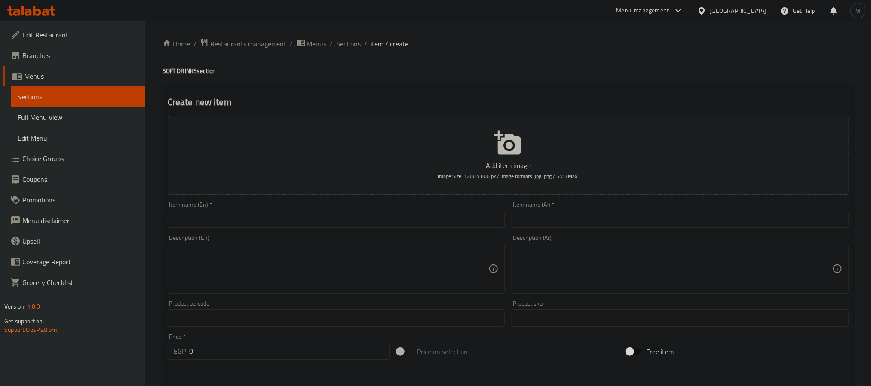
click at [287, 219] on input "text" at bounding box center [336, 219] width 337 height 17
paste input "Redbull Apricot"
type input "Redbull Apricot"
click at [596, 225] on input "text" at bounding box center [680, 219] width 337 height 17
paste input "ريد بول مشمش"
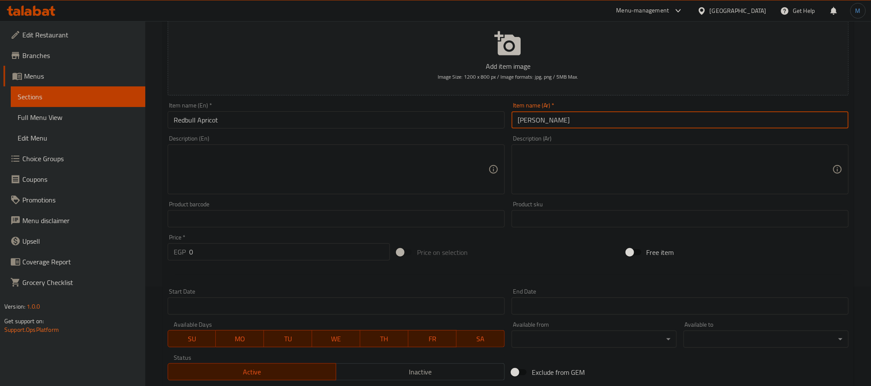
scroll to position [221, 0]
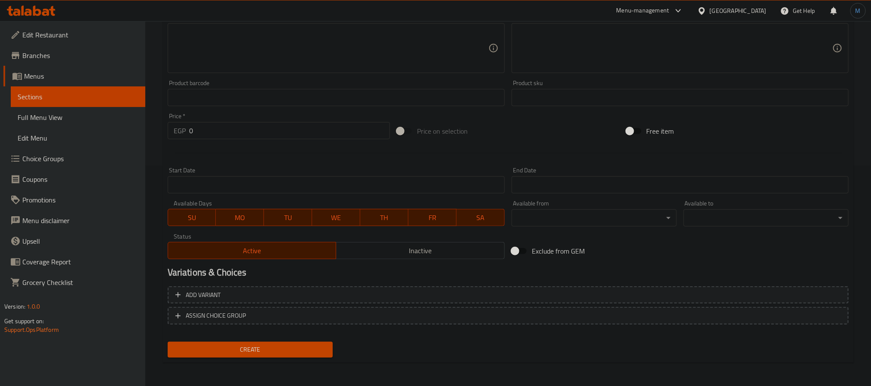
type input "ريد بول مشمش"
click at [243, 126] on input "0" at bounding box center [289, 130] width 201 height 17
type input "101.25"
click at [168, 342] on button "Create" at bounding box center [250, 350] width 165 height 16
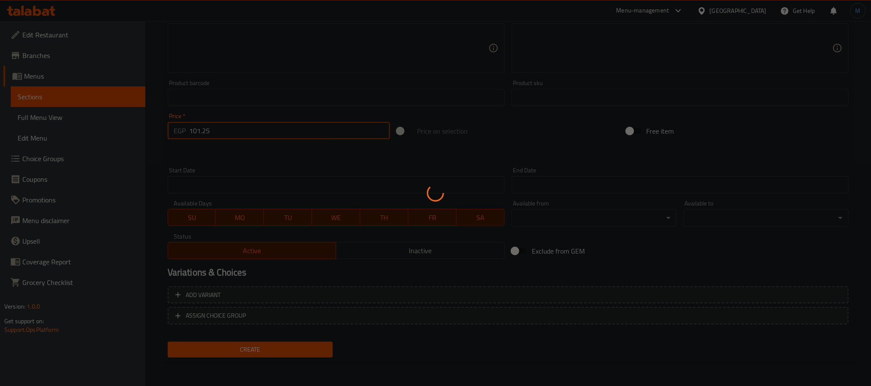
type input "0"
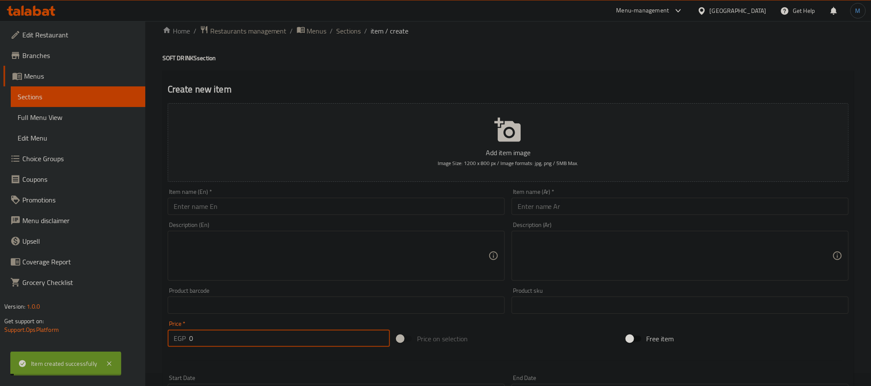
scroll to position [0, 0]
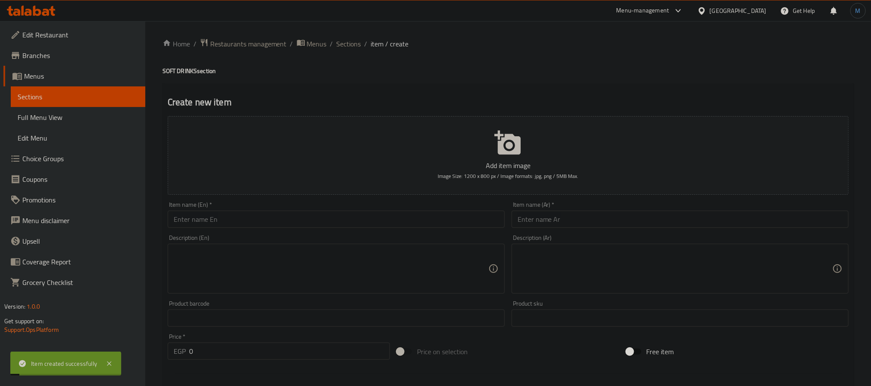
drag, startPoint x: 346, startPoint y: 43, endPoint x: 292, endPoint y: 65, distance: 58.5
click at [346, 43] on span "Sections" at bounding box center [349, 44] width 25 height 10
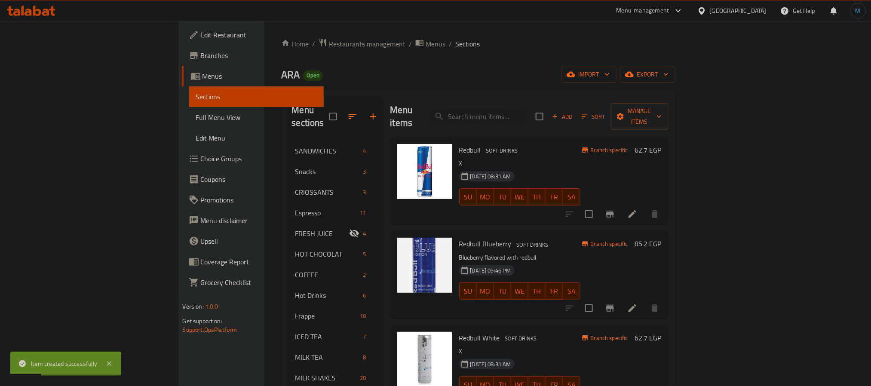
click at [547, 332] on h6 "Redbull White SOFT DRINKS" at bounding box center [519, 338] width 121 height 12
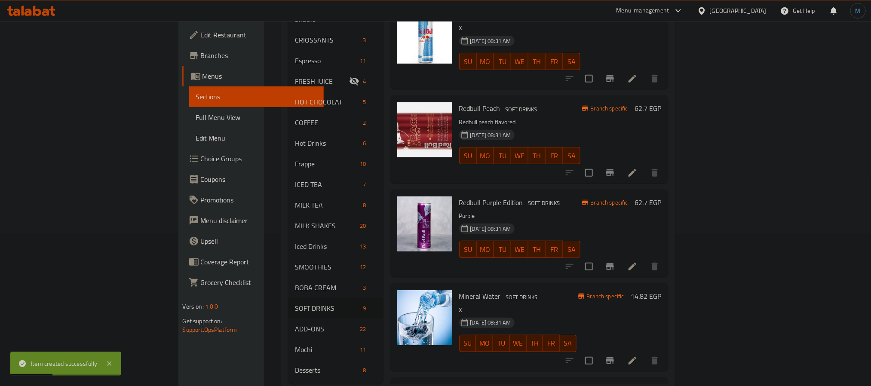
scroll to position [161, 0]
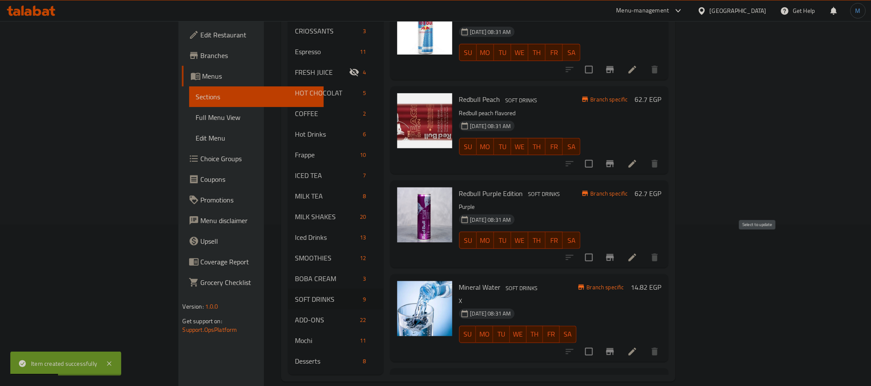
click at [621, 247] on button "Branch-specific-item" at bounding box center [610, 257] width 21 height 21
click at [615, 347] on icon "Branch-specific-item" at bounding box center [610, 352] width 10 height 10
click at [354, 363] on div "Menu sections SANDWICHES 4 Snacks 3 CRIOSSANTS 3 Espresso 11 FRESH JUICE 4 HOT …" at bounding box center [478, 155] width 394 height 454
click at [390, 252] on div "Redbull Purple Edition SOFT DRINKS Purple 25-12-2024 08:31 AM SU MO TU WE TH FR…" at bounding box center [529, 224] width 278 height 87
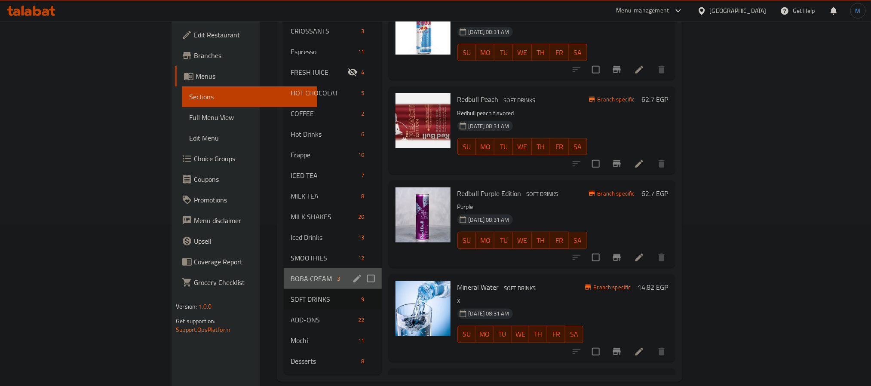
click at [284, 268] on div "BOBA CREAM 3" at bounding box center [333, 278] width 98 height 21
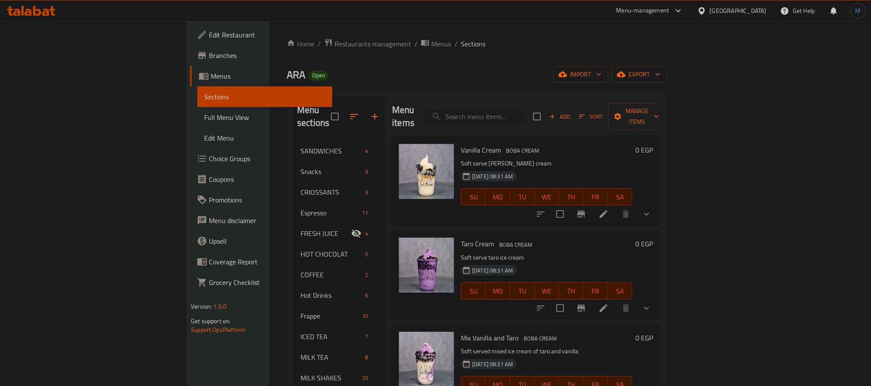
click at [652, 209] on icon "show more" at bounding box center [647, 214] width 10 height 10
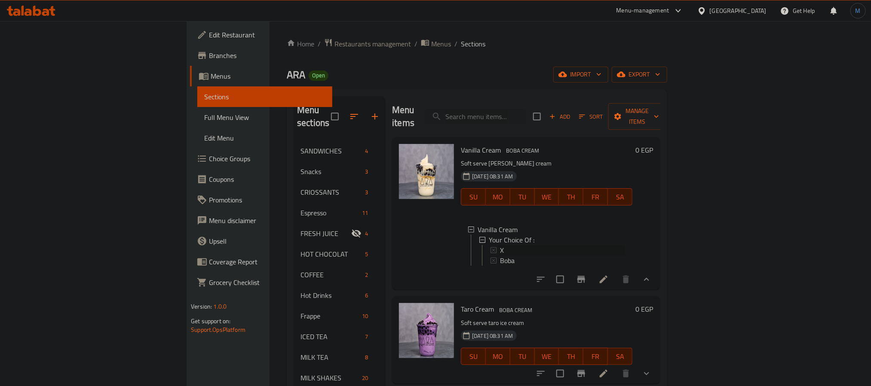
click at [500, 245] on div "X" at bounding box center [563, 250] width 126 height 10
click at [500, 255] on span "Boba" at bounding box center [507, 260] width 15 height 10
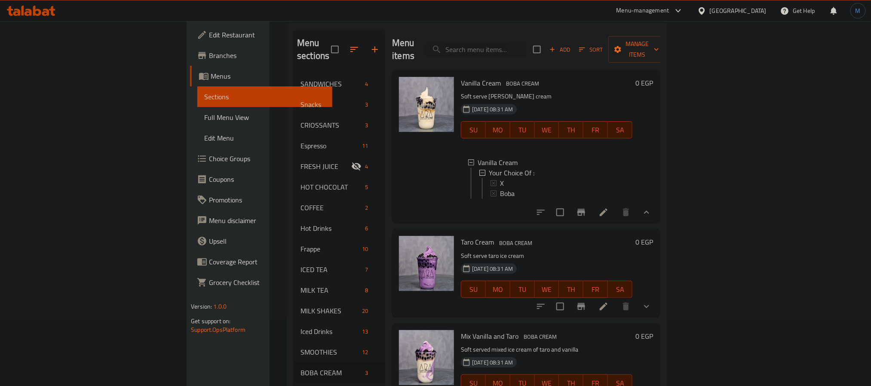
scroll to position [129, 0]
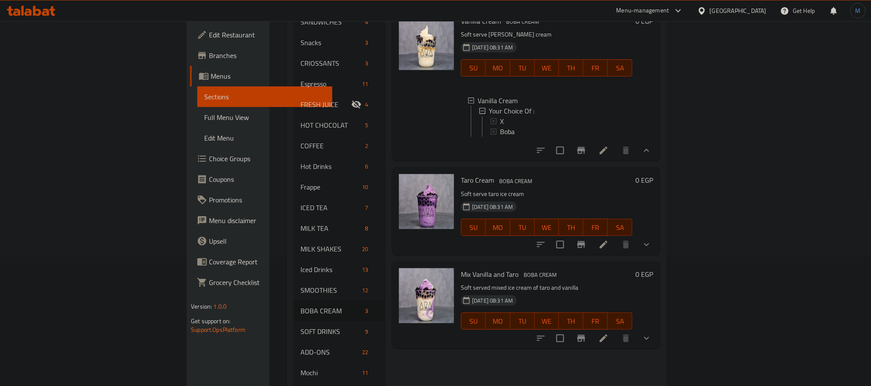
click at [654, 228] on div "0 EGP" at bounding box center [643, 211] width 21 height 74
click at [657, 234] on button "show more" at bounding box center [646, 244] width 21 height 21
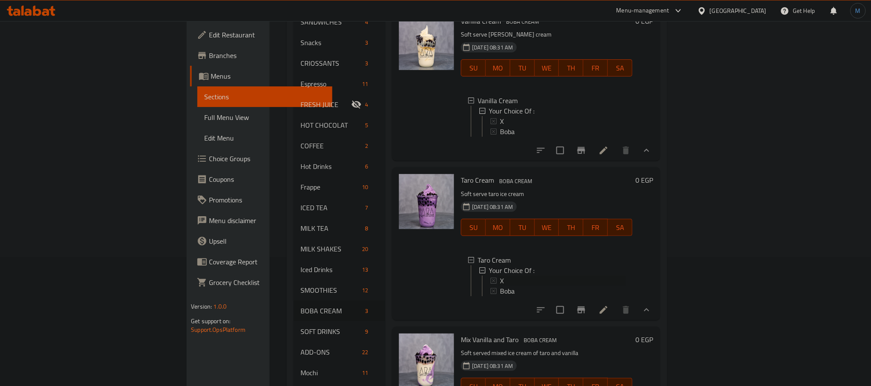
click at [500, 277] on div "X" at bounding box center [563, 281] width 126 height 10
click at [500, 286] on span "Boba" at bounding box center [507, 291] width 15 height 10
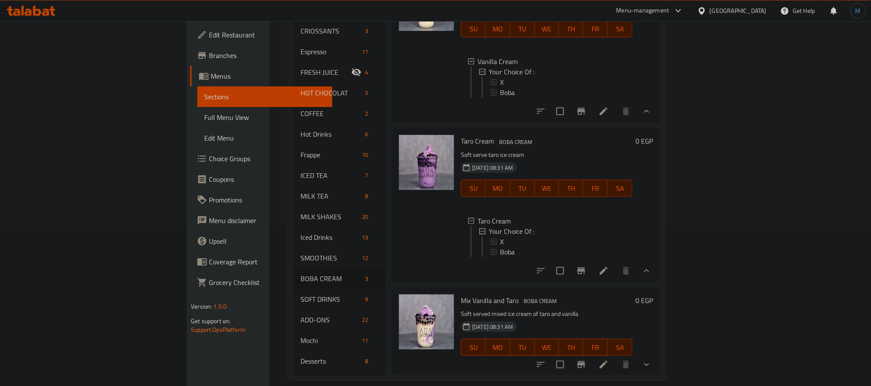
scroll to position [27, 0]
click at [652, 360] on icon "show more" at bounding box center [647, 365] width 10 height 10
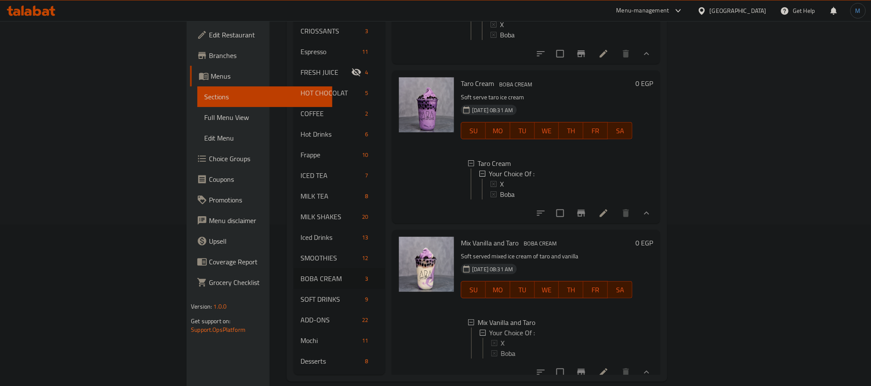
scroll to position [102, 0]
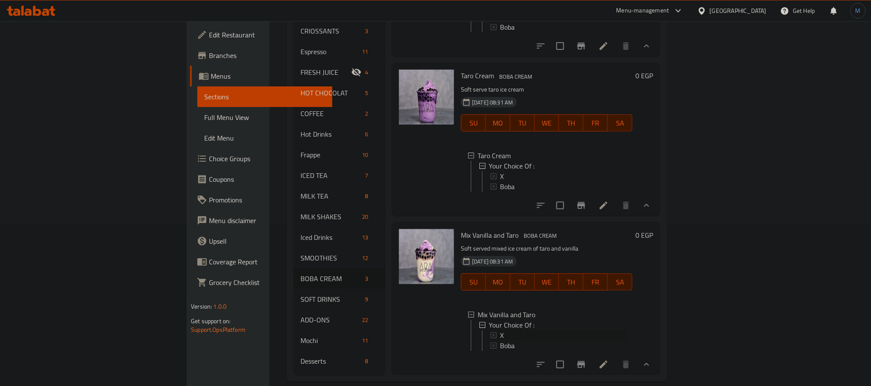
click at [500, 330] on span "X" at bounding box center [502, 335] width 4 height 10
click at [500, 341] on div "Boba" at bounding box center [563, 346] width 126 height 10
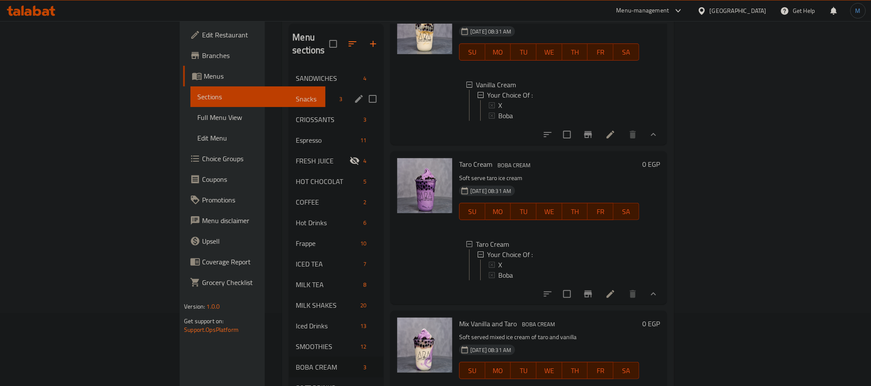
scroll to position [161, 0]
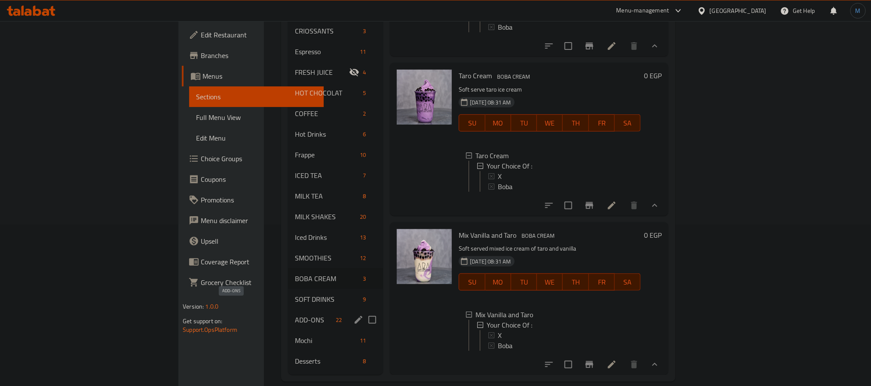
click at [295, 315] on span "ADD-ONS" at bounding box center [313, 320] width 37 height 10
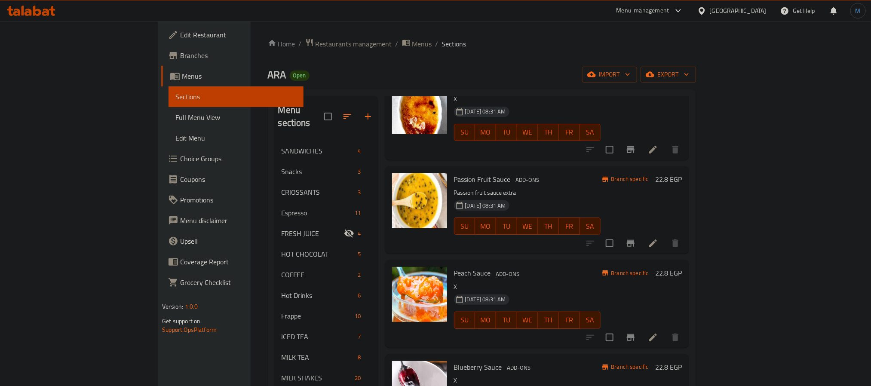
scroll to position [774, 0]
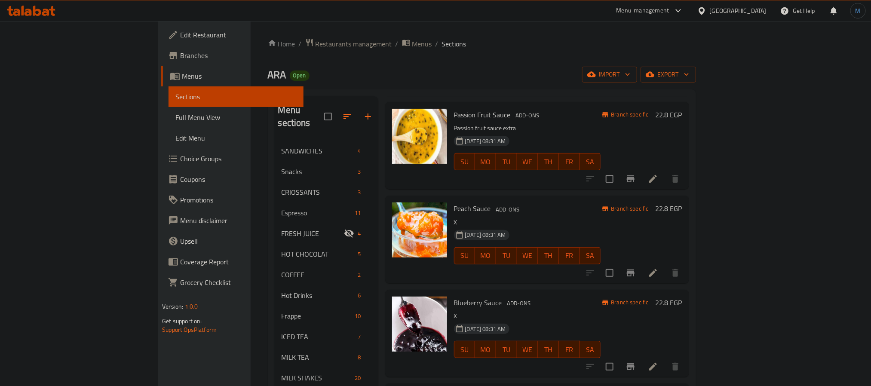
click at [587, 311] on p "X" at bounding box center [527, 316] width 147 height 11
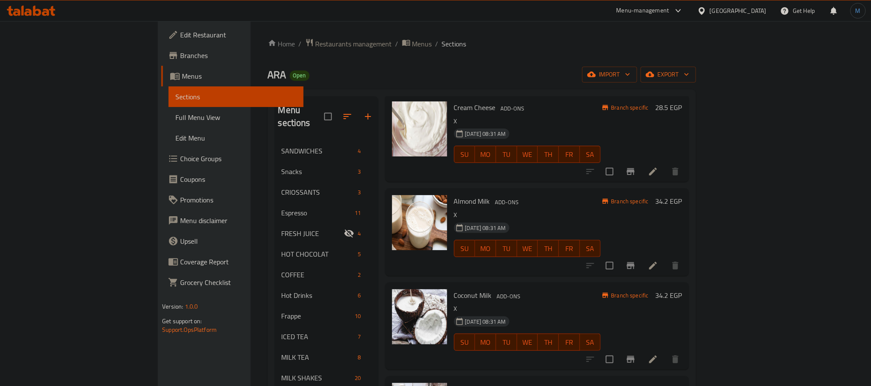
scroll to position [1648, 0]
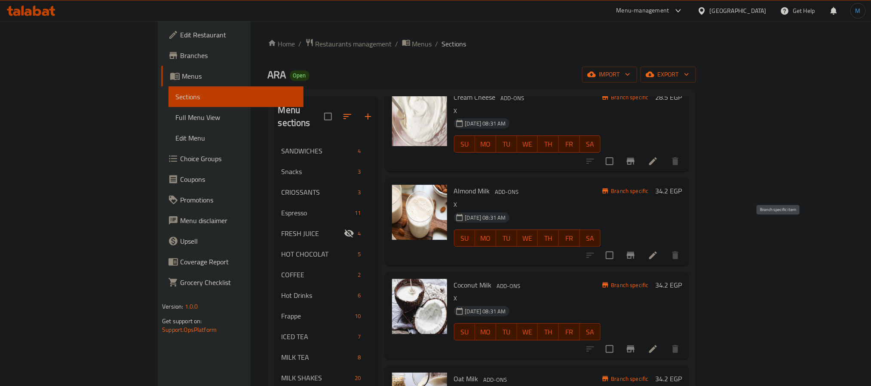
click at [635, 252] on icon "Branch-specific-item" at bounding box center [631, 255] width 8 height 7
click at [635, 346] on icon "Branch-specific-item" at bounding box center [631, 349] width 8 height 7
click at [605, 303] on div "[DATE] 08:31 AM SU MO TU WE TH FR SA" at bounding box center [528, 326] width 154 height 46
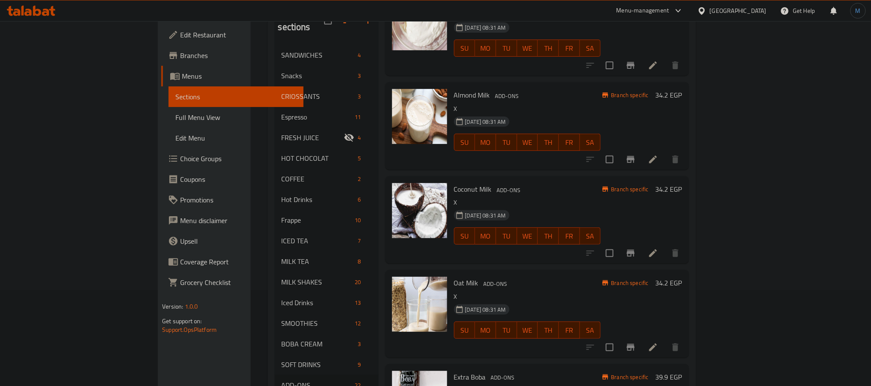
scroll to position [161, 0]
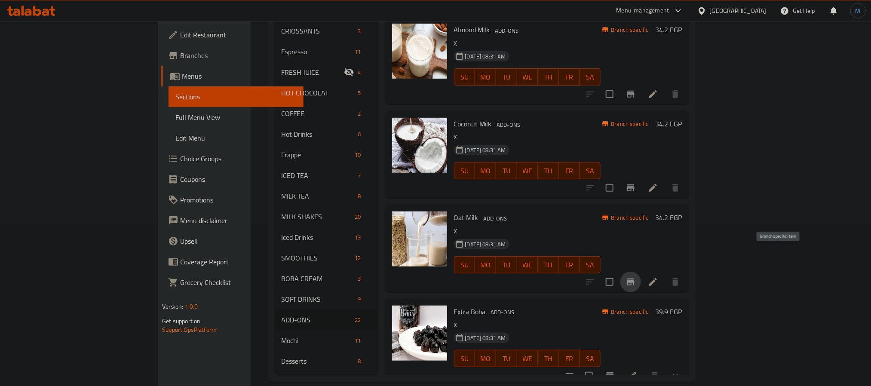
click at [635, 279] on icon "Branch-specific-item" at bounding box center [631, 282] width 8 height 7
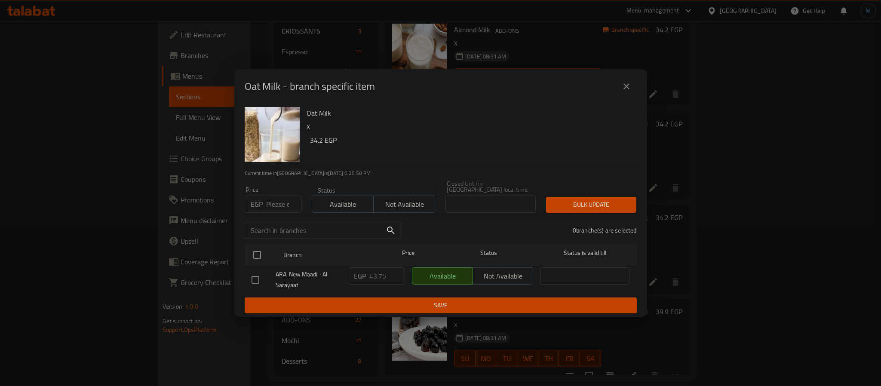
click at [284, 197] on input "number" at bounding box center [283, 204] width 35 height 17
type input "47.25"
click at [264, 264] on div "ARA, New Maadi - Al Sarayaat" at bounding box center [296, 280] width 96 height 32
click at [262, 255] on input "checkbox" at bounding box center [257, 255] width 18 height 18
checkbox input "true"
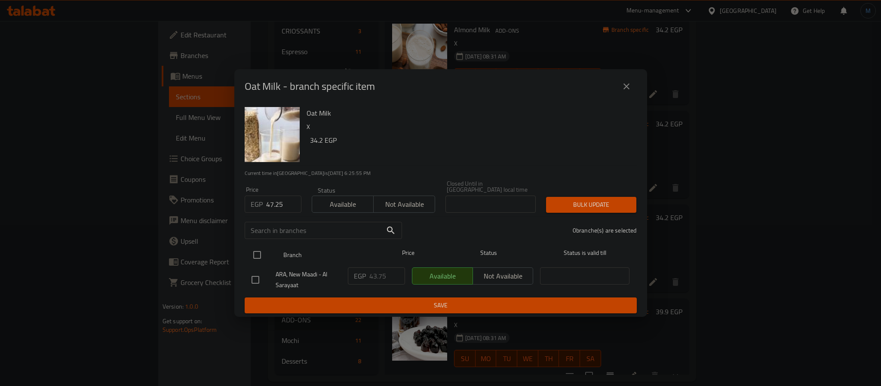
checkbox input "true"
click at [552, 209] on button "Bulk update" at bounding box center [591, 205] width 90 height 16
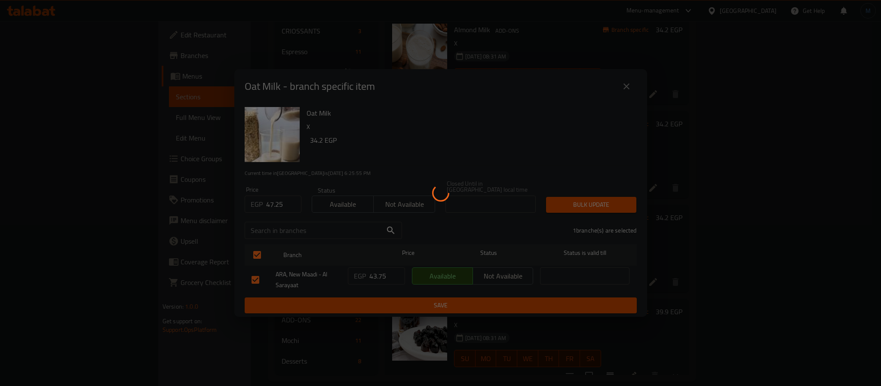
click at [571, 198] on div at bounding box center [440, 193] width 881 height 386
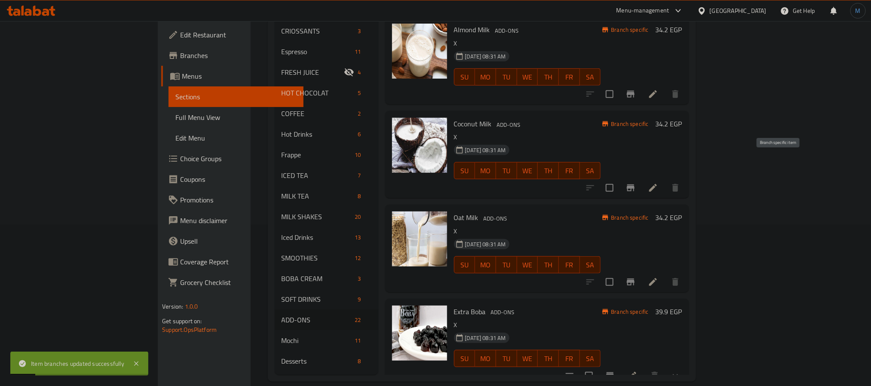
click at [635, 184] on icon "Branch-specific-item" at bounding box center [631, 187] width 8 height 7
click at [563, 320] on p "X" at bounding box center [527, 325] width 147 height 11
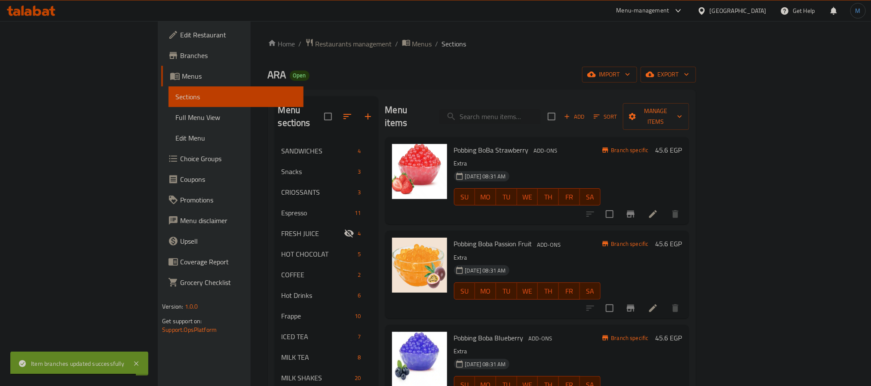
scroll to position [1648, 0]
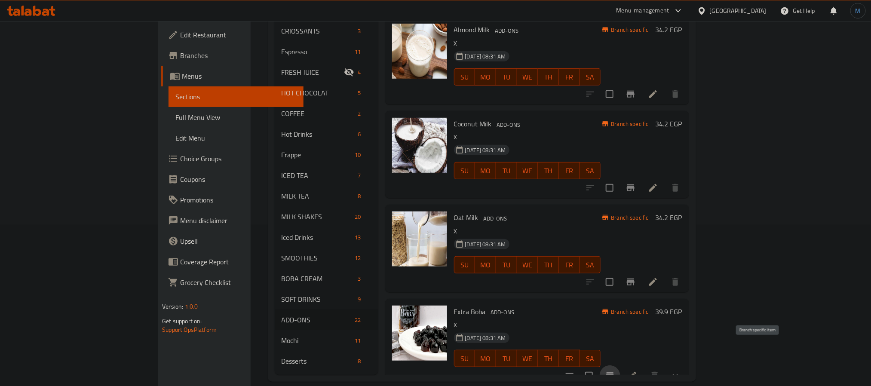
click at [614, 372] on icon "Branch-specific-item" at bounding box center [610, 375] width 8 height 7
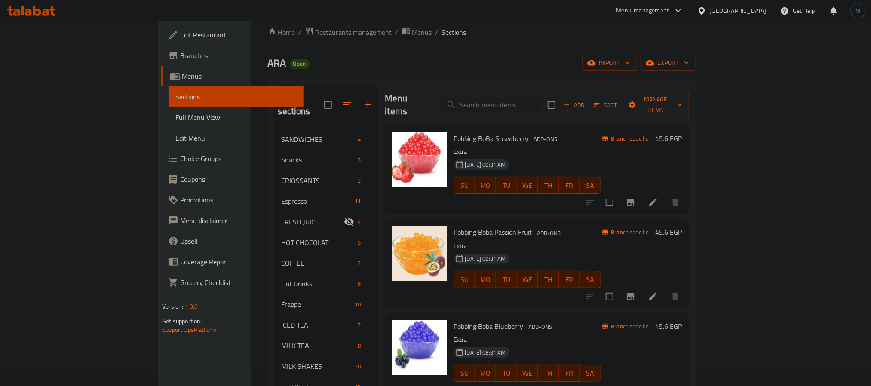
scroll to position [0, 0]
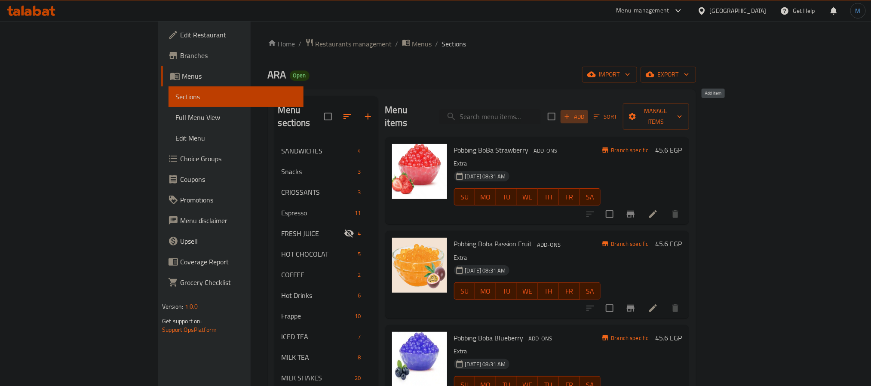
click at [586, 114] on span "Add" at bounding box center [574, 117] width 23 height 10
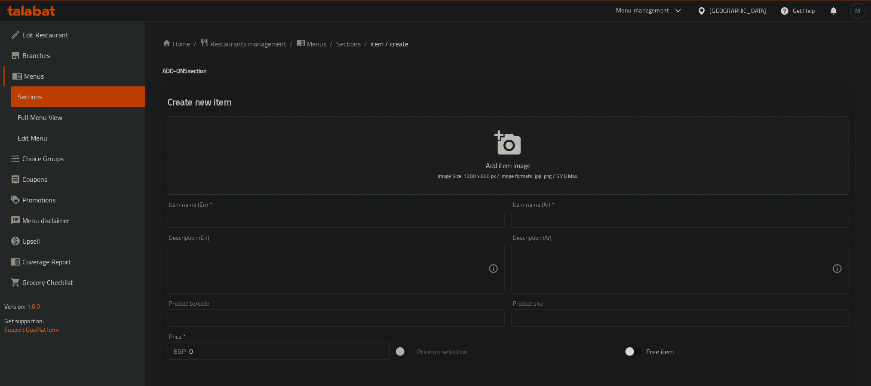
click at [195, 223] on input "text" at bounding box center [336, 219] width 337 height 17
paste input "Boba Drink"
type input "Boba Drink"
click at [571, 212] on input "text" at bounding box center [680, 219] width 337 height 17
paste input "مشروب بوبا"
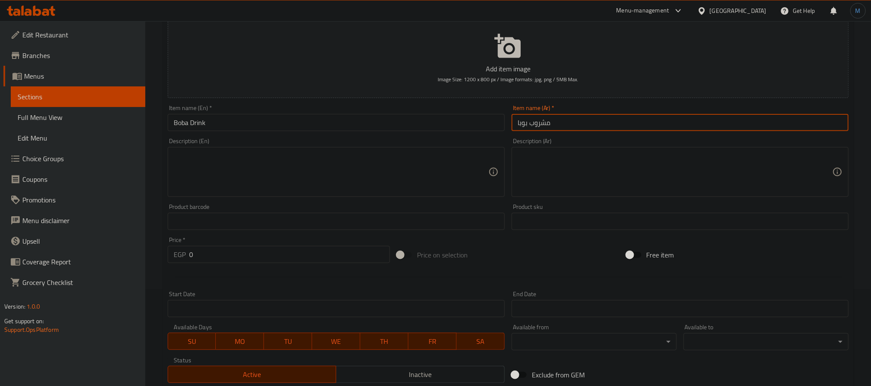
scroll to position [221, 0]
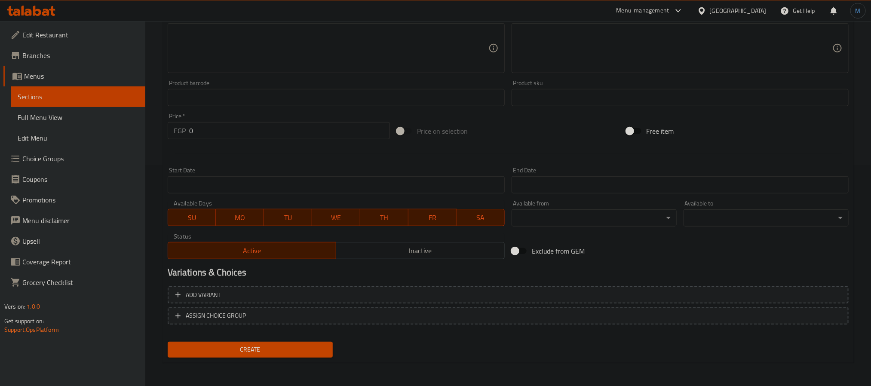
type input "مشروب بوبا"
click at [222, 120] on div "Price   * EGP 0 Price *" at bounding box center [279, 126] width 222 height 26
click at [228, 134] on input "0" at bounding box center [289, 130] width 201 height 17
type input "54"
click at [168, 342] on button "Create" at bounding box center [250, 350] width 165 height 16
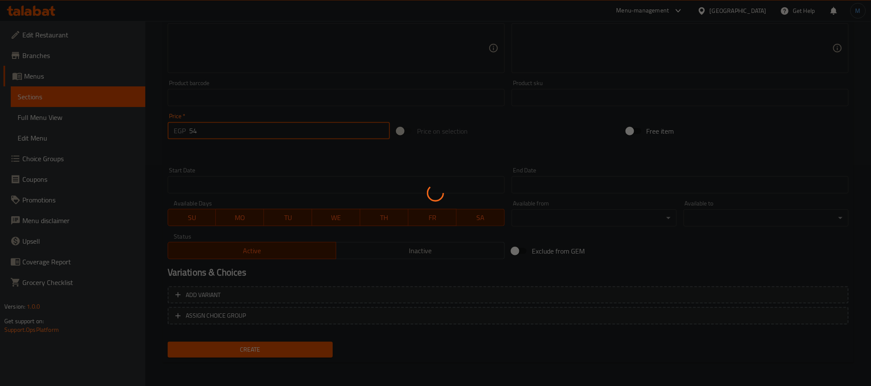
type input "0"
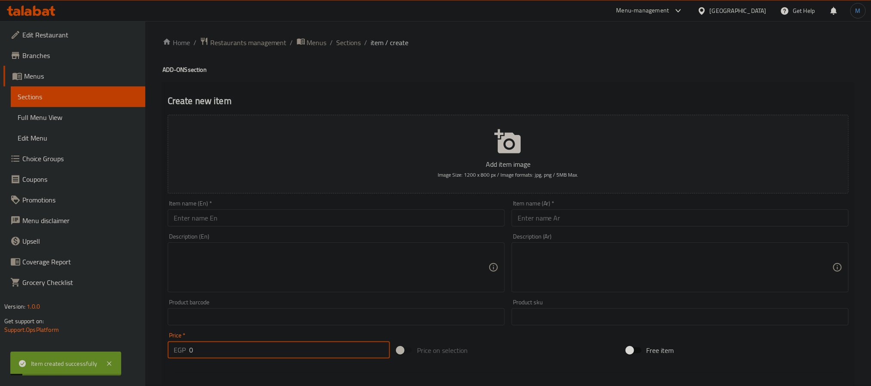
scroll to position [0, 0]
click at [345, 50] on div "Home / Restaurants management / Menus / Sections / item / create ADD-ONS sectio…" at bounding box center [509, 314] width 692 height 552
click at [352, 43] on span "Sections" at bounding box center [349, 44] width 25 height 10
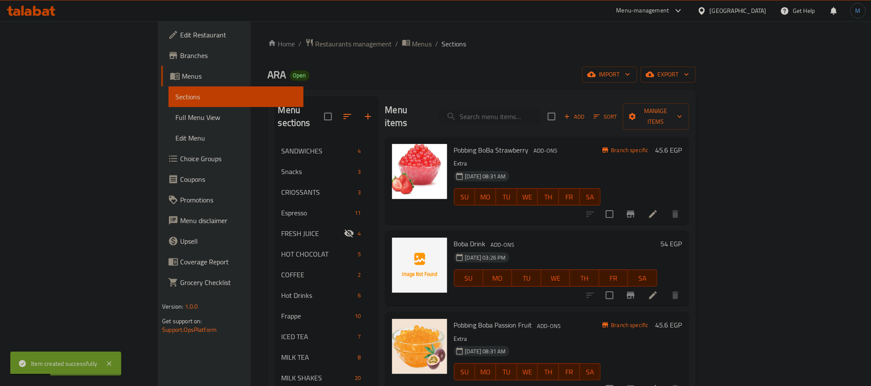
click at [538, 319] on h6 "Pobbing Boba Passion Fruit ADD-ONS" at bounding box center [527, 325] width 147 height 12
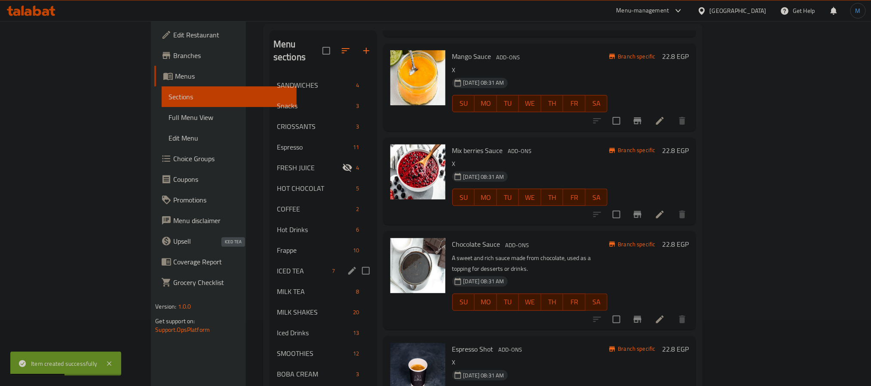
scroll to position [161, 0]
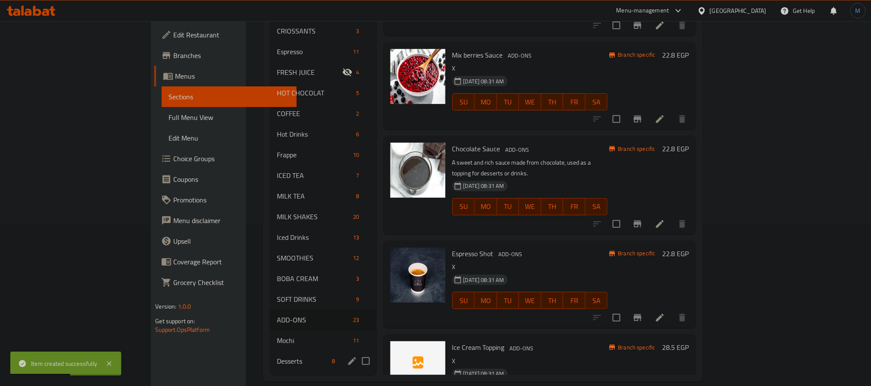
click at [270, 354] on div "Desserts 8" at bounding box center [323, 361] width 107 height 21
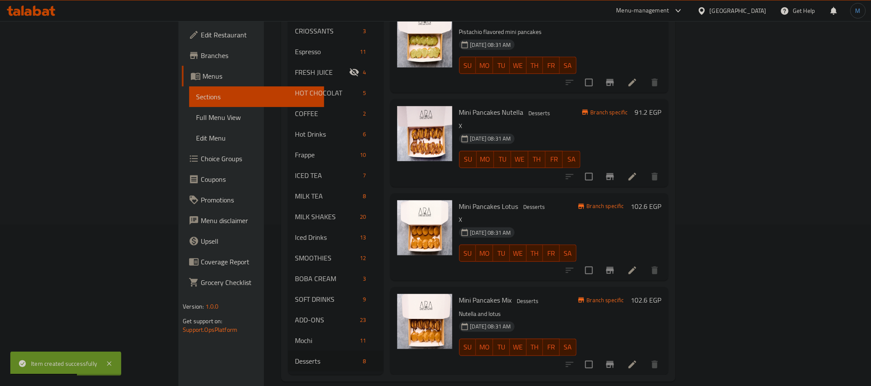
scroll to position [88, 0]
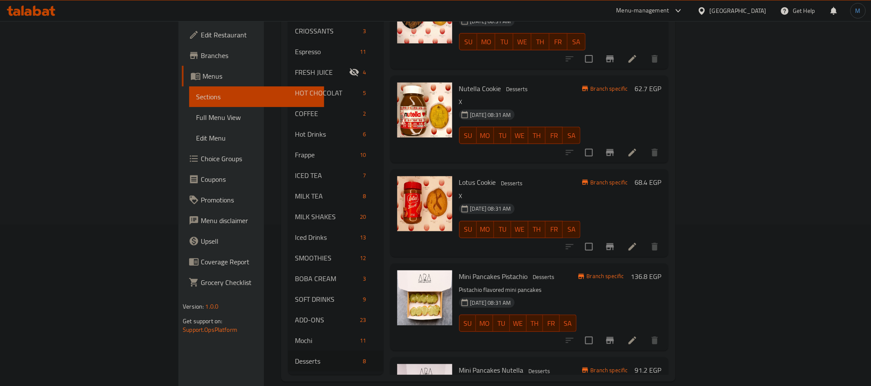
click at [584, 200] on div "[DATE] 08:31 AM SU MO TU WE TH FR SA" at bounding box center [520, 223] width 128 height 46
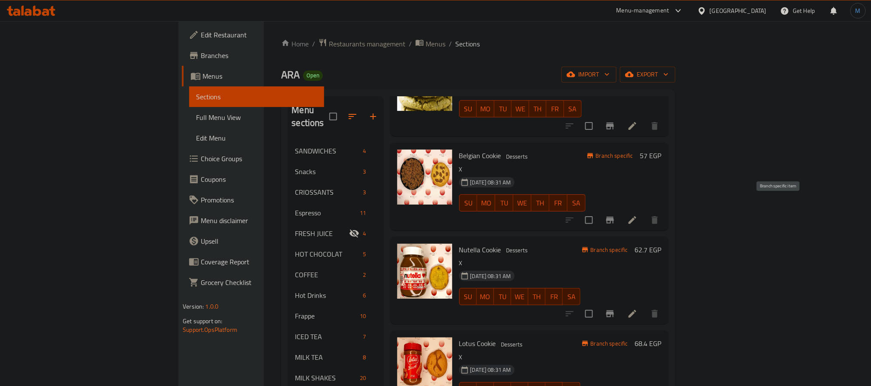
click at [621, 210] on button "Branch-specific-item" at bounding box center [610, 220] width 21 height 21
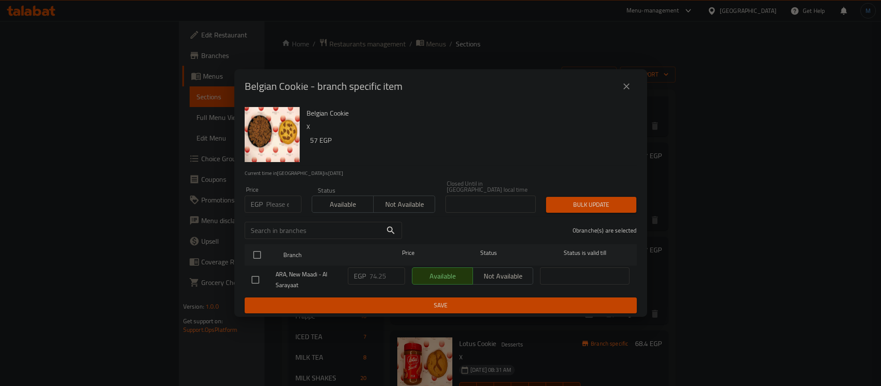
click at [272, 204] on input "number" at bounding box center [283, 204] width 35 height 17
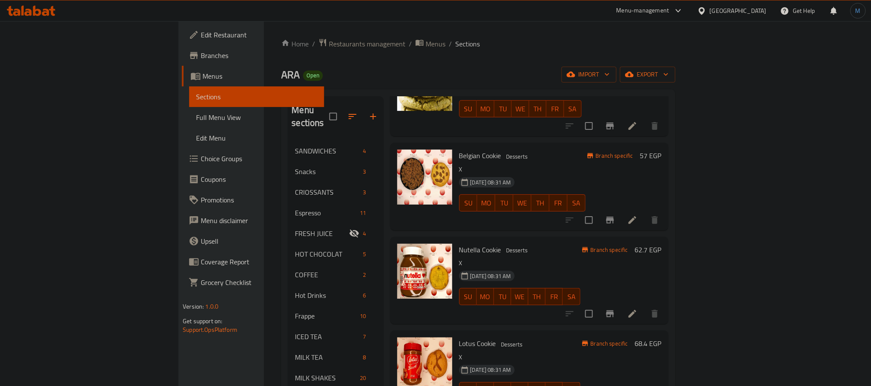
click at [584, 267] on div "[DATE] 08:31 AM SU MO TU WE TH FR SA" at bounding box center [520, 290] width 128 height 46
click at [615, 309] on icon "Branch-specific-item" at bounding box center [610, 314] width 10 height 10
type button "4"
click at [546, 288] on button "TH" at bounding box center [537, 296] width 17 height 17
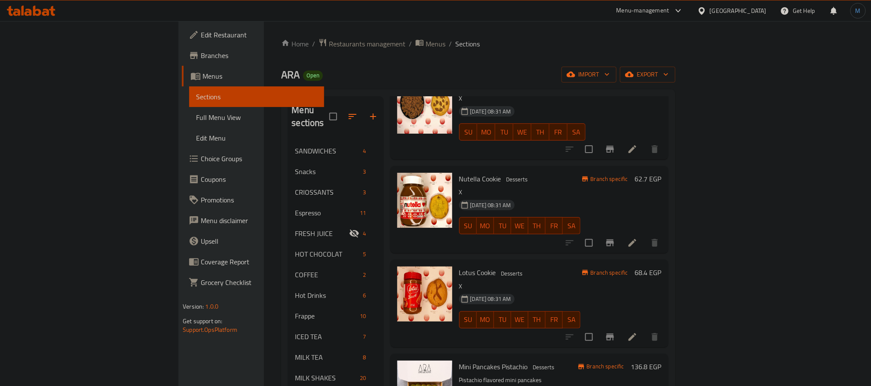
scroll to position [217, 0]
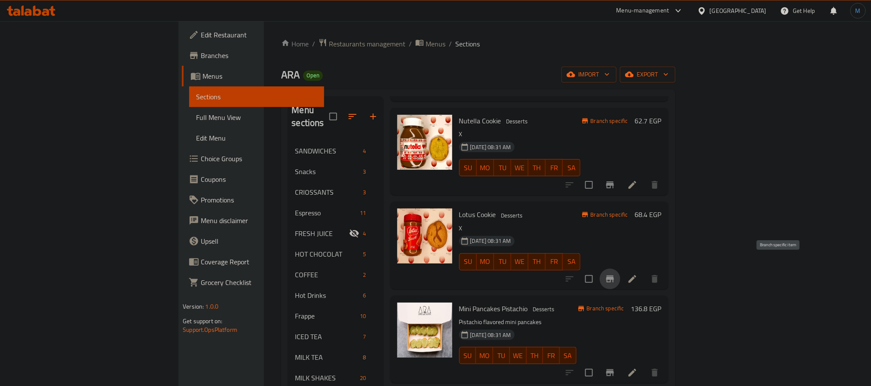
click at [621, 269] on button "Branch-specific-item" at bounding box center [610, 279] width 21 height 21
click at [563, 282] on div "Menu items Add Sort Manage items Pistachio Cookie Desserts Cookie with pistachi…" at bounding box center [526, 316] width 285 height 440
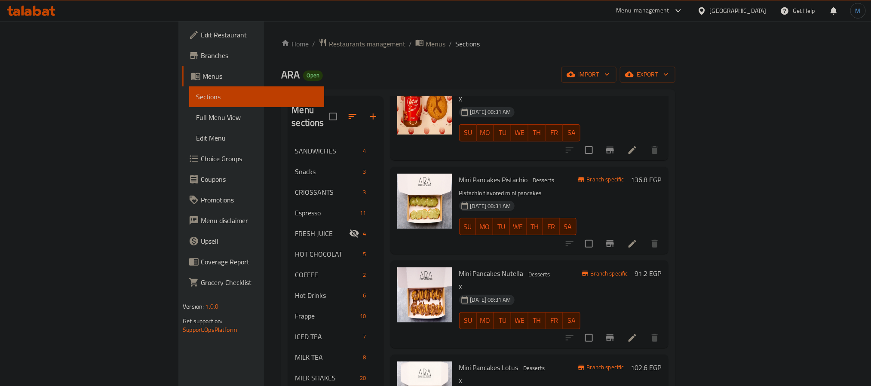
scroll to position [0, 0]
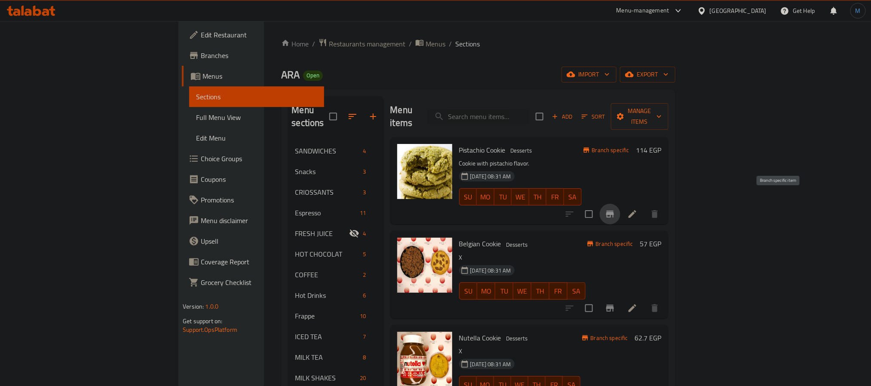
click at [621, 204] on button "Branch-specific-item" at bounding box center [610, 214] width 21 height 21
click at [589, 262] on div "[DATE] 08:31 AM SU MO TU WE TH FR SA" at bounding box center [522, 285] width 133 height 46
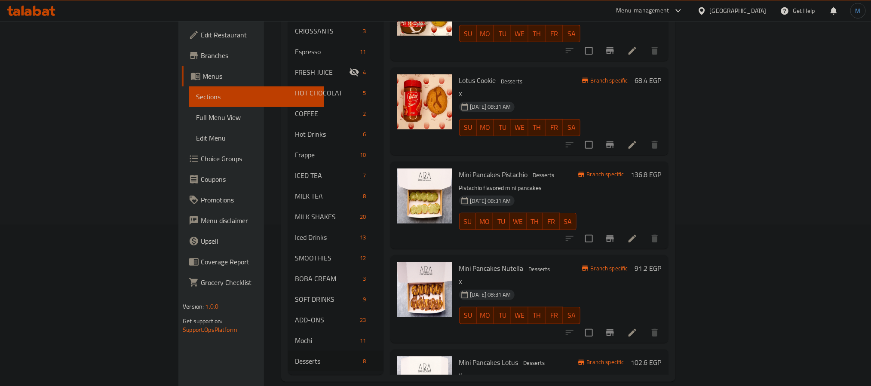
scroll to position [258, 0]
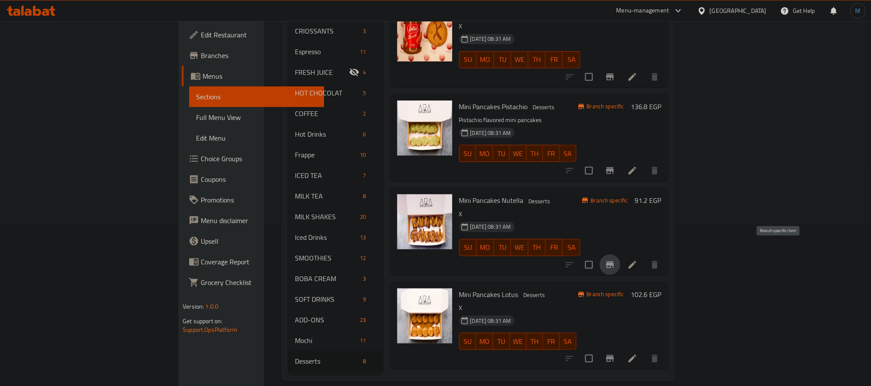
click at [621, 261] on button "Branch-specific-item" at bounding box center [610, 265] width 21 height 21
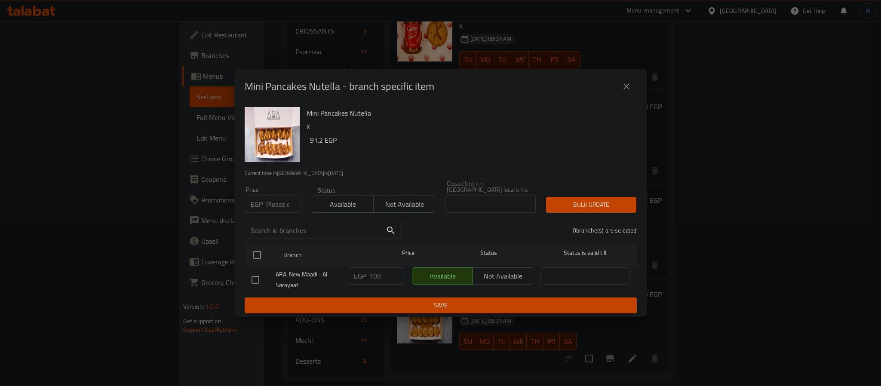
click at [624, 86] on icon "close" at bounding box center [626, 86] width 10 height 10
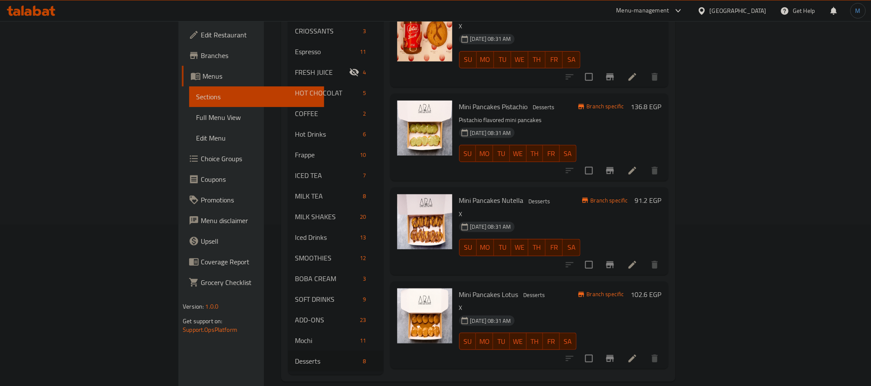
click at [550, 289] on h6 "Mini Pancakes Lotus Desserts" at bounding box center [517, 295] width 117 height 12
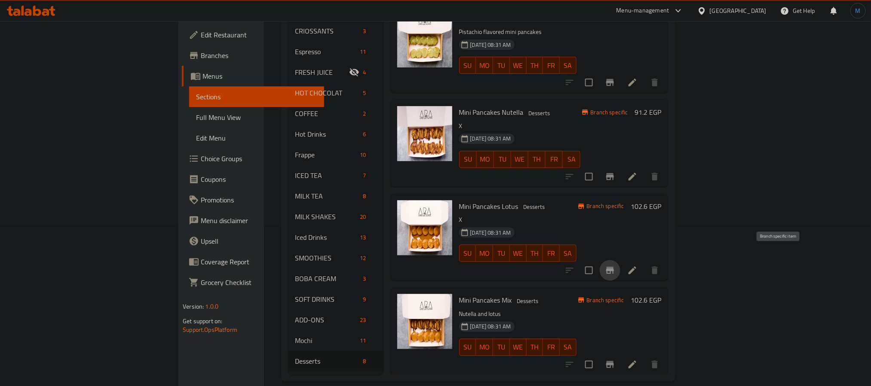
click at [614, 267] on icon "Branch-specific-item" at bounding box center [610, 270] width 8 height 7
click at [622, 287] on div "Mini Pancakes Mix Desserts Nutella and lotus 25-12-2024 08:31 AM SU MO TU WE TH…" at bounding box center [529, 330] width 278 height 87
click at [621, 354] on button "Branch-specific-item" at bounding box center [610, 364] width 21 height 21
click at [577, 309] on p "Nutella and lotus" at bounding box center [517, 314] width 117 height 11
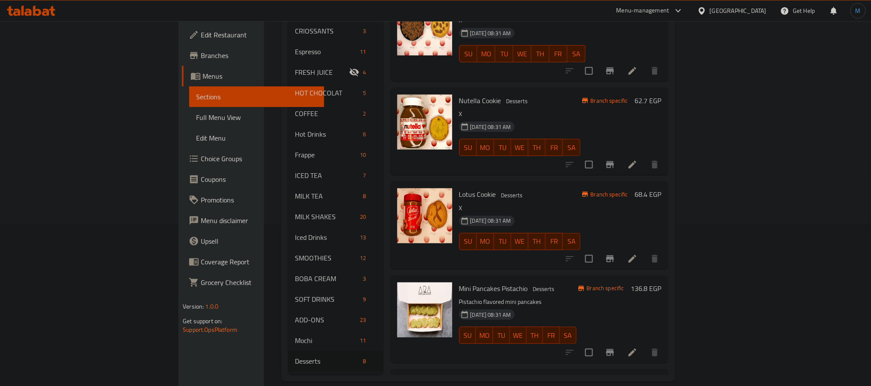
scroll to position [194, 0]
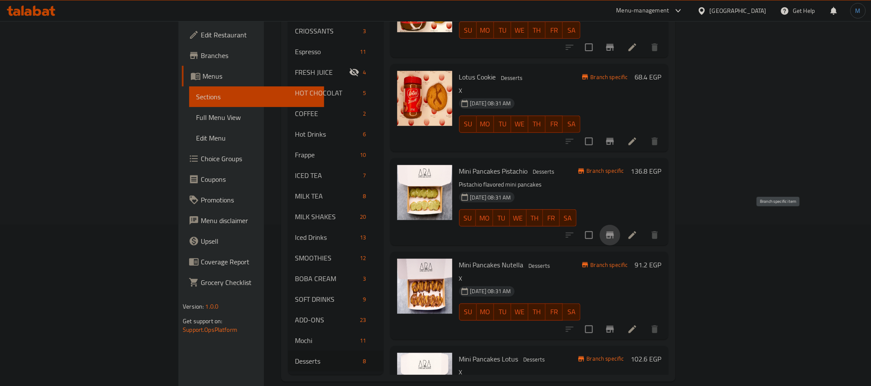
click at [621, 226] on button "Branch-specific-item" at bounding box center [610, 235] width 21 height 21
click at [264, 369] on div "Home / Restaurants management / Menus / Sections ARA Open import export Menu se…" at bounding box center [478, 129] width 428 height 539
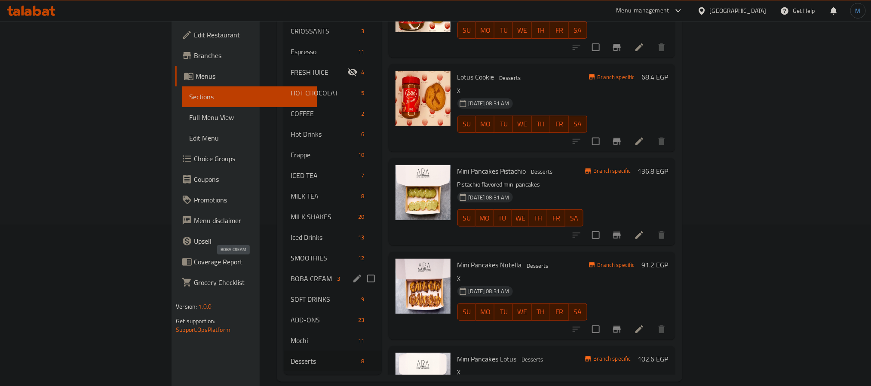
scroll to position [0, 0]
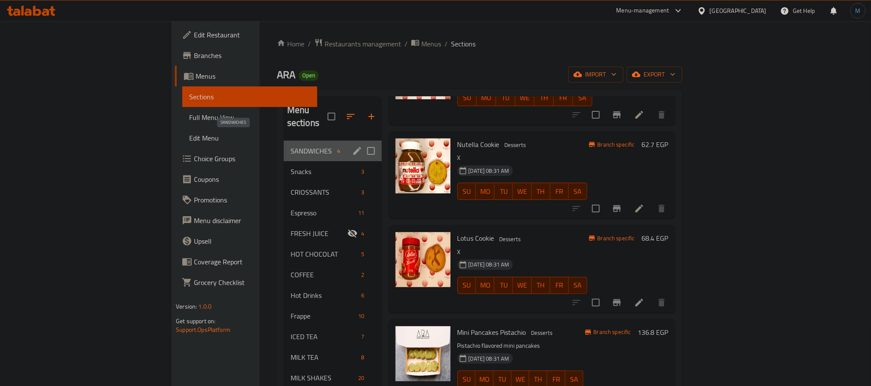
click at [291, 146] on span "SANDWICHES" at bounding box center [312, 151] width 43 height 10
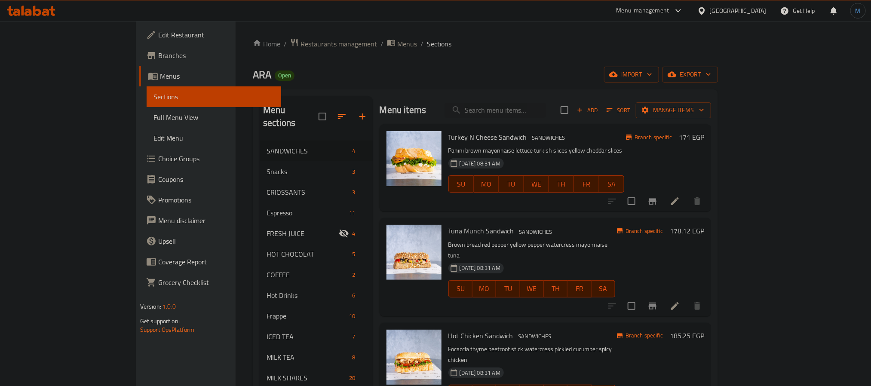
click at [587, 209] on div "Turkey N Cheese Sandwich SANDWICHES Panini brown mayonnaise lettuce turkish sli…" at bounding box center [546, 167] width 332 height 87
click at [658, 197] on icon "Branch-specific-item" at bounding box center [653, 201] width 10 height 10
click at [528, 297] on div "Tuna Munch Sandwich SANDWICHES Brown bread red pepper yellow pepper watercress …" at bounding box center [532, 266] width 174 height 91
click at [657, 303] on icon "Branch-specific-item" at bounding box center [653, 306] width 8 height 7
click at [619, 288] on div "SU MO TU WE TH FR SA" at bounding box center [532, 289] width 174 height 24
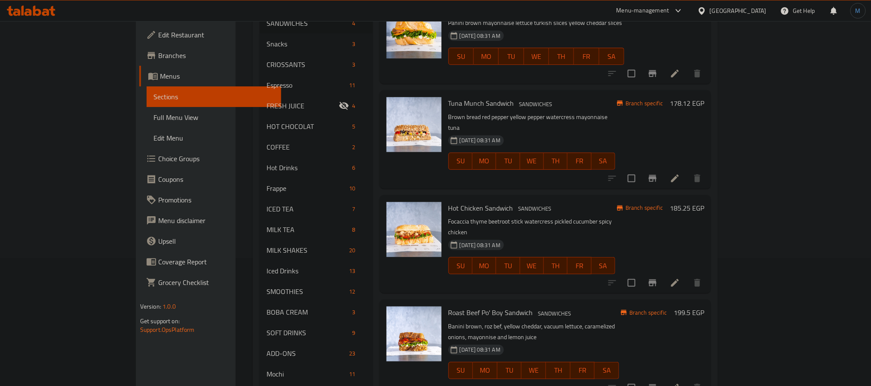
scroll to position [129, 0]
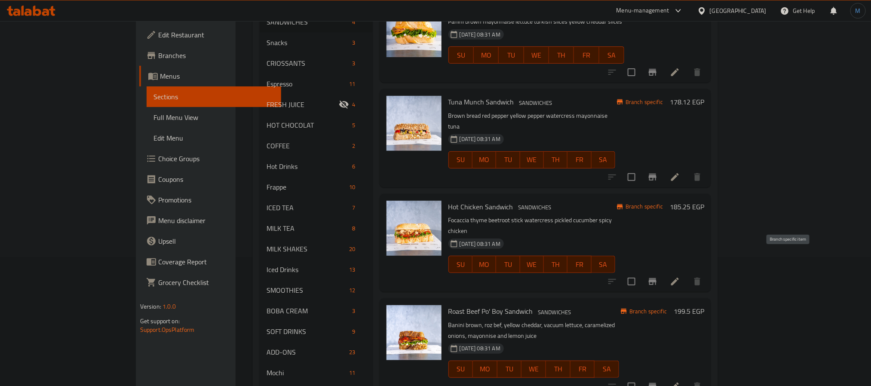
click at [658, 277] on icon "Branch-specific-item" at bounding box center [653, 282] width 10 height 10
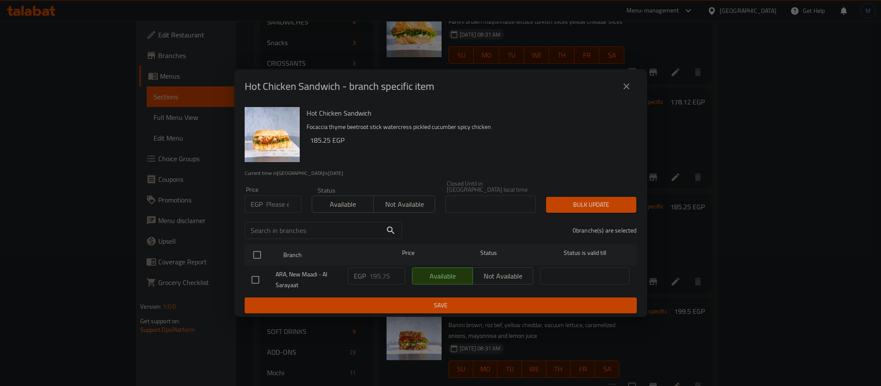
click at [277, 204] on input "number" at bounding box center [283, 204] width 35 height 17
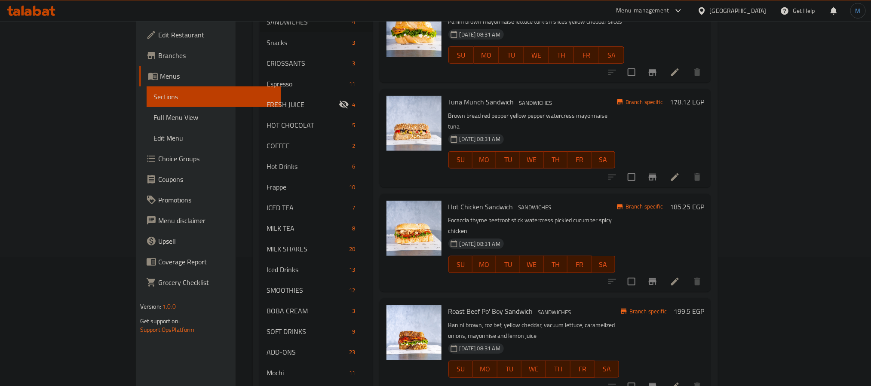
click at [623, 340] on div "[DATE] 08:31 AM SU MO TU WE TH FR SA" at bounding box center [534, 363] width 178 height 46
click at [658, 381] on icon "Branch-specific-item" at bounding box center [653, 386] width 10 height 10
click at [619, 320] on p "Banini brown, roz bef, yellow cheddar, vacuum lettuce, caramelized onions, mayo…" at bounding box center [534, 331] width 171 height 22
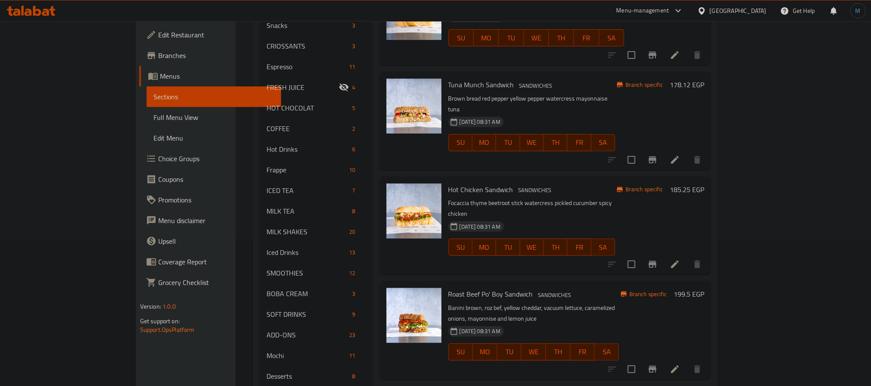
scroll to position [161, 0]
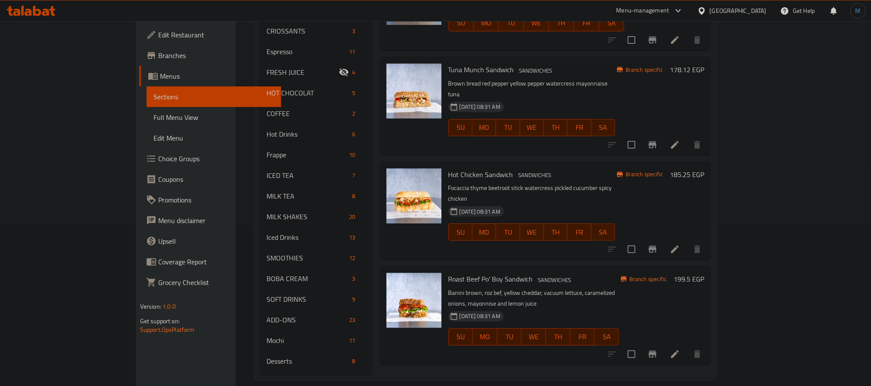
click at [609, 273] on h6 "Roast Beef Po' Boy Sandwich SANDWICHES" at bounding box center [534, 279] width 171 height 12
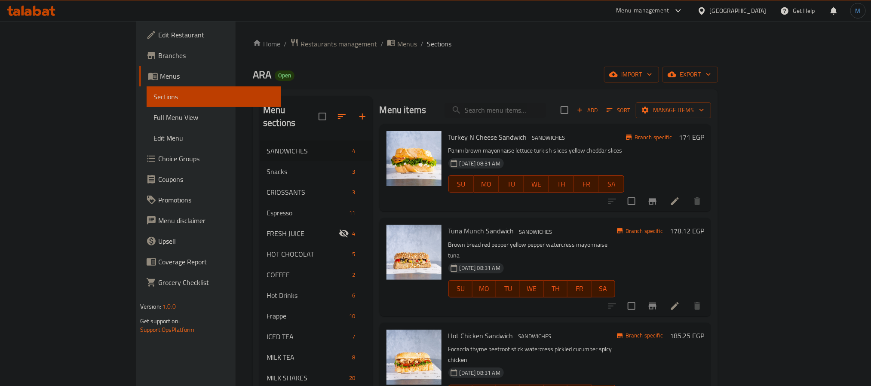
click at [599, 108] on span "Add" at bounding box center [587, 110] width 23 height 10
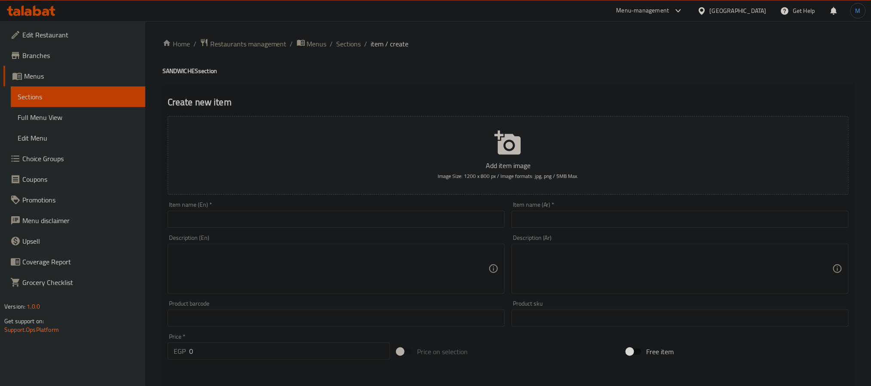
click at [228, 237] on div "Description (En) Description (En)" at bounding box center [336, 264] width 337 height 59
drag, startPoint x: 236, startPoint y: 220, endPoint x: 221, endPoint y: 256, distance: 39.3
click at [236, 220] on input "text" at bounding box center [336, 219] width 337 height 17
paste input "Ultimate Cheese Sandwich"
type input "Ultimate Cheese Sandwich"
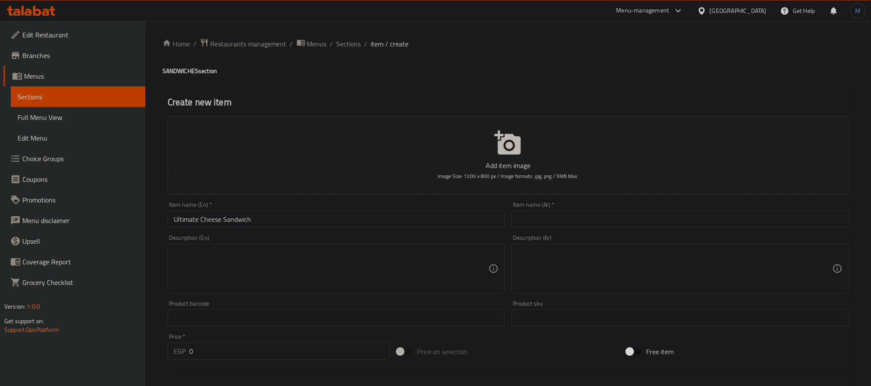
click at [615, 231] on div "Item name (Ar)   * Item name (Ar) *" at bounding box center [680, 214] width 344 height 33
click at [617, 229] on div "Item name (Ar)   * Item name (Ar) *" at bounding box center [680, 214] width 344 height 33
click at [618, 222] on input "text" at bounding box center [680, 219] width 337 height 17
paste input "ساندويتش الجبن المثالي"
type input "ساندويتش الجبن المثالي"
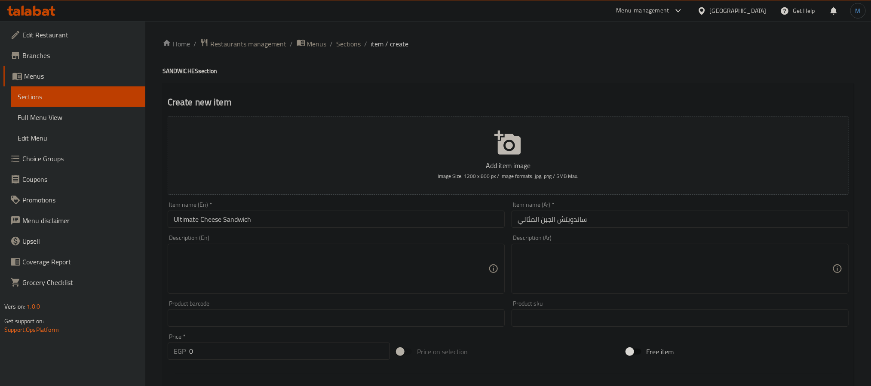
click at [240, 355] on input "0" at bounding box center [289, 351] width 201 height 17
paste input "182.25"
type input "182.25"
click at [306, 214] on input "Ultimate Cheese Sandwich" at bounding box center [336, 219] width 337 height 17
click at [395, 215] on input "Ultimate Cheese Sandwich" at bounding box center [336, 219] width 337 height 17
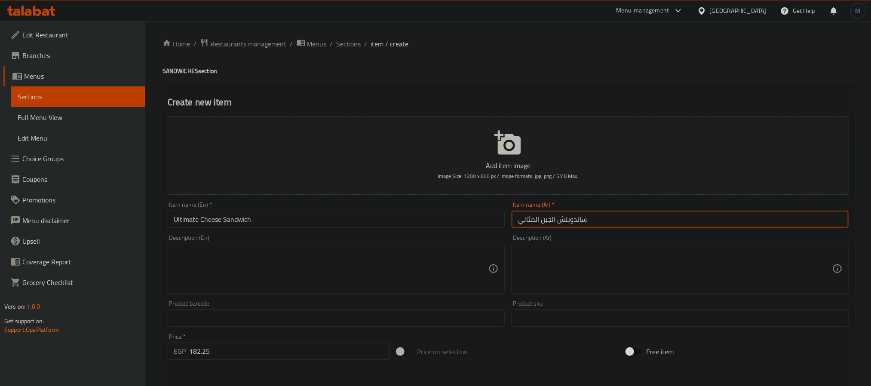
click at [683, 213] on input "ساندويتش الجبن المثالي" at bounding box center [680, 219] width 337 height 17
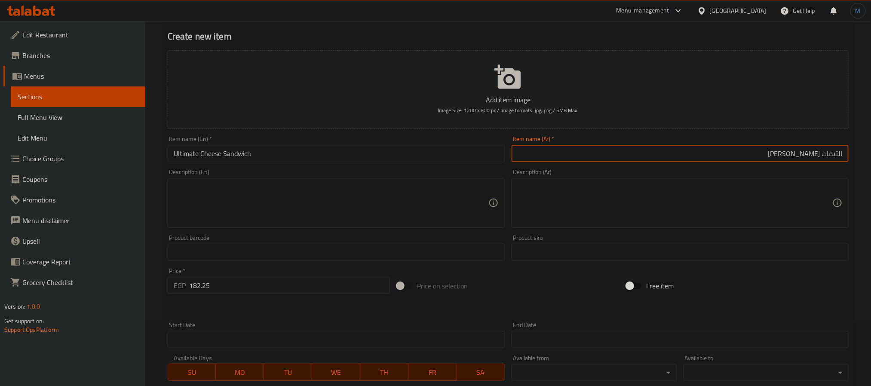
scroll to position [221, 0]
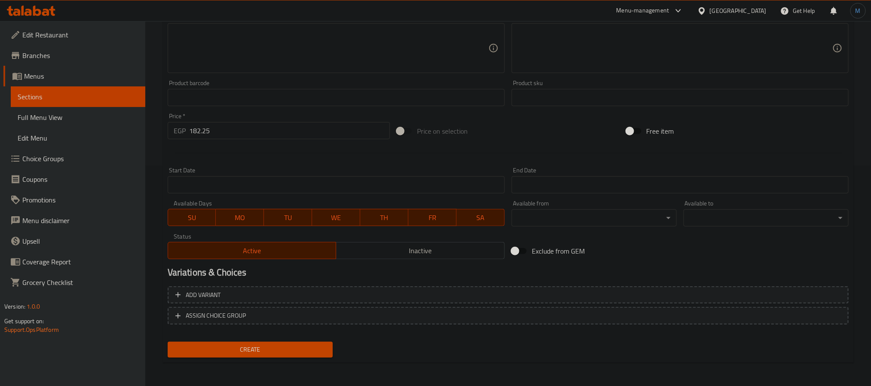
type input "التيمات تشيز ساندوتش"
click at [277, 351] on span "Create" at bounding box center [250, 349] width 151 height 11
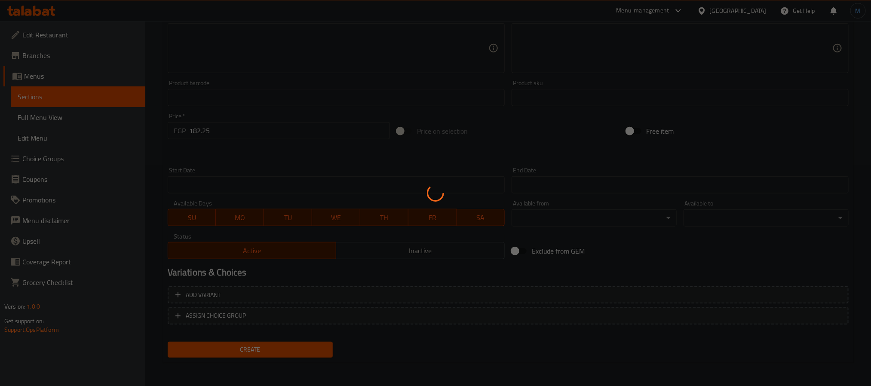
type input "0"
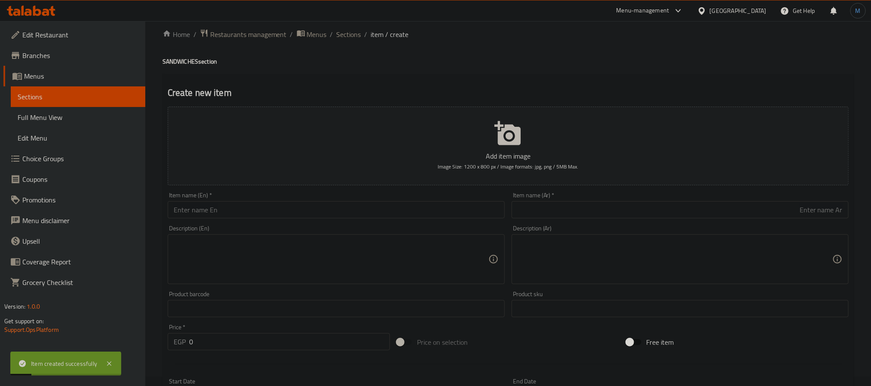
scroll to position [0, 0]
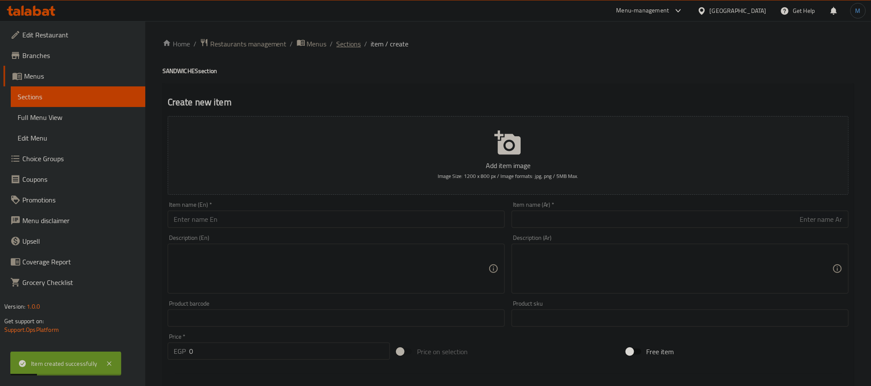
click at [355, 44] on span "Sections" at bounding box center [349, 44] width 25 height 10
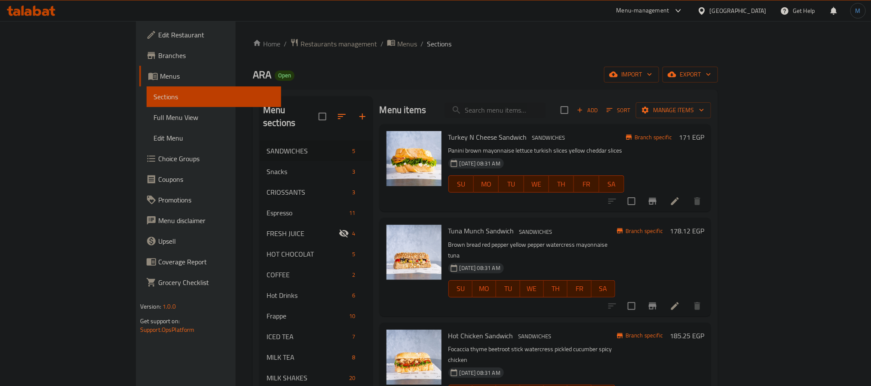
click at [563, 260] on div "[DATE] 08:31 AM SU MO TU WE TH FR SA" at bounding box center [532, 283] width 174 height 46
click at [711, 117] on div "Add Sort Manage items" at bounding box center [636, 110] width 151 height 18
click at [599, 113] on span "Add" at bounding box center [587, 110] width 23 height 10
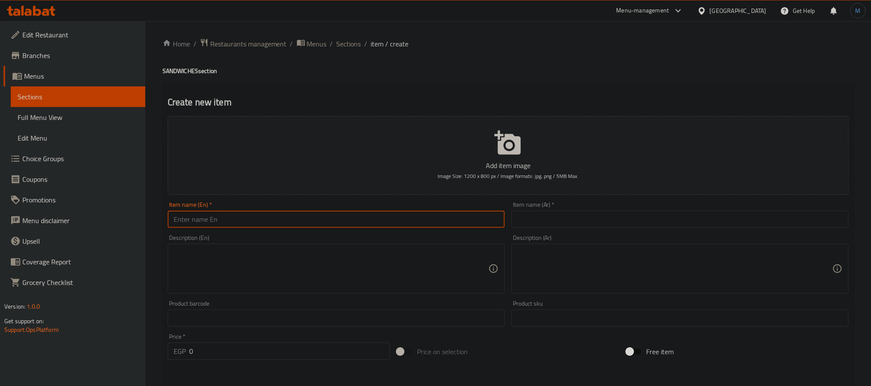
click at [228, 226] on input "text" at bounding box center [336, 219] width 337 height 17
paste input "Salmon Bite Sandwich"
type input "Salmon Bite Sandwich"
click at [590, 218] on input "text" at bounding box center [680, 219] width 337 height 17
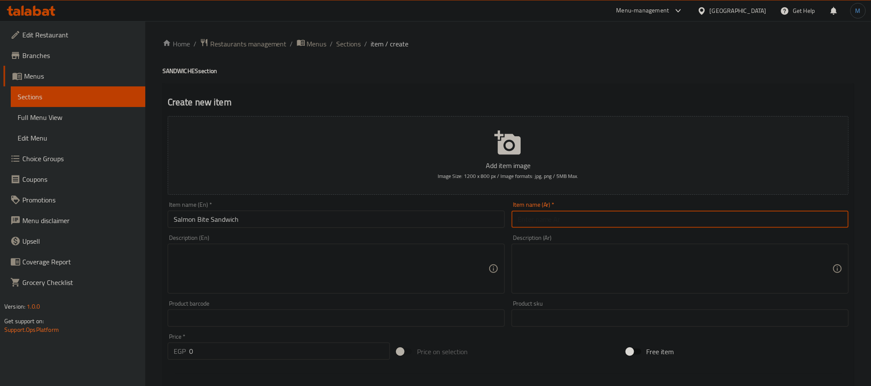
paste input "ساندويتش سمك السلمون"
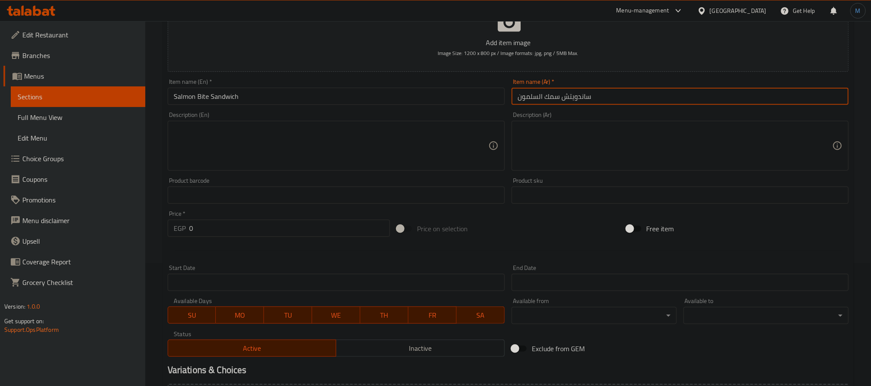
scroll to position [129, 0]
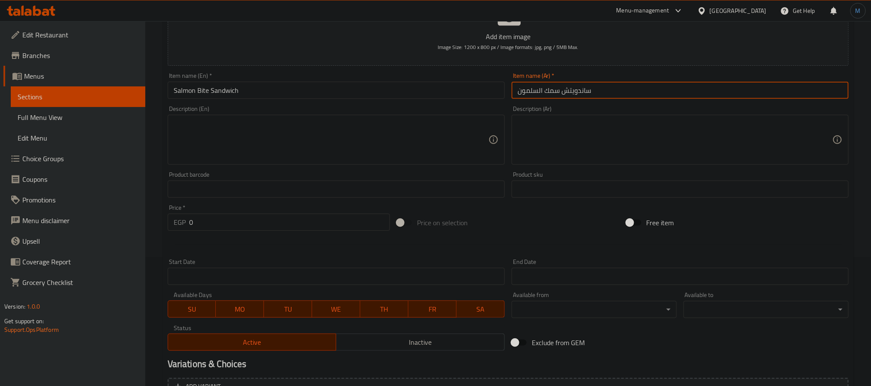
type input "ساندويتش سمك السلمون"
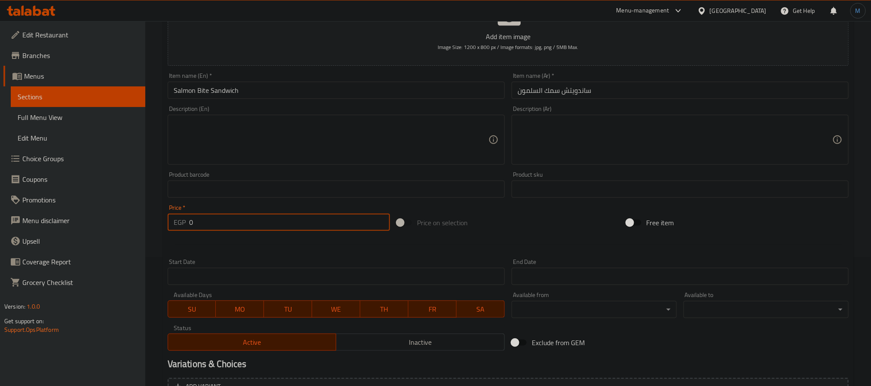
drag, startPoint x: 217, startPoint y: 224, endPoint x: 145, endPoint y: 229, distance: 72.8
click at [145, 229] on div "Edit Restaurant Branches Menus Sections Full Menu View Edit Menu Choice Groups …" at bounding box center [435, 185] width 871 height 587
type input "3"
type input "222.75"
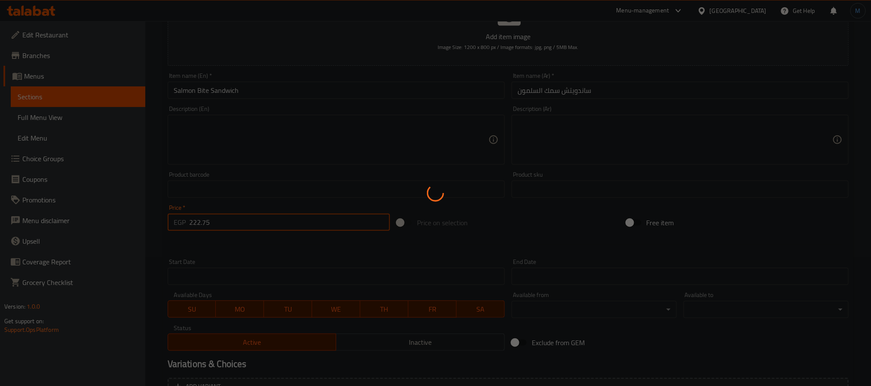
type input "0"
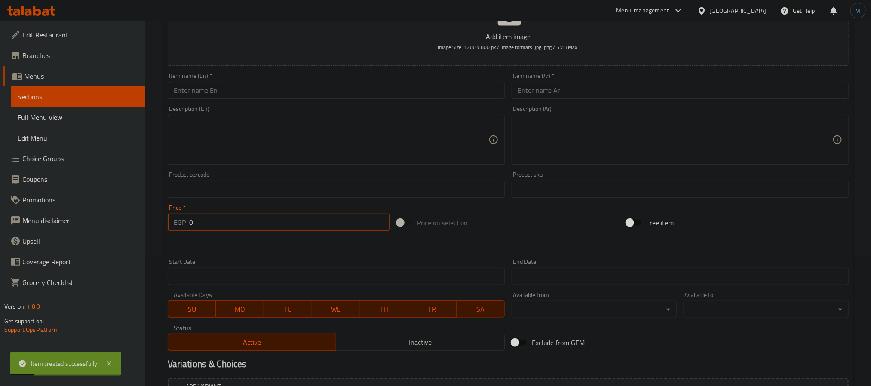
scroll to position [0, 0]
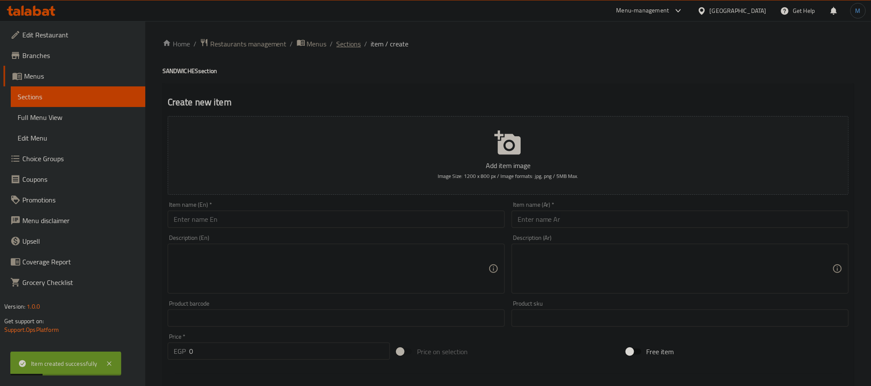
click at [347, 48] on span "Sections" at bounding box center [349, 44] width 25 height 10
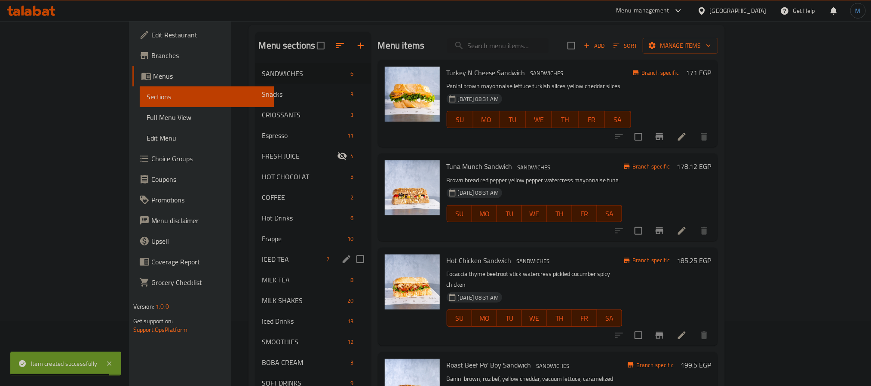
scroll to position [129, 0]
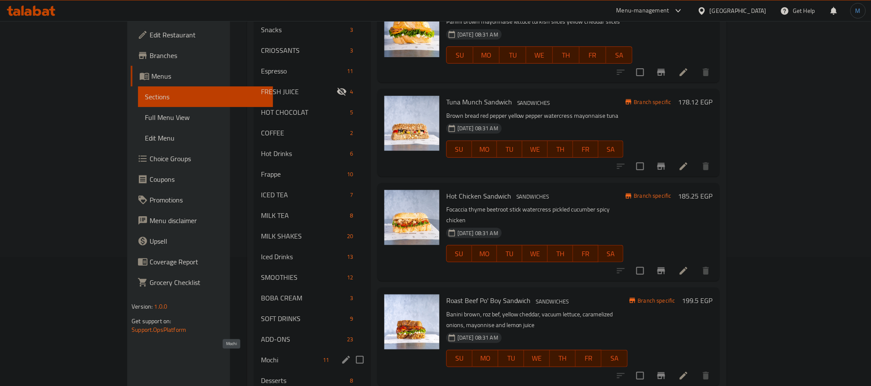
click at [261, 355] on span "Mochi" at bounding box center [290, 360] width 58 height 10
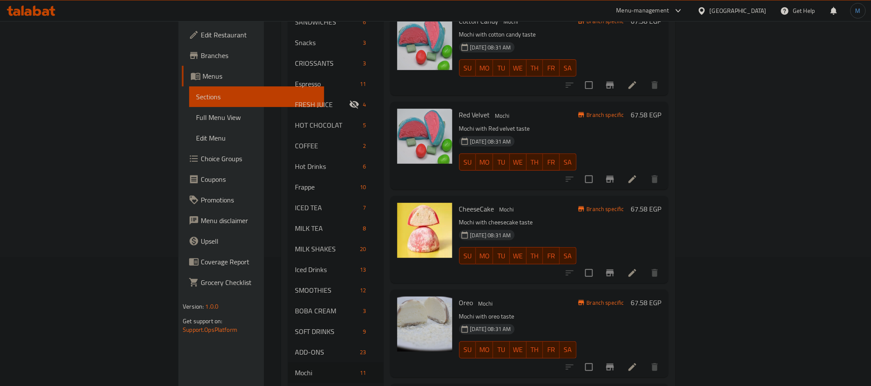
click at [577, 203] on h6 "CheeseCake Mochi" at bounding box center [517, 209] width 117 height 12
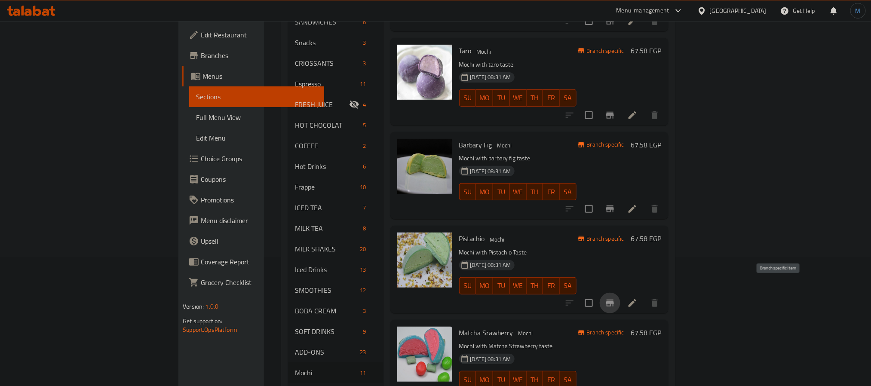
click at [621, 296] on button "Branch-specific-item" at bounding box center [610, 303] width 21 height 21
click at [525, 257] on div "[DATE] 08:31 AM SU MO TU WE TH FR SA" at bounding box center [518, 280] width 124 height 46
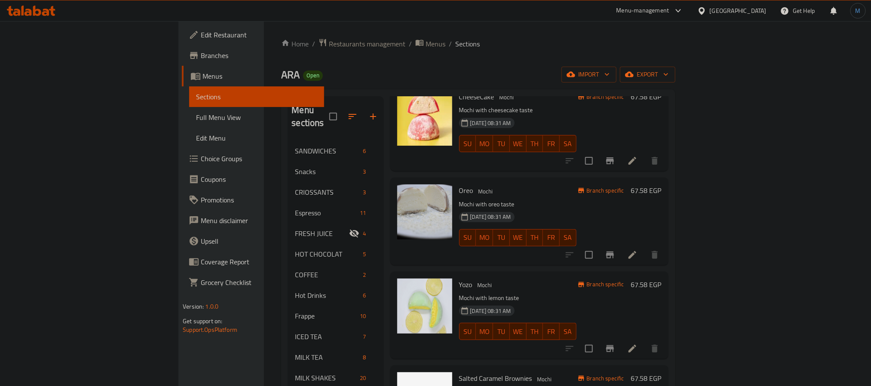
scroll to position [48, 0]
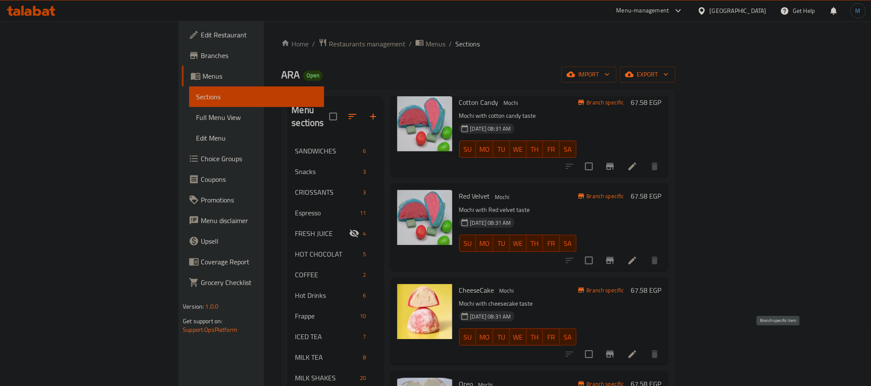
click at [614, 351] on icon "Branch-specific-item" at bounding box center [610, 354] width 8 height 7
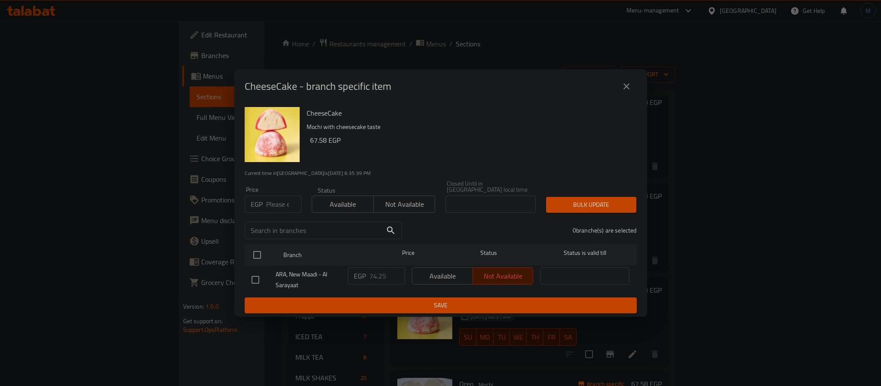
click at [627, 87] on icon "close" at bounding box center [626, 86] width 10 height 10
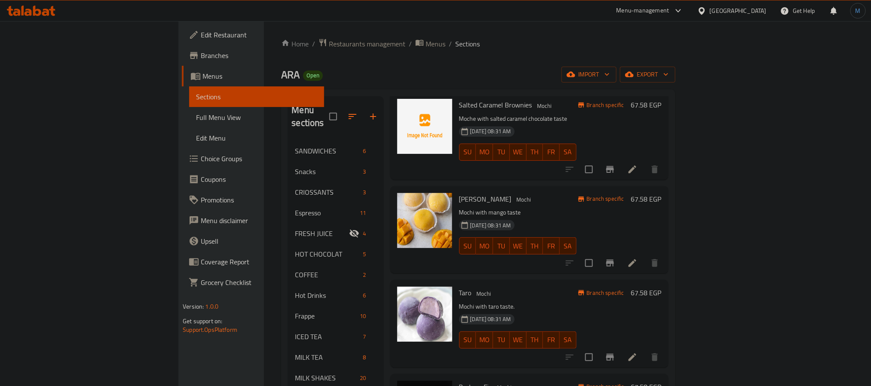
scroll to position [516, 0]
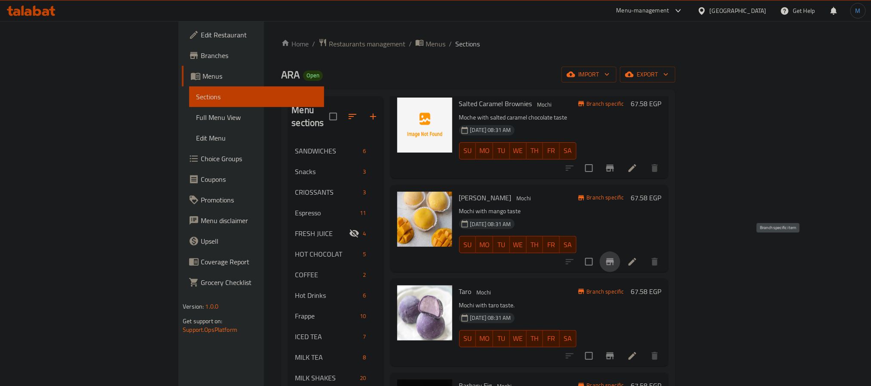
click at [615, 257] on icon "Branch-specific-item" at bounding box center [610, 262] width 10 height 10
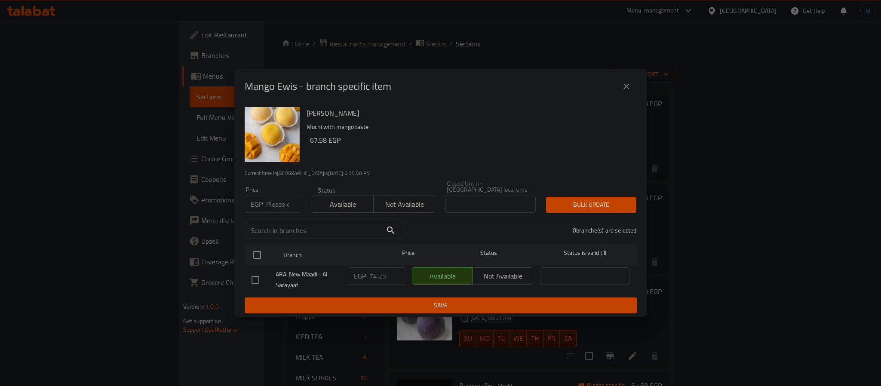
click at [620, 90] on button "close" at bounding box center [626, 86] width 21 height 21
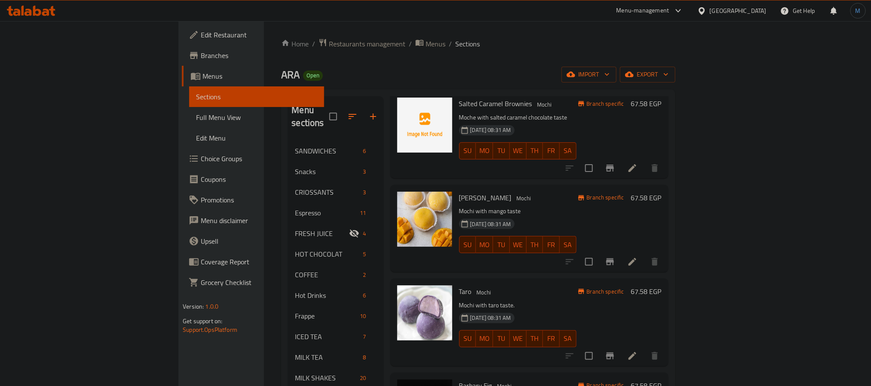
click at [577, 300] on p "Mochi with taro taste." at bounding box center [517, 305] width 117 height 11
click at [614, 258] on icon "Branch-specific-item" at bounding box center [610, 261] width 8 height 7
click at [542, 300] on p "Mochi with taro taste." at bounding box center [517, 305] width 117 height 11
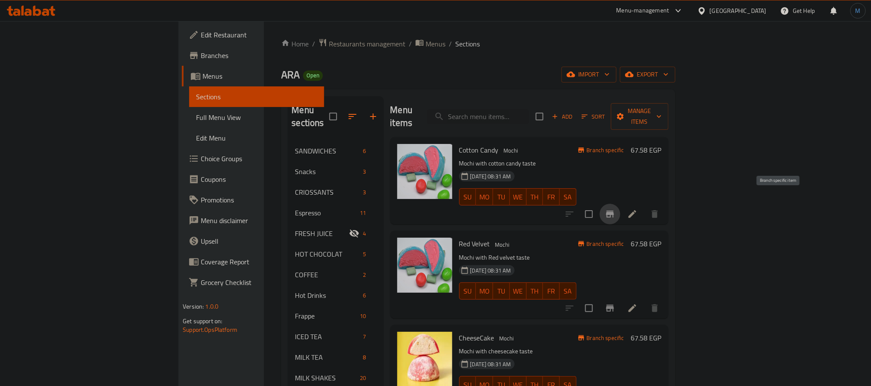
click at [615, 209] on icon "Branch-specific-item" at bounding box center [610, 214] width 10 height 10
click at [570, 346] on p "Mochi with cheesecake taste" at bounding box center [517, 351] width 117 height 11
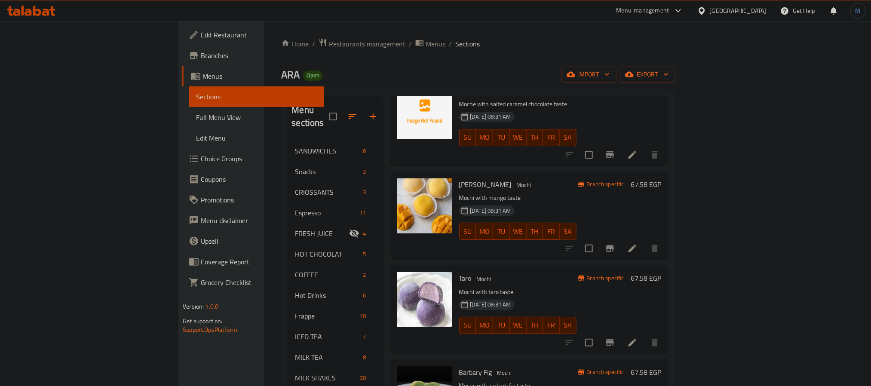
scroll to position [613, 0]
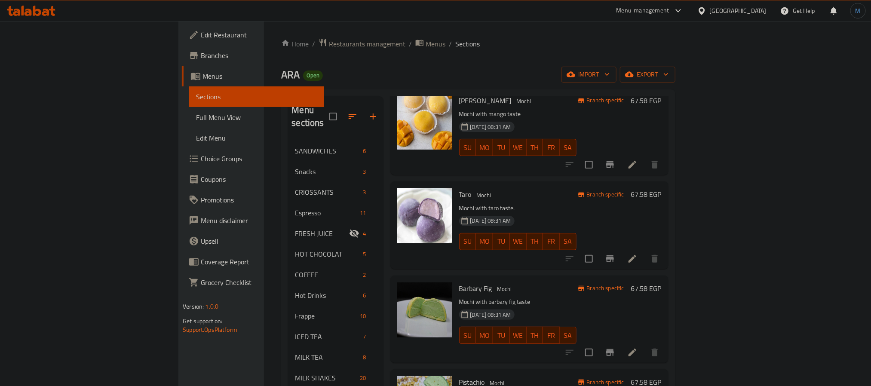
click at [669, 257] on div "Menu items Add Sort Manage items Cotton Candy Mochi Mochi with cotton candy tas…" at bounding box center [526, 316] width 285 height 440
click at [615, 254] on icon "Branch-specific-item" at bounding box center [610, 259] width 10 height 10
click at [621, 249] on button "Branch-specific-item" at bounding box center [610, 259] width 21 height 21
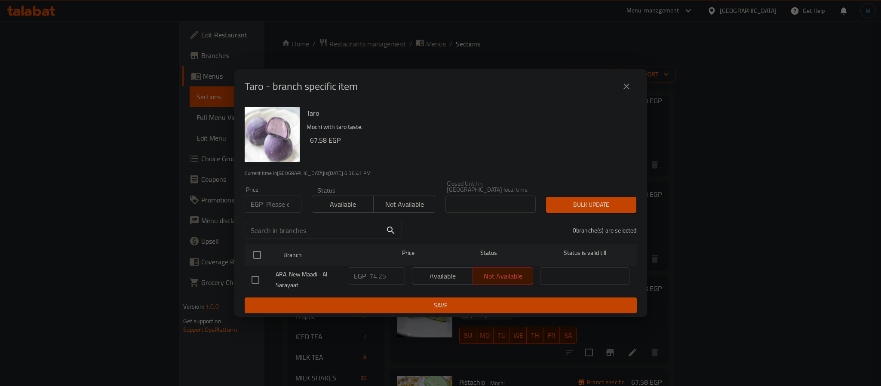
click at [515, 141] on h6 "67.58 EGP" at bounding box center [470, 140] width 320 height 12
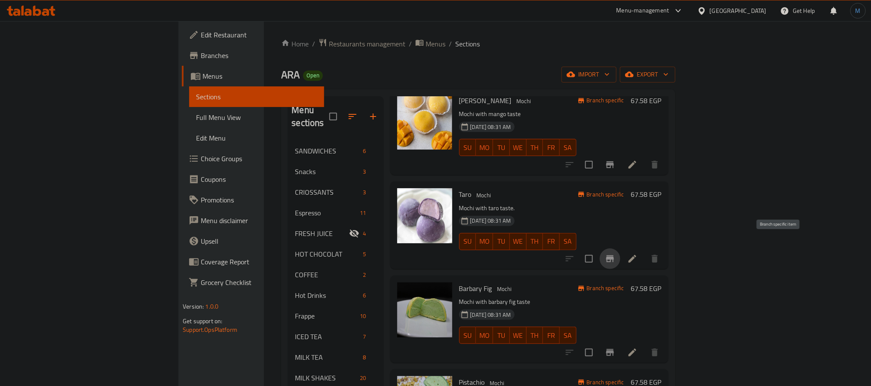
click at [526, 181] on div "Taro Mochi Mochi with taro taste. 25-12-2024 08:31 AM SU MO TU WE TH FR SA Bran…" at bounding box center [529, 224] width 278 height 87
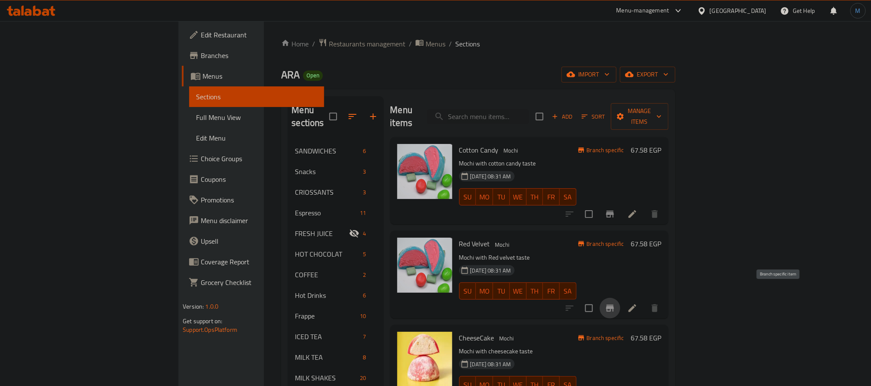
click at [614, 305] on icon "Branch-specific-item" at bounding box center [610, 308] width 8 height 7
click at [534, 262] on div "[DATE] 08:31 AM SU MO TU WE TH FR SA" at bounding box center [518, 285] width 124 height 46
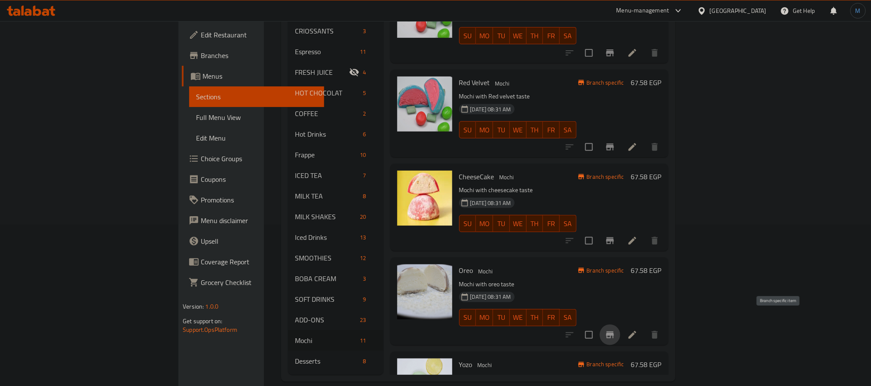
click at [621, 325] on button "Branch-specific-item" at bounding box center [610, 335] width 21 height 21
click at [556, 264] on h6 "Oreo Mochi" at bounding box center [517, 270] width 117 height 12
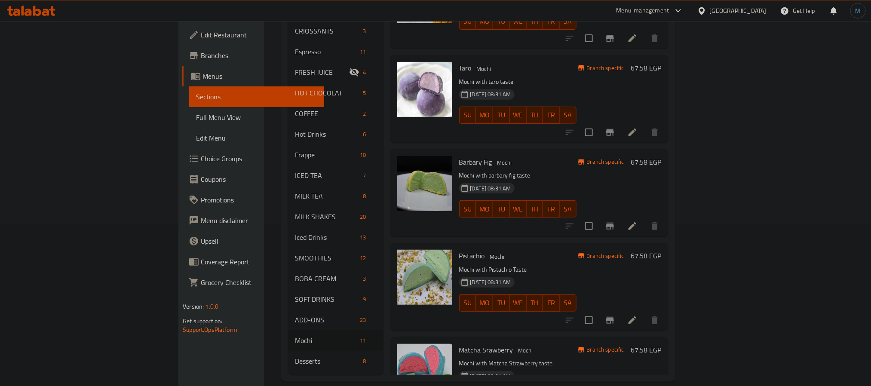
click at [615, 221] on icon "Branch-specific-item" at bounding box center [610, 226] width 10 height 10
type button "4"
click at [540, 297] on span "TH" at bounding box center [535, 303] width 10 height 12
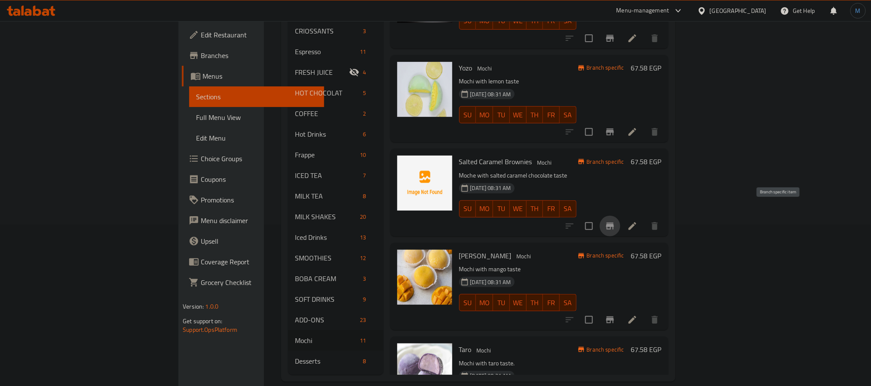
click at [615, 221] on icon "Branch-specific-item" at bounding box center [610, 226] width 10 height 10
click at [577, 264] on p "Mochi with mango taste" at bounding box center [517, 269] width 117 height 11
click at [615, 127] on icon "Branch-specific-item" at bounding box center [610, 132] width 10 height 10
click at [577, 264] on p "Mochi with mango taste" at bounding box center [517, 269] width 117 height 11
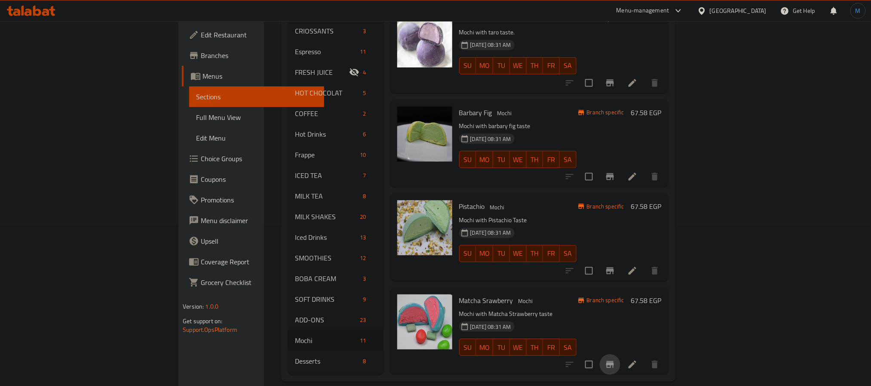
click at [621, 354] on button "Branch-specific-item" at bounding box center [610, 364] width 21 height 21
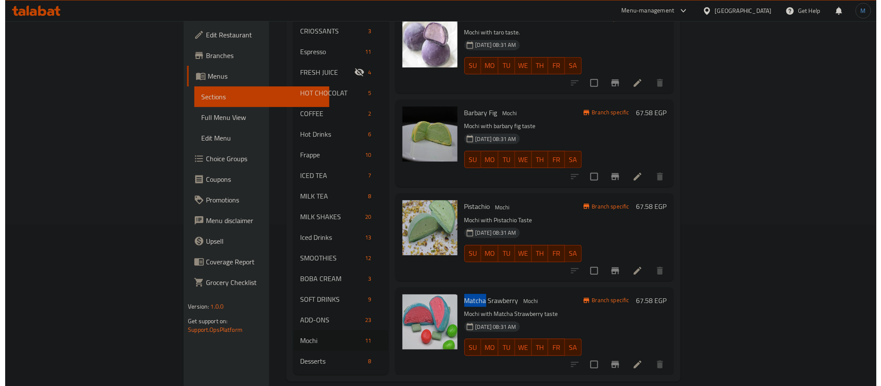
scroll to position [0, 0]
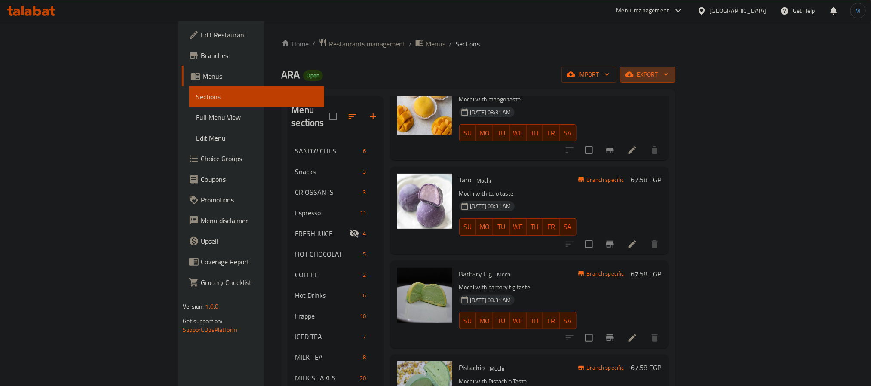
click at [676, 83] on button "export" at bounding box center [647, 75] width 55 height 16
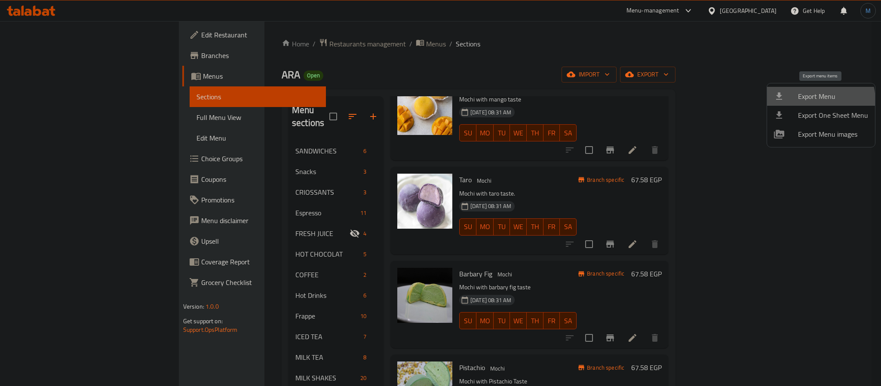
click at [814, 101] on span "Export Menu" at bounding box center [833, 96] width 70 height 10
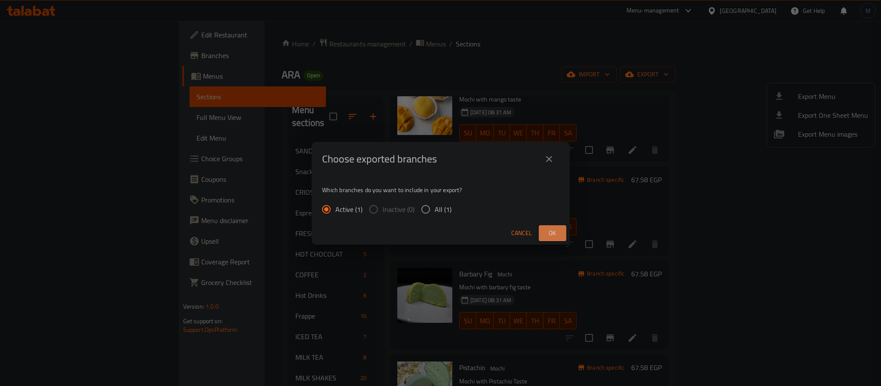
click at [551, 231] on span "Ok" at bounding box center [553, 233] width 14 height 11
